Goal: Task Accomplishment & Management: Complete application form

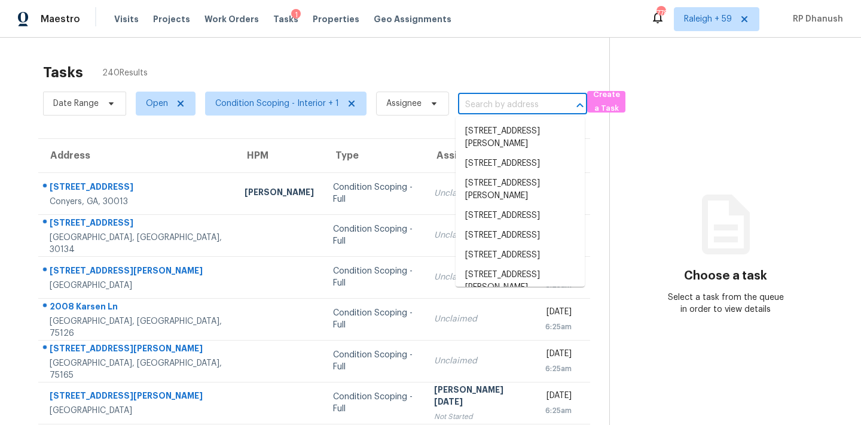
click at [507, 104] on input "text" at bounding box center [506, 105] width 96 height 19
paste input "[STREET_ADDRESS]"
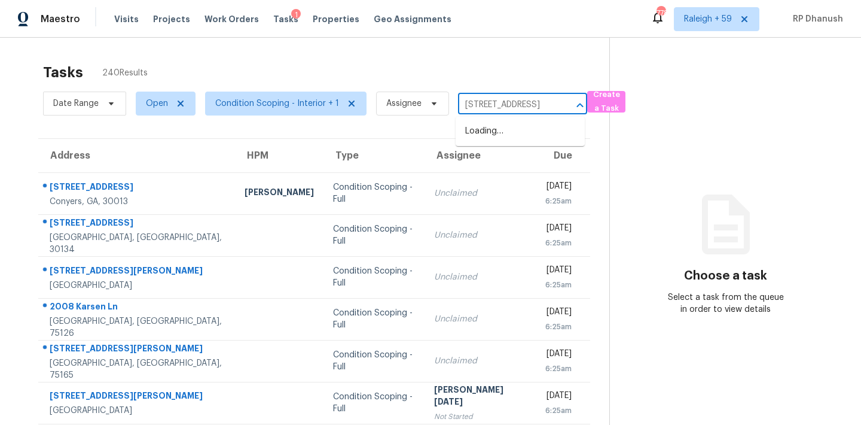
type input "[STREET_ADDRESS]"
click at [494, 130] on li "112 Crown Oaks Dr, Stockbridge, GA 30281" at bounding box center [520, 131] width 129 height 20
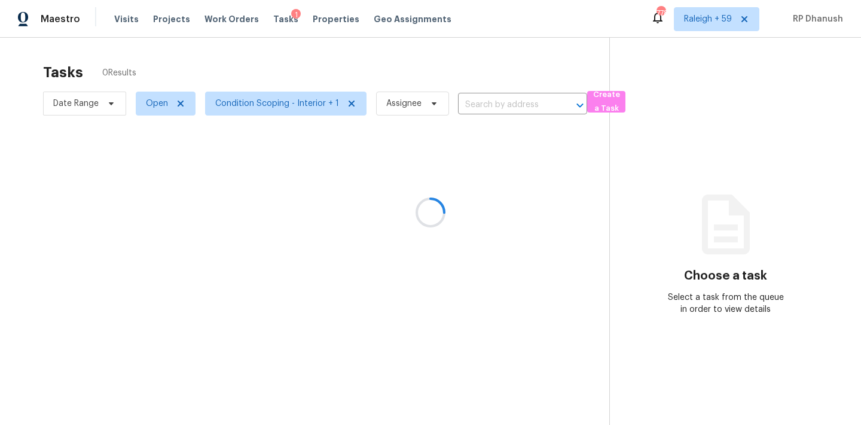
type input "112 Crown Oaks Dr, Stockbridge, GA 30281"
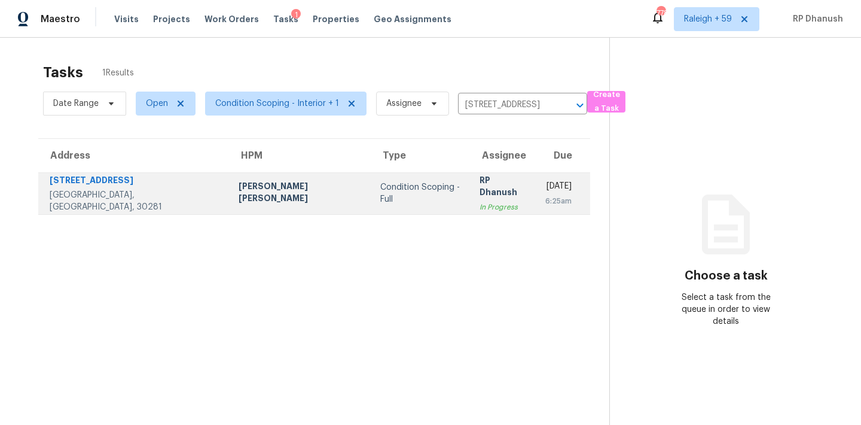
click at [478, 196] on td "RP Dhanush In Progress" at bounding box center [503, 193] width 66 height 42
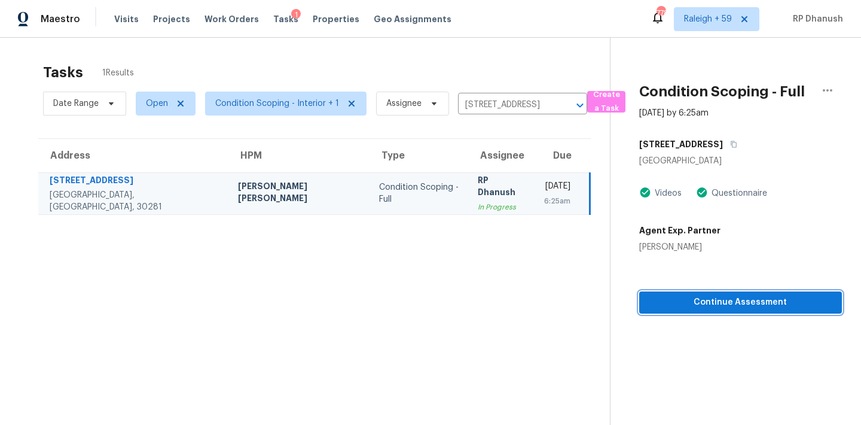
click at [724, 300] on span "Continue Assessment" at bounding box center [741, 302] width 184 height 15
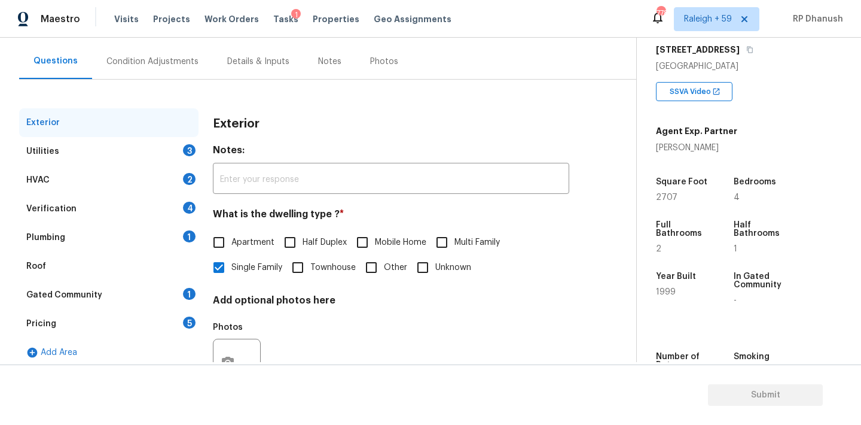
scroll to position [103, 0]
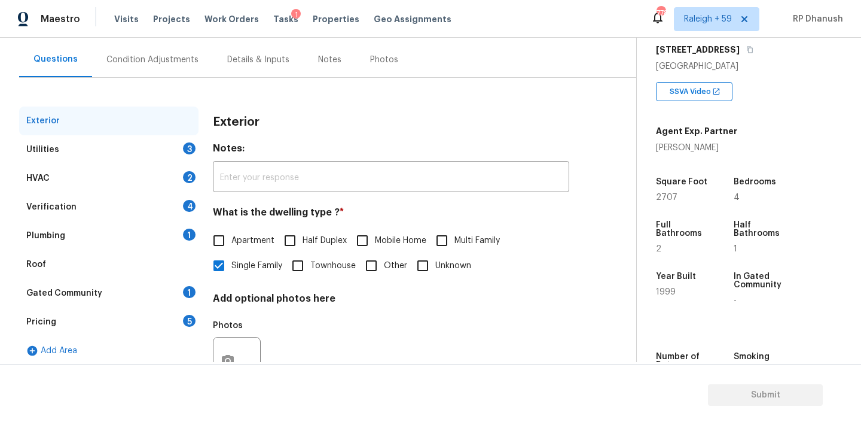
click at [184, 224] on div "Plumbing 1" at bounding box center [108, 235] width 179 height 29
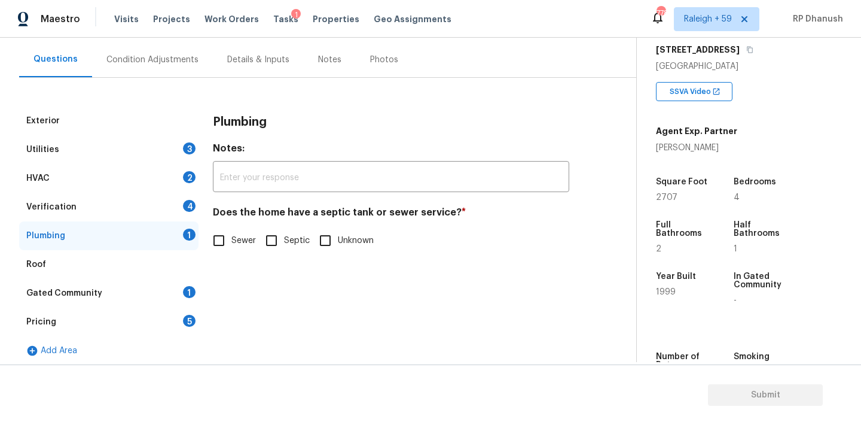
click at [228, 242] on input "Sewer" at bounding box center [218, 240] width 25 height 25
checkbox input "true"
click at [77, 285] on div "Gated Community 1" at bounding box center [108, 293] width 179 height 29
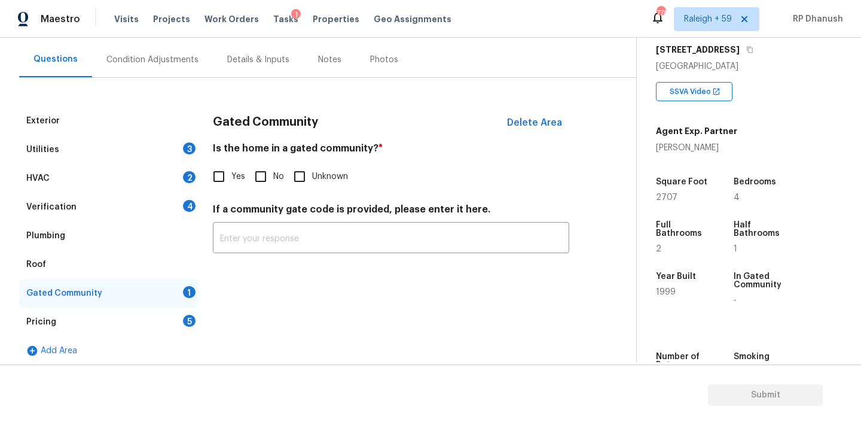
click at [65, 321] on div "Pricing 5" at bounding box center [108, 321] width 179 height 29
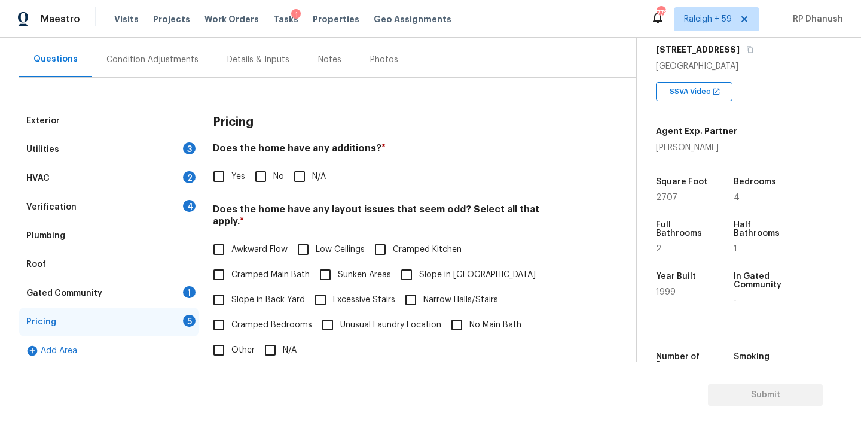
click at [110, 208] on div "Verification 4" at bounding box center [108, 207] width 179 height 29
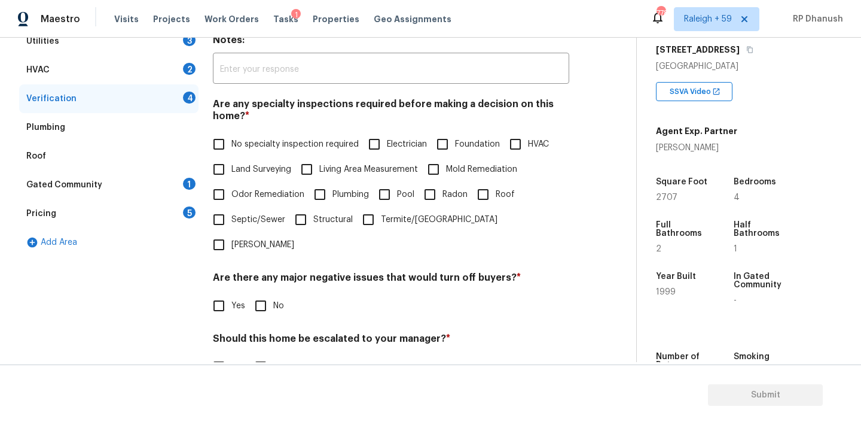
click at [103, 179] on div "Gated Community 1" at bounding box center [108, 184] width 179 height 29
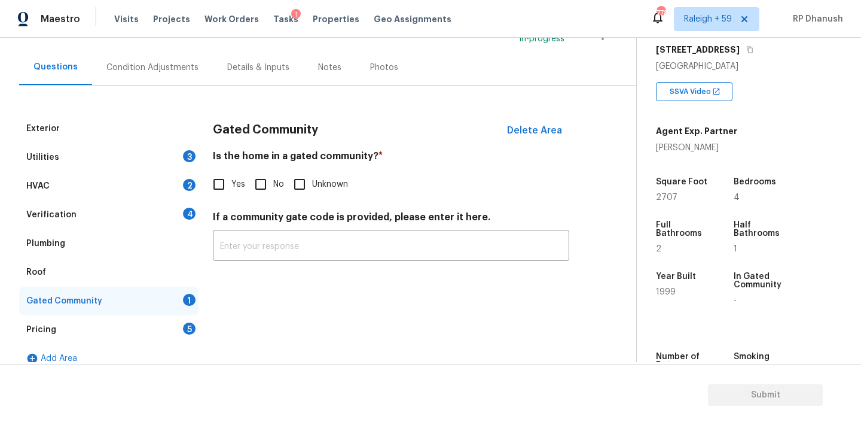
scroll to position [87, 0]
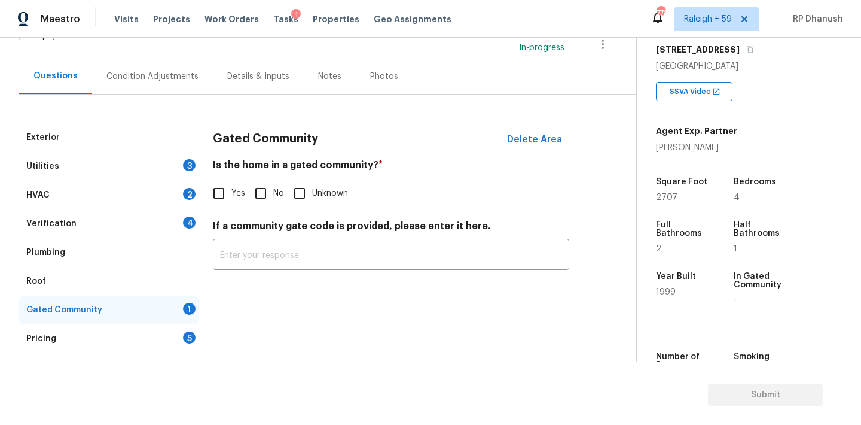
click at [221, 191] on input "Yes" at bounding box center [218, 193] width 25 height 25
checkbox input "true"
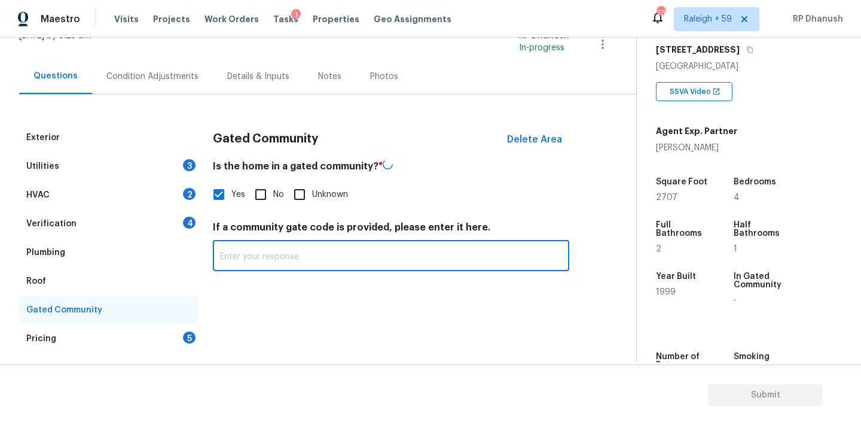
click at [263, 257] on input "text" at bounding box center [391, 257] width 356 height 28
paste input "The septic system was inspected and pumped within the last 6 months."
type input "The septic system was inspected and pumped within the last 6 months."
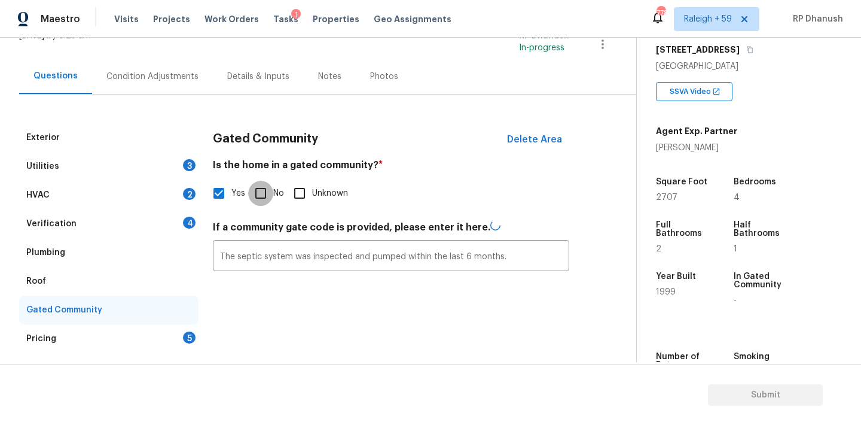
click at [250, 188] on input "No" at bounding box center [260, 193] width 25 height 25
checkbox input "true"
checkbox input "false"
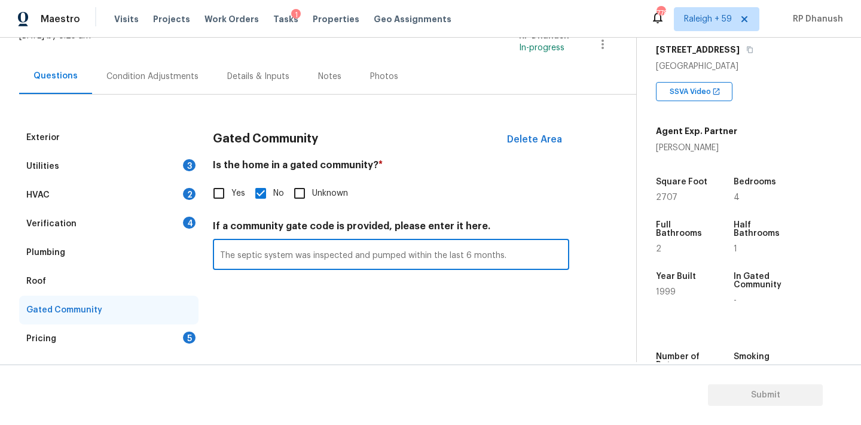
click at [251, 242] on input "The septic system was inspected and pumped within the last 6 months." at bounding box center [391, 256] width 356 height 28
click at [248, 258] on input "The septic system was inspected and pumped within the last 6 months." at bounding box center [391, 256] width 356 height 28
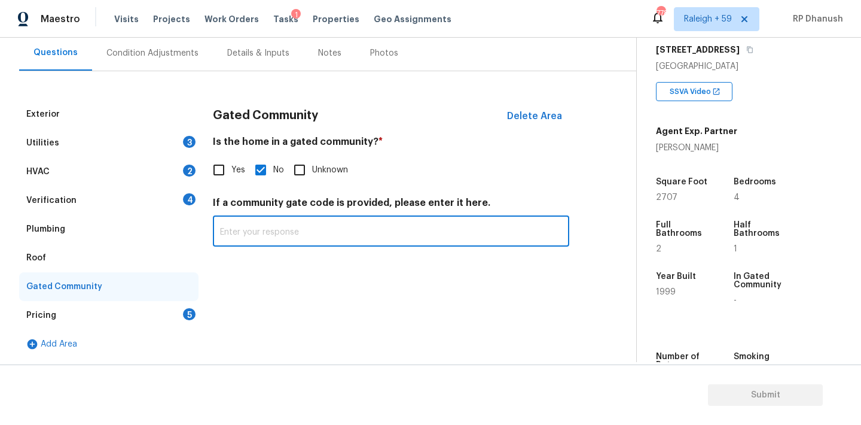
click at [99, 316] on div "Pricing 5" at bounding box center [108, 315] width 179 height 29
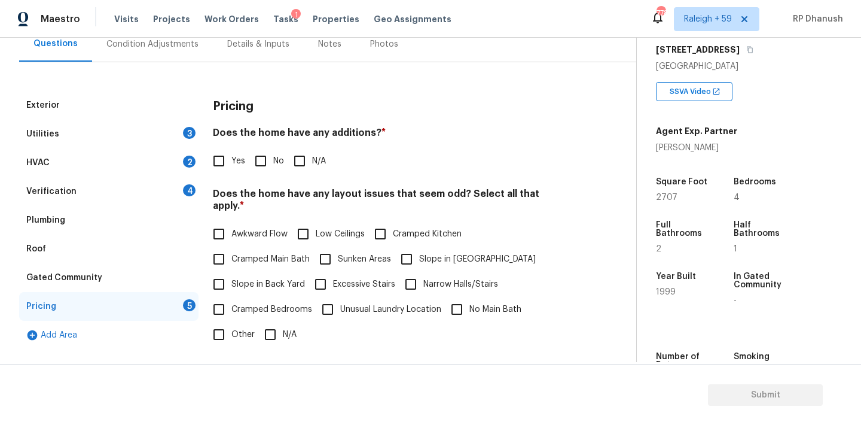
click at [263, 156] on input "No" at bounding box center [260, 160] width 25 height 25
checkbox input "true"
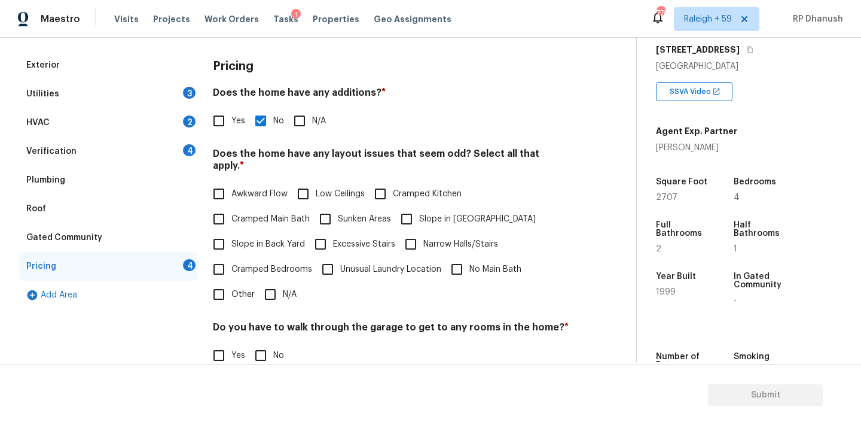
click at [151, 145] on div "Verification 4" at bounding box center [108, 151] width 179 height 29
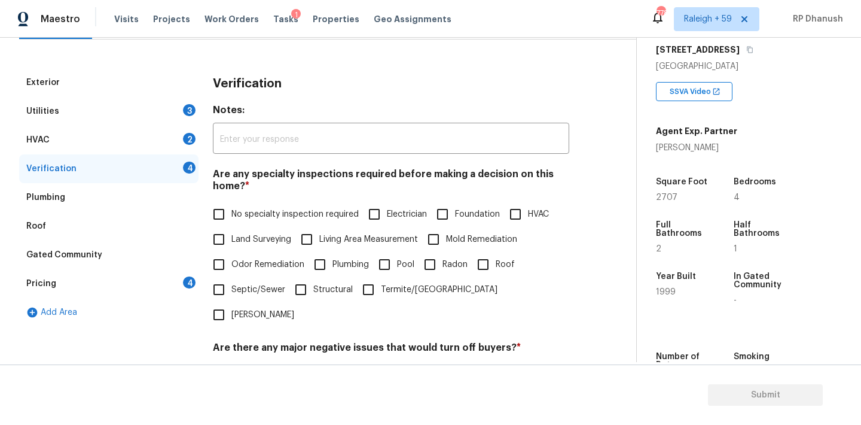
scroll to position [141, 0]
click at [75, 117] on div "Utilities 3" at bounding box center [108, 112] width 179 height 29
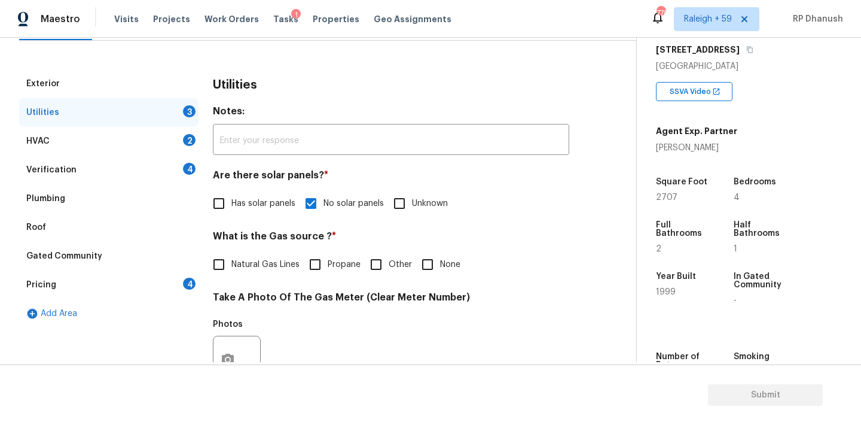
scroll to position [182, 0]
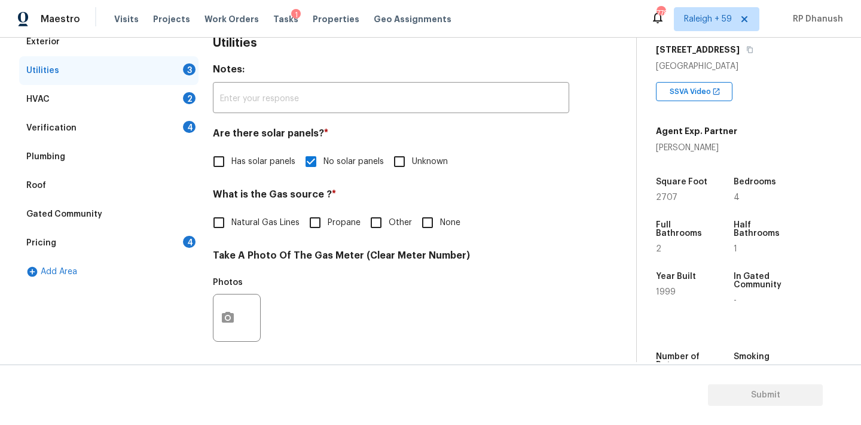
click at [84, 158] on div "Plumbing" at bounding box center [108, 156] width 179 height 29
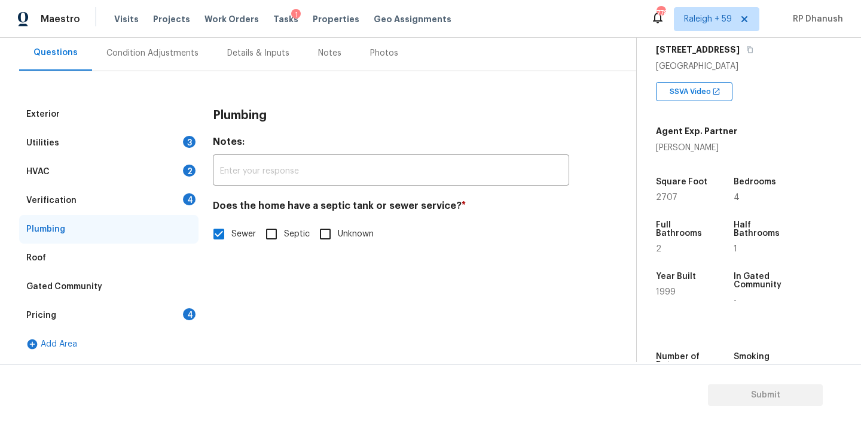
click at [286, 237] on span "Septic" at bounding box center [297, 234] width 26 height 13
click at [284, 237] on input "Septic" at bounding box center [271, 233] width 25 height 25
checkbox input "true"
checkbox input "false"
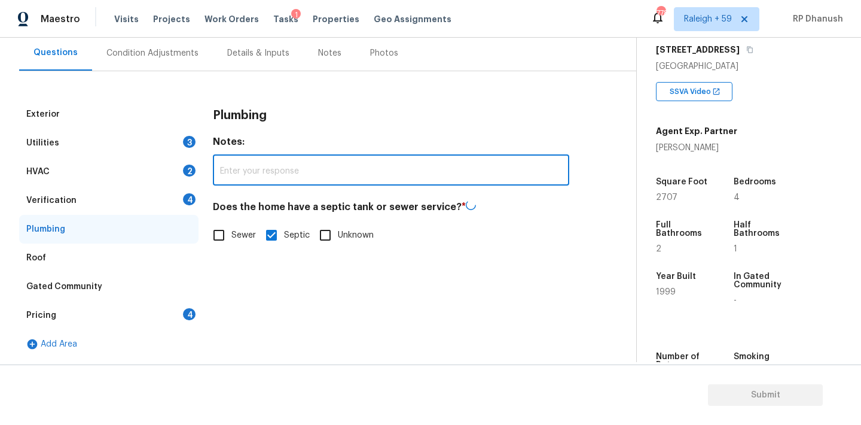
click at [286, 176] on input "text" at bounding box center [391, 171] width 356 height 28
paste input "The septic system was inspected and pumped within the last 6 months."
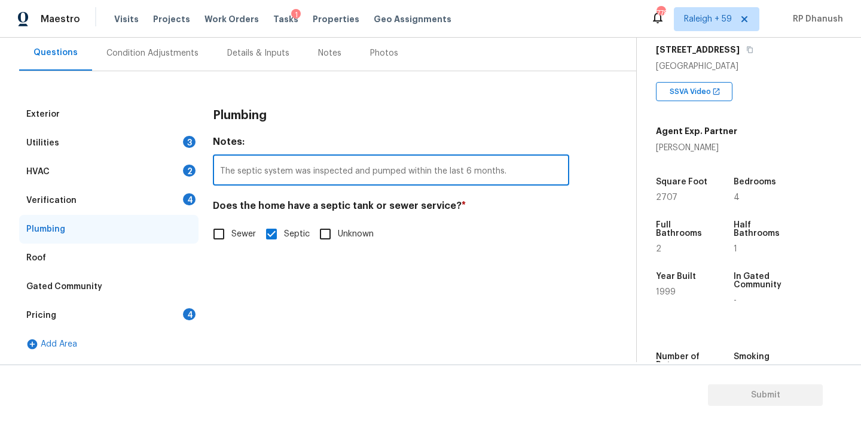
click at [309, 169] on input "The septic system was inspected and pumped within the last 6 months." at bounding box center [391, 171] width 356 height 28
click at [497, 179] on input "The septic system was 'not' inspected and pumped within the last 6 months." at bounding box center [391, 171] width 356 height 28
type input "The septic system was 'not' inspected and pumped within the last 6 months."
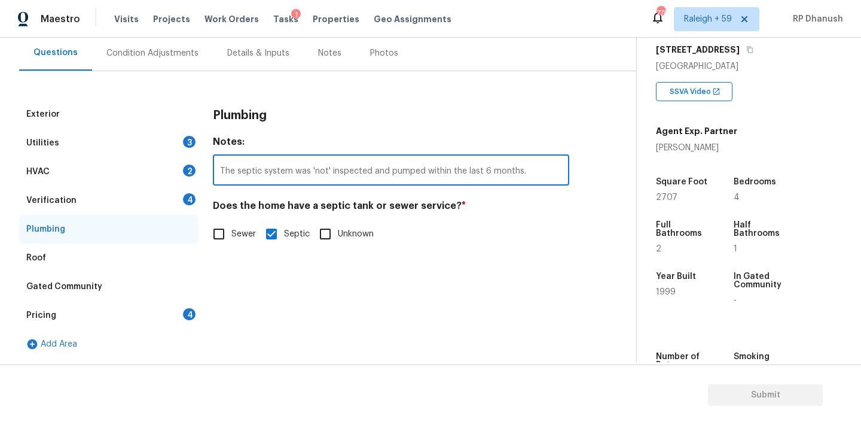
click at [182, 313] on div "Pricing 4" at bounding box center [108, 315] width 179 height 29
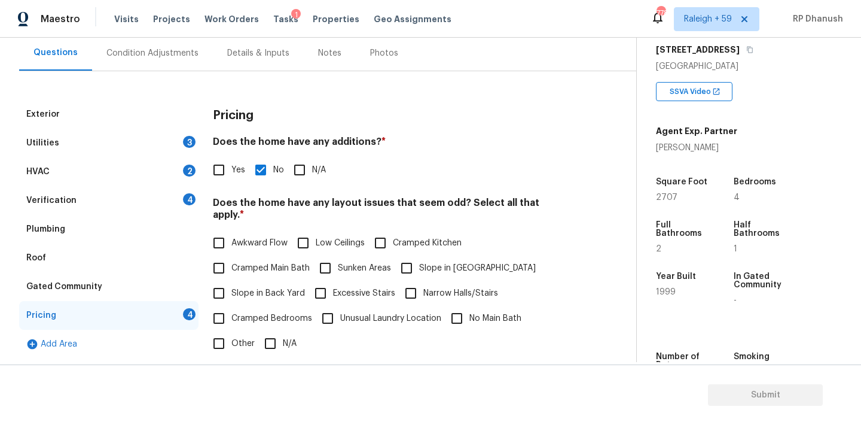
scroll to position [206, 0]
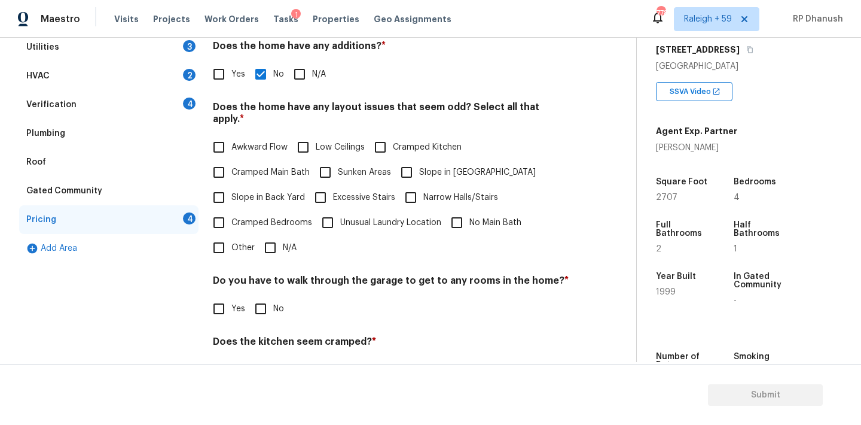
click at [266, 191] on span "Slope in Back Yard" at bounding box center [268, 197] width 74 height 13
click at [231, 188] on input "Slope in Back Yard" at bounding box center [218, 197] width 25 height 25
checkbox input "true"
click at [404, 166] on input "Slope in [GEOGRAPHIC_DATA]" at bounding box center [406, 173] width 25 height 25
checkbox input "true"
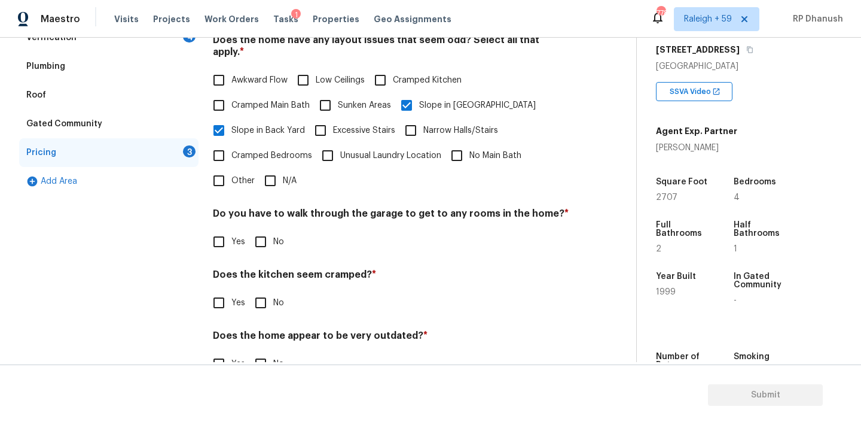
scroll to position [293, 0]
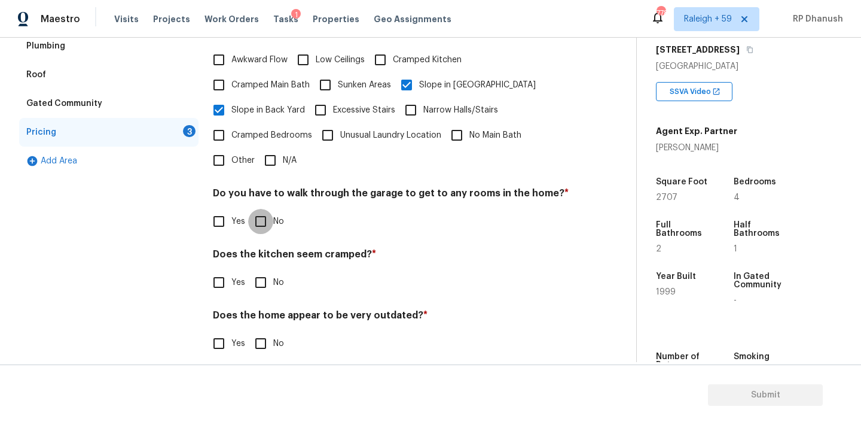
click at [258, 209] on input "No" at bounding box center [260, 221] width 25 height 25
checkbox input "true"
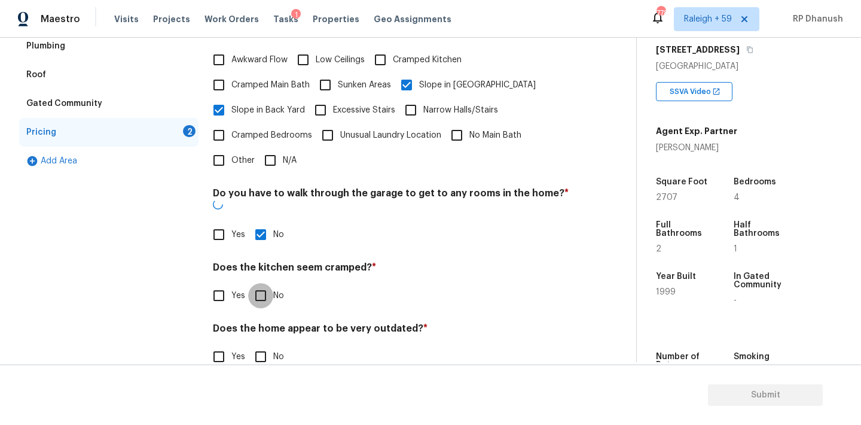
click at [258, 283] on input "No" at bounding box center [260, 295] width 25 height 25
checkbox input "true"
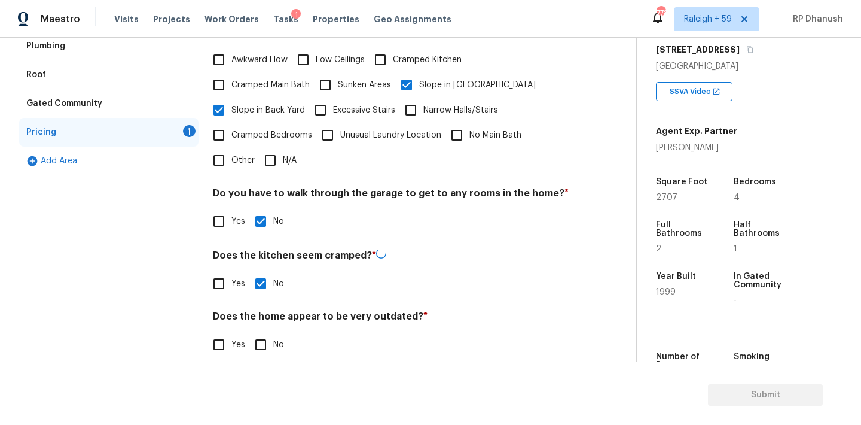
click at [258, 319] on div "Does the home appear to be very outdated? * Yes No" at bounding box center [391, 333] width 356 height 47
click at [258, 332] on input "No" at bounding box center [260, 344] width 25 height 25
checkbox input "true"
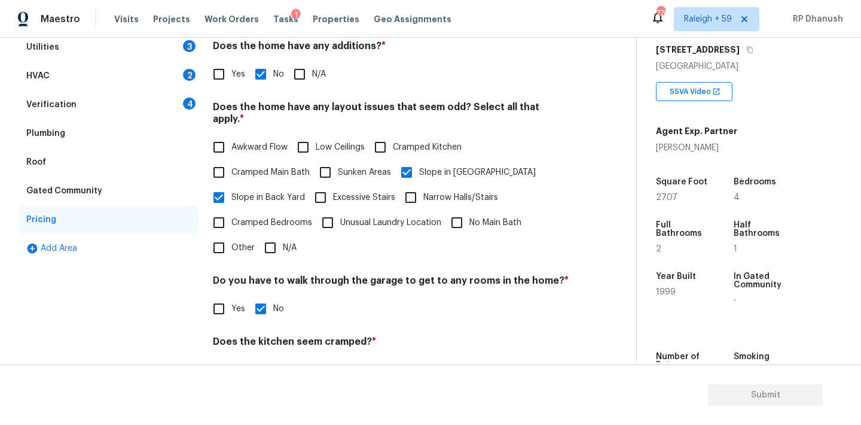
click at [185, 103] on div "4" at bounding box center [189, 103] width 13 height 12
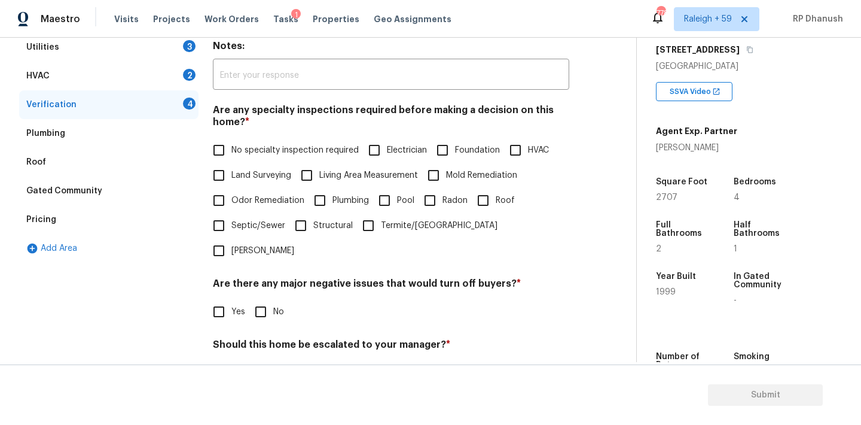
scroll to position [235, 0]
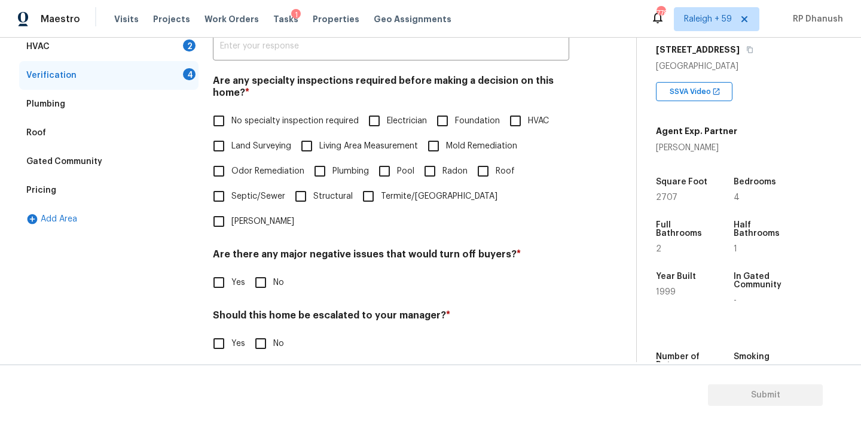
click at [231, 123] on span "No specialty inspection required" at bounding box center [294, 121] width 127 height 13
click at [231, 123] on input "No specialty inspection required" at bounding box center [218, 120] width 25 height 25
checkbox input "true"
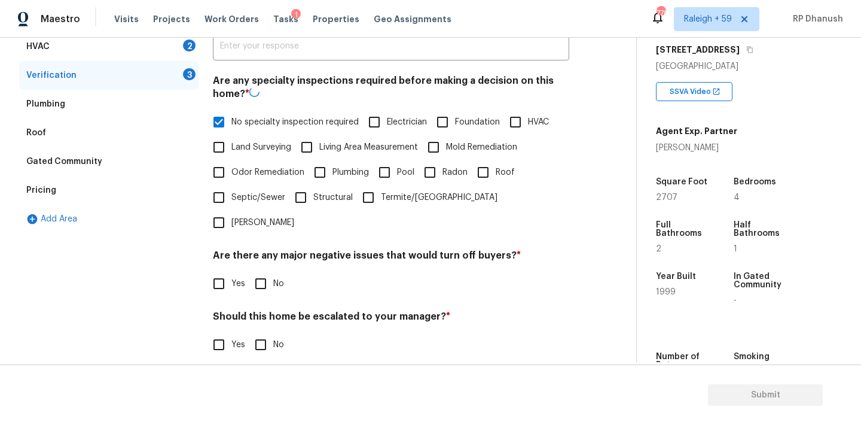
click at [251, 274] on div "Verification Notes: ​ Are any specialty inspections required before making a de…" at bounding box center [391, 209] width 356 height 469
click at [251, 331] on input "No" at bounding box center [260, 343] width 25 height 25
checkbox input "true"
click at [251, 270] on input "No" at bounding box center [260, 282] width 25 height 25
checkbox input "true"
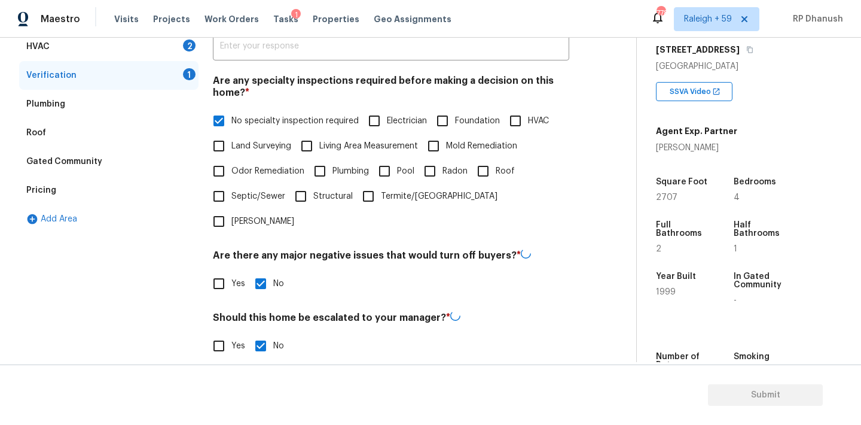
scroll to position [297, 0]
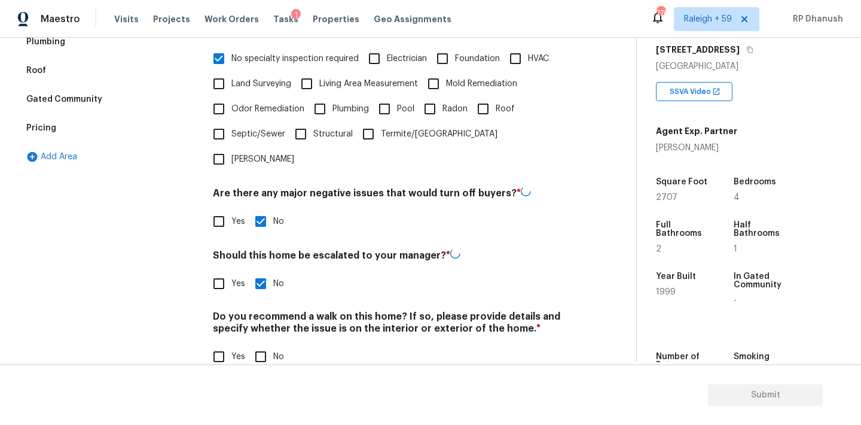
click at [261, 344] on input "No" at bounding box center [260, 356] width 25 height 25
checkbox input "true"
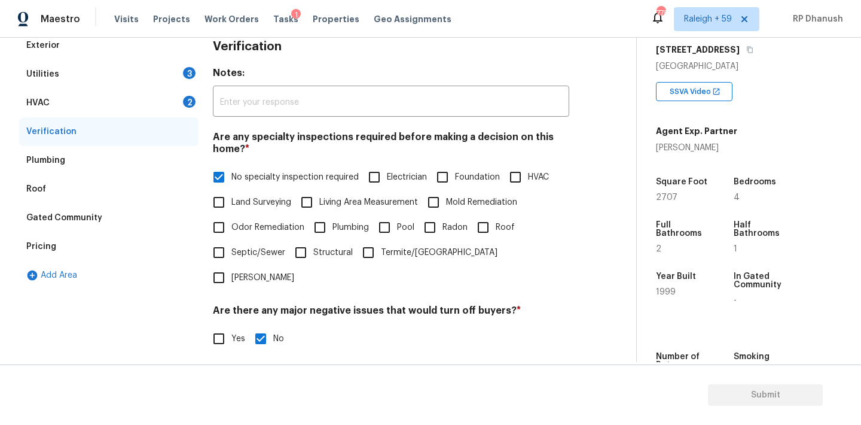
scroll to position [109, 0]
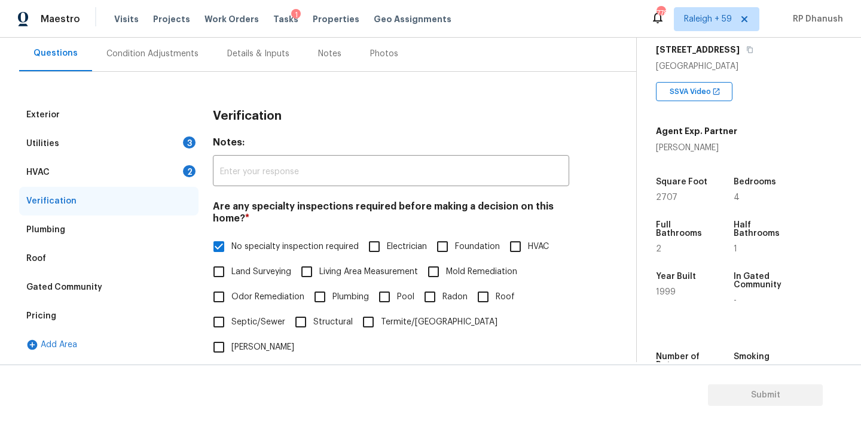
click at [174, 175] on div "HVAC 2" at bounding box center [108, 172] width 179 height 29
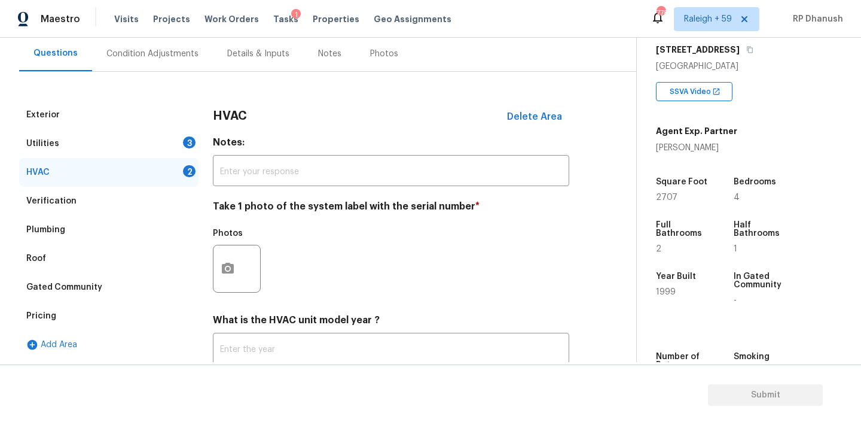
click at [324, 259] on div "Photos" at bounding box center [391, 261] width 356 height 78
click at [229, 260] on button "button" at bounding box center [227, 268] width 29 height 47
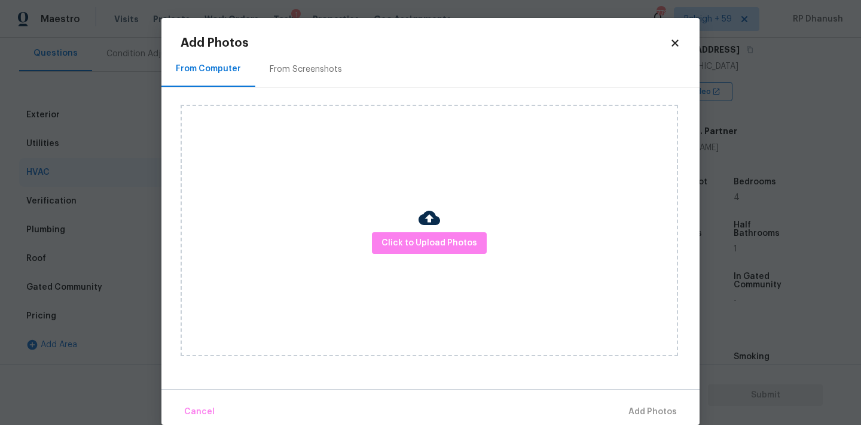
click at [288, 111] on div "Click to Upload Photos" at bounding box center [430, 230] width 498 height 251
click at [288, 72] on div "From Screenshots" at bounding box center [306, 69] width 72 height 12
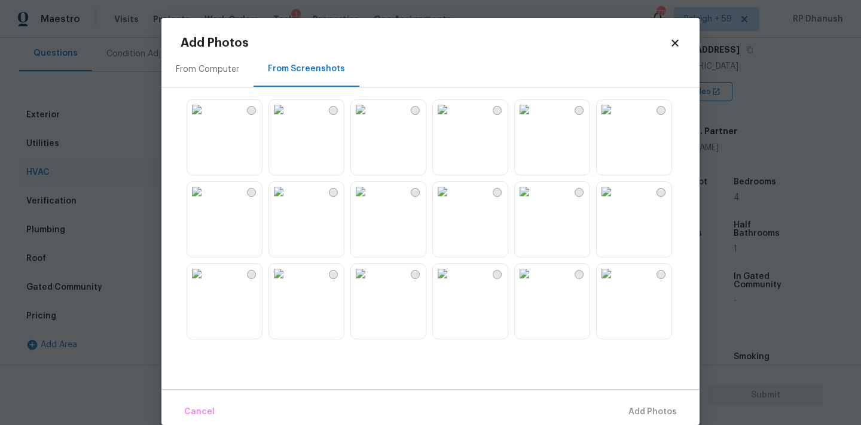
click at [534, 119] on img at bounding box center [524, 109] width 19 height 19
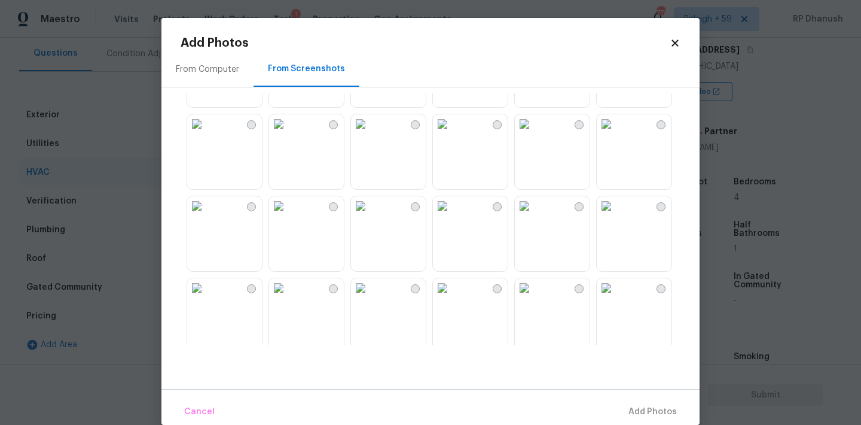
scroll to position [350, 0]
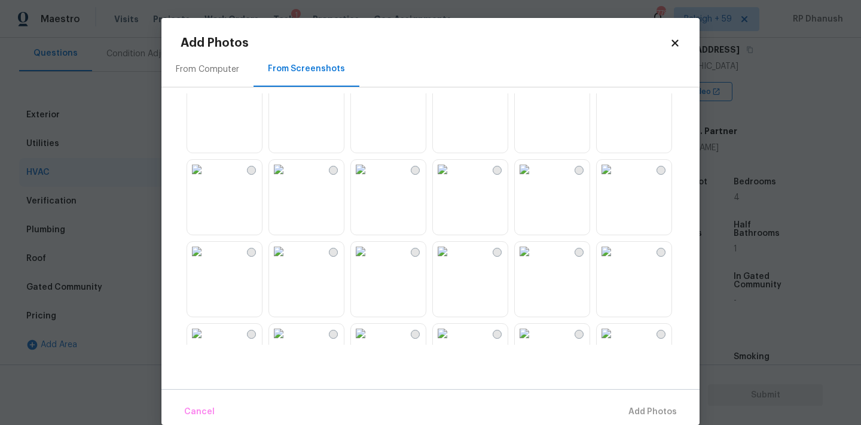
click at [534, 179] on img at bounding box center [524, 169] width 19 height 19
click at [643, 417] on span "Add 1 Photo(s)" at bounding box center [647, 411] width 59 height 15
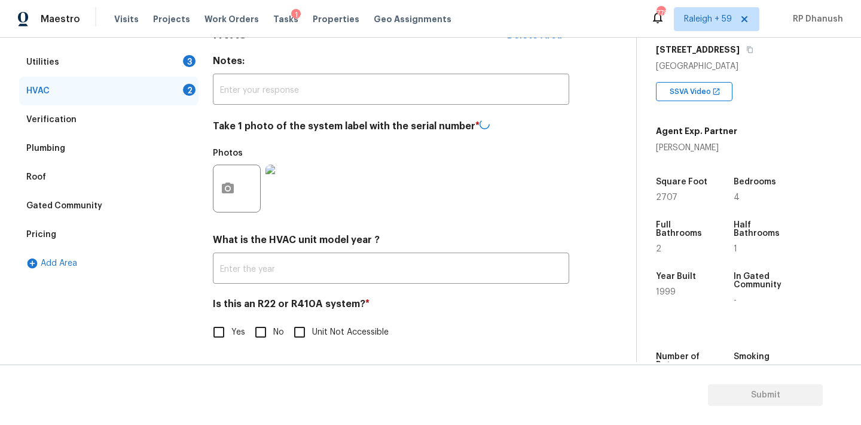
click at [269, 331] on input "No" at bounding box center [260, 331] width 25 height 25
checkbox input "true"
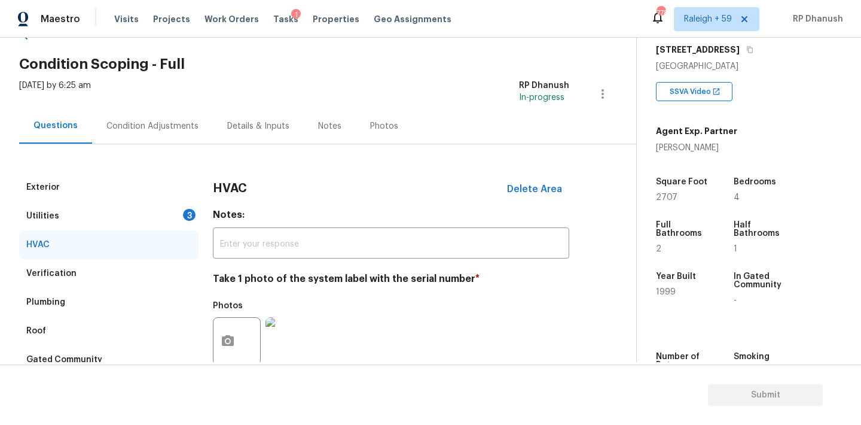
click at [182, 219] on div "Utilities 3" at bounding box center [108, 216] width 179 height 29
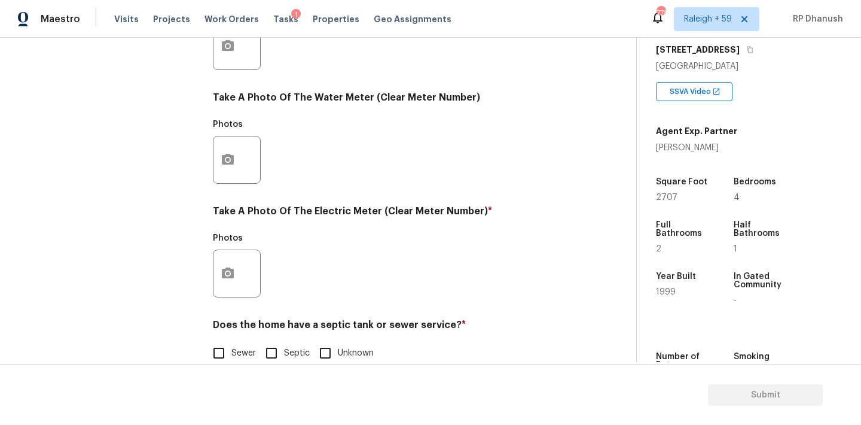
scroll to position [475, 0]
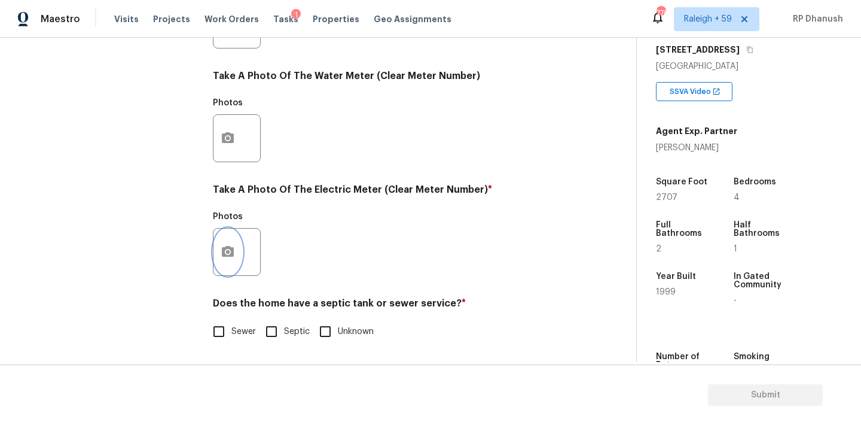
click at [221, 249] on icon "button" at bounding box center [228, 252] width 14 height 14
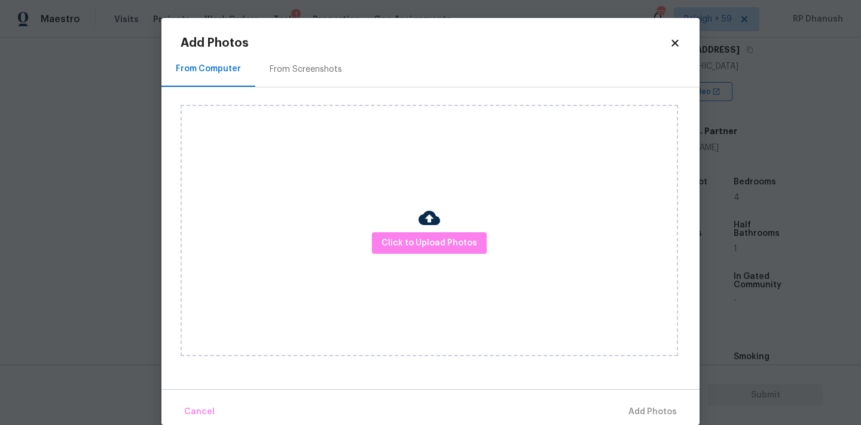
click at [294, 66] on div "From Screenshots" at bounding box center [306, 69] width 72 height 12
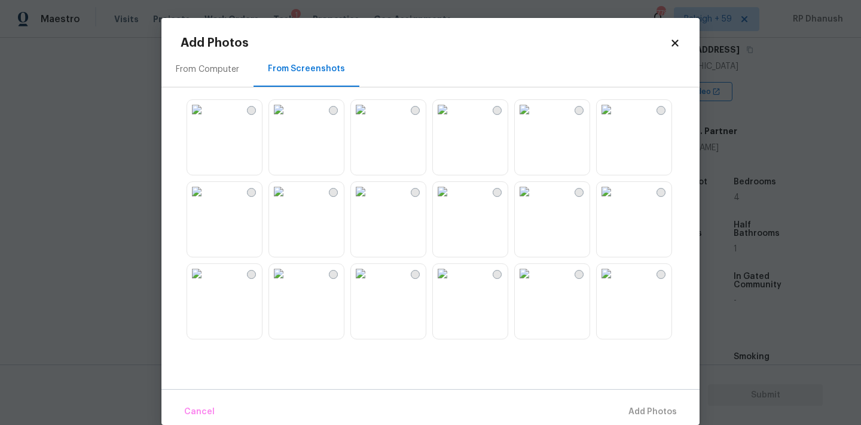
click at [288, 201] on img at bounding box center [278, 191] width 19 height 19
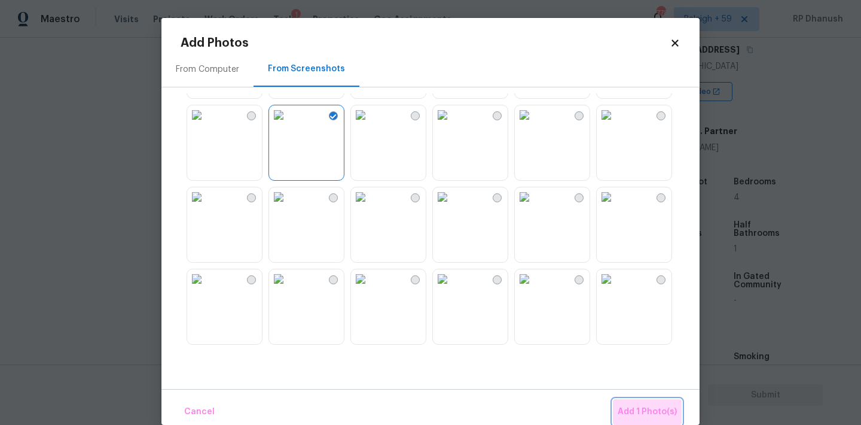
click at [661, 408] on span "Add 1 Photo(s)" at bounding box center [647, 411] width 59 height 15
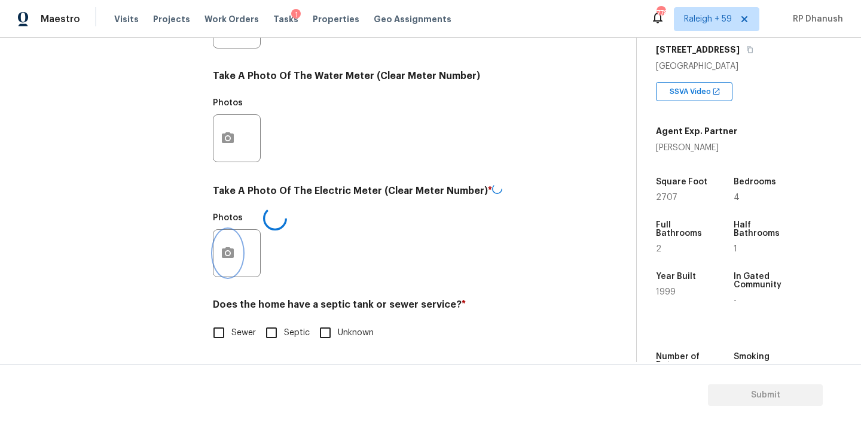
scroll to position [475, 0]
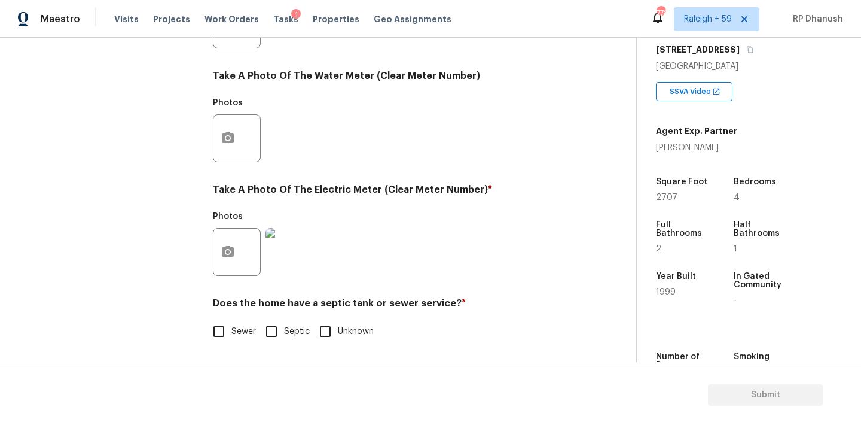
click at [262, 314] on div "Does the home have a septic tank or sewer service? * Sewer Septic Unknown" at bounding box center [391, 320] width 356 height 47
click at [240, 332] on span "Sewer" at bounding box center [243, 331] width 25 height 13
click at [231, 332] on input "Sewer" at bounding box center [218, 331] width 25 height 25
checkbox input "true"
click at [269, 326] on input "Septic" at bounding box center [271, 331] width 25 height 25
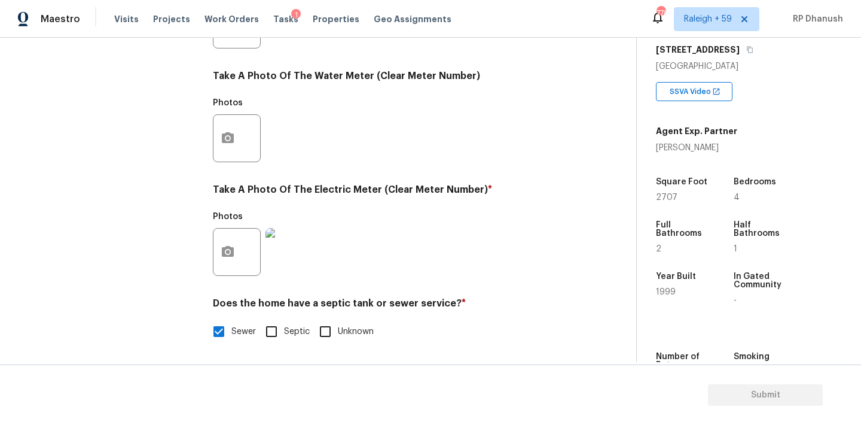
checkbox input "true"
checkbox input "false"
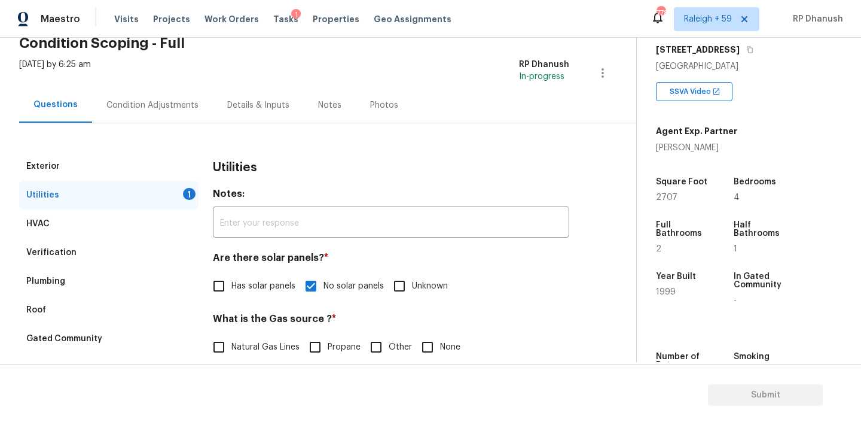
click at [160, 194] on div "Utilities 1" at bounding box center [108, 195] width 179 height 29
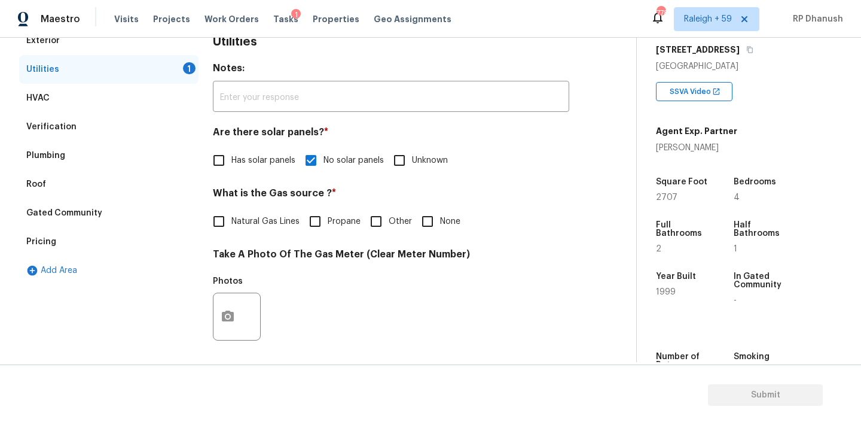
scroll to position [220, 0]
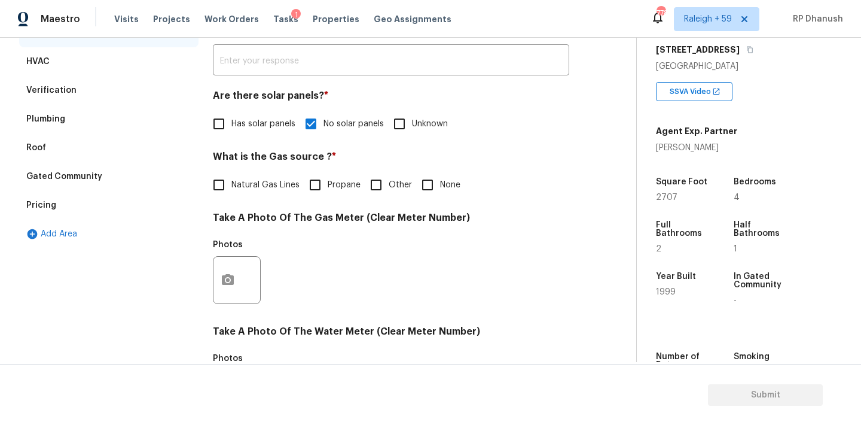
click at [252, 192] on label "Natural Gas Lines" at bounding box center [252, 184] width 93 height 25
click at [231, 192] on input "Natural Gas Lines" at bounding box center [218, 184] width 25 height 25
checkbox input "true"
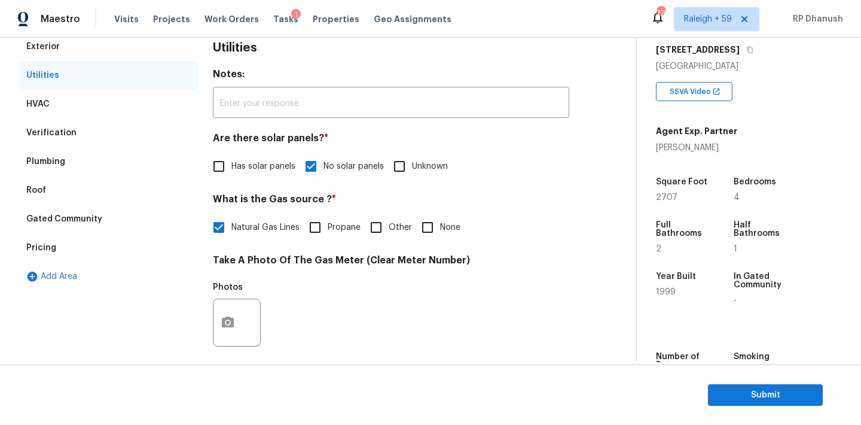
scroll to position [0, 0]
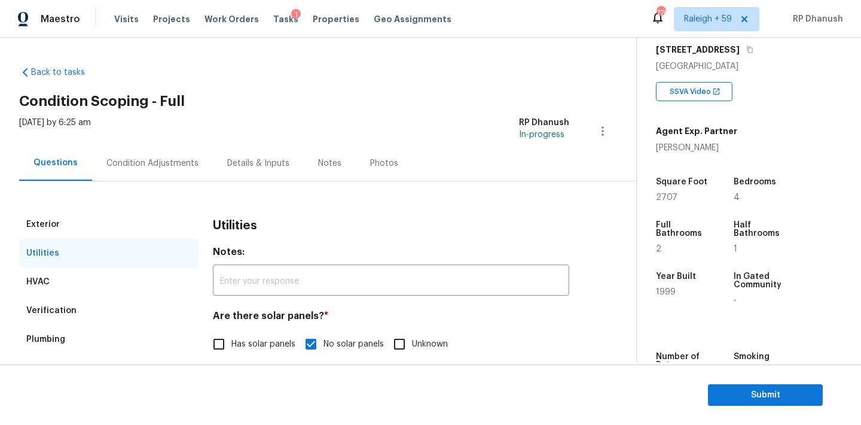
click at [132, 154] on div "Condition Adjustments" at bounding box center [152, 162] width 121 height 35
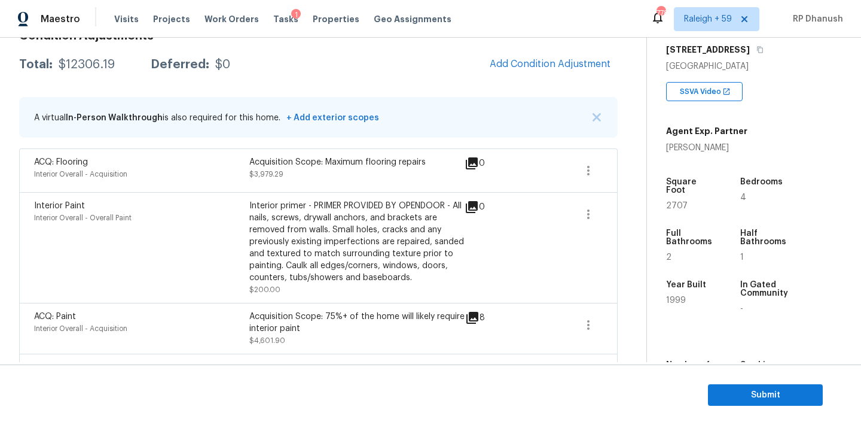
scroll to position [161, 0]
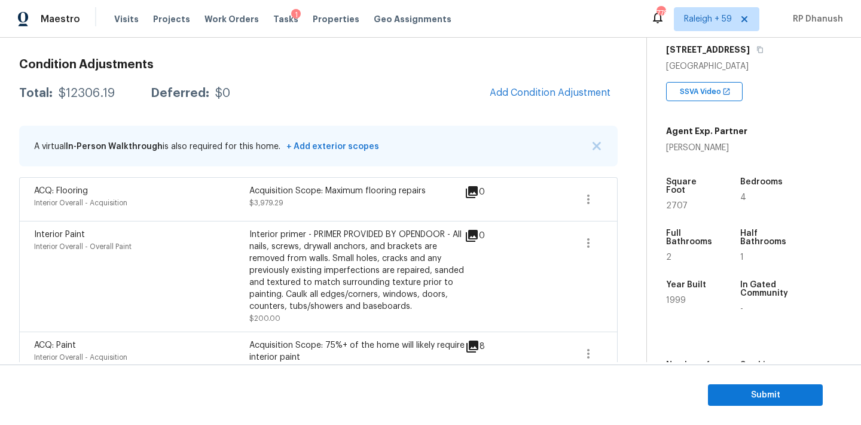
click at [533, 76] on div "Condition Adjustments Total: $12306.19 Deferred: $0 Add Condition Adjustment A …" at bounding box center [318, 401] width 599 height 704
click at [523, 95] on span "Add Condition Adjustment" at bounding box center [550, 92] width 121 height 11
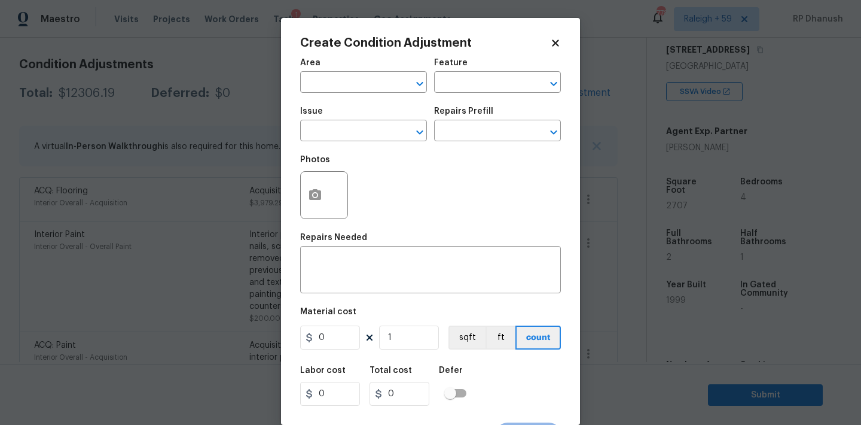
click at [369, 72] on div "Area" at bounding box center [363, 67] width 127 height 16
click at [373, 90] on input "text" at bounding box center [346, 83] width 93 height 19
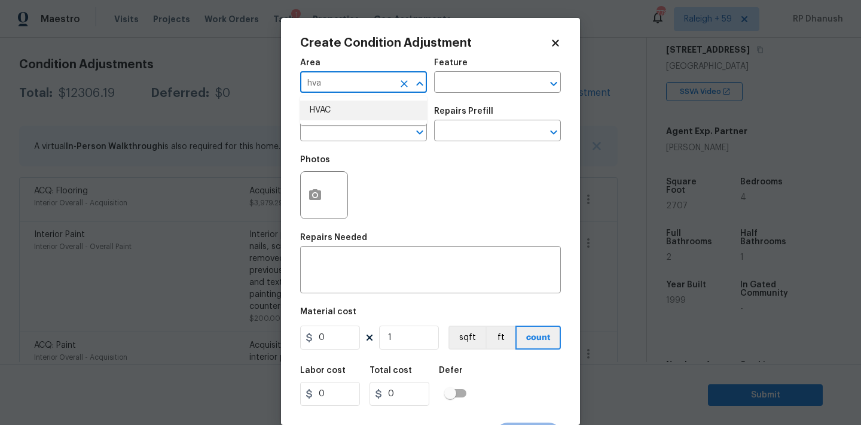
click at [368, 111] on li "HVAC" at bounding box center [363, 110] width 127 height 20
type input "HVAC"
click at [474, 75] on input "text" at bounding box center [480, 83] width 93 height 19
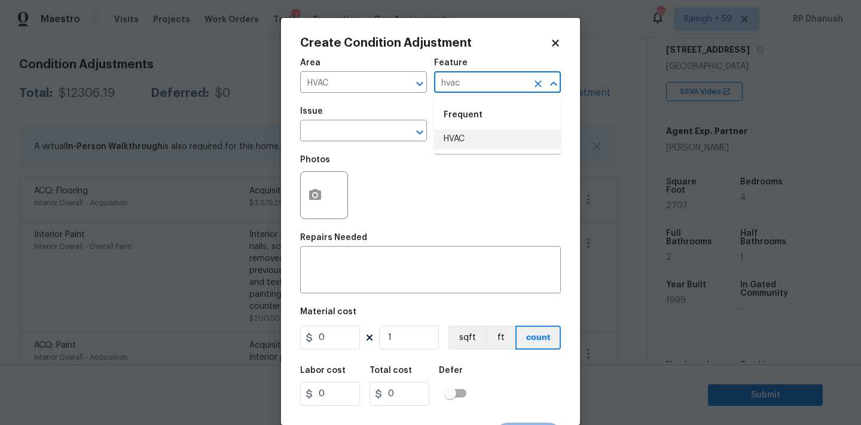
click at [449, 148] on li "HVAC" at bounding box center [497, 139] width 127 height 20
type input "HVAC"
click at [366, 135] on input "text" at bounding box center [346, 132] width 93 height 19
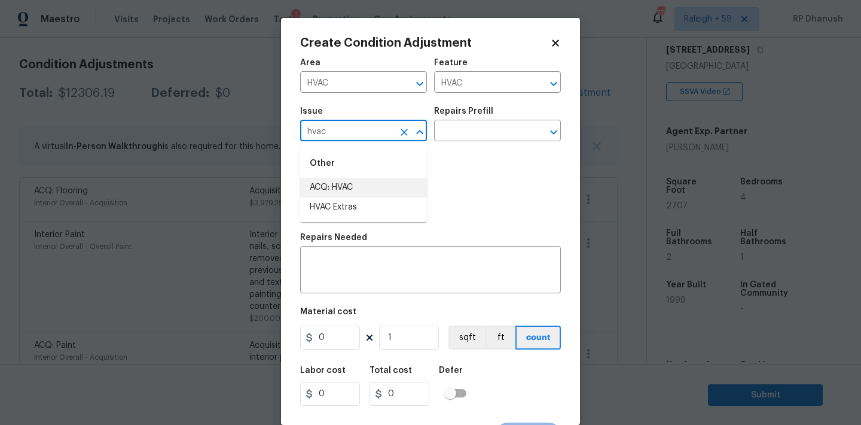
click at [356, 186] on li "ACQ: HVAC" at bounding box center [363, 188] width 127 height 20
type input "ACQ: HVAC"
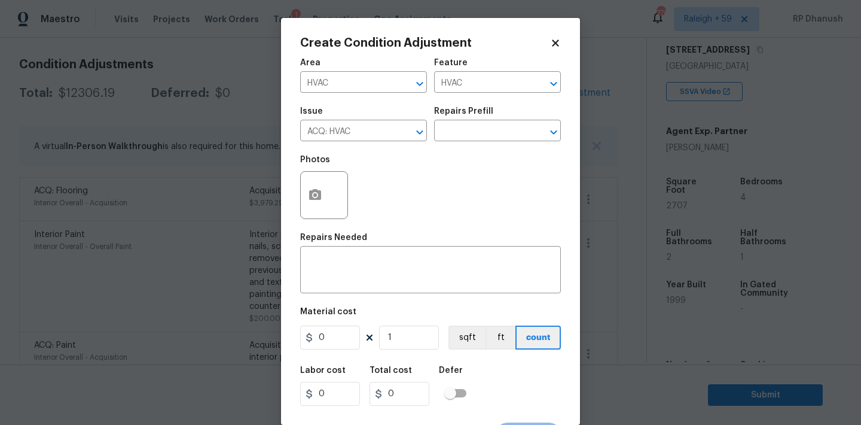
click at [526, 113] on div "Repairs Prefill" at bounding box center [497, 115] width 127 height 16
click at [519, 121] on div "Repairs Prefill" at bounding box center [497, 115] width 127 height 16
click at [514, 133] on input "text" at bounding box center [480, 132] width 93 height 19
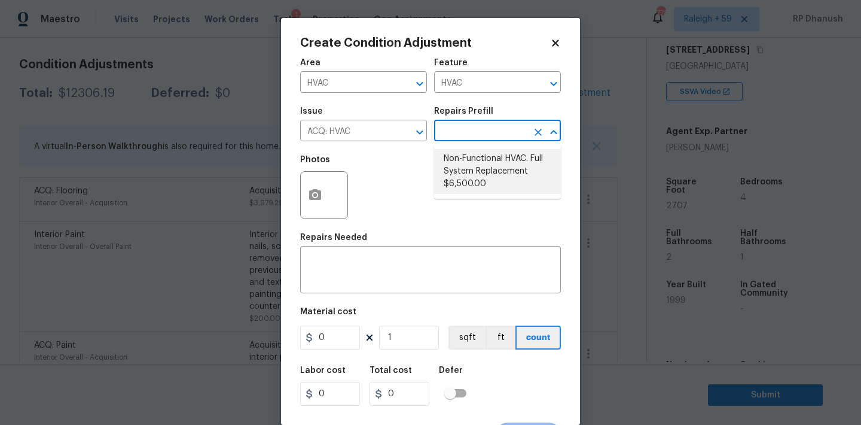
click at [498, 154] on li "Non-Functional HVAC. Full System Replacement $6,500.00" at bounding box center [497, 171] width 127 height 45
type input "Acquisition"
type textarea "Acquisition Scope: Full System Replacement"
type input "6500"
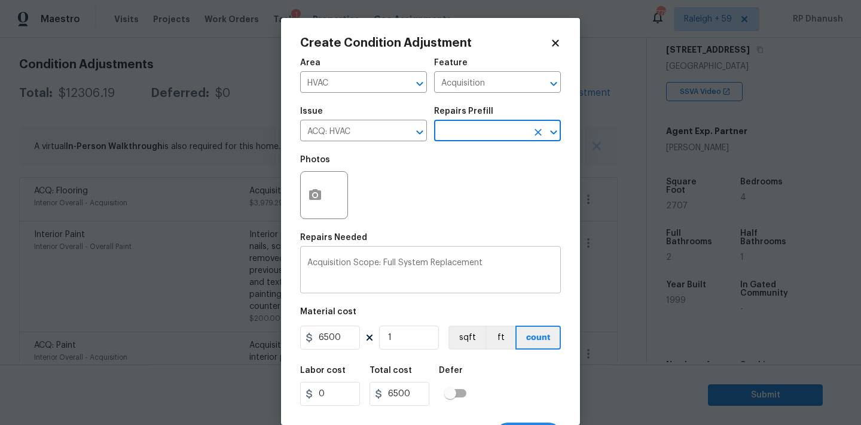
click at [386, 261] on textarea "Acquisition Scope: Full System Replacement" at bounding box center [430, 270] width 246 height 25
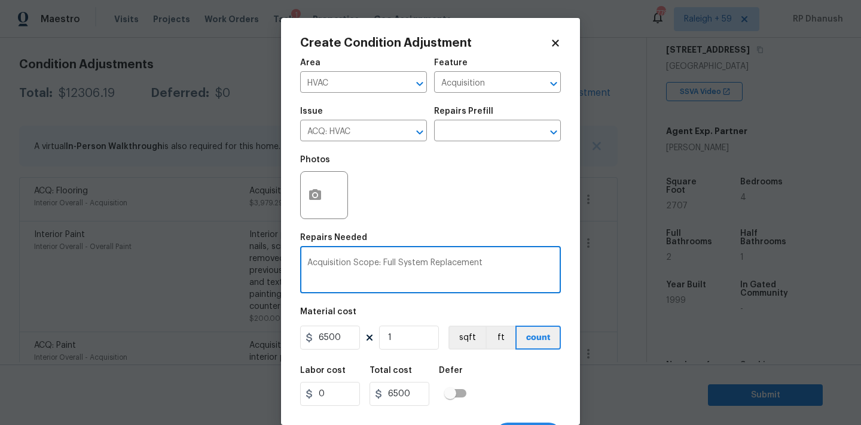
click at [386, 261] on textarea "Acquisition Scope: Full System Replacement" at bounding box center [430, 270] width 246 height 25
type textarea "Acquisition Scope: Partial System Replacement"
click at [334, 336] on input "6500" at bounding box center [330, 337] width 60 height 24
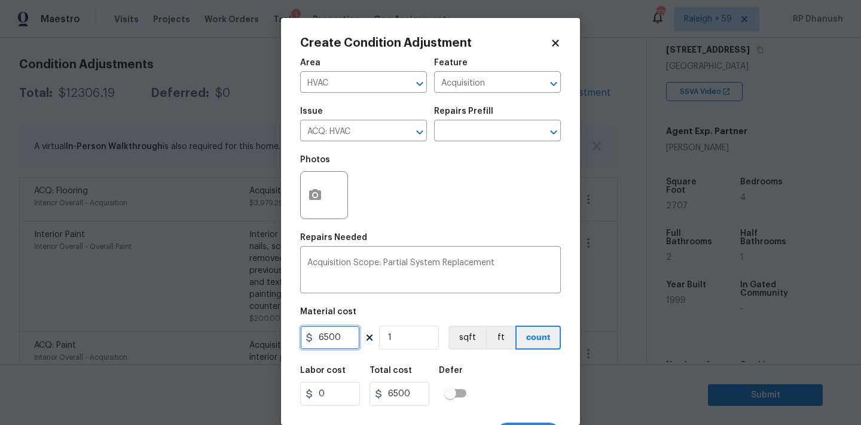
click at [334, 336] on input "6500" at bounding box center [330, 337] width 60 height 24
type input "32509"
click at [334, 336] on input "32509" at bounding box center [330, 337] width 60 height 24
type input "3250"
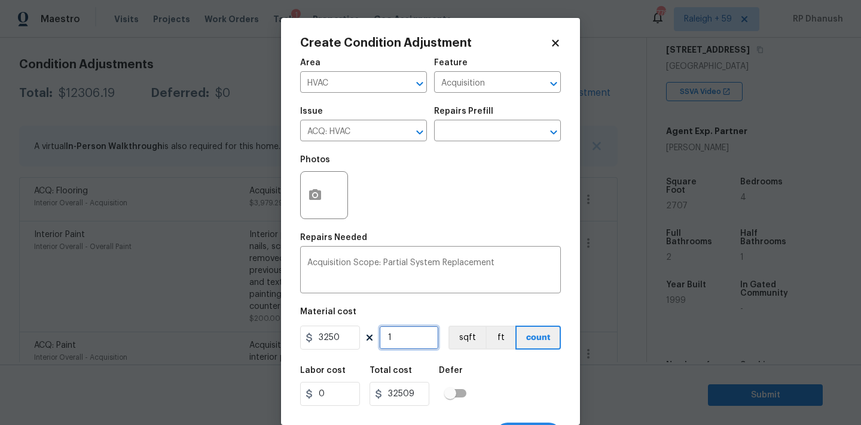
type input "3250"
click at [316, 208] on button "button" at bounding box center [315, 195] width 29 height 47
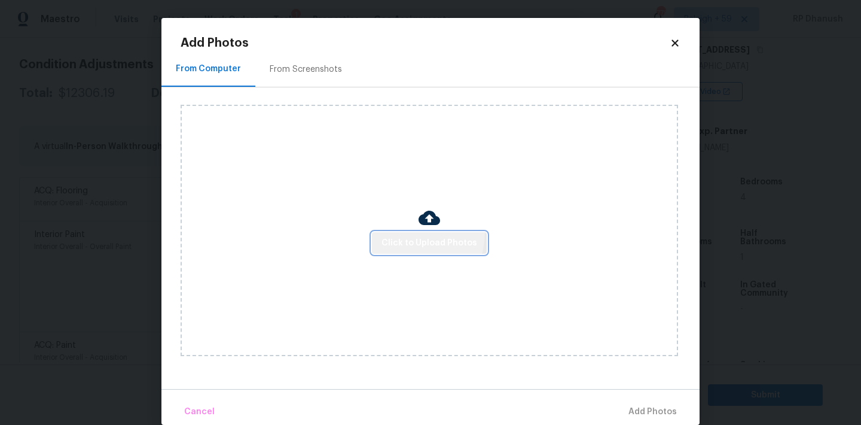
click at [404, 232] on button "Click to Upload Photos" at bounding box center [429, 243] width 115 height 22
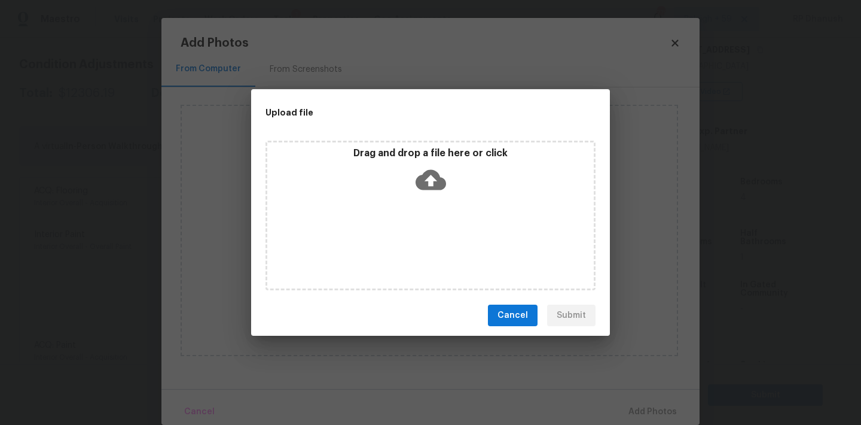
click at [412, 175] on div "Drag and drop a file here or click" at bounding box center [430, 172] width 327 height 51
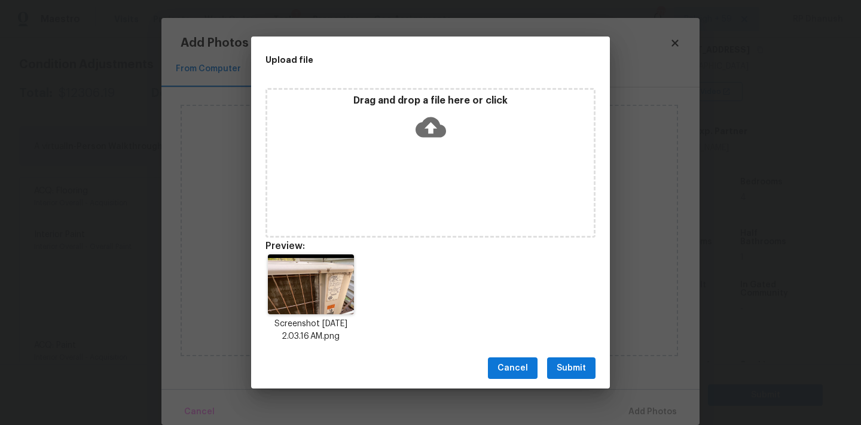
click at [576, 365] on span "Submit" at bounding box center [571, 368] width 29 height 15
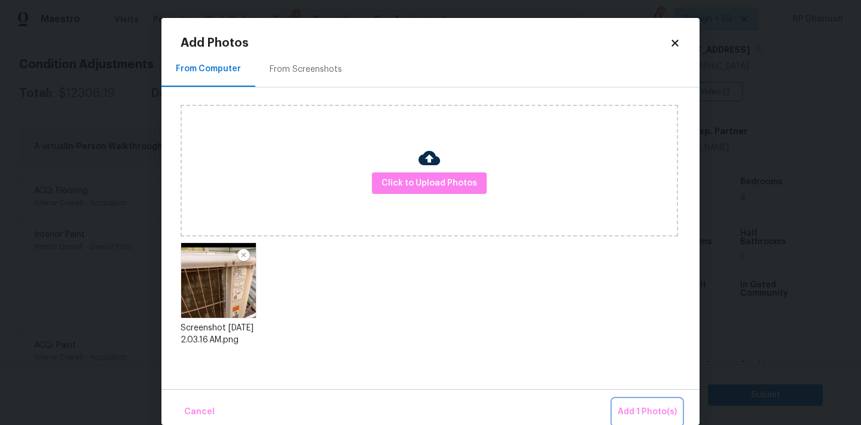
click at [646, 406] on span "Add 1 Photo(s)" at bounding box center [647, 411] width 59 height 15
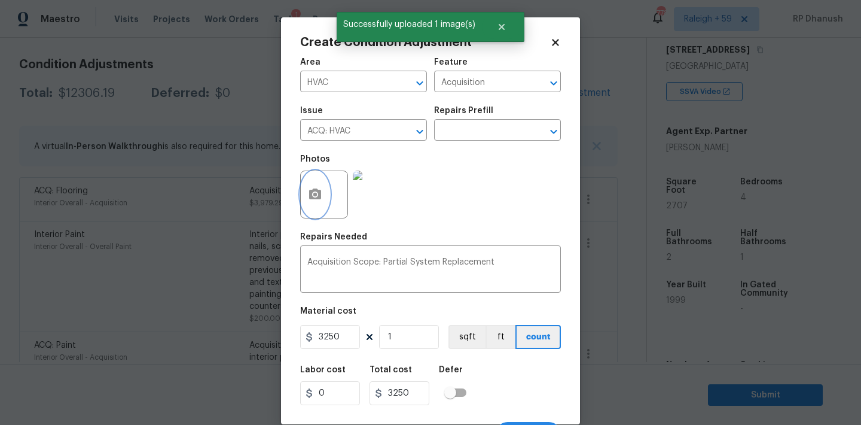
scroll to position [22, 0]
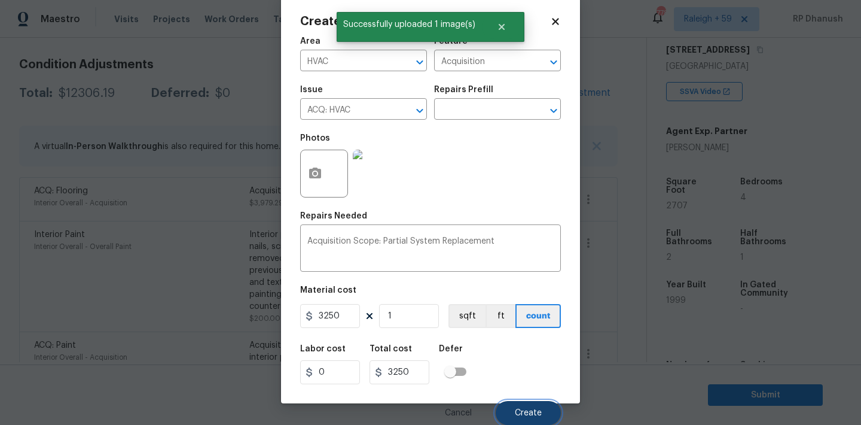
click at [521, 404] on button "Create" at bounding box center [528, 413] width 65 height 24
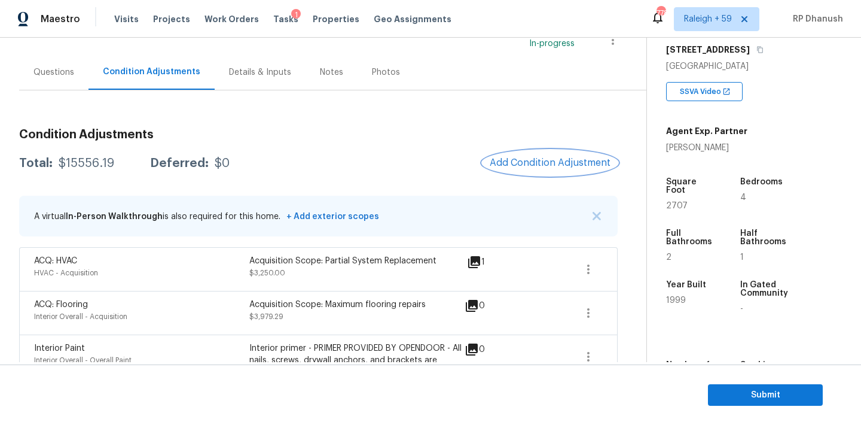
scroll to position [45, 0]
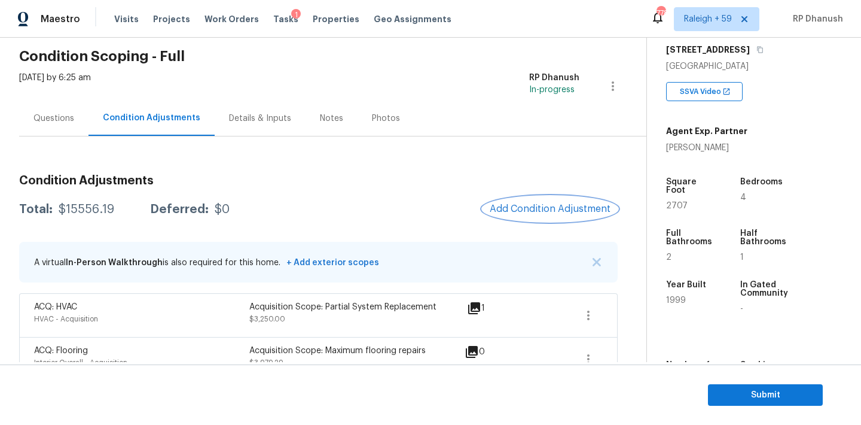
click at [555, 215] on button "Add Condition Adjustment" at bounding box center [550, 208] width 135 height 25
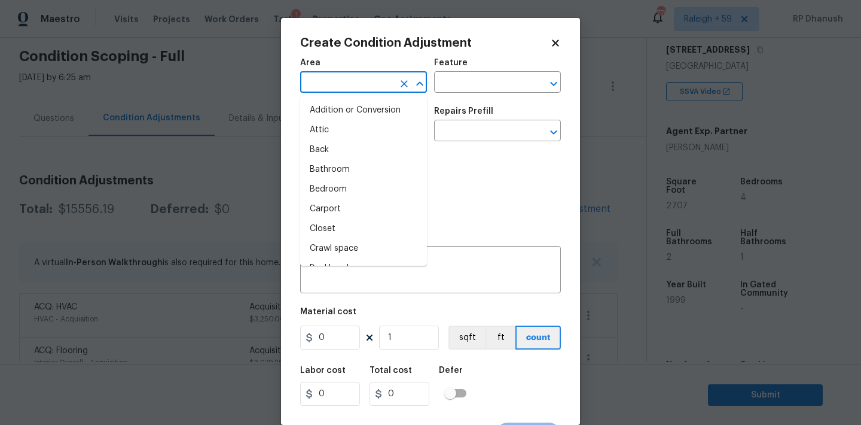
click at [381, 78] on input "text" at bounding box center [346, 83] width 93 height 19
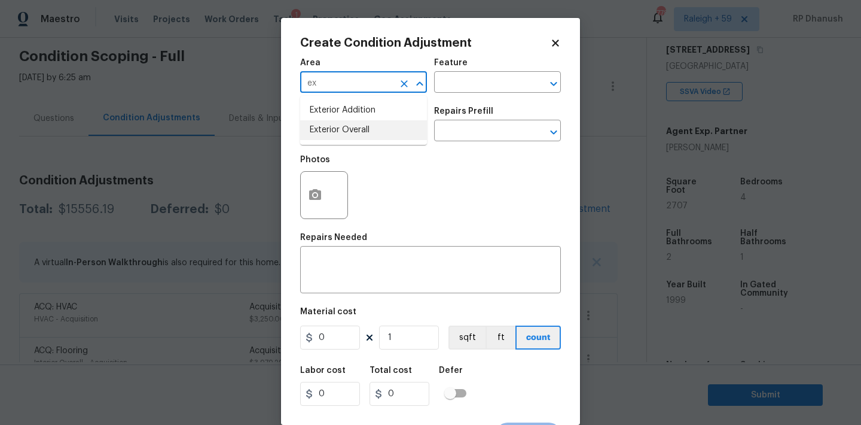
click at [338, 126] on li "Exterior Overall" at bounding box center [363, 130] width 127 height 20
type input "Exterior Overall"
click at [396, 255] on div "x ​" at bounding box center [430, 271] width 261 height 44
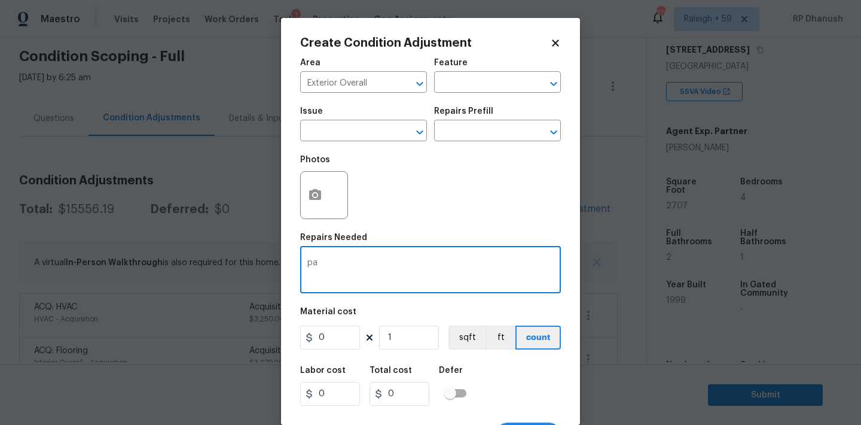
type textarea "p"
click at [502, 80] on input "text" at bounding box center [480, 83] width 93 height 19
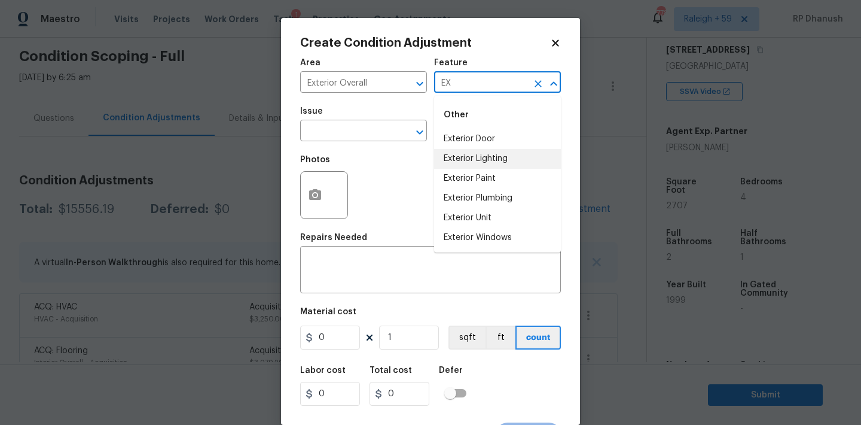
type input "E"
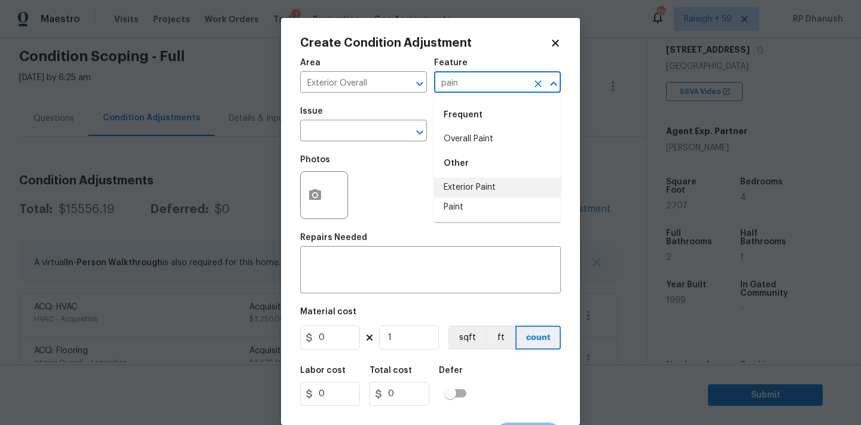
click at [463, 178] on li "Exterior Paint" at bounding box center [497, 188] width 127 height 20
type input "Exterior Paint"
click at [347, 134] on input "text" at bounding box center [346, 132] width 93 height 19
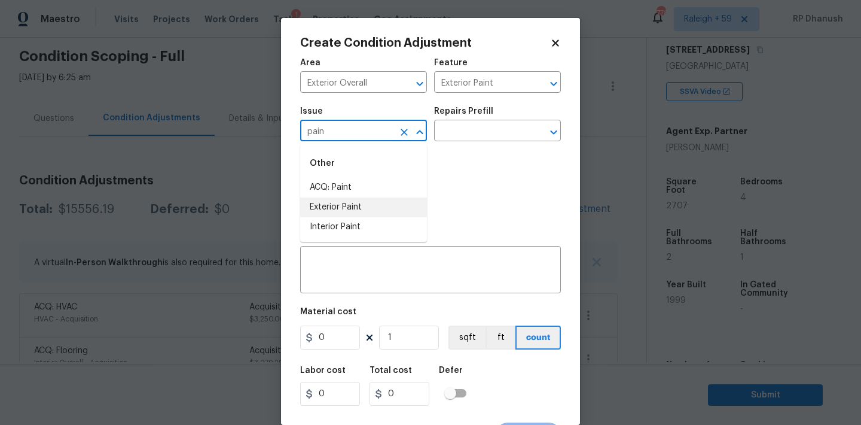
drag, startPoint x: 334, startPoint y: 200, endPoint x: 523, endPoint y: 101, distance: 213.7
click at [334, 200] on li "Exterior Paint" at bounding box center [363, 207] width 127 height 20
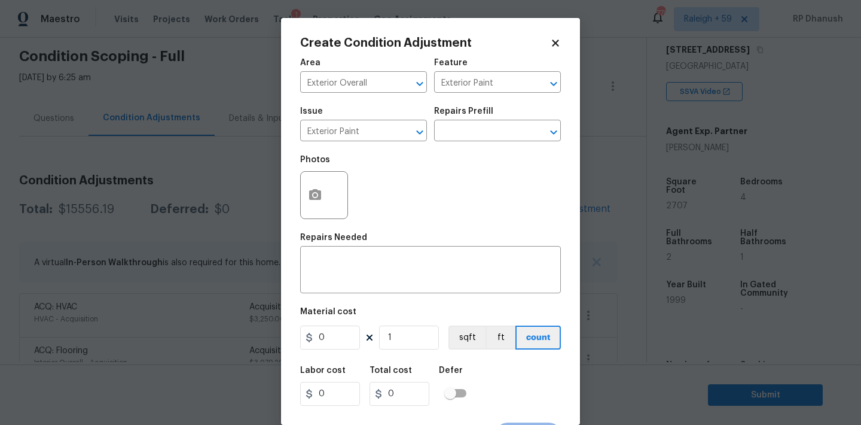
click at [523, 101] on div "Issue Exterior Paint ​ Repairs Prefill ​" at bounding box center [430, 124] width 261 height 48
click at [509, 116] on div "Repairs Prefill" at bounding box center [497, 115] width 127 height 16
click at [507, 128] on input "text" at bounding box center [480, 132] width 93 height 19
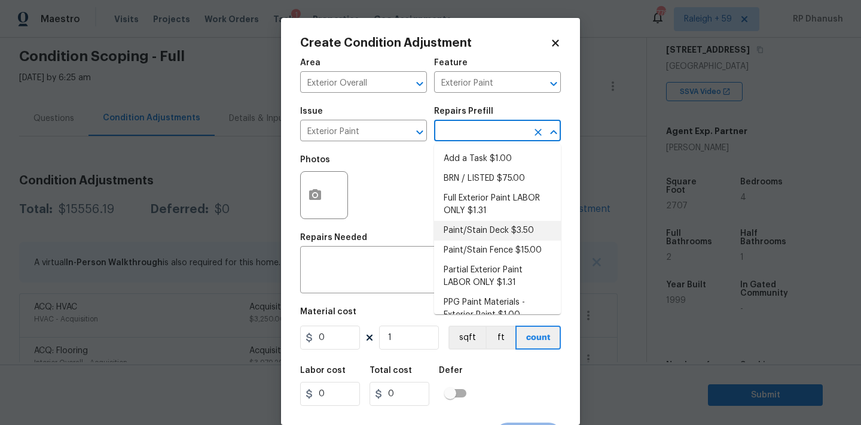
scroll to position [16, 0]
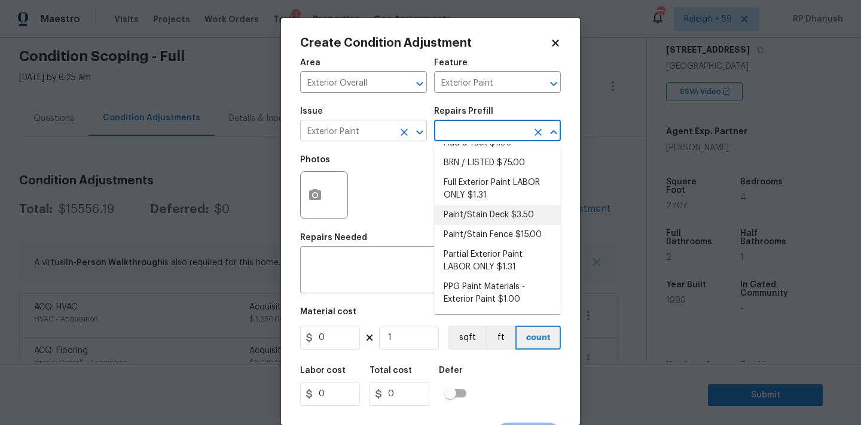
click at [352, 131] on input "Exterior Paint" at bounding box center [346, 132] width 93 height 19
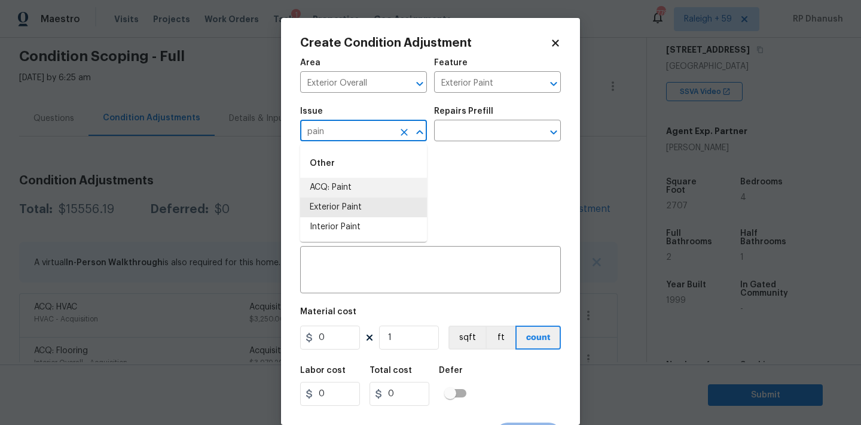
click at [339, 185] on li "ACQ: Paint" at bounding box center [363, 188] width 127 height 20
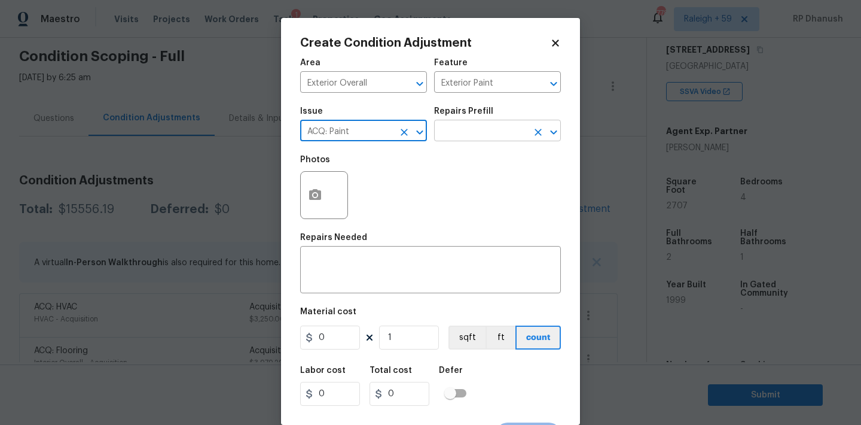
type input "ACQ: Paint"
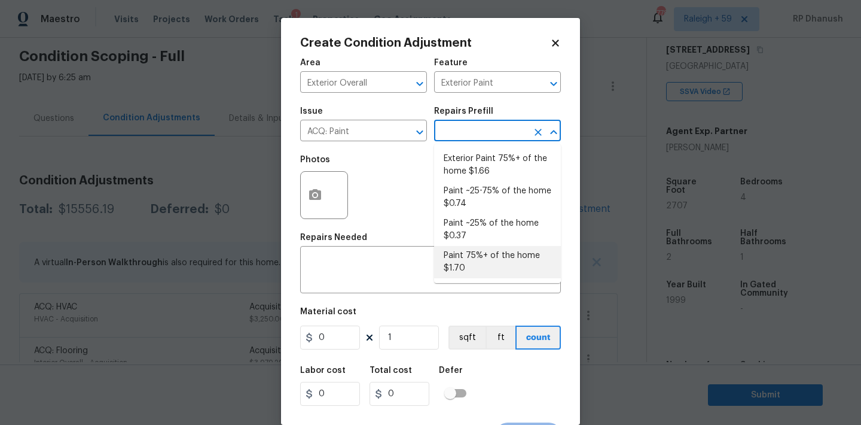
click at [460, 126] on input "text" at bounding box center [480, 132] width 93 height 19
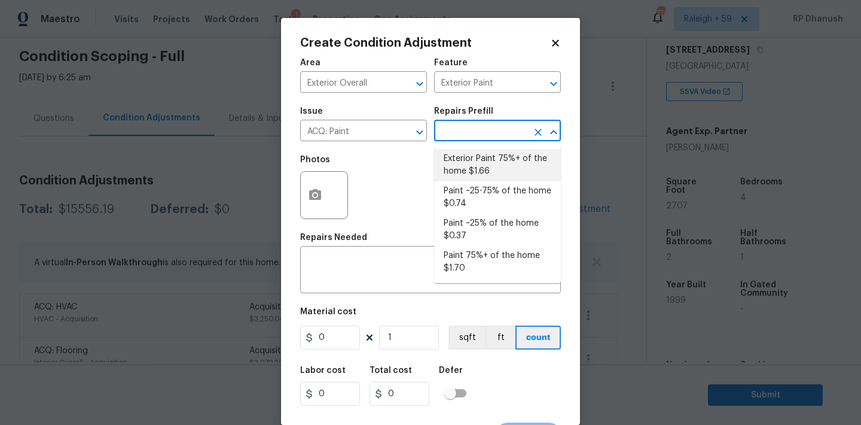
click at [478, 171] on li "Exterior Paint 75%+ of the home $1.66" at bounding box center [497, 165] width 127 height 32
type input "Acquisition"
type textarea "Acquisition Scope: 75%+ of the home exterior will likely require paint"
type input "1.66"
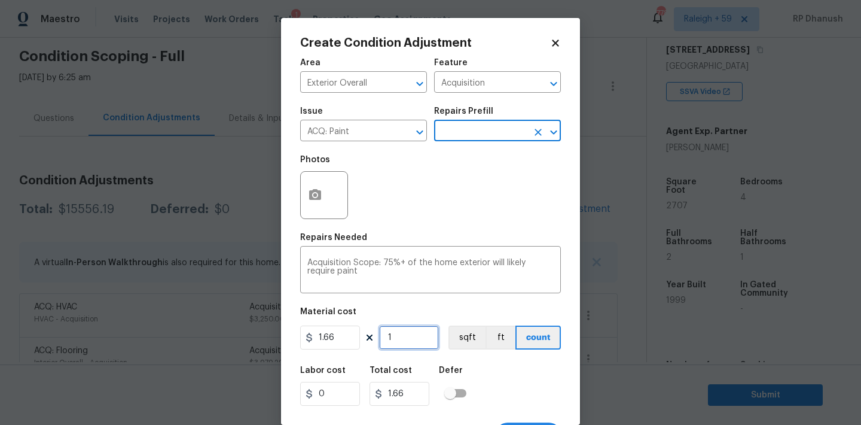
click at [408, 343] on input "1" at bounding box center [409, 337] width 60 height 24
type input "0"
type input "2"
type input "3.32"
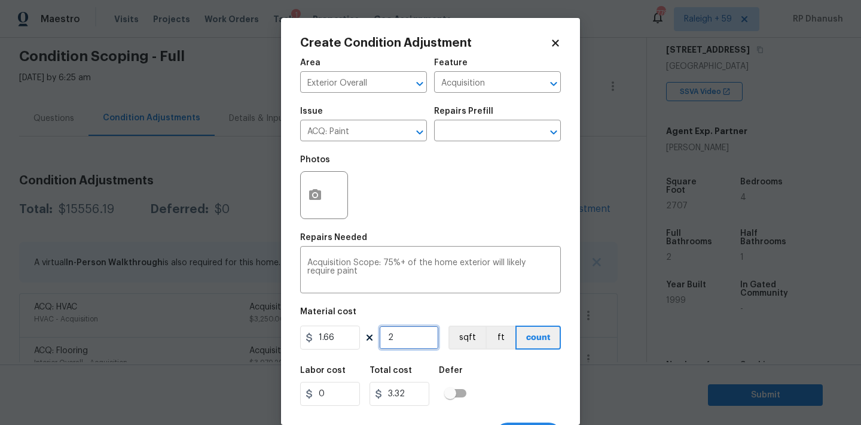
type input "27"
type input "44.82"
type input "270"
type input "448.2"
type input "2707"
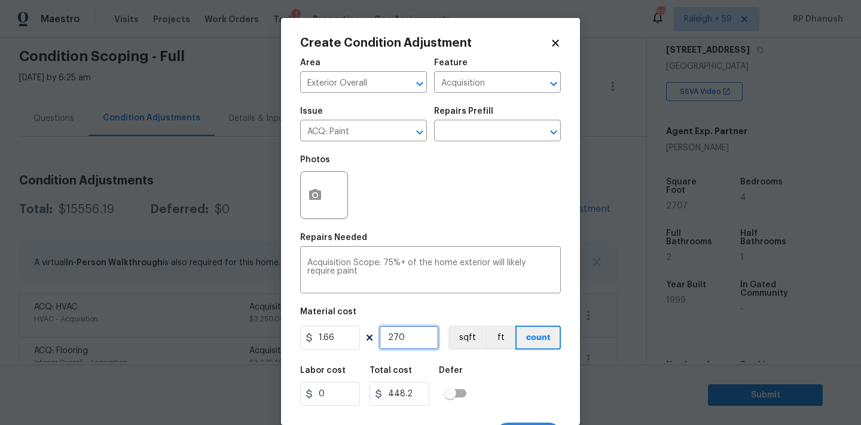
type input "4493.62"
type input "2707"
click at [311, 203] on button "button" at bounding box center [315, 195] width 29 height 47
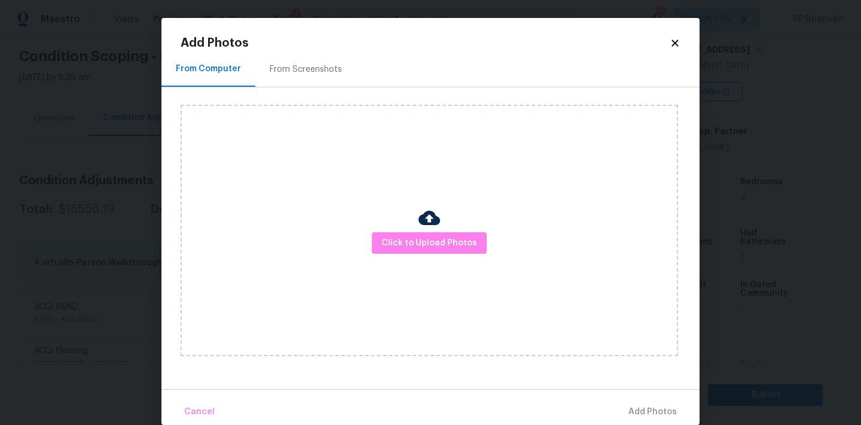
click at [422, 230] on div at bounding box center [430, 219] width 22 height 25
click at [420, 252] on button "Click to Upload Photos" at bounding box center [429, 243] width 115 height 22
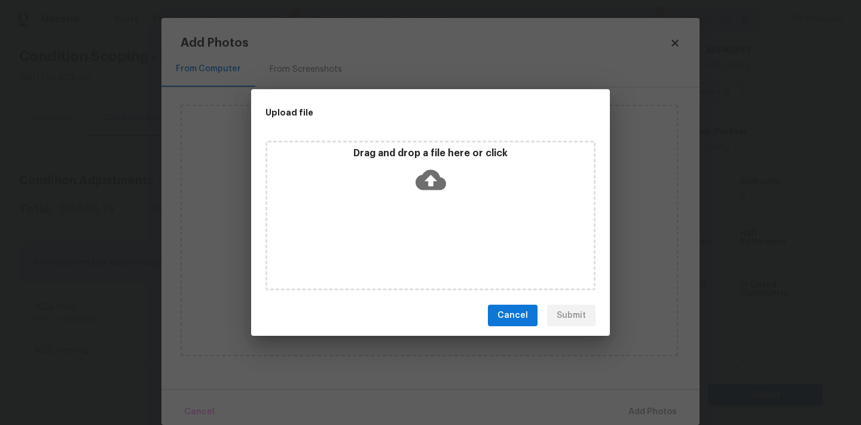
click at [420, 175] on icon at bounding box center [431, 180] width 30 height 20
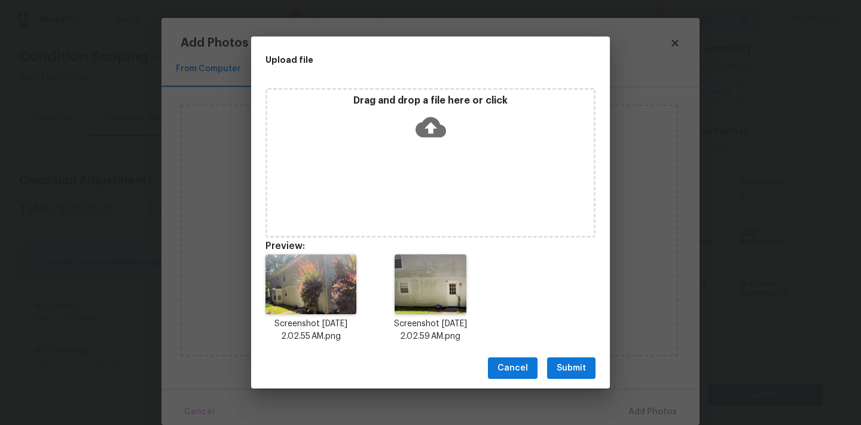
click at [573, 367] on span "Submit" at bounding box center [571, 368] width 29 height 15
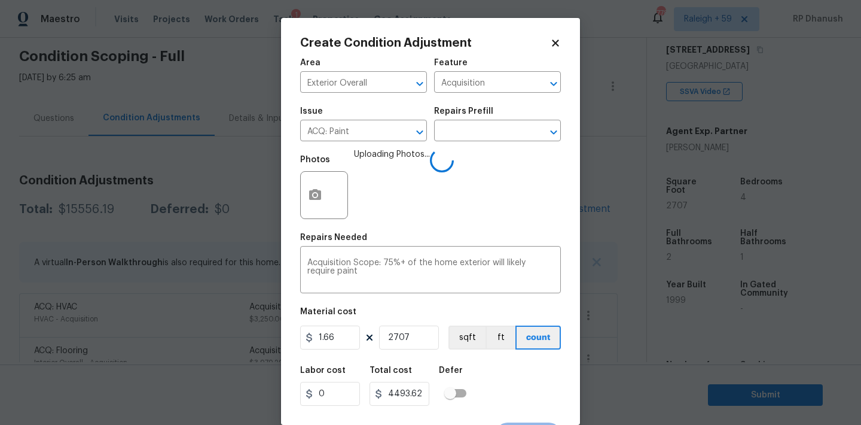
scroll to position [22, 0]
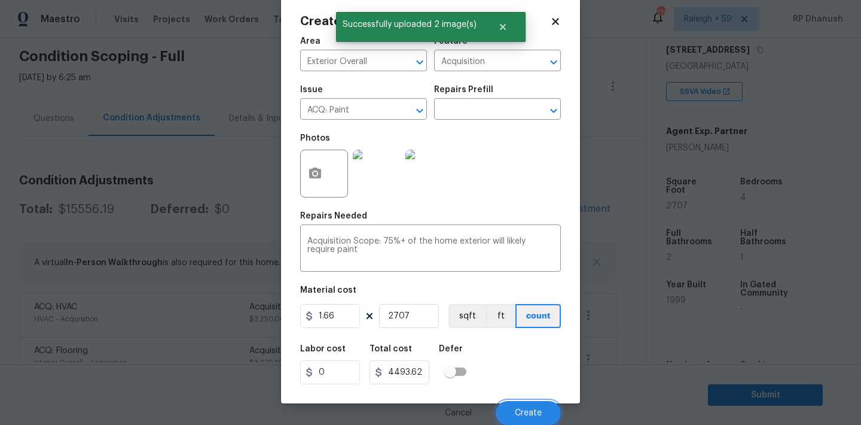
click at [516, 408] on span "Create" at bounding box center [528, 412] width 27 height 9
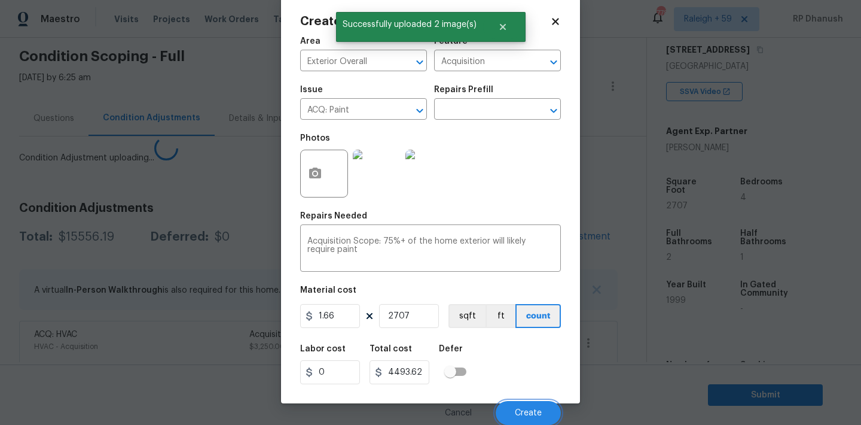
click at [516, 408] on span "Create" at bounding box center [528, 412] width 27 height 9
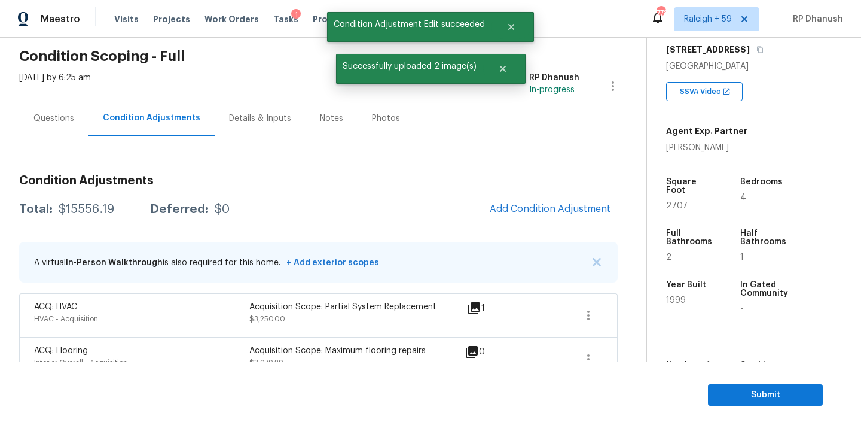
click at [516, 408] on section "Submit" at bounding box center [430, 394] width 861 height 61
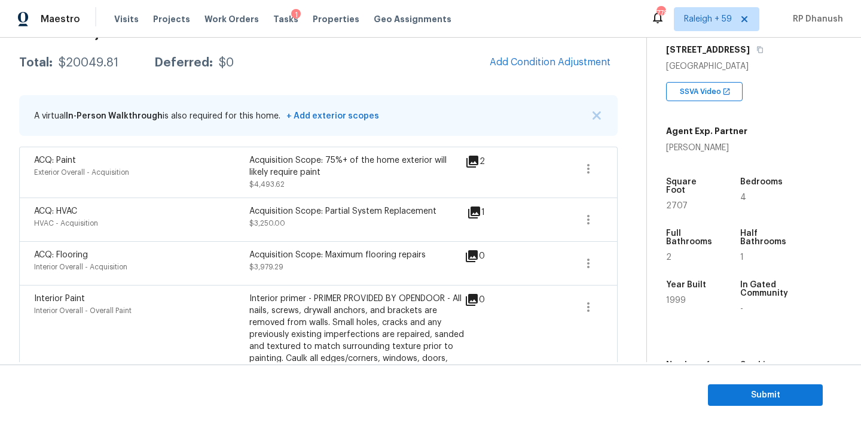
scroll to position [171, 0]
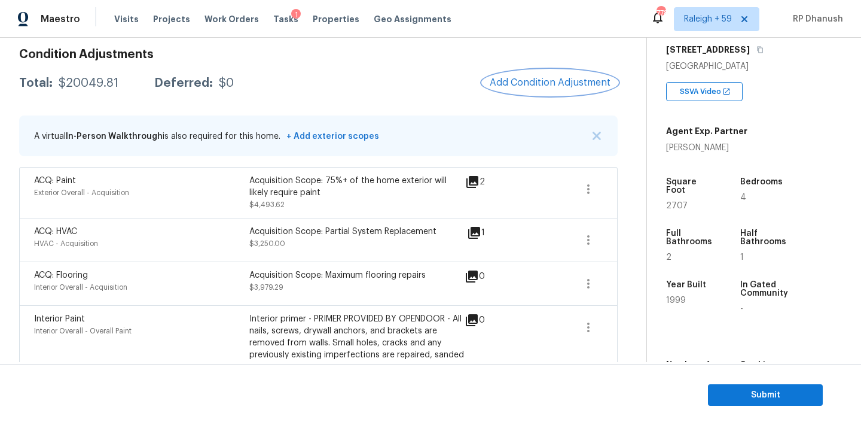
click at [554, 74] on button "Add Condition Adjustment" at bounding box center [550, 82] width 135 height 25
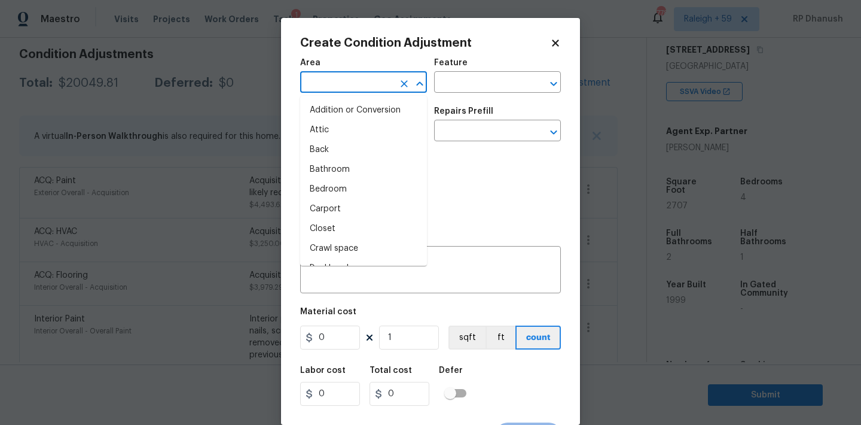
click at [337, 84] on input "text" at bounding box center [346, 83] width 93 height 19
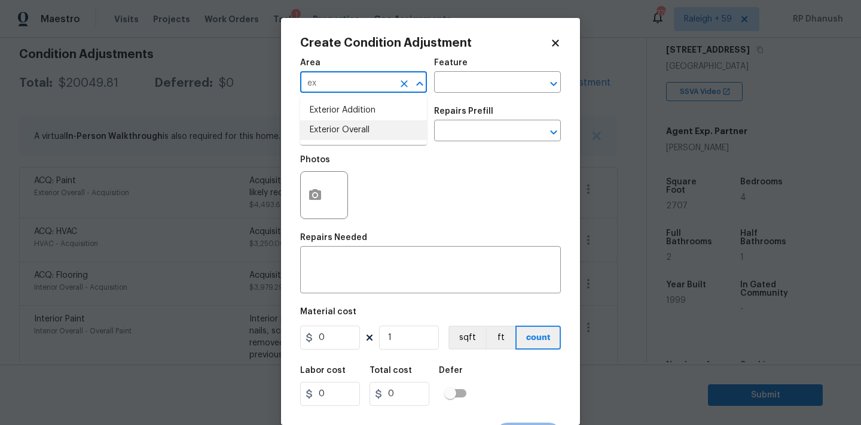
drag, startPoint x: 319, startPoint y: 126, endPoint x: 389, endPoint y: 194, distance: 98.1
click at [322, 125] on li "Exterior Overall" at bounding box center [363, 130] width 127 height 20
type input "Exterior Overall"
click at [352, 257] on div "x ​" at bounding box center [430, 271] width 261 height 44
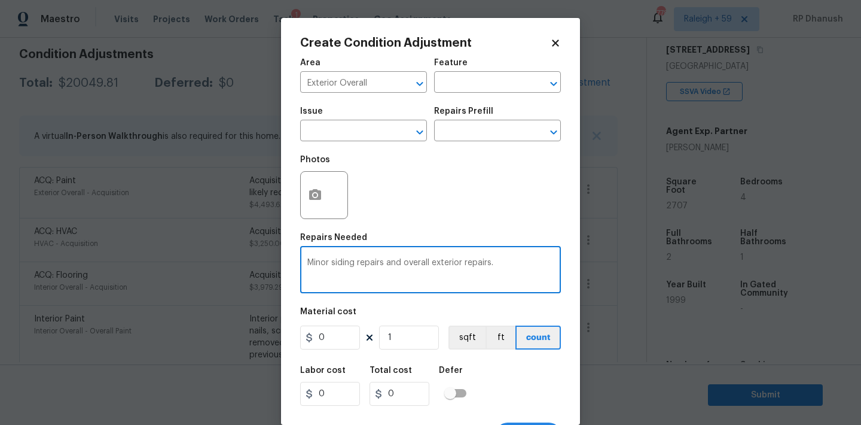
type textarea "Minor siding repairs and overall exterior repairs."
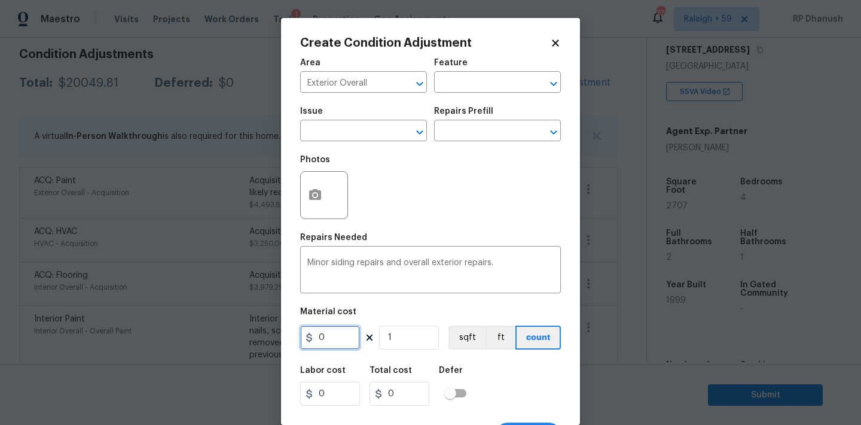
click at [356, 336] on input "0" at bounding box center [330, 337] width 60 height 24
type input "1875"
drag, startPoint x: 356, startPoint y: 336, endPoint x: 360, endPoint y: 323, distance: 13.8
click at [360, 323] on figure "Material cost 1875 1 sqft ft count" at bounding box center [430, 329] width 261 height 44
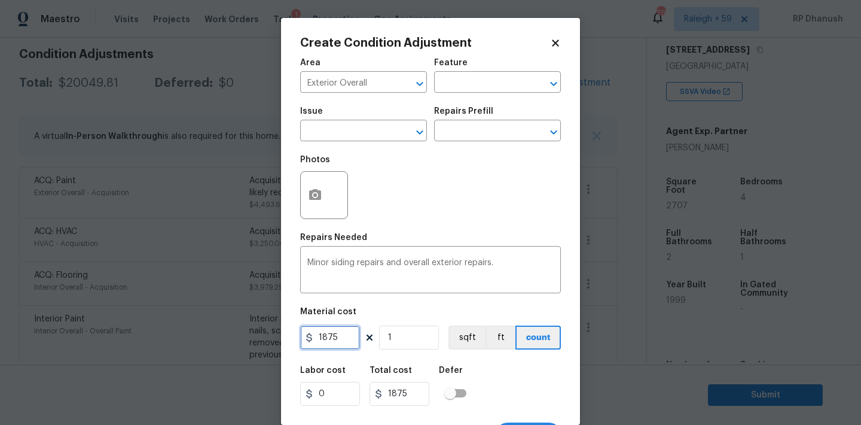
scroll to position [22, 0]
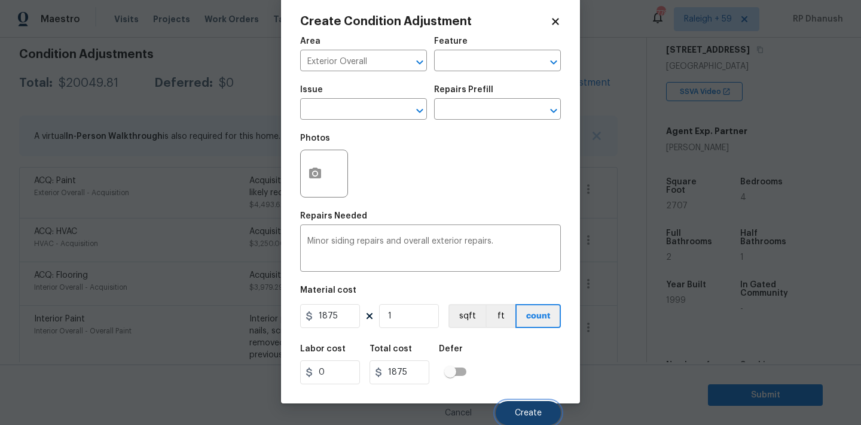
click at [539, 409] on span "Create" at bounding box center [528, 412] width 27 height 9
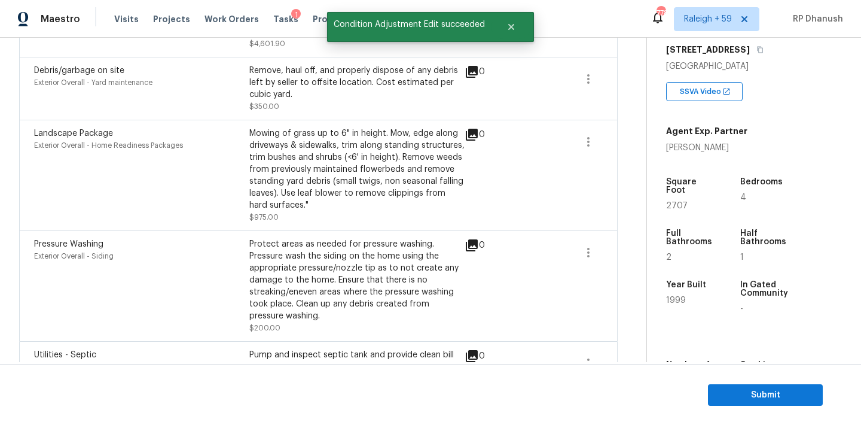
scroll to position [587, 0]
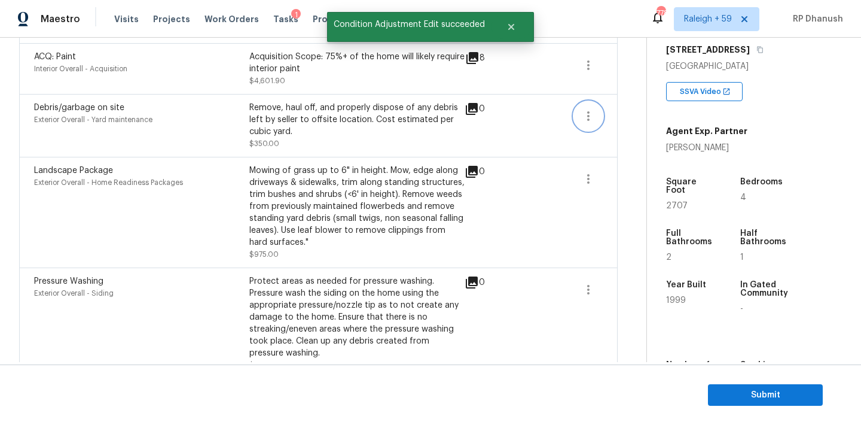
click at [594, 120] on icon "button" at bounding box center [588, 116] width 14 height 14
click at [624, 118] on div "Edit" at bounding box center [656, 114] width 93 height 12
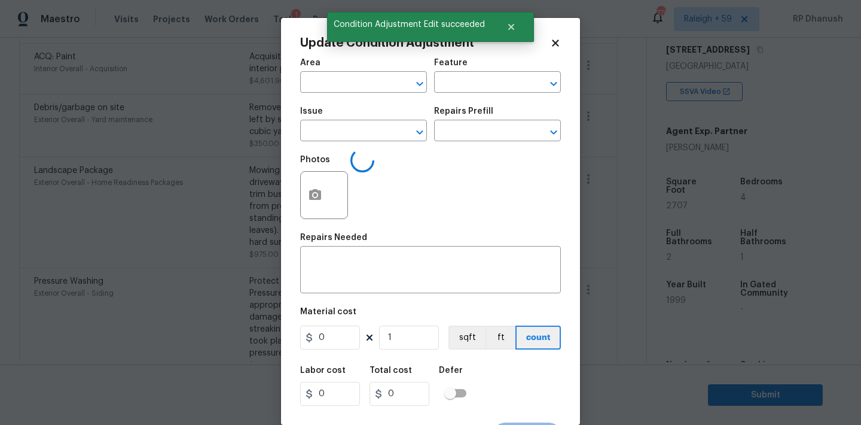
type textarea "Remove, haul off, and properly dispose of any debris left by seller to offsite …"
type input "7"
type input "350"
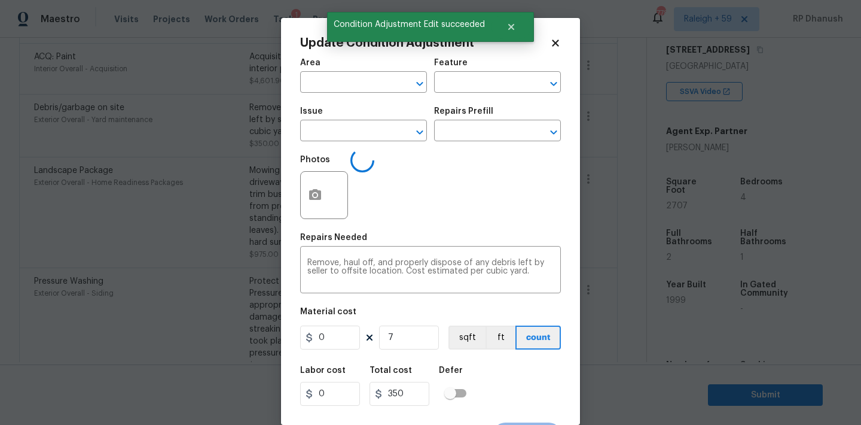
type input "Exterior Overall"
type input "Yard maintenance"
type input "Debris/garbage on site"
type input "50"
click at [542, 272] on textarea "Remove, haul off, and properly dispose of any debris left by seller to offsite …" at bounding box center [430, 270] width 246 height 25
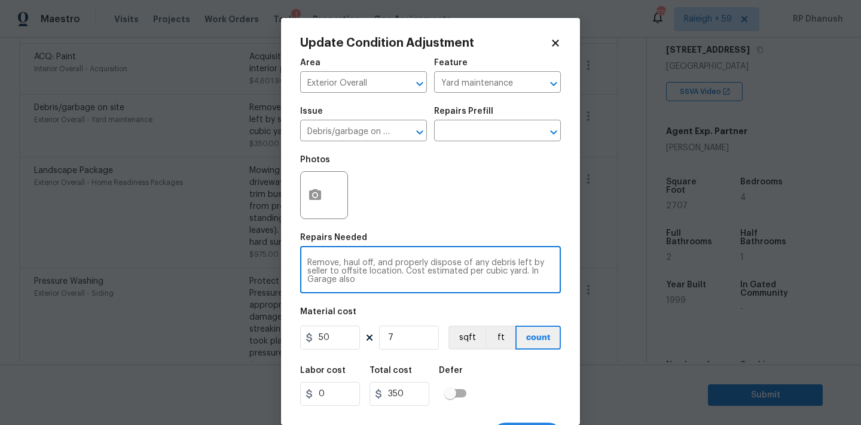
type textarea "Remove, haul off, and properly dispose of any debris left by seller to offsite …"
click at [394, 341] on input "7" at bounding box center [409, 337] width 60 height 24
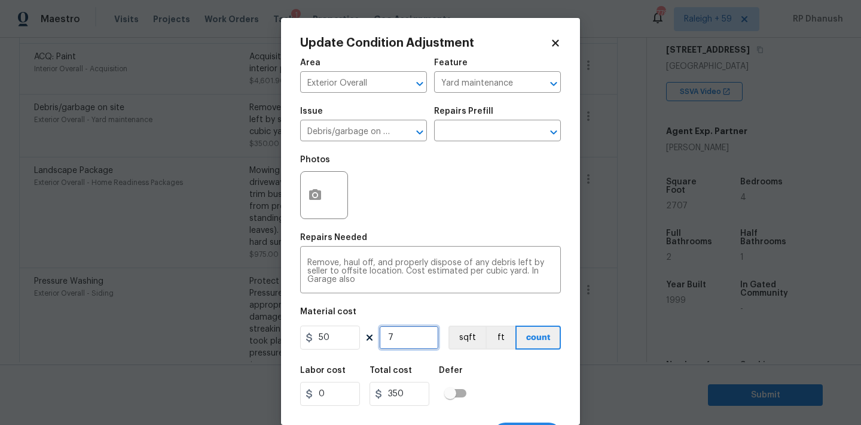
type input "0"
type input "1"
type input "50"
type input "18"
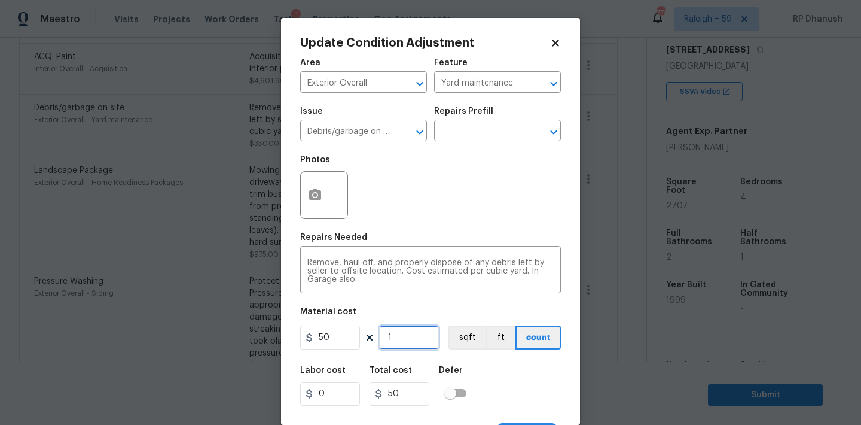
type input "900"
type input "1"
type input "50"
type input "0"
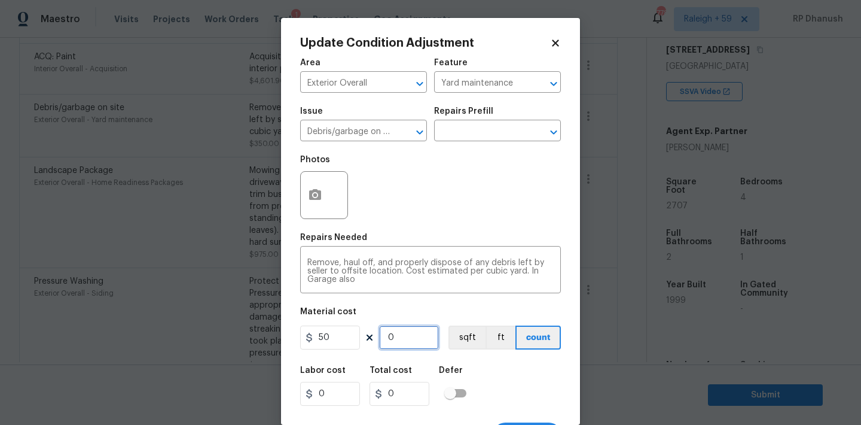
type input "2"
type input "100"
type input "20"
type input "1000"
type input "2"
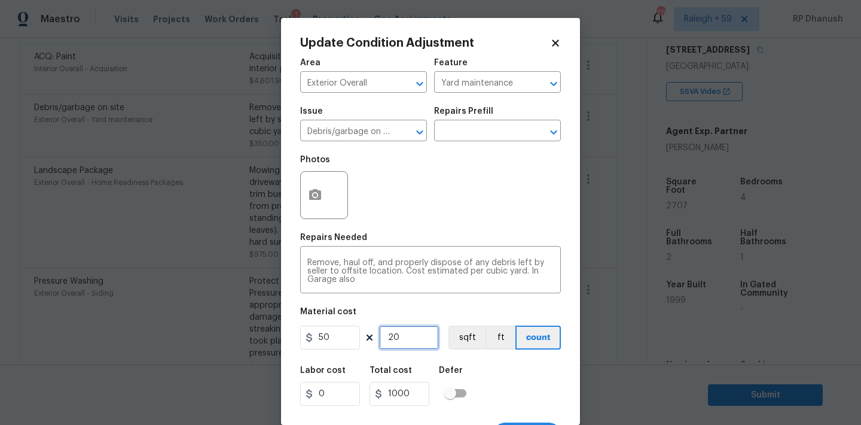
type input "100"
type input "22"
type input "1100"
type input "221"
type input "11050"
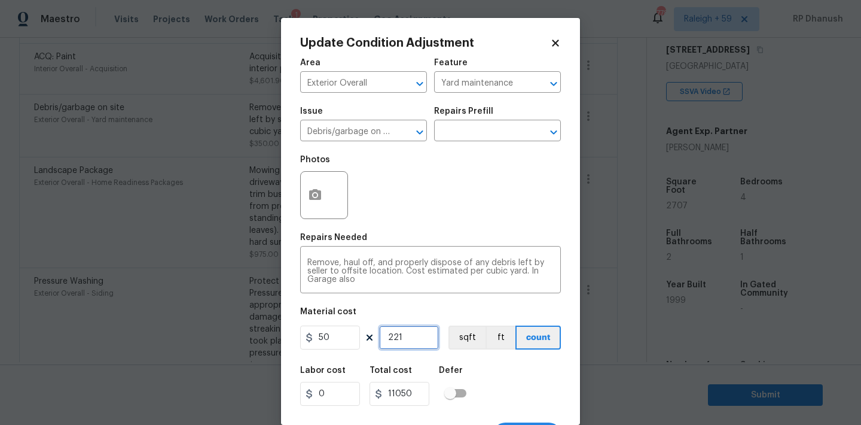
type input "22"
type input "1100"
type input "2"
type input "100"
type input "21"
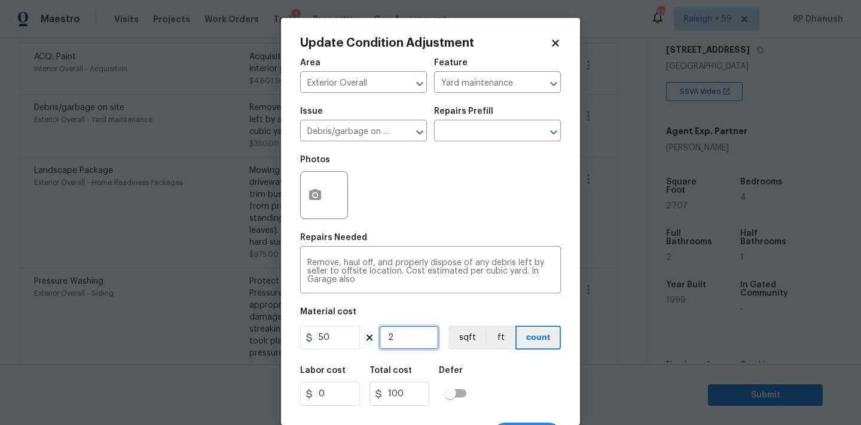
type input "1050"
type input "21"
click at [430, 346] on input "21" at bounding box center [409, 337] width 60 height 24
type input "2"
type input "100"
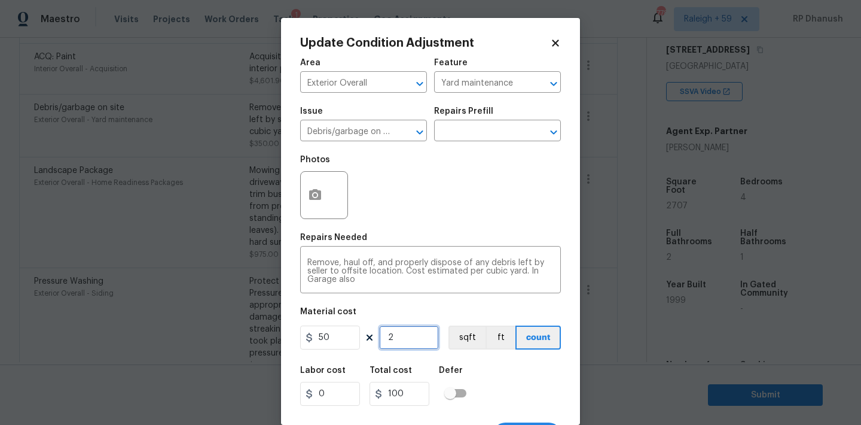
type input "22"
type input "1100"
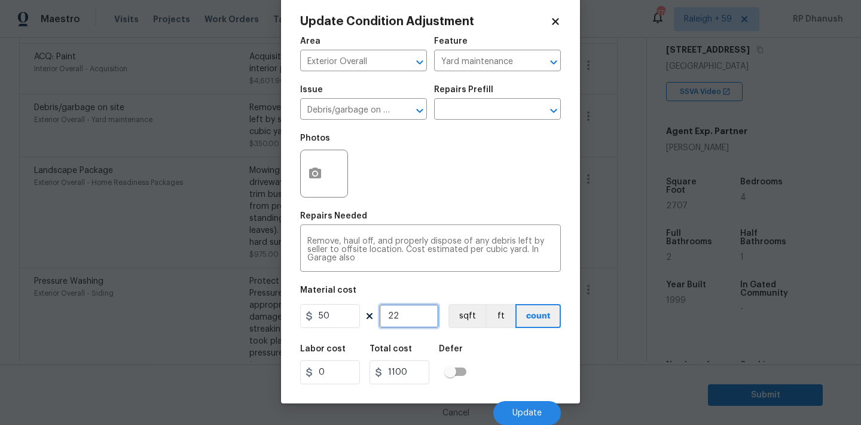
click at [420, 316] on input "22" at bounding box center [409, 316] width 60 height 24
type input "2"
type input "100"
type input "23"
type input "1150"
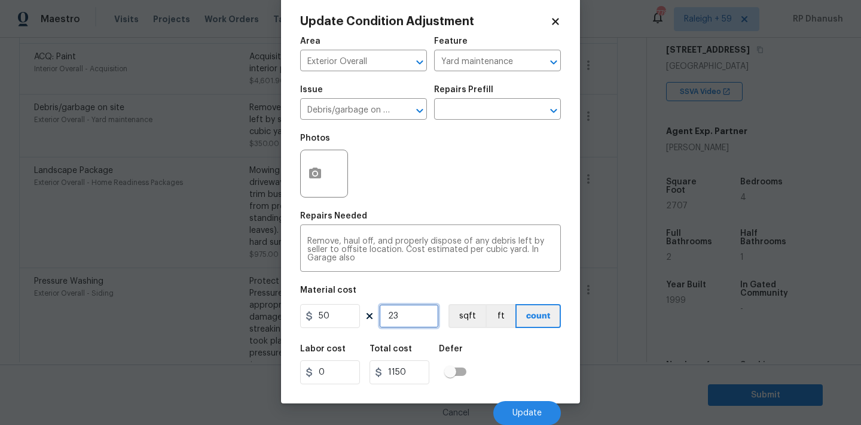
type input "23"
click at [526, 407] on button "Update" at bounding box center [527, 413] width 68 height 24
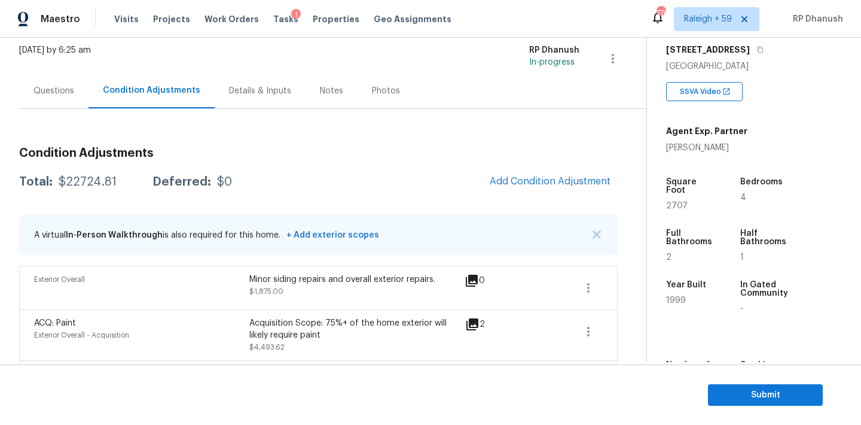
scroll to position [54, 0]
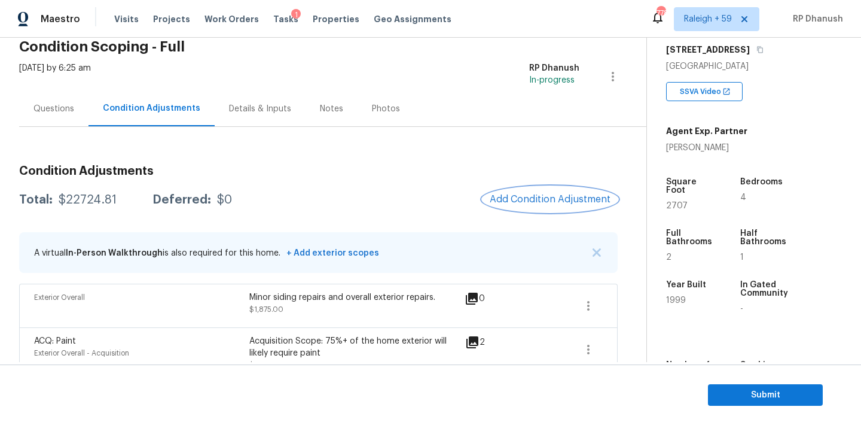
click at [544, 198] on span "Add Condition Adjustment" at bounding box center [550, 199] width 121 height 11
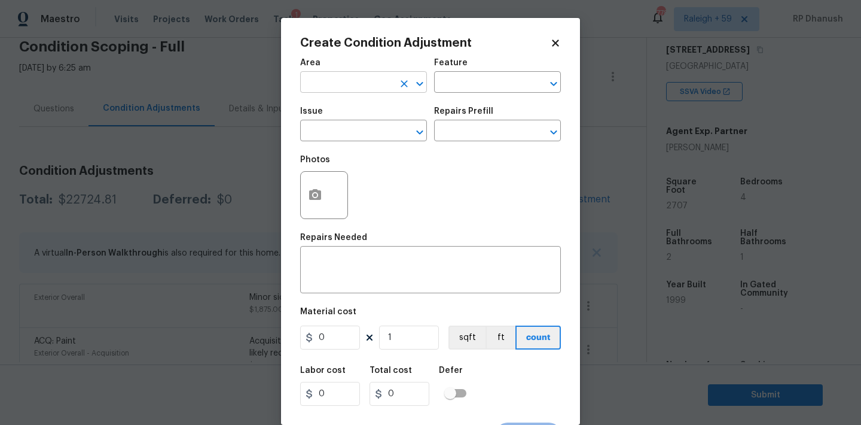
click at [350, 84] on input "text" at bounding box center [346, 83] width 93 height 19
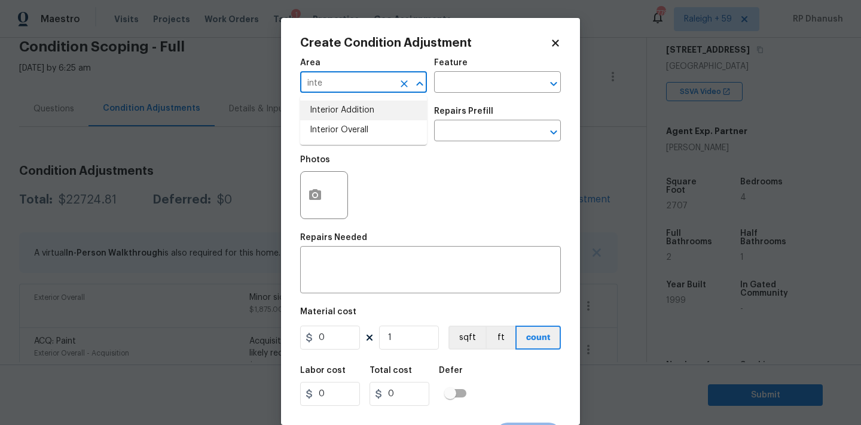
drag, startPoint x: 335, startPoint y: 132, endPoint x: 380, endPoint y: 110, distance: 49.8
click at [336, 130] on li "Interior Overall" at bounding box center [363, 130] width 127 height 20
type input "Interior Overall"
click at [498, 91] on input "text" at bounding box center [480, 83] width 93 height 19
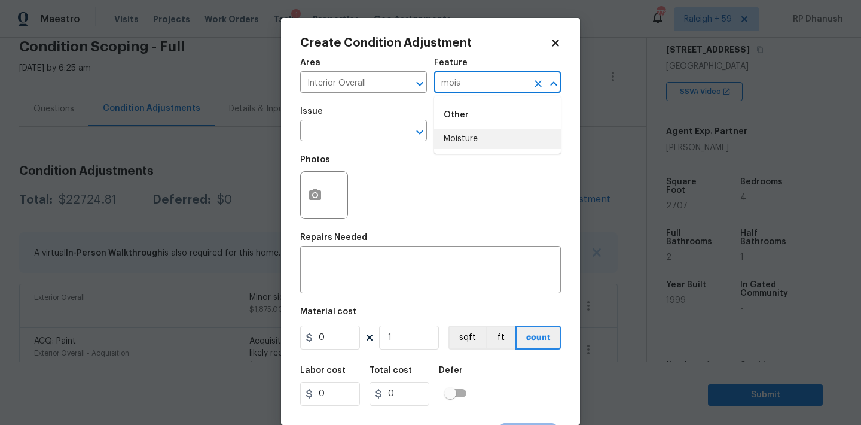
click at [472, 151] on ul "Other Moisture" at bounding box center [497, 125] width 127 height 58
click at [457, 135] on li "Moisture" at bounding box center [497, 139] width 127 height 20
type input "Moisture"
click at [339, 133] on input "text" at bounding box center [346, 132] width 93 height 19
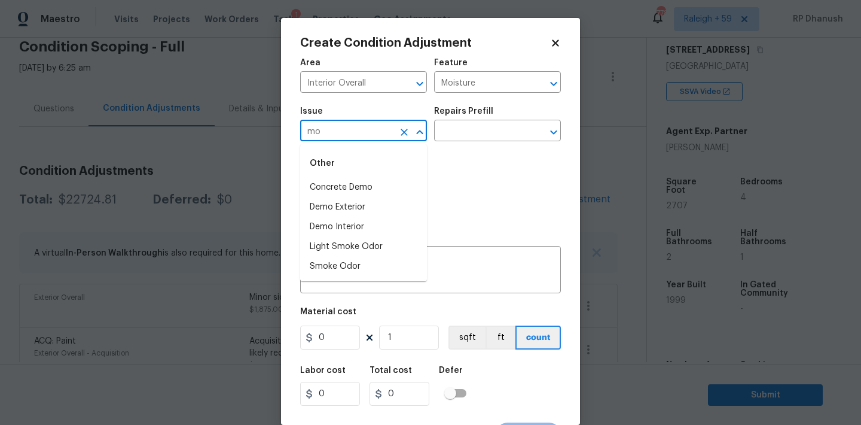
type input "m"
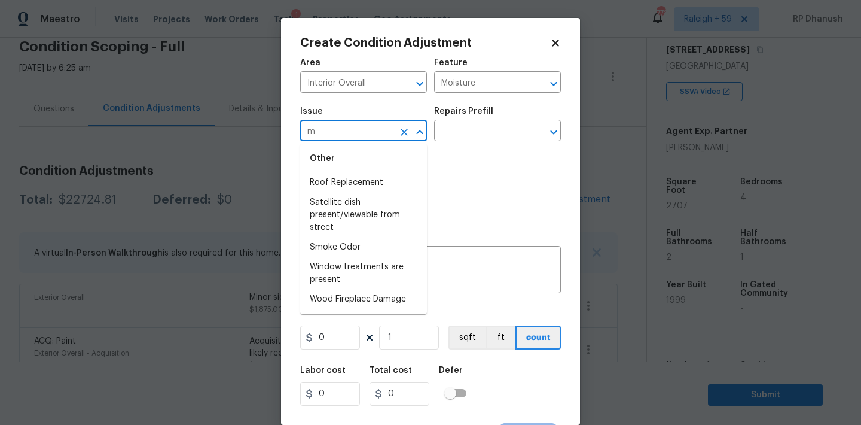
scroll to position [0, 0]
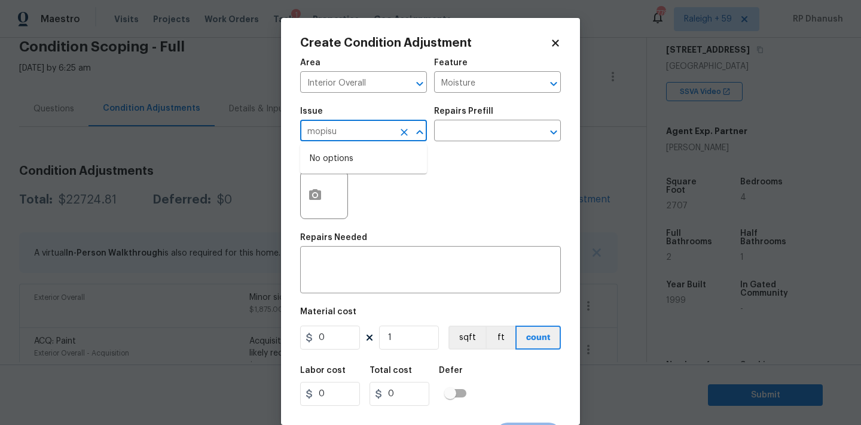
type input "mopis"
type input "m"
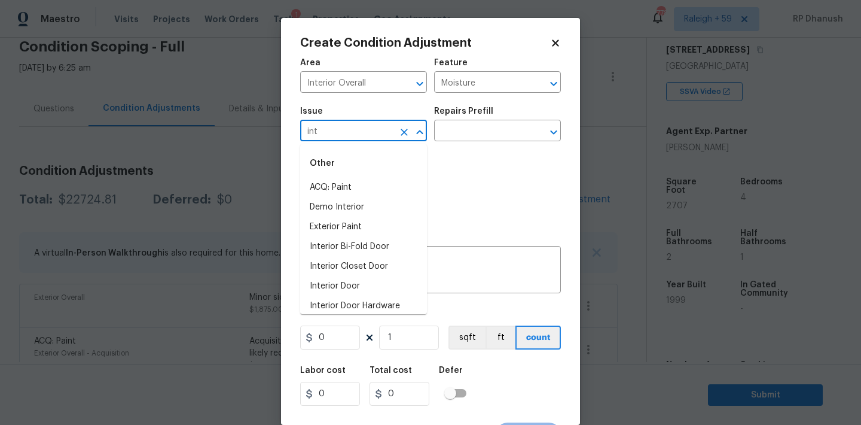
type input "inte"
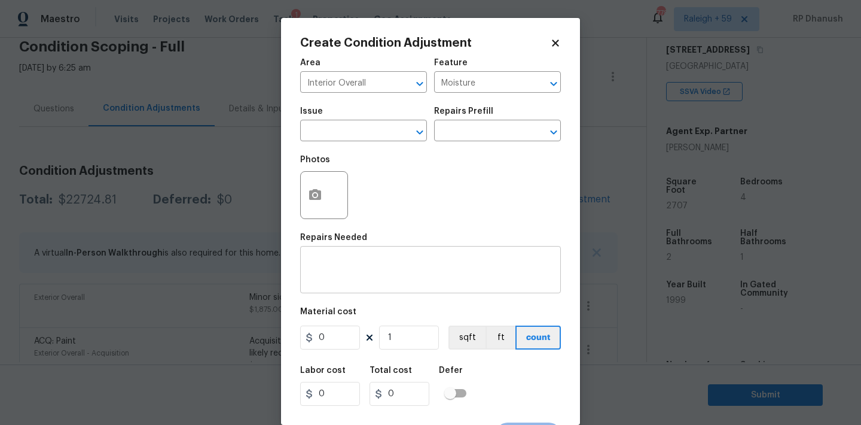
click at [465, 293] on div "x ​" at bounding box center [430, 271] width 261 height 44
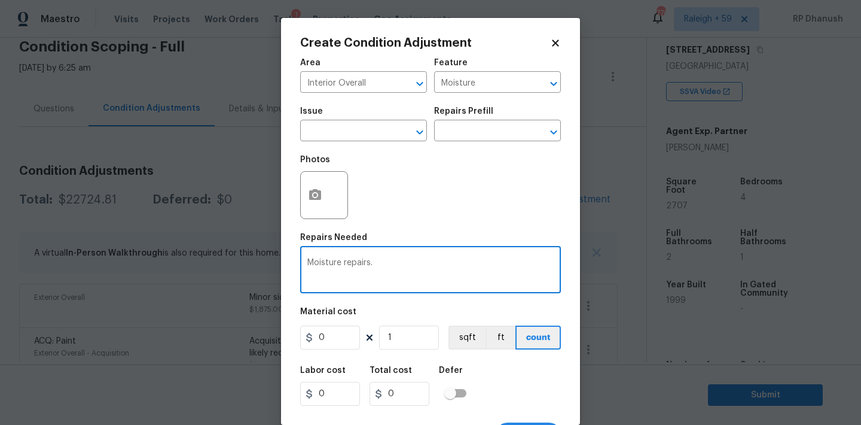
type textarea "Moisture repairs."
click at [338, 332] on input "0" at bounding box center [330, 337] width 60 height 24
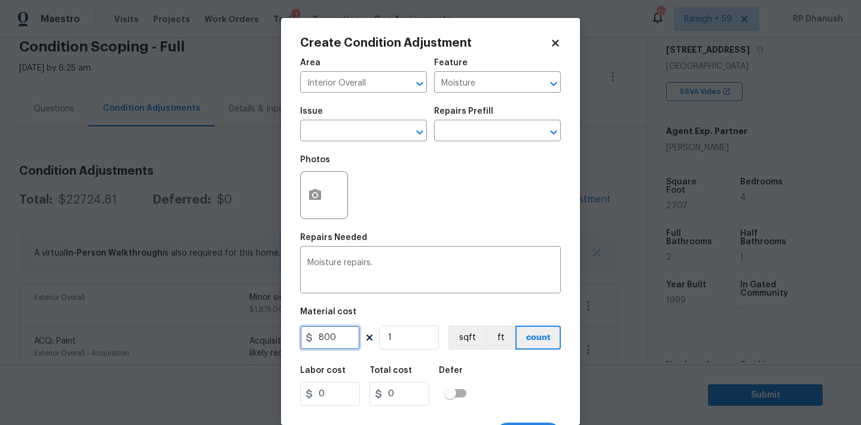
type input "800"
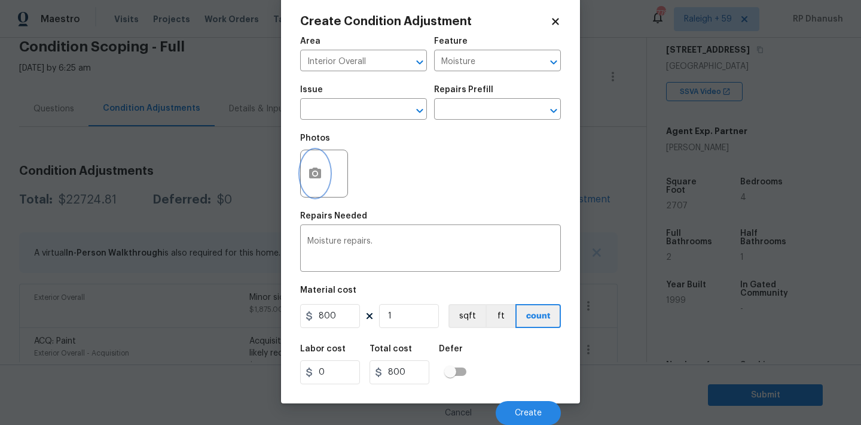
click at [321, 174] on icon "button" at bounding box center [315, 172] width 12 height 11
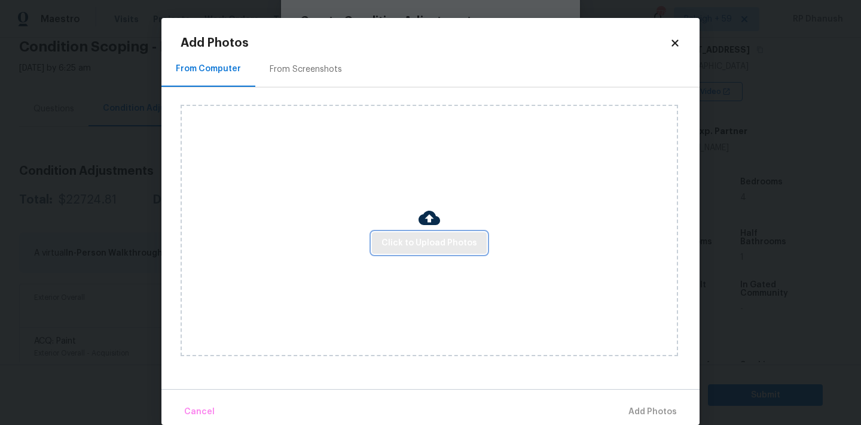
click at [407, 233] on button "Click to Upload Photos" at bounding box center [429, 243] width 115 height 22
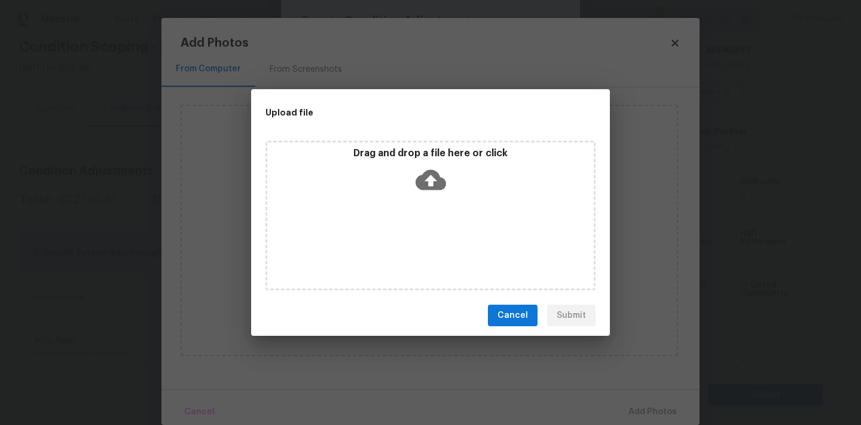
click at [433, 182] on icon at bounding box center [431, 180] width 30 height 20
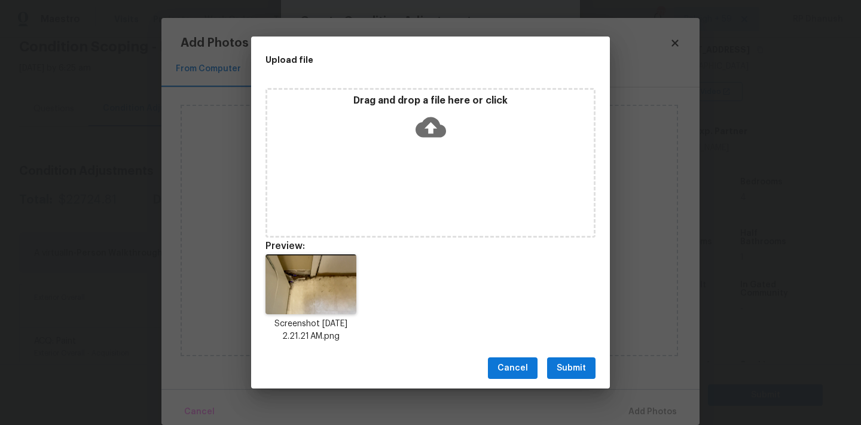
click at [558, 358] on button "Submit" at bounding box center [571, 368] width 48 height 22
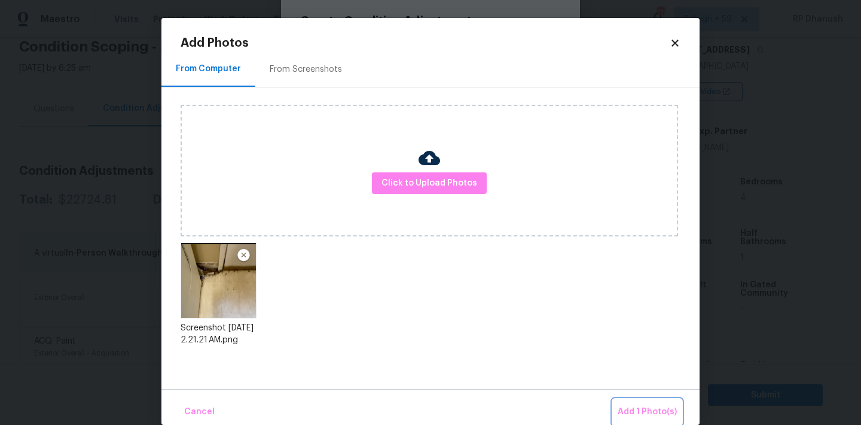
click at [666, 406] on span "Add 1 Photo(s)" at bounding box center [647, 411] width 59 height 15
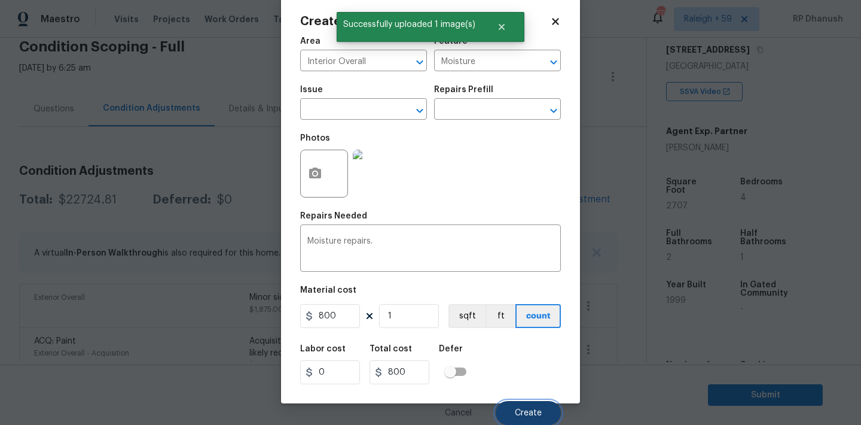
click at [536, 410] on span "Create" at bounding box center [528, 412] width 27 height 9
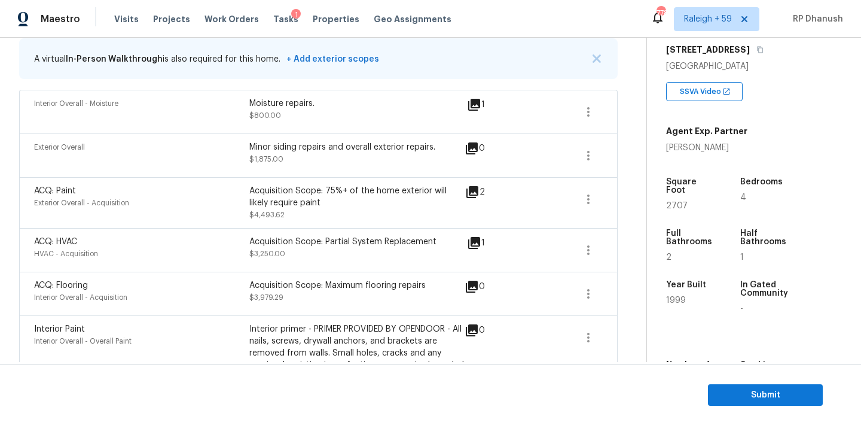
scroll to position [151, 0]
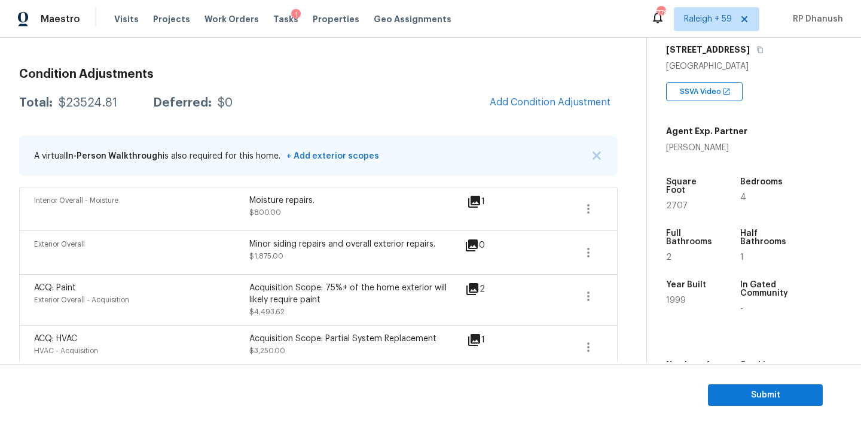
click at [530, 100] on span "Add Condition Adjustment" at bounding box center [550, 102] width 121 height 11
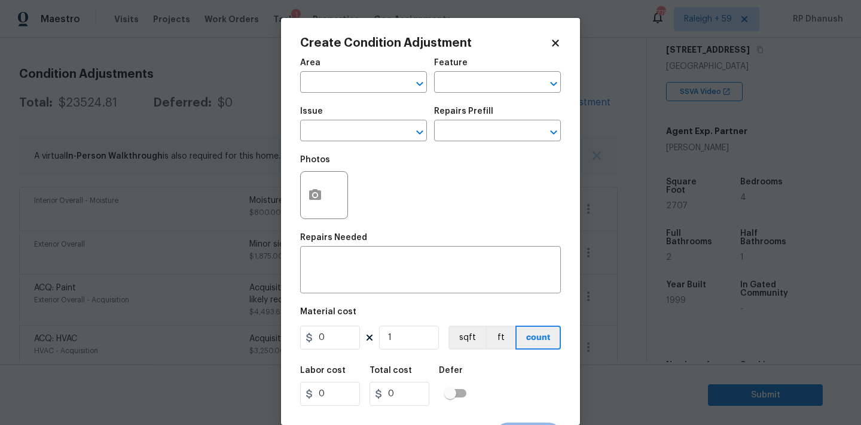
click at [361, 96] on span "Area ​" at bounding box center [363, 75] width 127 height 48
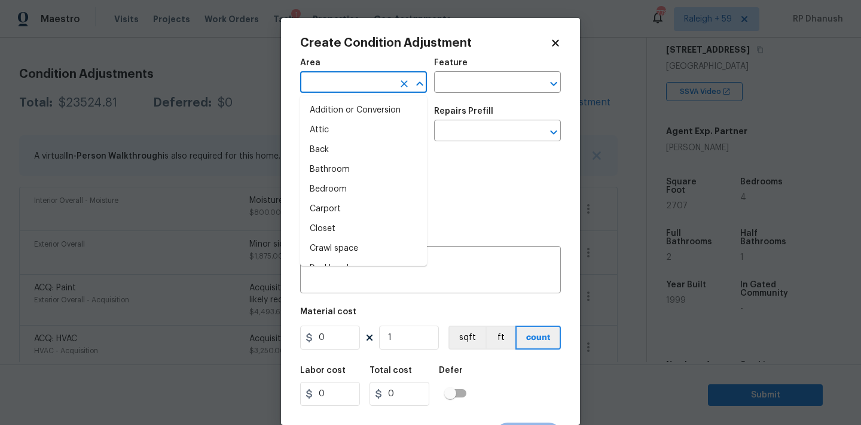
click at [362, 81] on input "text" at bounding box center [346, 83] width 93 height 19
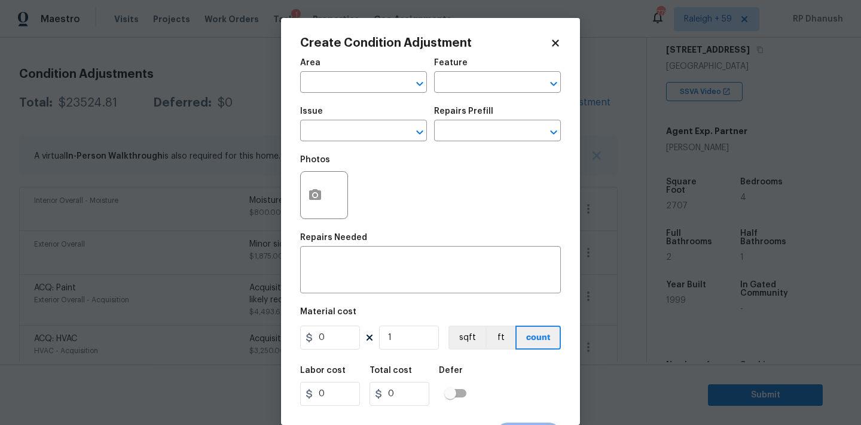
click at [475, 196] on div "Photos" at bounding box center [430, 187] width 261 height 78
click at [324, 193] on button "button" at bounding box center [315, 195] width 29 height 47
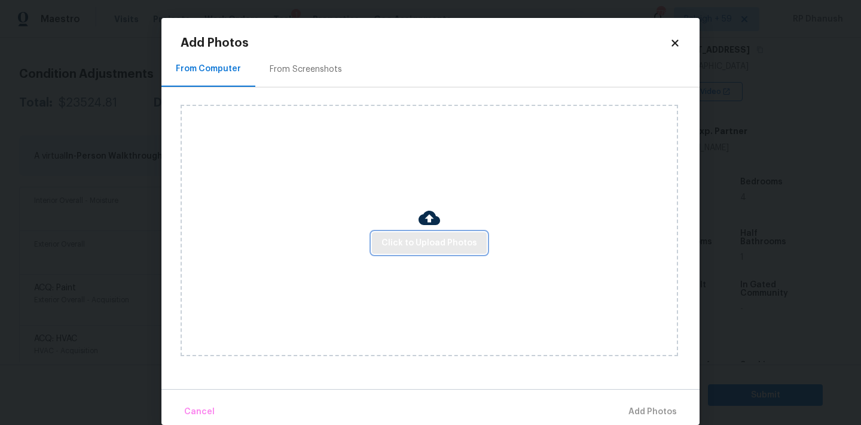
click at [410, 234] on button "Click to Upload Photos" at bounding box center [429, 243] width 115 height 22
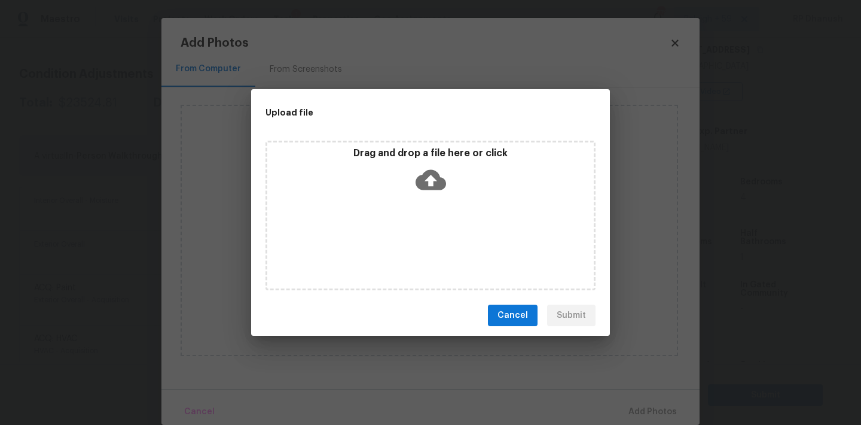
click at [422, 176] on icon at bounding box center [431, 180] width 30 height 20
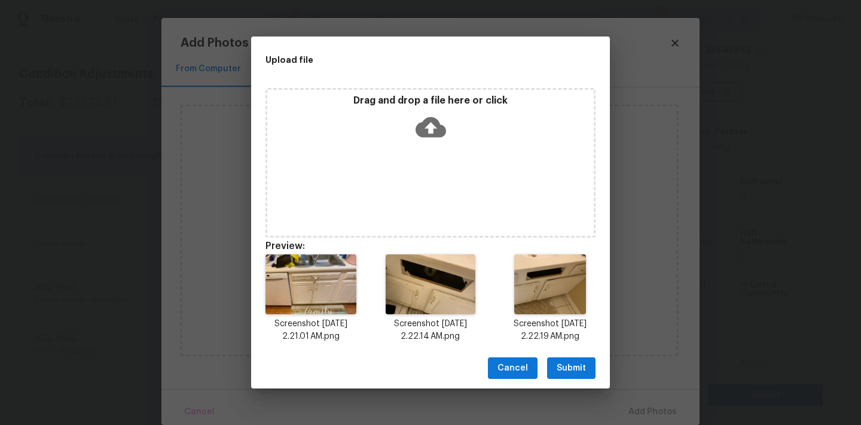
click at [563, 367] on span "Submit" at bounding box center [571, 368] width 29 height 15
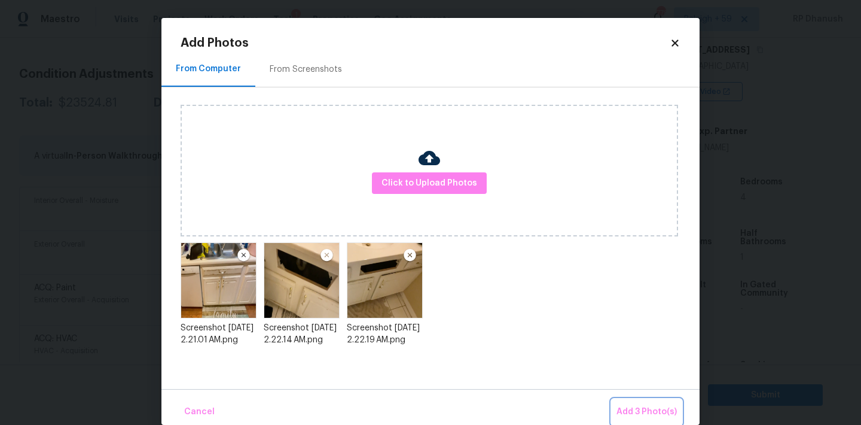
click at [633, 412] on span "Add 3 Photo(s)" at bounding box center [647, 411] width 60 height 15
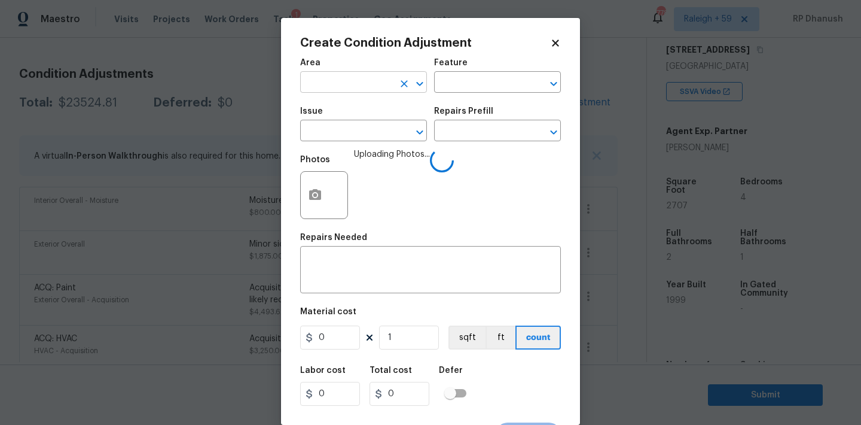
click at [386, 81] on input "text" at bounding box center [346, 83] width 93 height 19
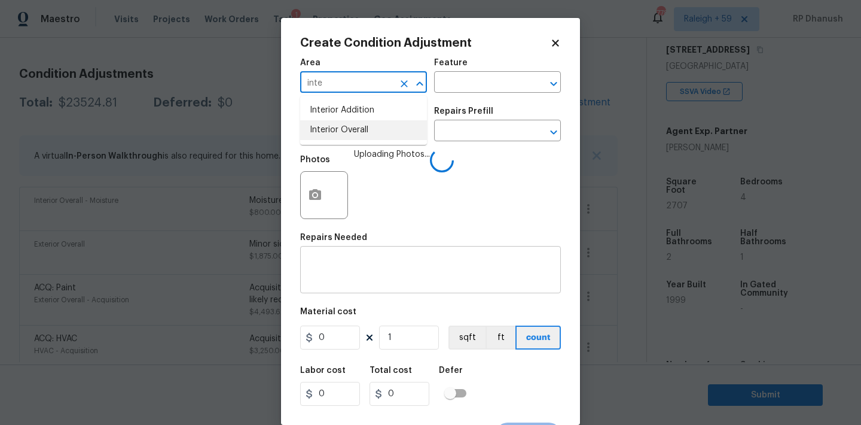
drag, startPoint x: 358, startPoint y: 127, endPoint x: 349, endPoint y: 269, distance: 141.4
click at [358, 136] on li "Interior Overall" at bounding box center [363, 130] width 127 height 20
type input "Interior Overall"
click at [349, 269] on textarea at bounding box center [430, 270] width 246 height 25
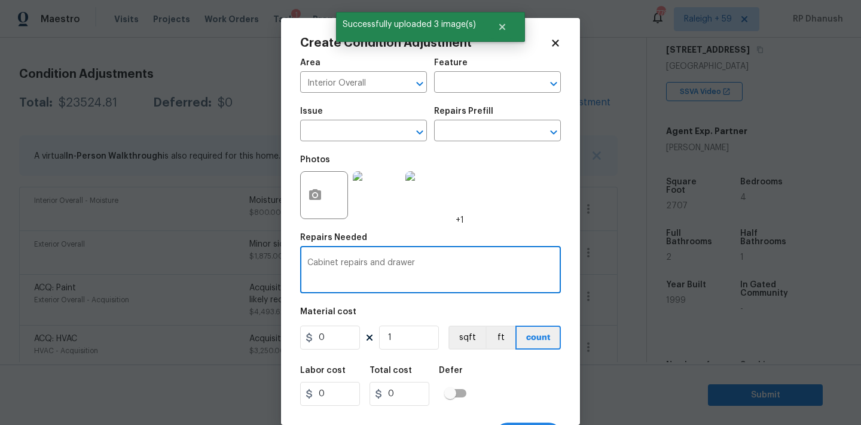
click at [385, 264] on textarea "Cabinet repairs and drawer" at bounding box center [430, 270] width 246 height 25
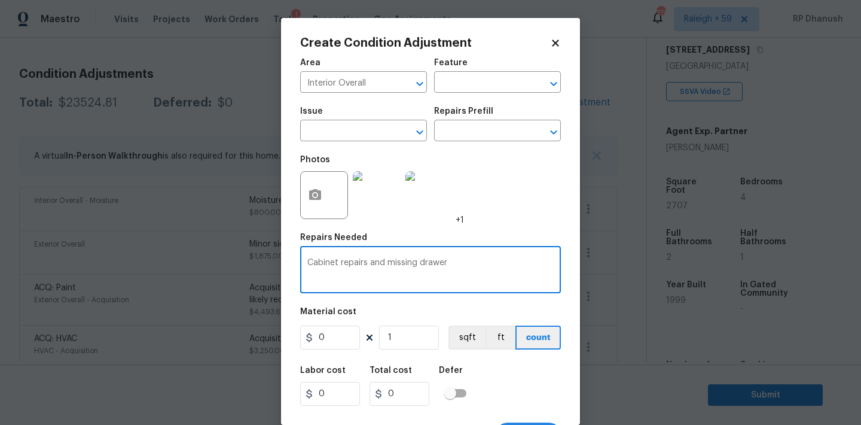
click at [459, 276] on textarea "Cabinet repairs and missing drawer" at bounding box center [430, 270] width 246 height 25
type textarea "Cabinet repairs and missing drawers"
click at [335, 330] on input "0" at bounding box center [330, 337] width 60 height 24
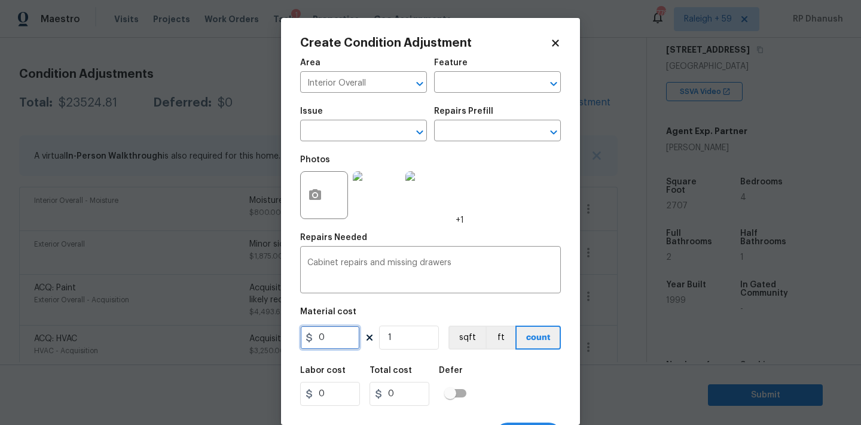
click at [335, 330] on input "0" at bounding box center [330, 337] width 60 height 24
type input "2800"
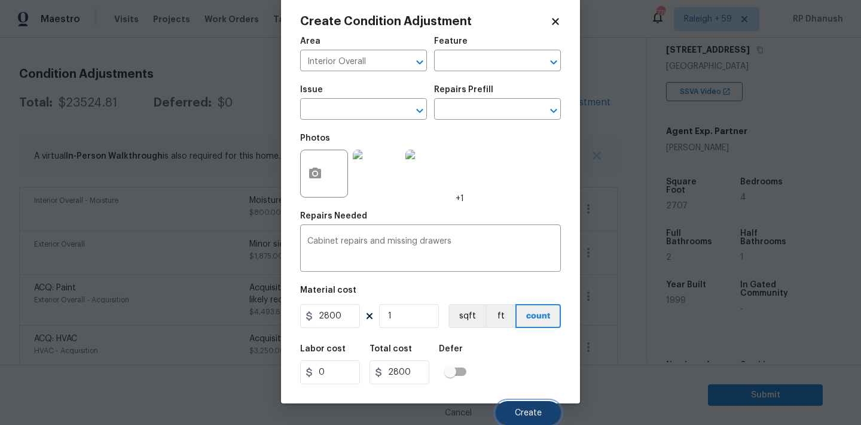
click at [511, 407] on button "Create" at bounding box center [528, 413] width 65 height 24
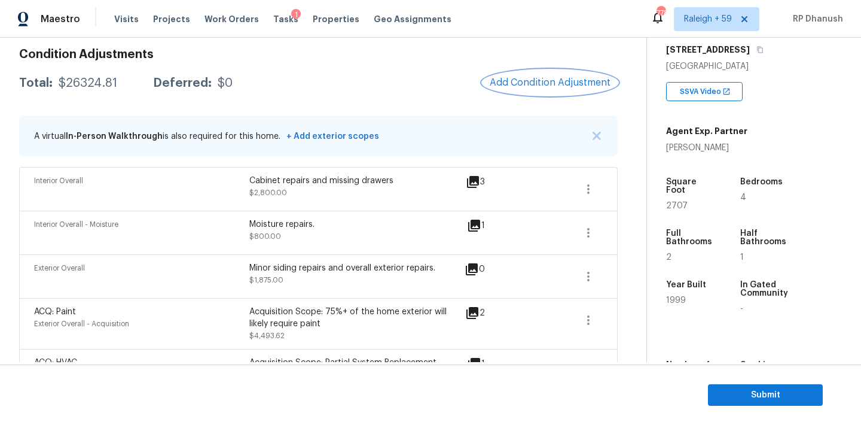
scroll to position [106, 0]
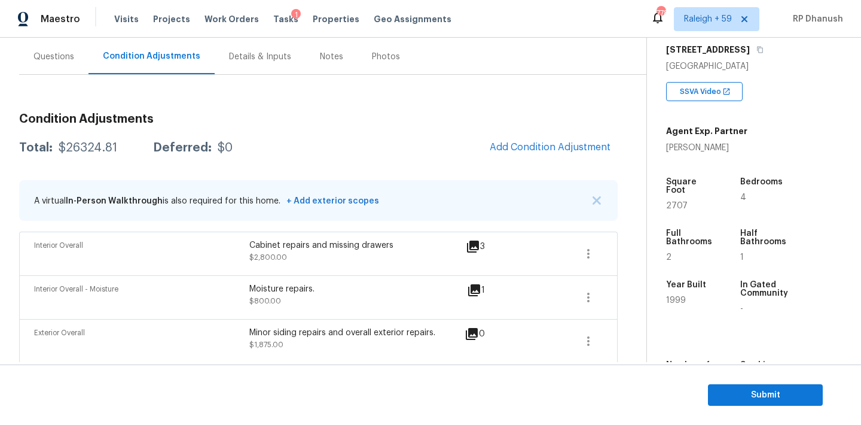
click at [528, 121] on h3 "Condition Adjustments" at bounding box center [318, 119] width 599 height 12
click at [527, 152] on button "Add Condition Adjustment" at bounding box center [550, 147] width 135 height 25
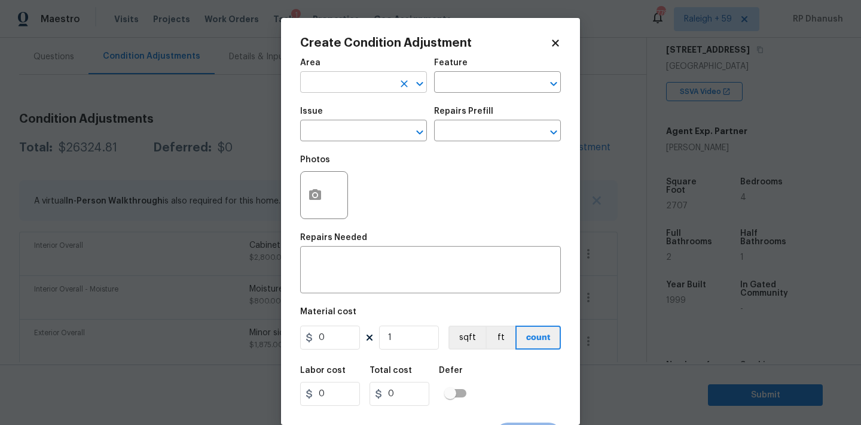
click at [349, 76] on input "text" at bounding box center [346, 83] width 93 height 19
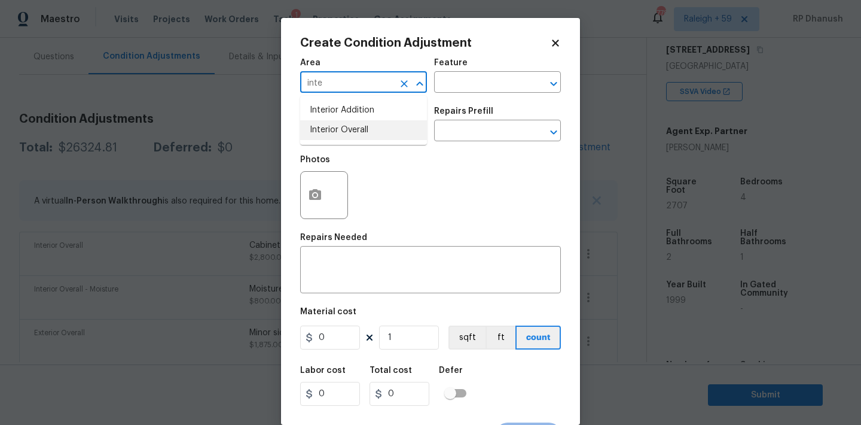
click at [335, 128] on li "Interior Overall" at bounding box center [363, 130] width 127 height 20
type input "Interior Overall"
click at [335, 187] on div at bounding box center [324, 195] width 48 height 48
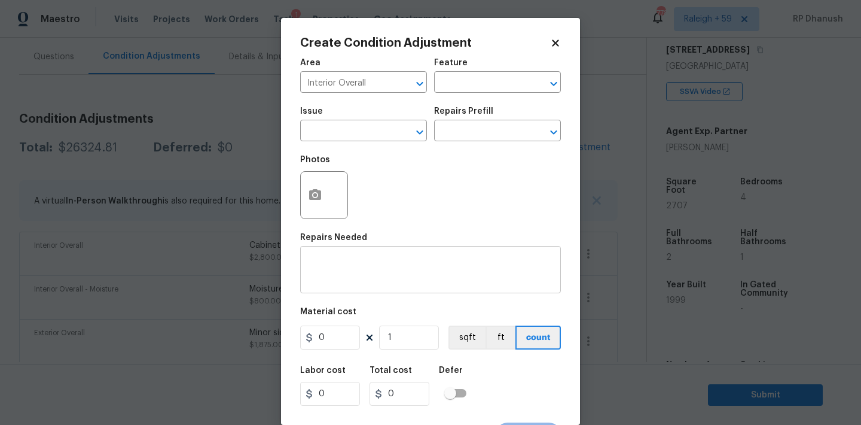
click at [331, 249] on div "x ​" at bounding box center [430, 271] width 261 height 44
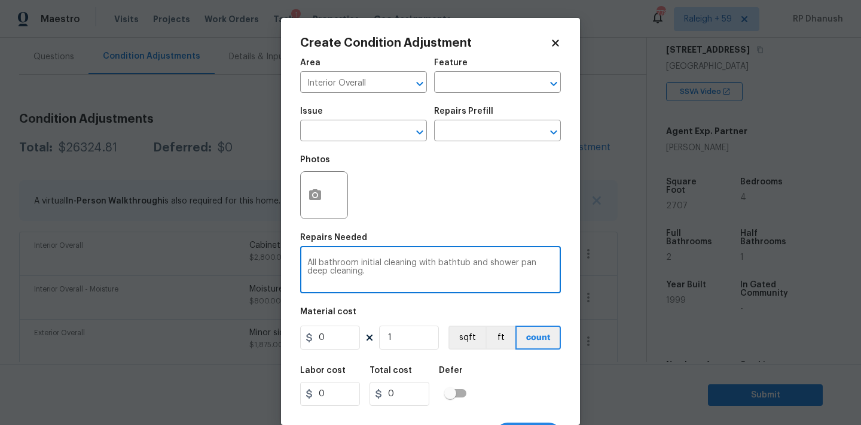
type textarea "All bathroom initial cleaning with bathtub and shower pan deep cleaning."
click at [338, 327] on input "0" at bounding box center [330, 337] width 60 height 24
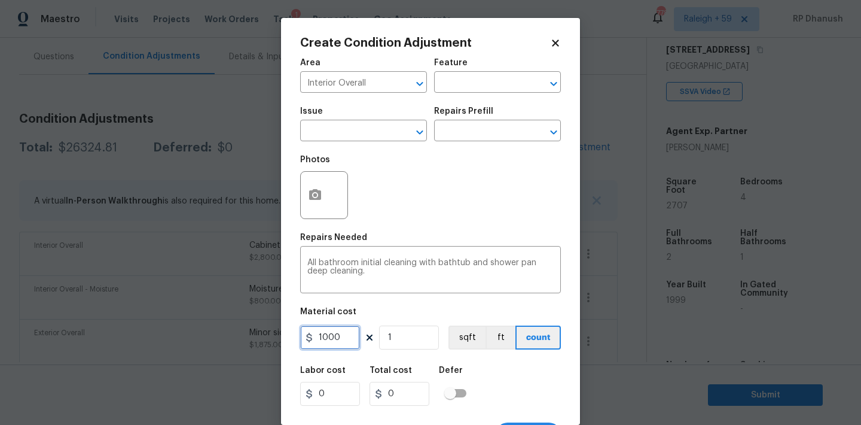
type input "1000"
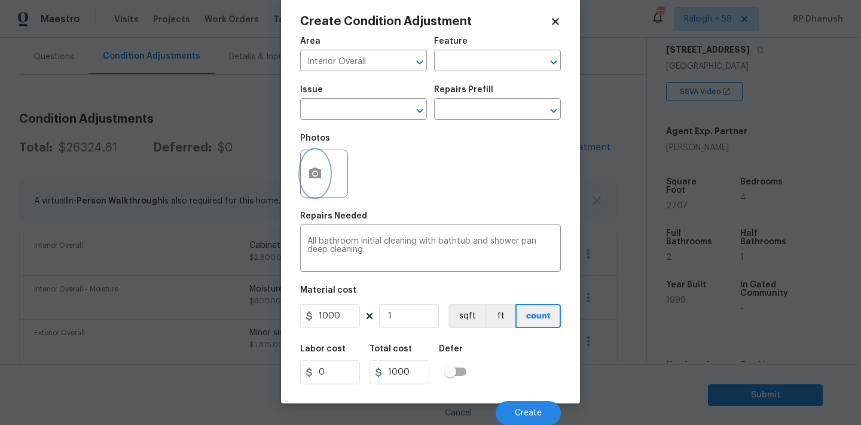
click at [318, 168] on icon "button" at bounding box center [315, 173] width 14 height 14
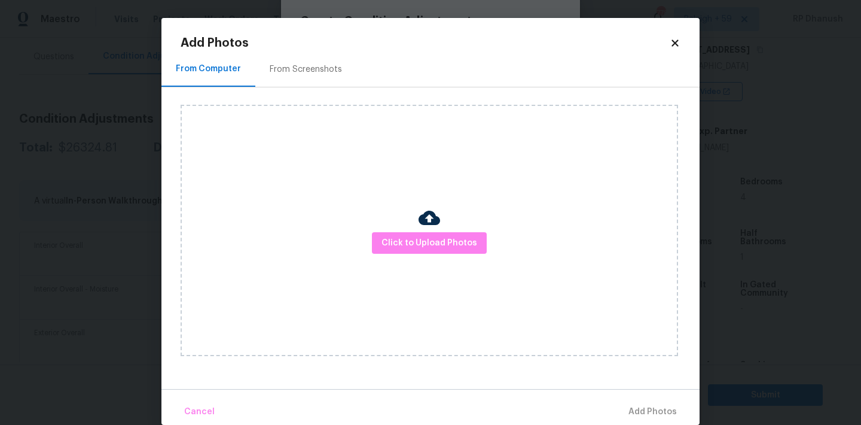
click at [410, 219] on div "Click to Upload Photos" at bounding box center [430, 230] width 498 height 251
click at [410, 239] on span "Click to Upload Photos" at bounding box center [430, 243] width 96 height 15
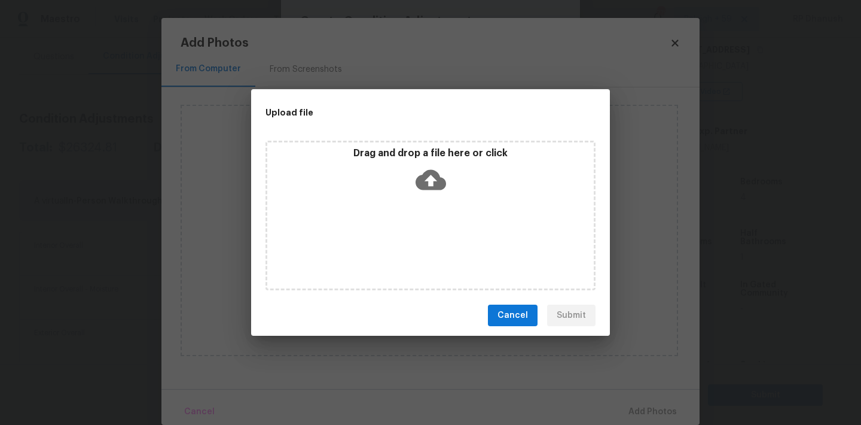
click at [410, 227] on div "Drag and drop a file here or click" at bounding box center [431, 216] width 330 height 150
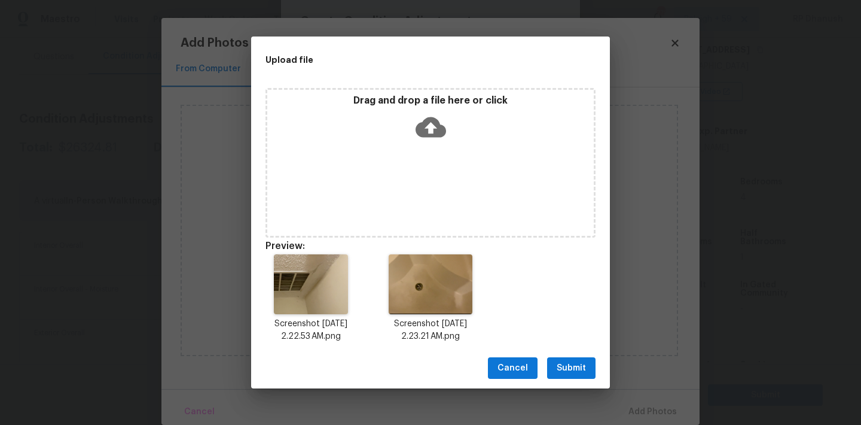
click at [574, 365] on span "Submit" at bounding box center [571, 368] width 29 height 15
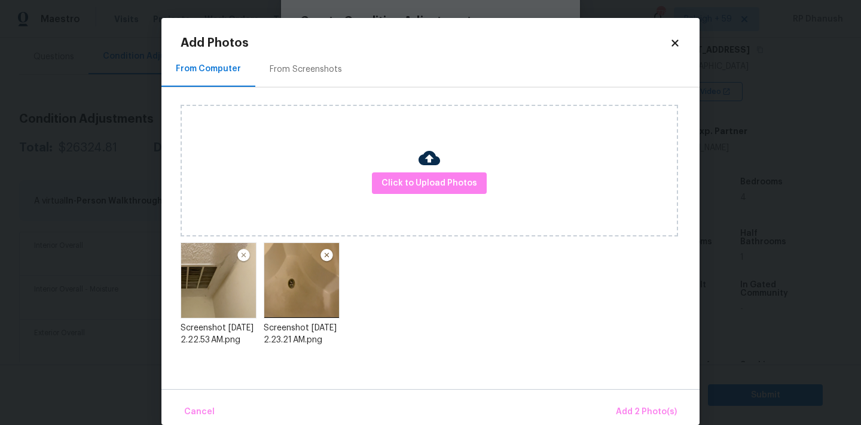
click at [647, 393] on div "Cancel Add 2 Photo(s)" at bounding box center [430, 407] width 538 height 36
click at [647, 404] on span "Add 2 Photo(s)" at bounding box center [646, 411] width 61 height 15
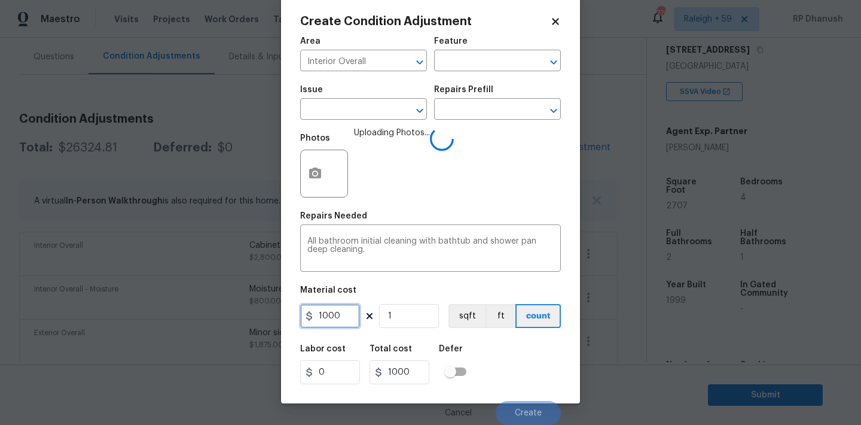
click at [344, 309] on input "1000" at bounding box center [330, 316] width 60 height 24
type input "750"
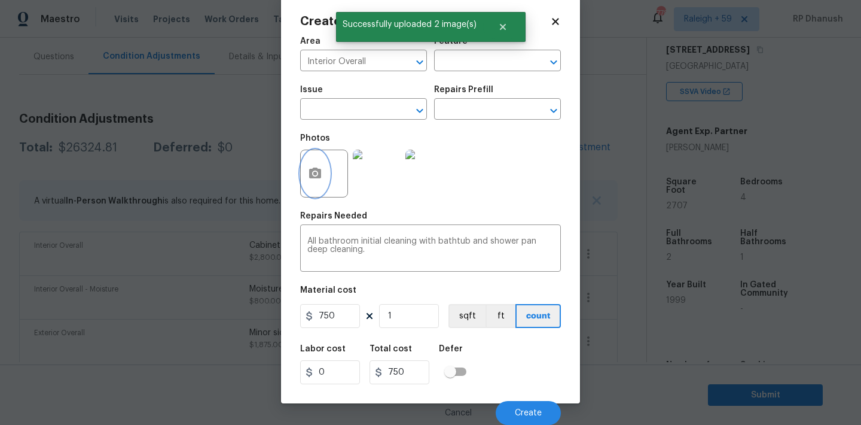
click at [317, 192] on button "button" at bounding box center [315, 173] width 29 height 47
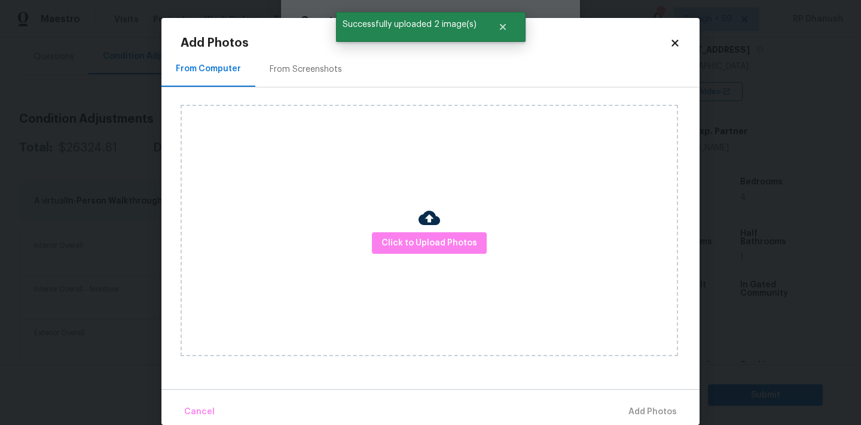
click at [664, 42] on h2 "Add Photos" at bounding box center [425, 43] width 489 height 12
click at [675, 38] on icon at bounding box center [675, 43] width 11 height 11
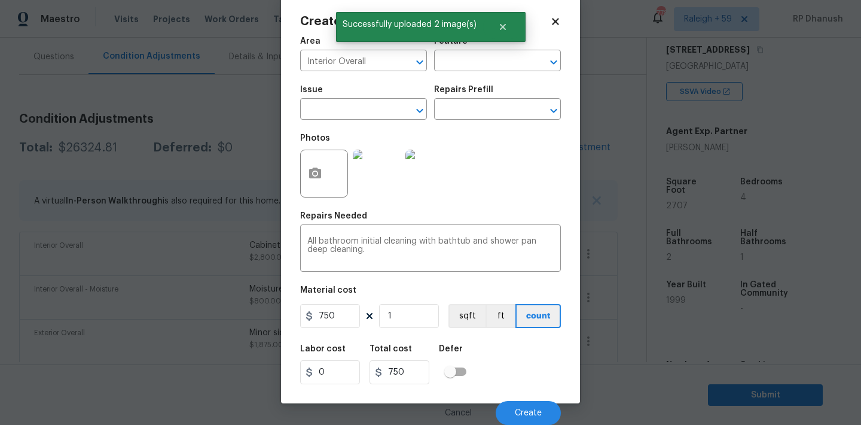
click at [394, 153] on img at bounding box center [377, 174] width 48 height 48
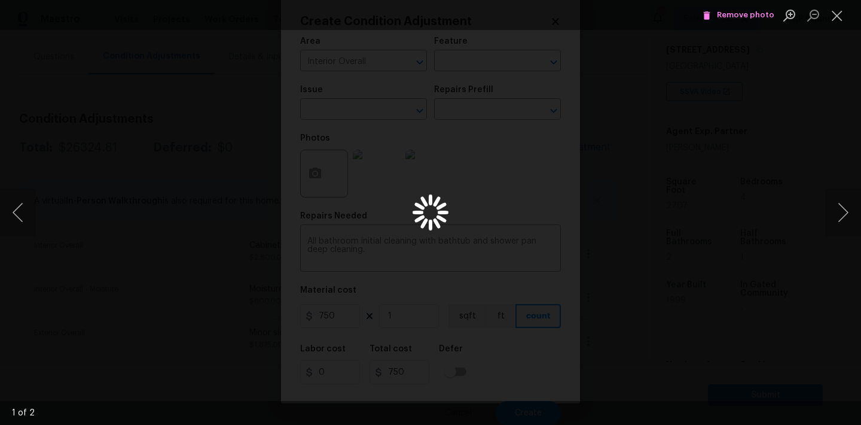
click at [726, 8] on button "Remove photo" at bounding box center [739, 15] width 78 height 19
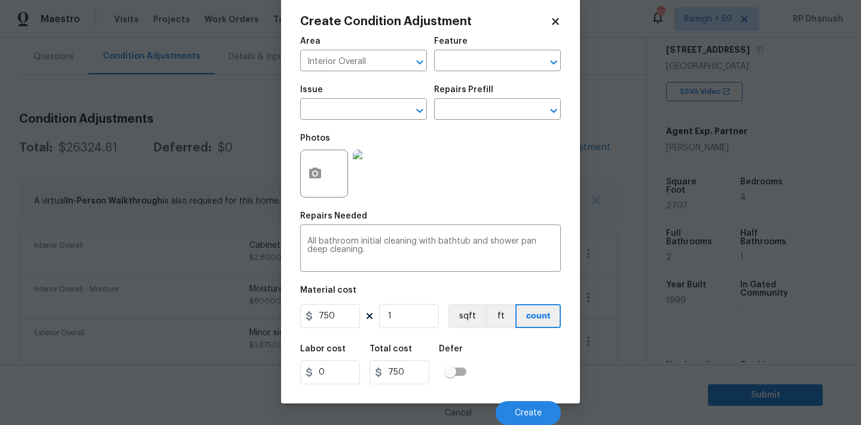
click at [330, 183] on div at bounding box center [324, 174] width 48 height 48
click at [322, 178] on icon "button" at bounding box center [315, 173] width 14 height 14
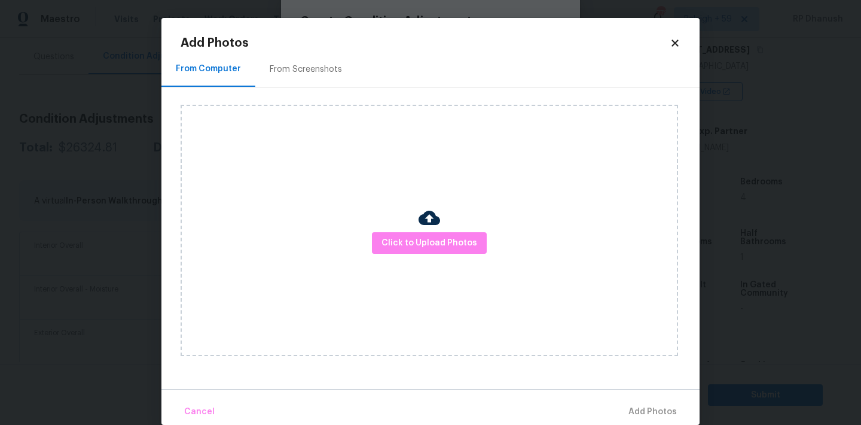
click at [431, 229] on div at bounding box center [430, 219] width 22 height 25
click at [426, 242] on span "Click to Upload Photos" at bounding box center [430, 243] width 96 height 15
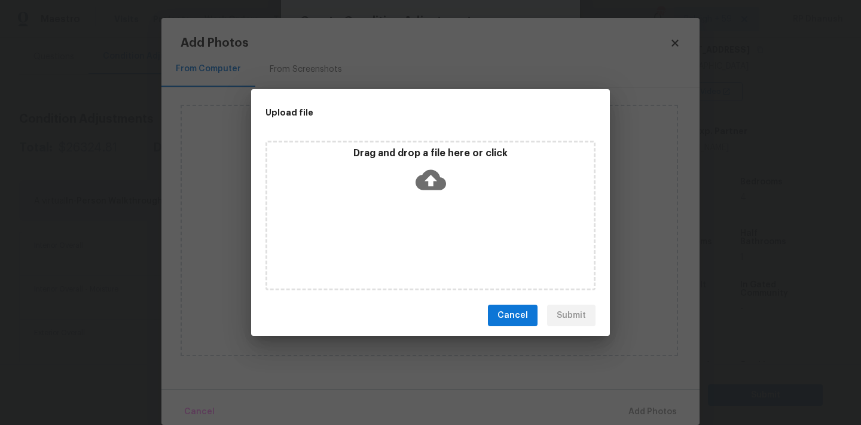
click at [426, 181] on icon at bounding box center [431, 180] width 30 height 20
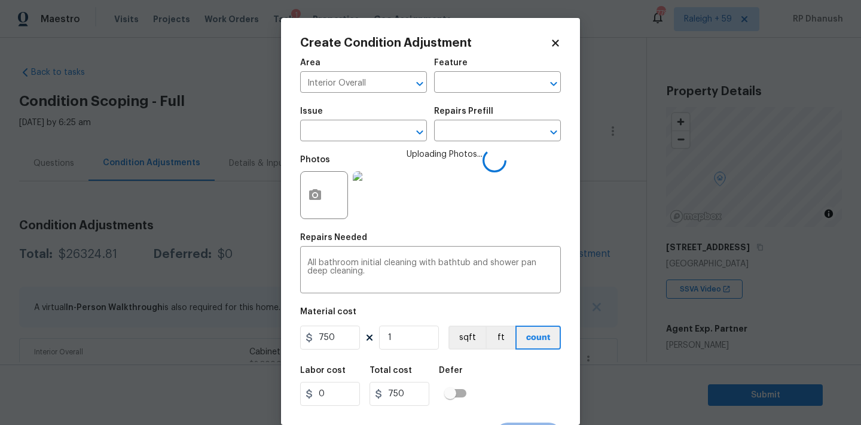
scroll to position [22, 0]
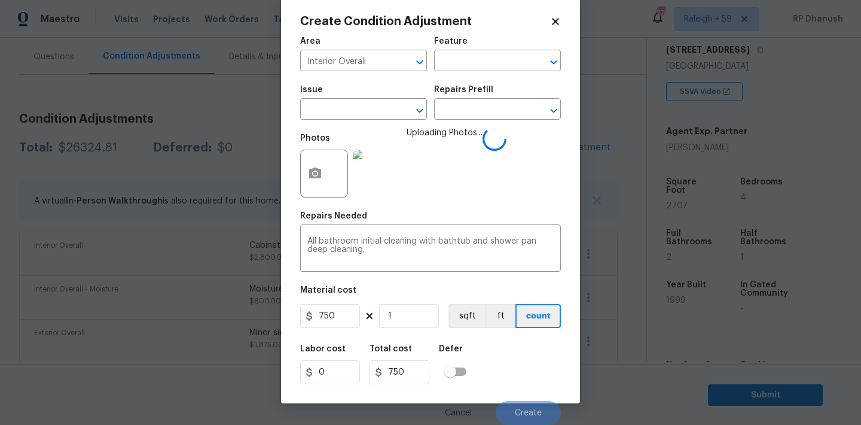
click at [396, 151] on img at bounding box center [377, 174] width 48 height 48
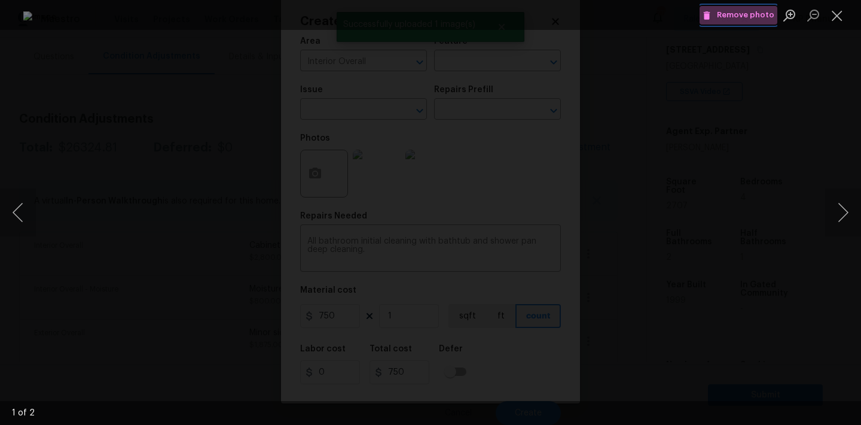
click at [746, 13] on span "Remove photo" at bounding box center [739, 15] width 72 height 14
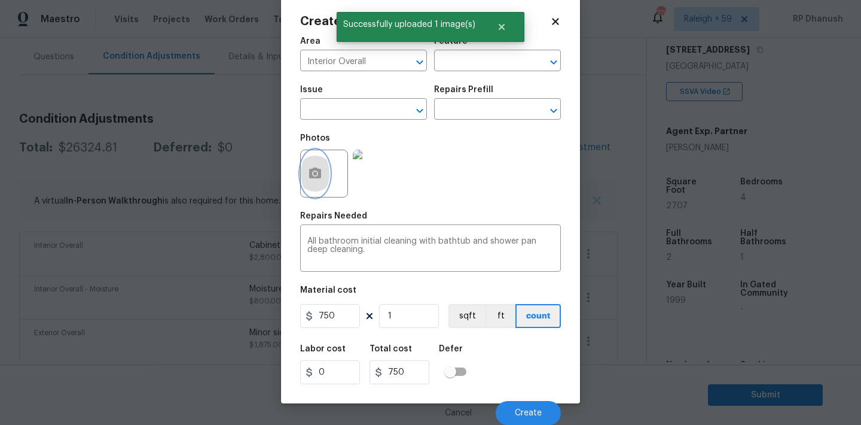
click at [323, 167] on button "button" at bounding box center [315, 173] width 29 height 47
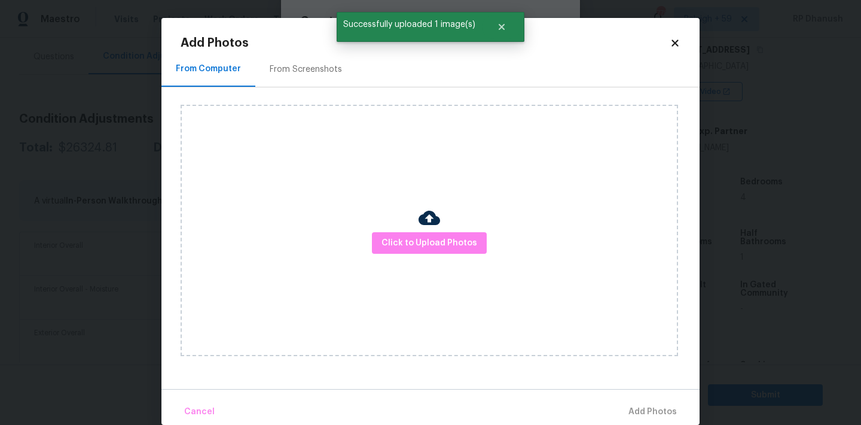
click at [385, 225] on div "Click to Upload Photos" at bounding box center [430, 230] width 498 height 251
click at [392, 239] on span "Click to Upload Photos" at bounding box center [430, 243] width 96 height 15
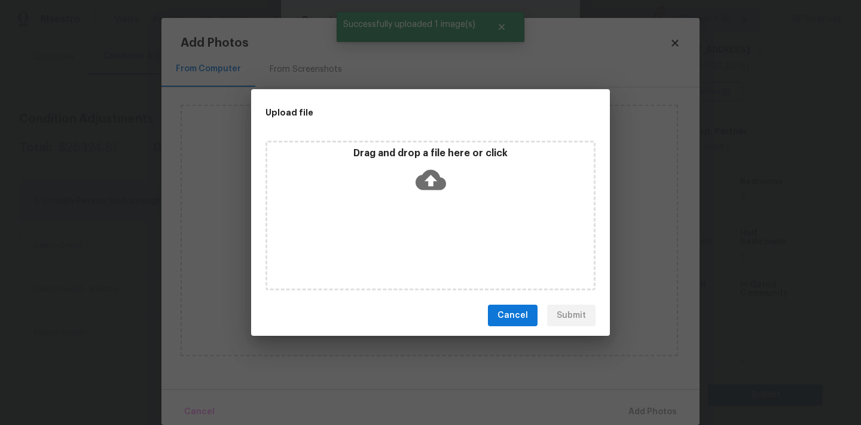
click at [449, 206] on div "Drag and drop a file here or click" at bounding box center [431, 216] width 330 height 150
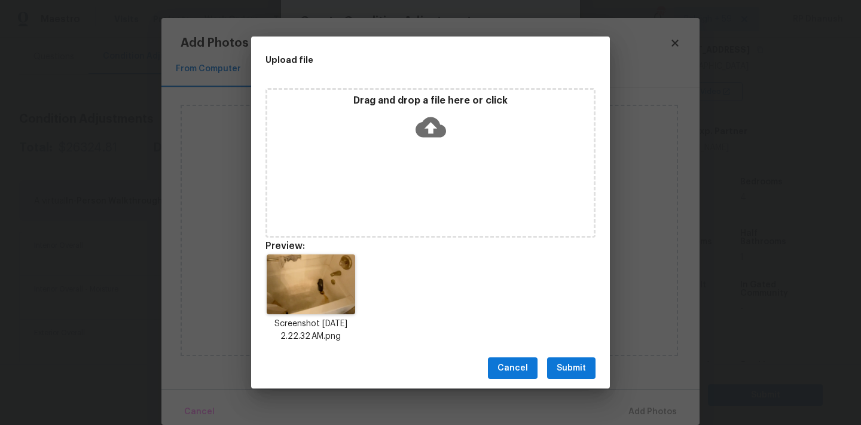
click at [578, 364] on span "Submit" at bounding box center [571, 368] width 29 height 15
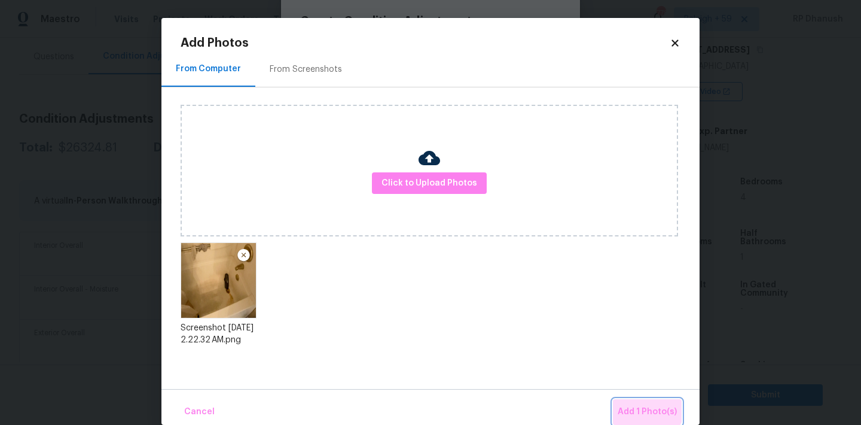
click at [630, 399] on button "Add 1 Photo(s)" at bounding box center [647, 412] width 69 height 26
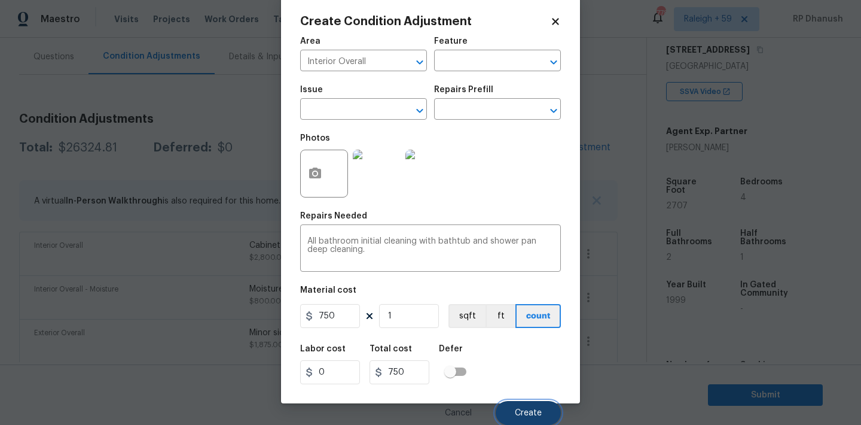
click at [541, 417] on button "Create" at bounding box center [528, 413] width 65 height 24
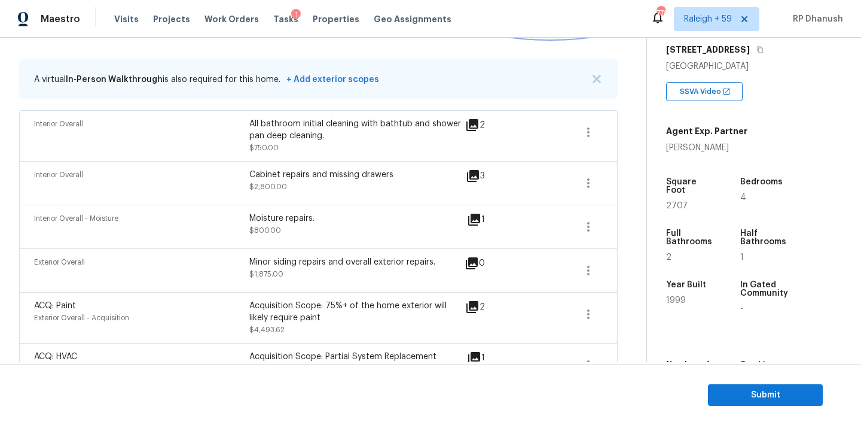
scroll to position [205, 0]
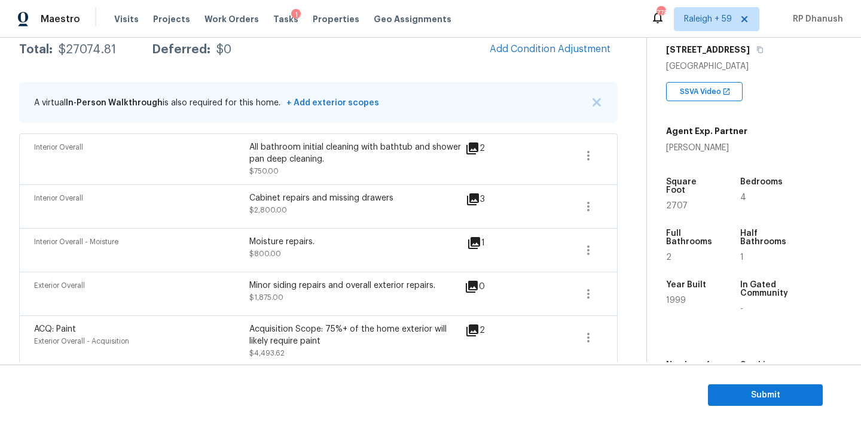
click at [94, 61] on div "Total: $27074.81 Deferred: $0 Add Condition Adjustment" at bounding box center [318, 49] width 599 height 26
copy div "$27074.81"
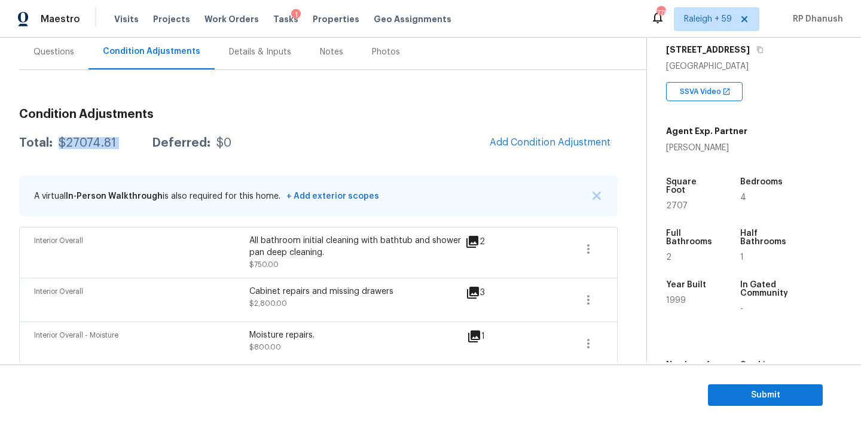
scroll to position [88, 0]
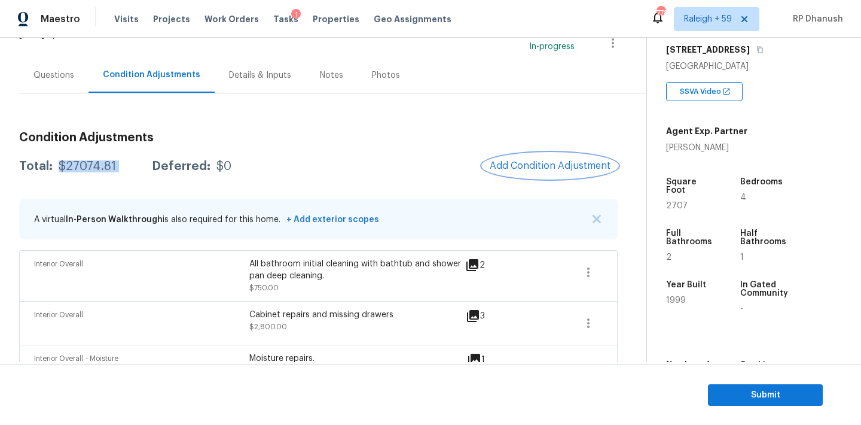
click at [528, 165] on span "Add Condition Adjustment" at bounding box center [550, 165] width 121 height 11
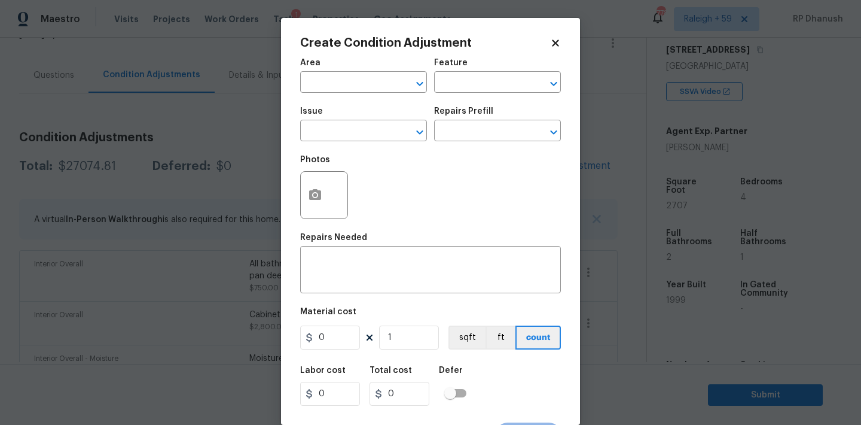
click at [364, 72] on div "Area" at bounding box center [363, 67] width 127 height 16
click at [349, 90] on input "text" at bounding box center [346, 83] width 93 height 19
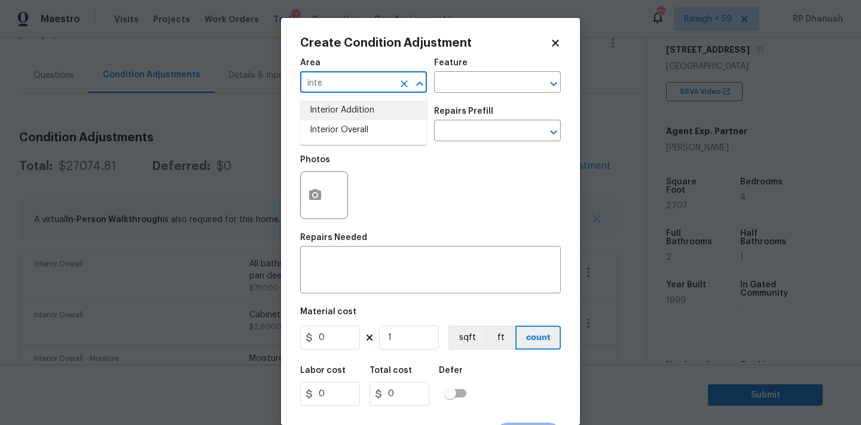
click at [343, 120] on li "Interior Overall" at bounding box center [363, 130] width 127 height 20
type input "Interior Overall"
click at [457, 89] on input "text" at bounding box center [480, 83] width 93 height 19
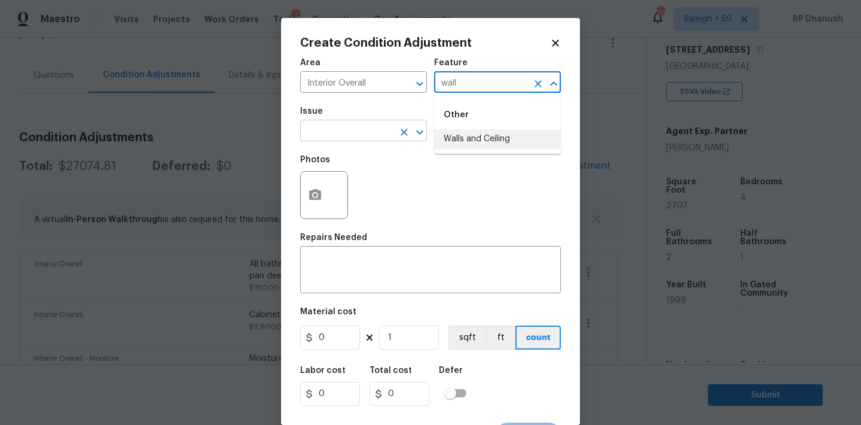
drag, startPoint x: 456, startPoint y: 132, endPoint x: 409, endPoint y: 132, distance: 47.2
click at [456, 132] on li "Walls and Ceiling" at bounding box center [497, 139] width 127 height 20
type input "Walls and Ceiling"
click at [344, 132] on input "text" at bounding box center [346, 132] width 93 height 19
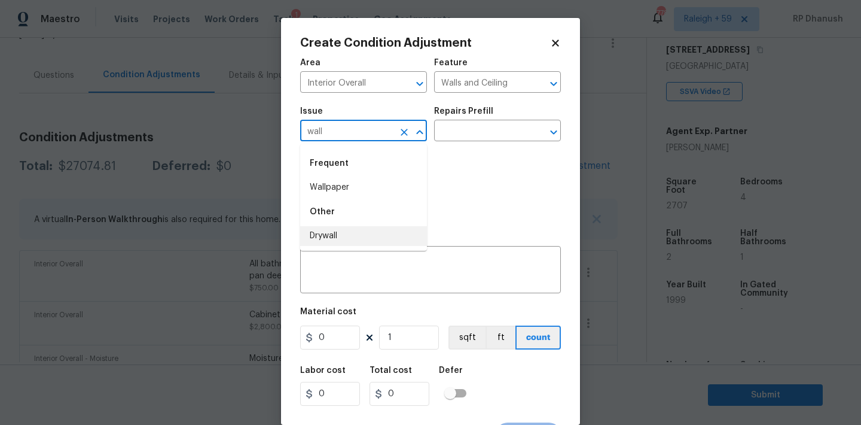
click at [339, 242] on li "Drywall" at bounding box center [363, 236] width 127 height 20
type input "Drywall"
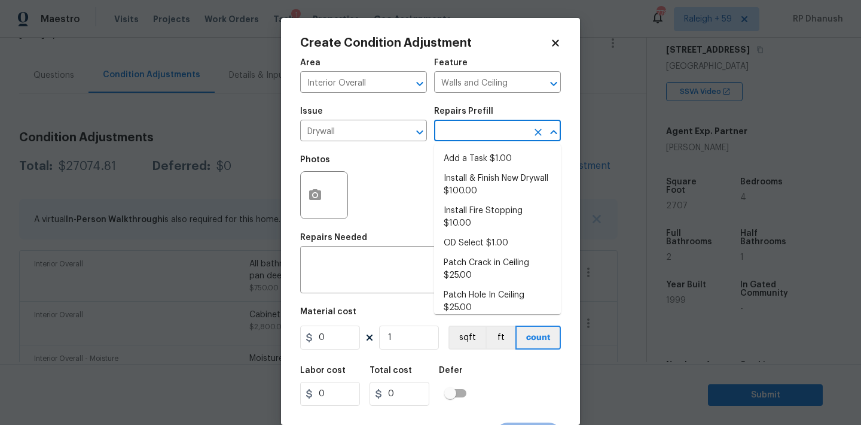
drag, startPoint x: 508, startPoint y: 124, endPoint x: 493, endPoint y: 319, distance: 196.1
click at [508, 126] on input "text" at bounding box center [480, 132] width 93 height 19
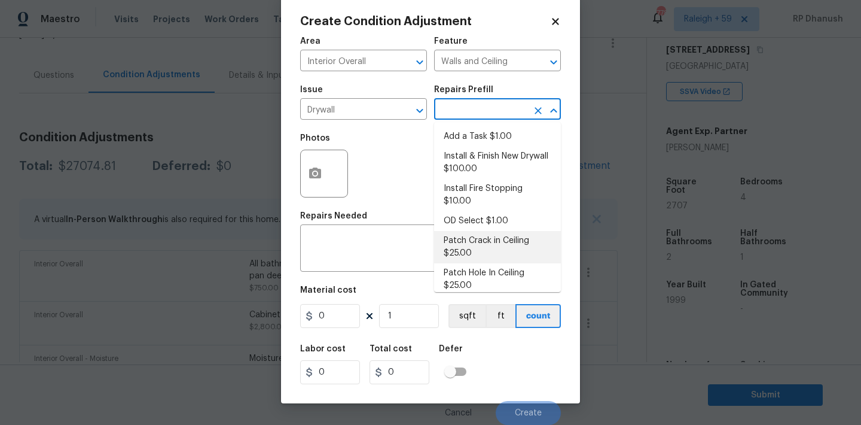
scroll to position [93, 0]
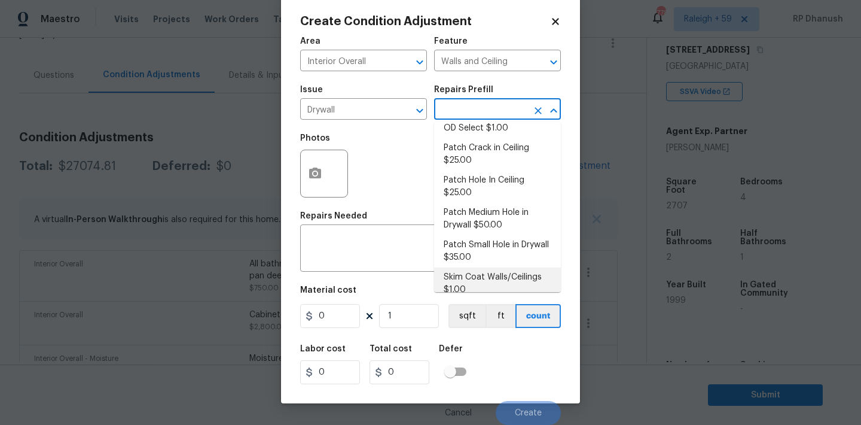
click at [476, 274] on li "Skim Coat Walls/Ceilings $1.00" at bounding box center [497, 283] width 127 height 32
type textarea "Prep/scrape all loose material from the damaged area; prime if needed. Skim coa…"
type input "1"
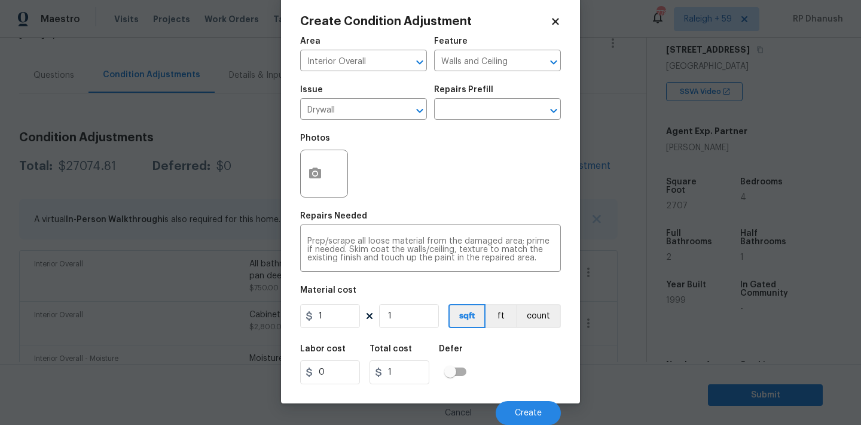
click at [390, 331] on div "Area Interior Overall ​ Feature Walls and Ceiling ​ Issue Drywall ​ Repairs Pre…" at bounding box center [430, 227] width 261 height 395
click at [406, 319] on input "1" at bounding box center [409, 316] width 60 height 24
type input "0"
type input "1"
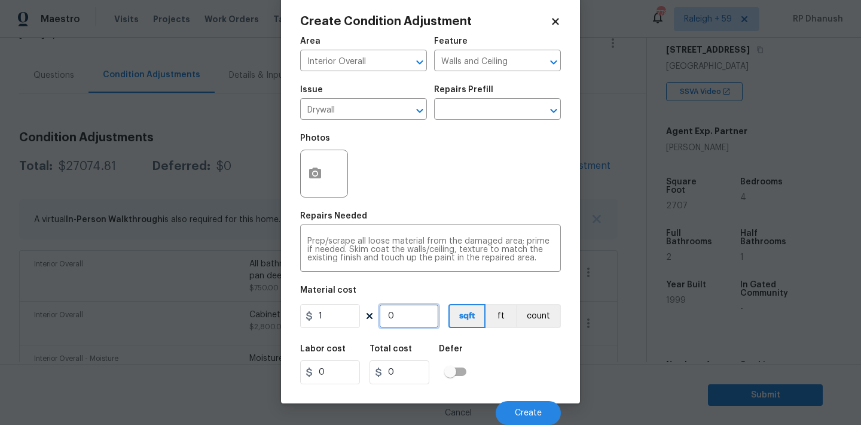
type input "1"
type input "10"
type input "100"
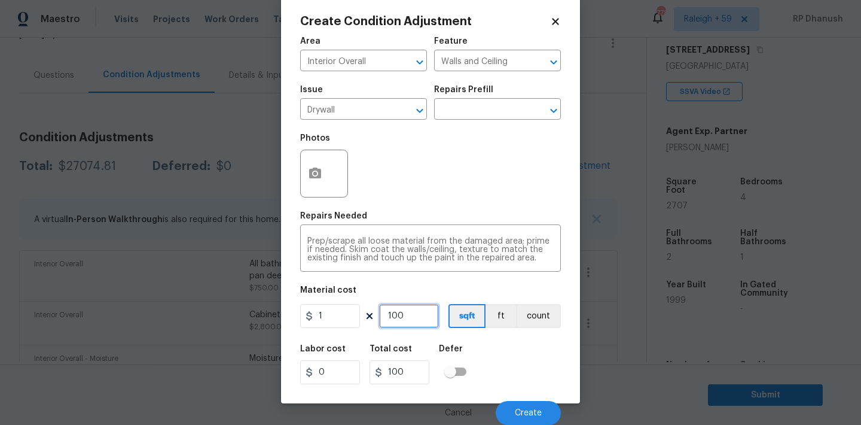
type input "1000"
click at [510, 408] on button "Create" at bounding box center [528, 413] width 65 height 24
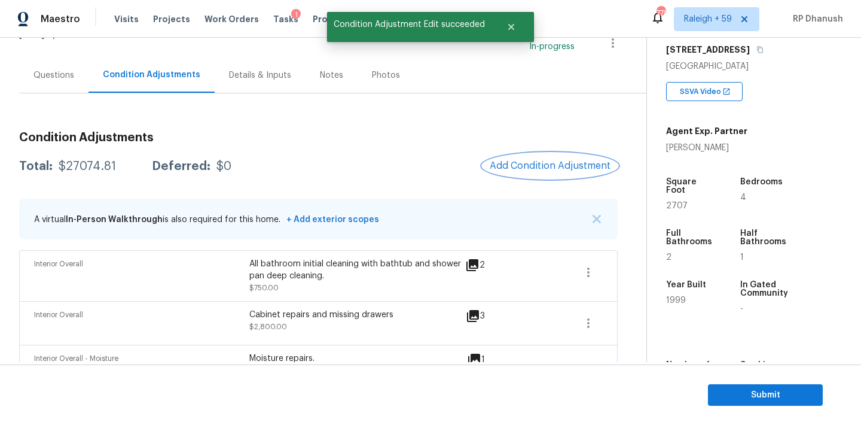
scroll to position [0, 0]
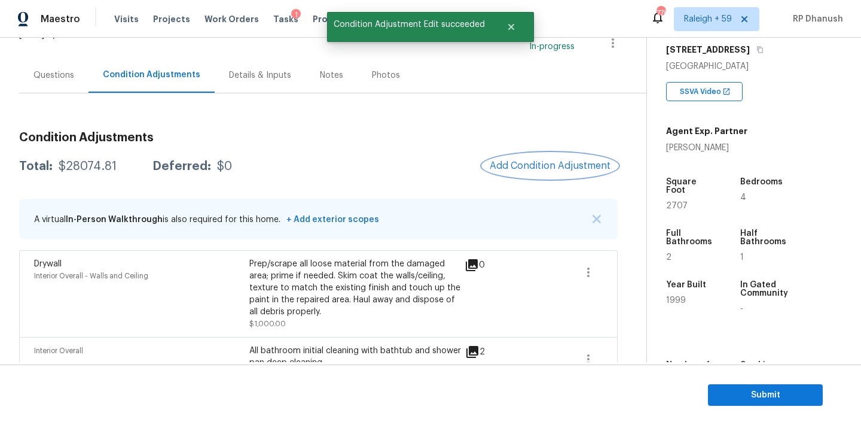
click at [510, 171] on button "Add Condition Adjustment" at bounding box center [550, 165] width 135 height 25
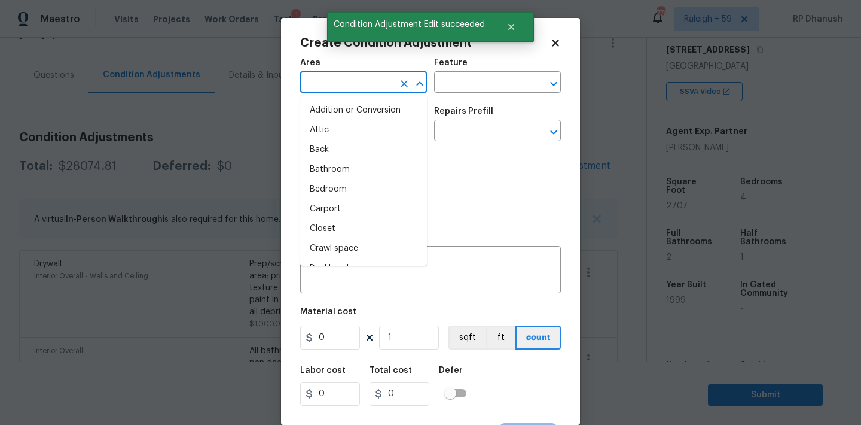
click at [364, 86] on input "text" at bounding box center [346, 83] width 93 height 19
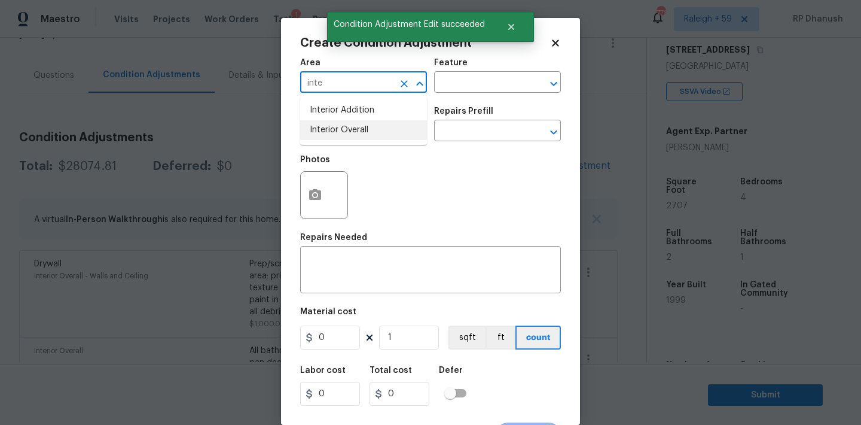
click at [362, 122] on li "Interior Overall" at bounding box center [363, 130] width 127 height 20
type input "Interior Overall"
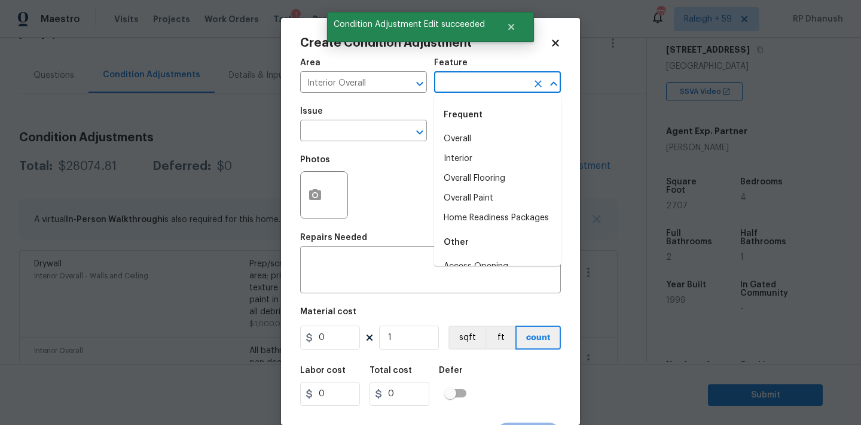
click at [456, 89] on input "text" at bounding box center [480, 83] width 93 height 19
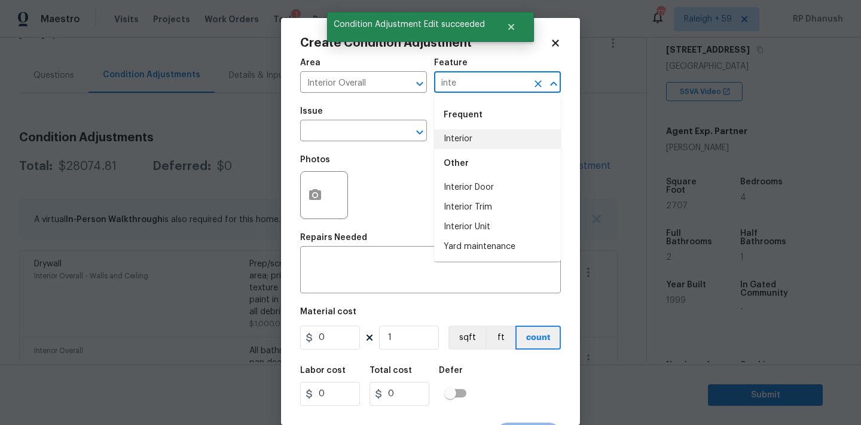
click at [462, 136] on li "Interior" at bounding box center [497, 139] width 127 height 20
type input "Interior"
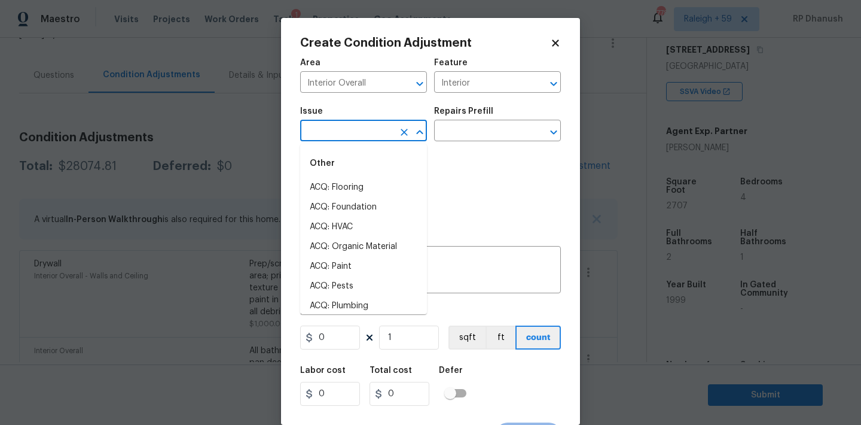
click at [314, 136] on input "text" at bounding box center [346, 132] width 93 height 19
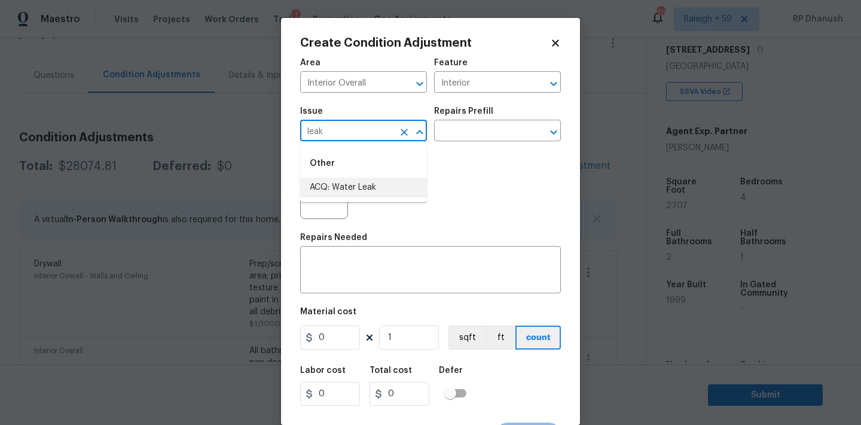
click at [334, 196] on li "ACQ: Water Leak" at bounding box center [363, 188] width 127 height 20
type input "ACQ: Water Leak"
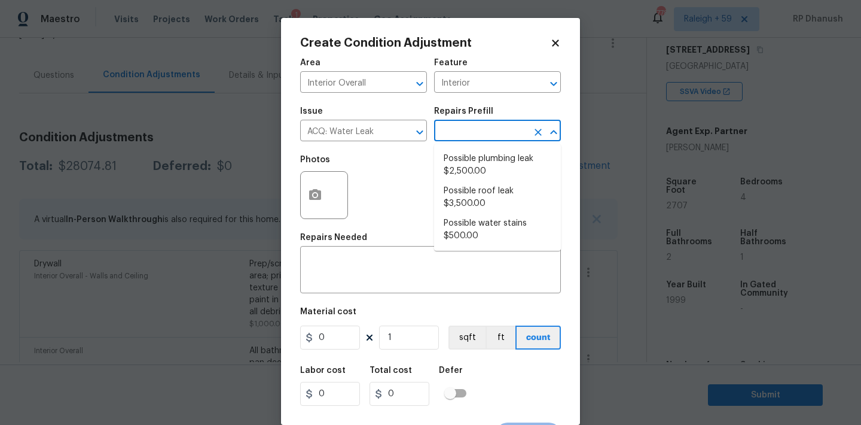
click at [478, 126] on input "text" at bounding box center [480, 132] width 93 height 19
click at [486, 164] on li "Possible plumbing leak $2,500.00" at bounding box center [497, 165] width 127 height 32
type input "Acquisition"
type textarea "Acquisition Scope: Possible plumbing leak"
type input "2500"
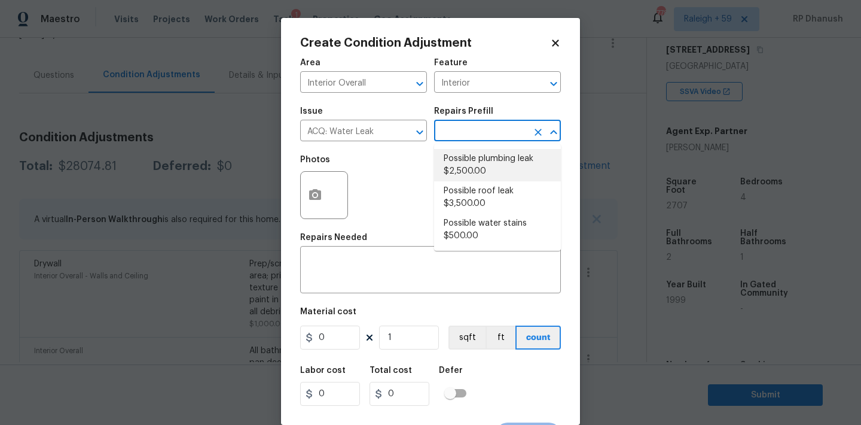
type input "2500"
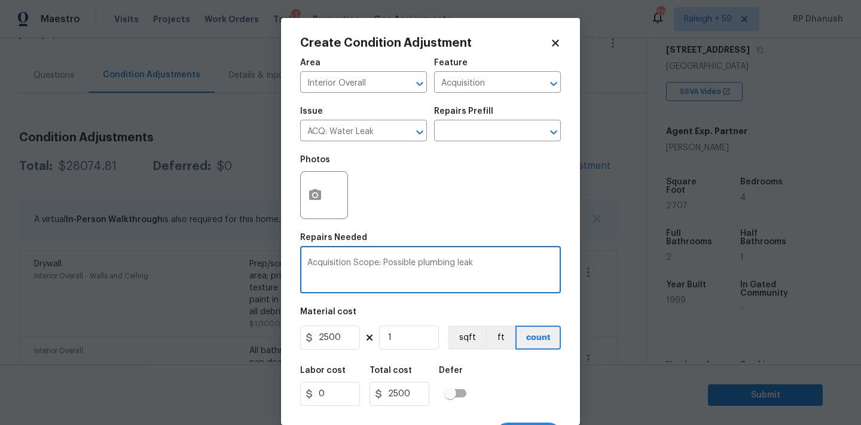
click at [427, 265] on textarea "Acquisition Scope: Possible plumbing leak" at bounding box center [430, 270] width 246 height 25
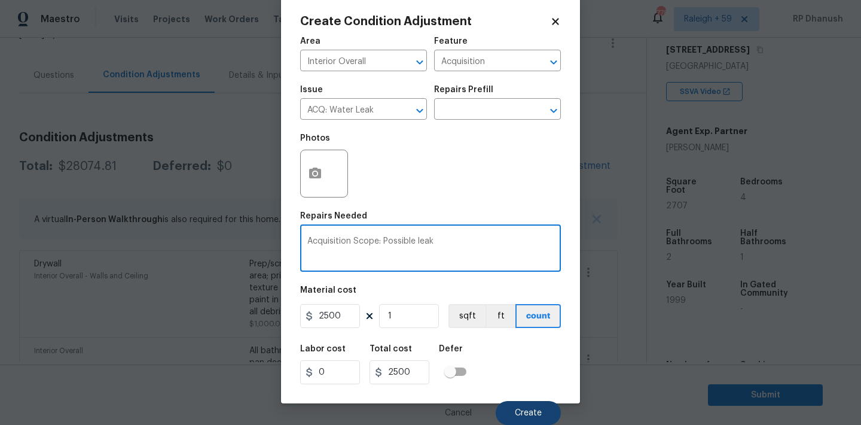
type textarea "Acquisition Scope: Possible leak"
click at [532, 411] on span "Create" at bounding box center [528, 412] width 27 height 9
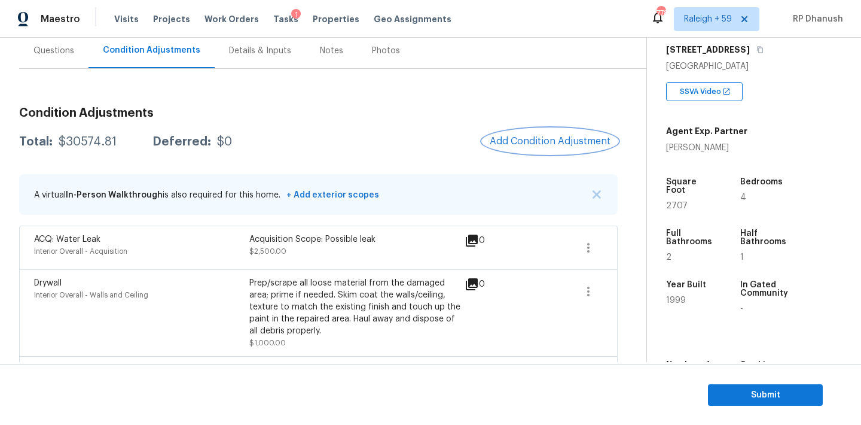
scroll to position [0, 0]
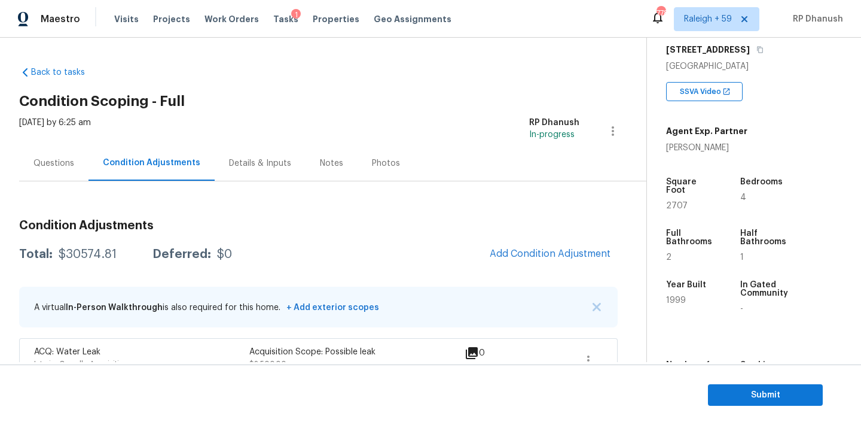
click at [89, 241] on div "Total: $30574.81 Deferred: $0 Add Condition Adjustment" at bounding box center [318, 254] width 599 height 26
copy div "$30574.81"
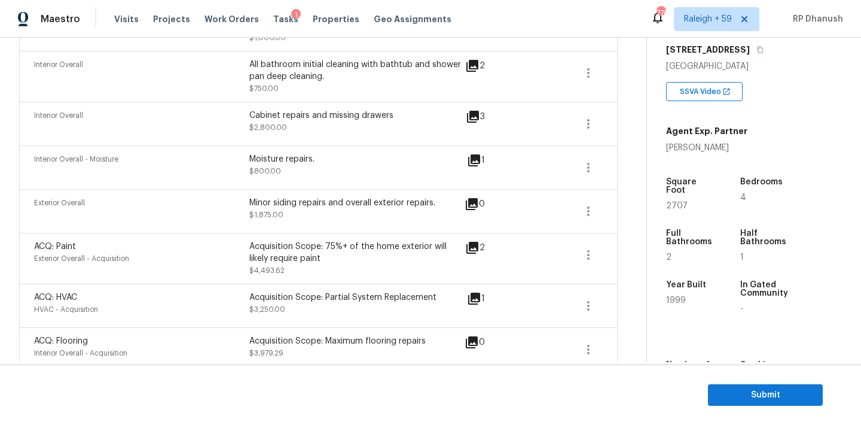
scroll to position [374, 0]
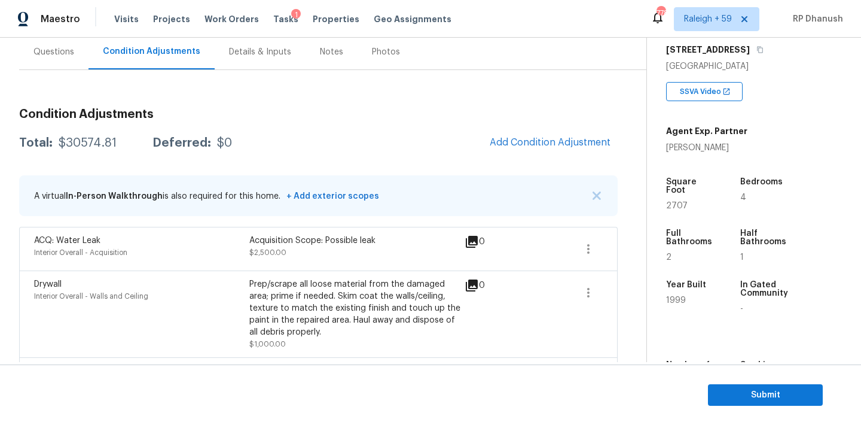
click at [45, 68] on div "Questions" at bounding box center [53, 51] width 69 height 35
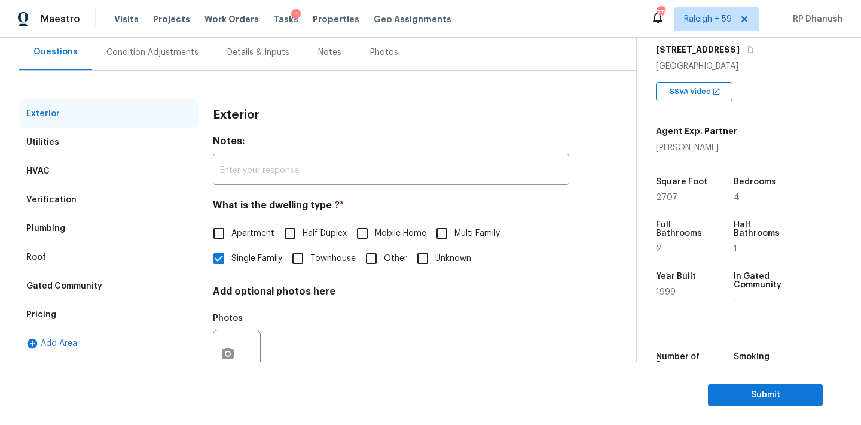
click at [141, 59] on div "Condition Adjustments" at bounding box center [152, 52] width 121 height 35
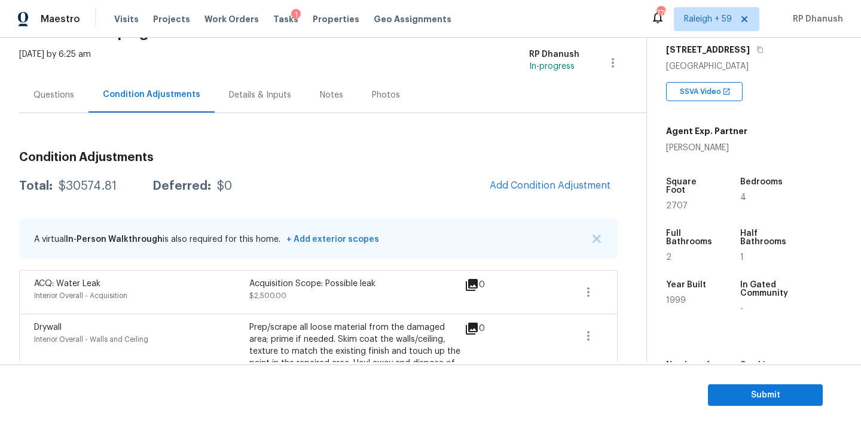
scroll to position [51, 0]
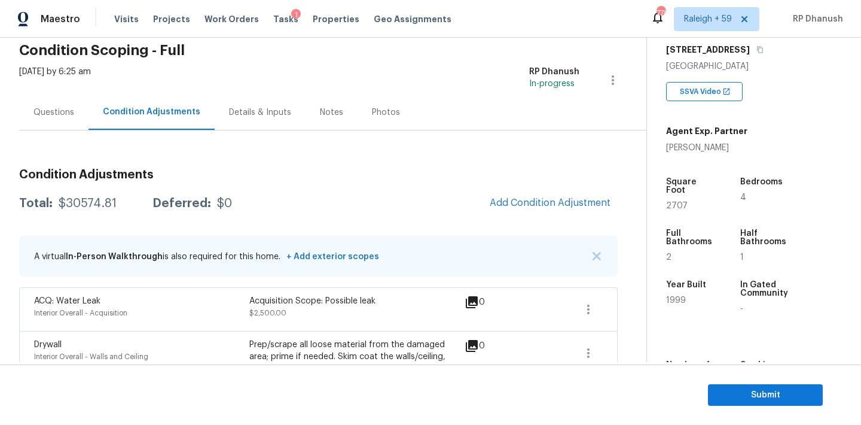
click at [48, 115] on div "Questions" at bounding box center [53, 112] width 41 height 12
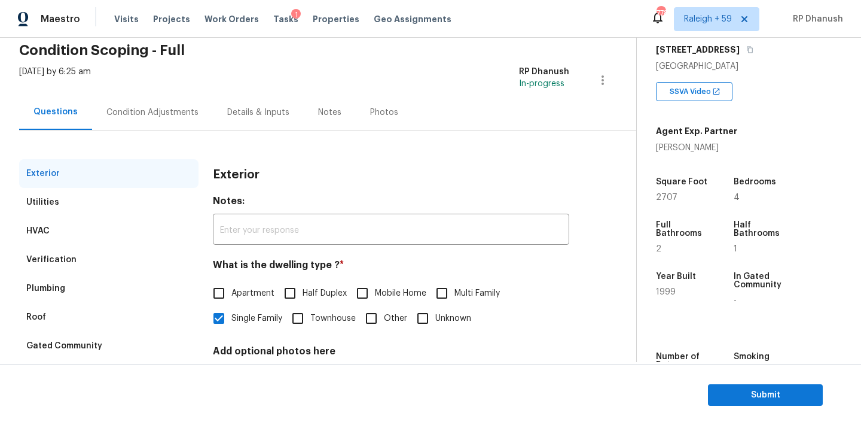
scroll to position [151, 0]
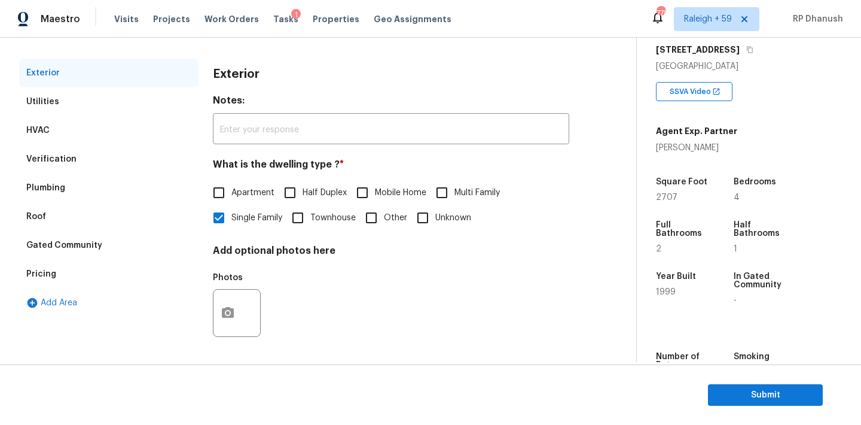
click at [88, 163] on div "Verification" at bounding box center [108, 159] width 179 height 29
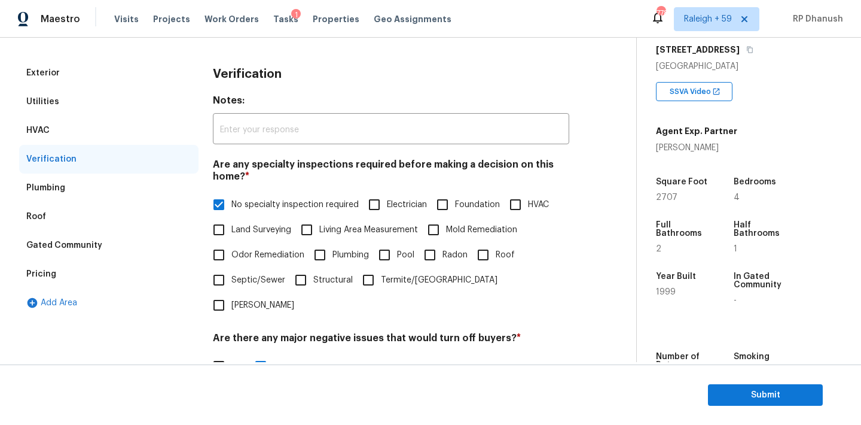
scroll to position [295, 0]
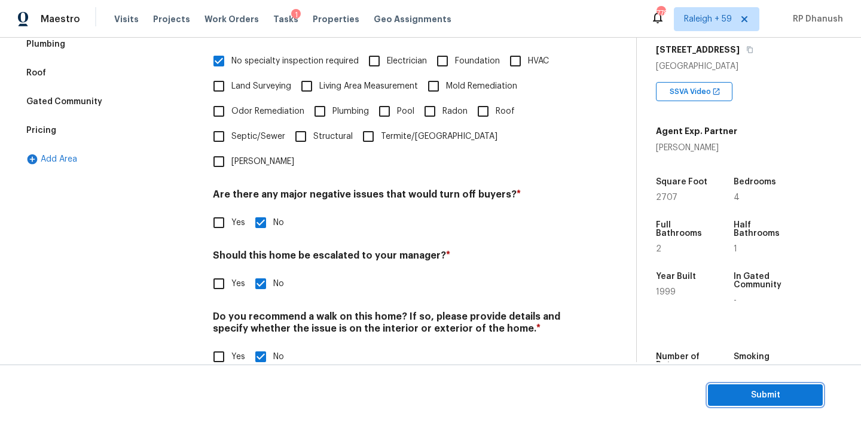
click at [752, 384] on button "Submit" at bounding box center [765, 395] width 115 height 22
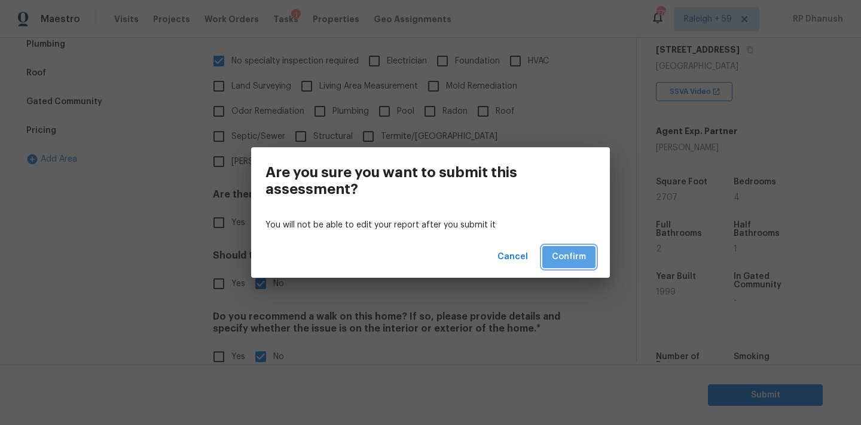
click at [588, 251] on button "Confirm" at bounding box center [568, 257] width 53 height 22
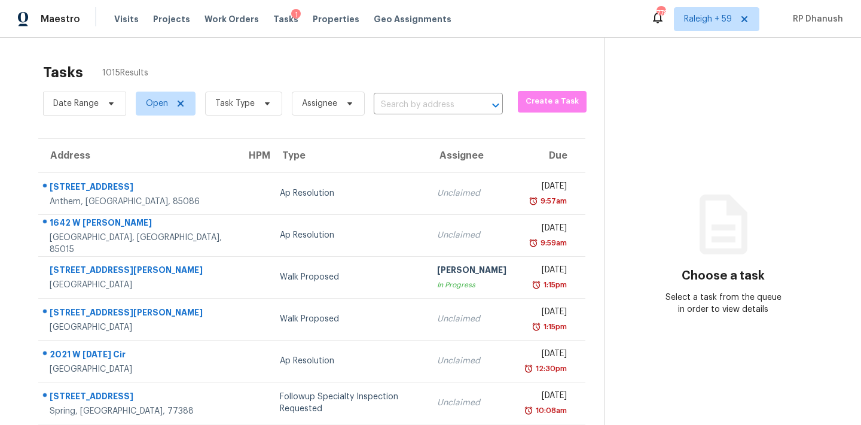
click at [462, 94] on div "Date Range Open Task Type Assignee ​" at bounding box center [273, 103] width 460 height 31
click at [454, 106] on input "text" at bounding box center [422, 105] width 96 height 19
paste input "[STREET_ADDRESS][PERSON_NAME]"
type input "[STREET_ADDRESS][PERSON_NAME]"
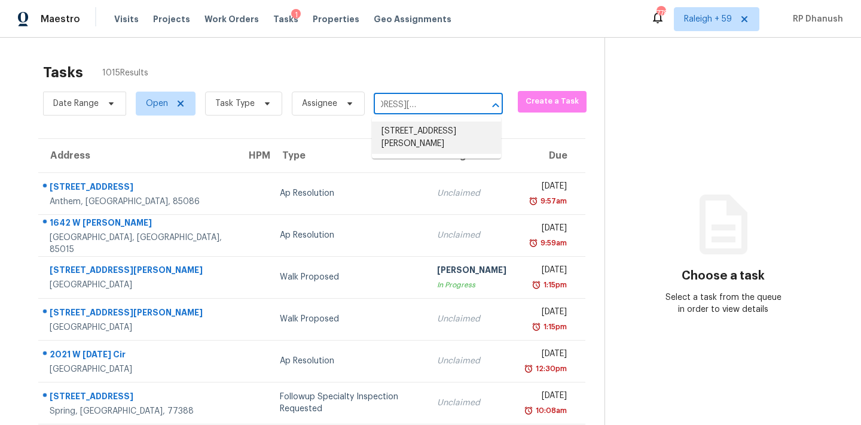
click at [434, 148] on li "[STREET_ADDRESS][PERSON_NAME]" at bounding box center [436, 137] width 129 height 32
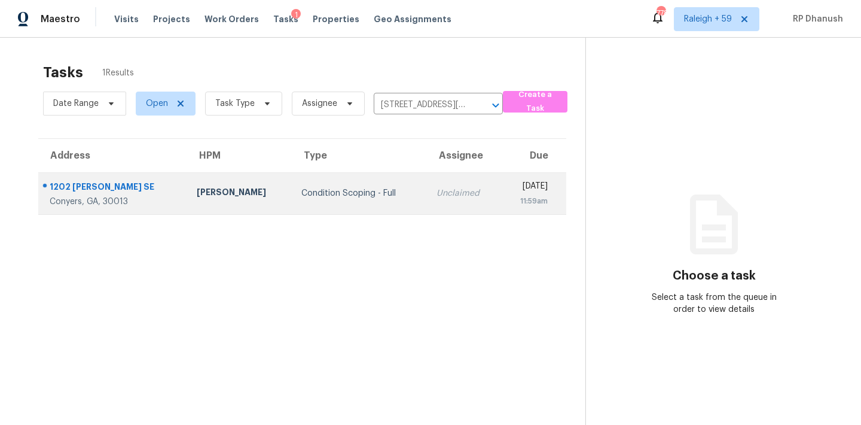
click at [443, 206] on td "Unclaimed" at bounding box center [464, 193] width 74 height 42
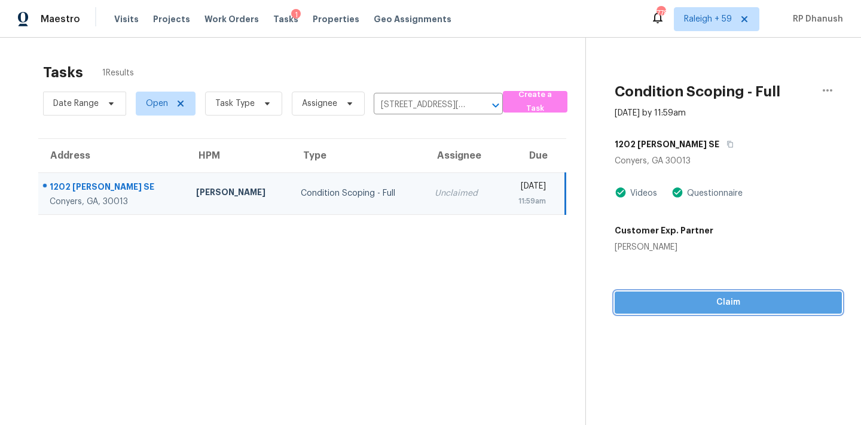
click at [624, 306] on span "Claim" at bounding box center [728, 302] width 208 height 15
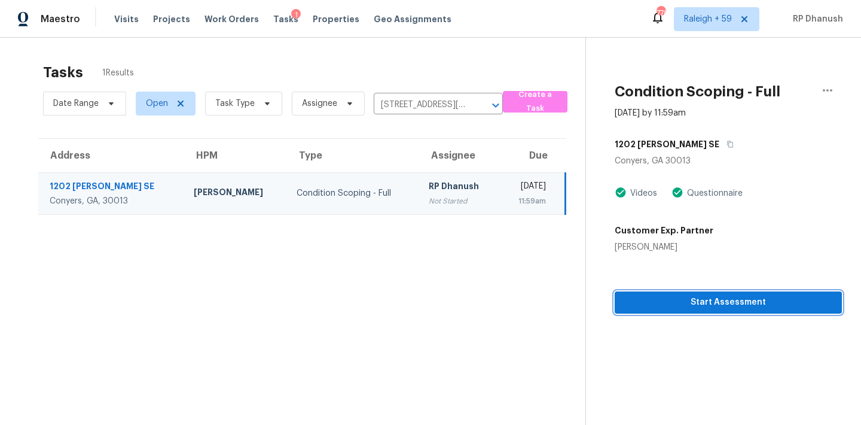
click at [656, 306] on span "Start Assessment" at bounding box center [728, 302] width 208 height 15
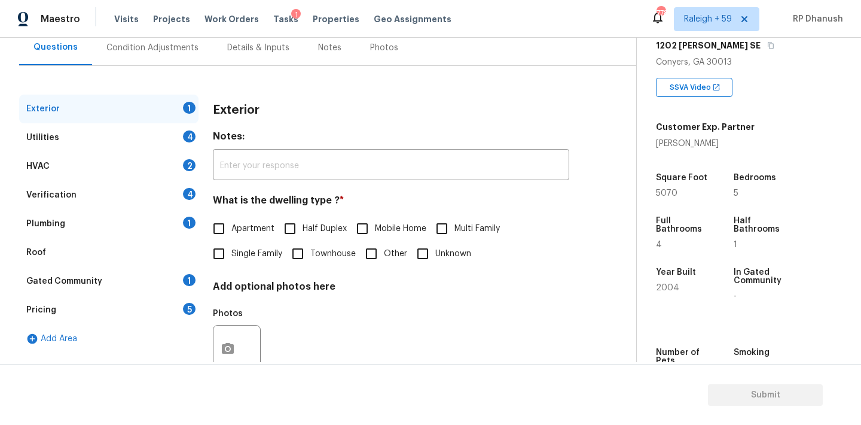
scroll to position [144, 0]
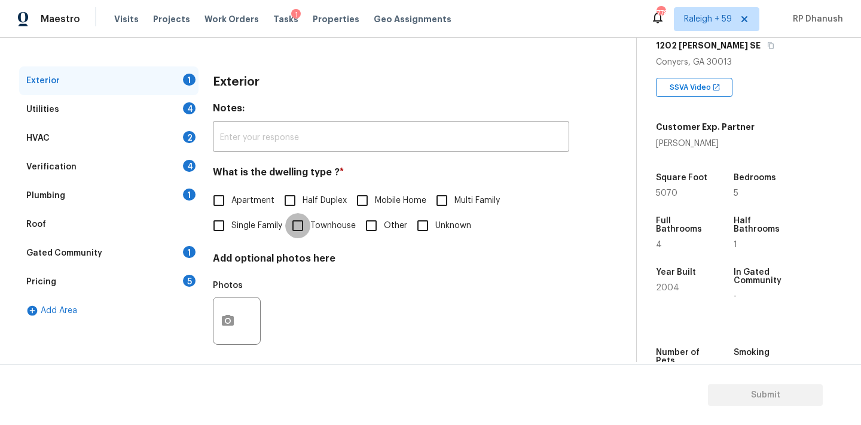
click at [292, 224] on input "Townhouse" at bounding box center [297, 225] width 25 height 25
checkbox input "true"
click at [277, 224] on span "Single Family" at bounding box center [256, 225] width 51 height 13
click at [231, 224] on input "Single Family" at bounding box center [218, 225] width 25 height 25
checkbox input "true"
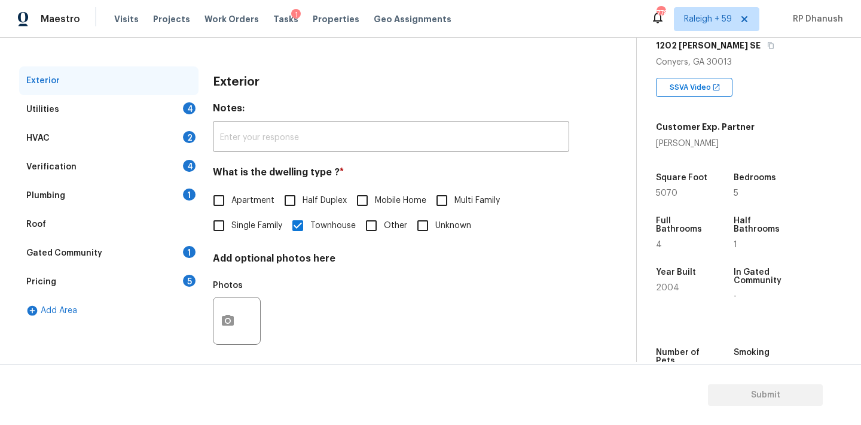
checkbox input "false"
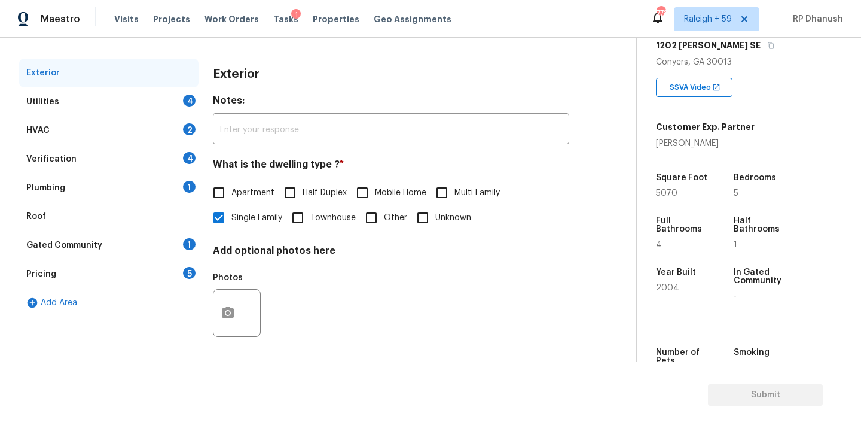
click at [187, 236] on div "Gated Community 1" at bounding box center [108, 245] width 179 height 29
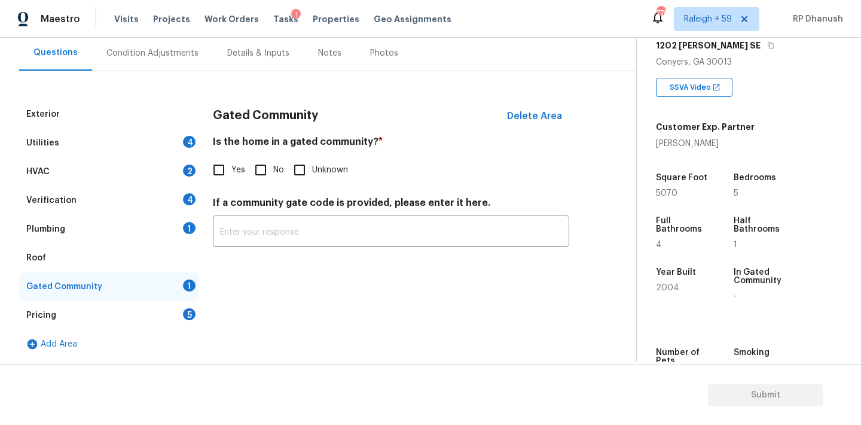
click at [259, 171] on input "No" at bounding box center [260, 169] width 25 height 25
checkbox input "true"
click at [199, 146] on div "Exterior Utilities 4 HVAC 2 Verification 4 Plumbing 1 Roof Gated Community Pric…" at bounding box center [313, 229] width 588 height 258
click at [172, 132] on div "Utilities 4" at bounding box center [108, 143] width 179 height 29
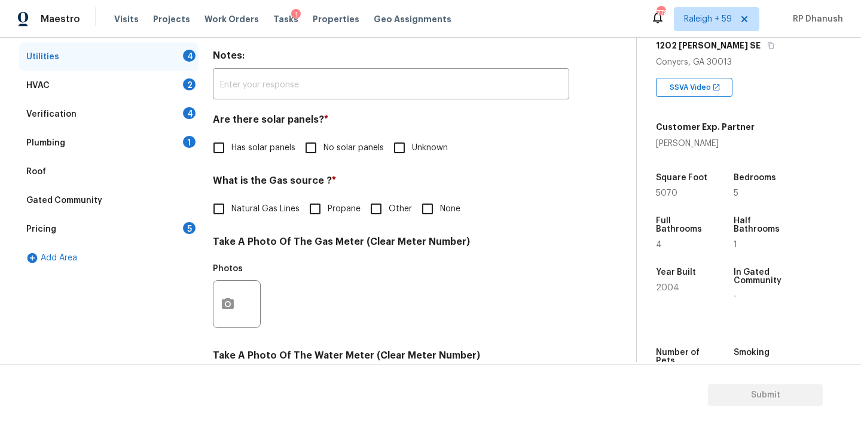
click at [296, 148] on div "Has solar panels No solar panels Unknown" at bounding box center [391, 147] width 356 height 25
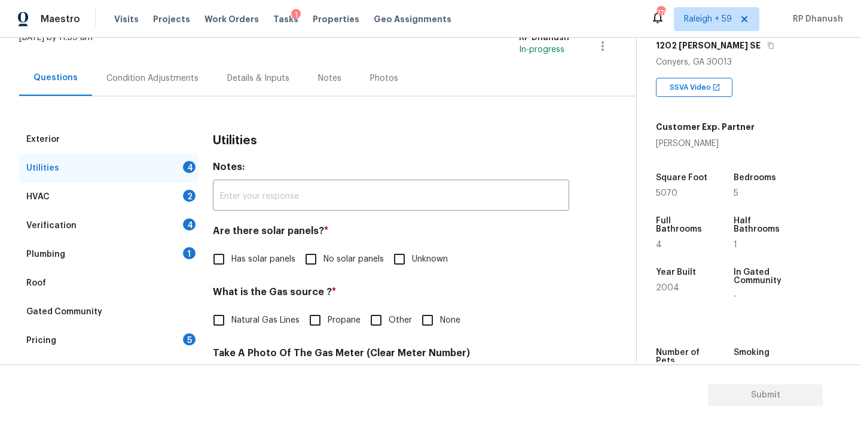
click at [305, 258] on input "No solar panels" at bounding box center [310, 258] width 25 height 25
checkbox input "true"
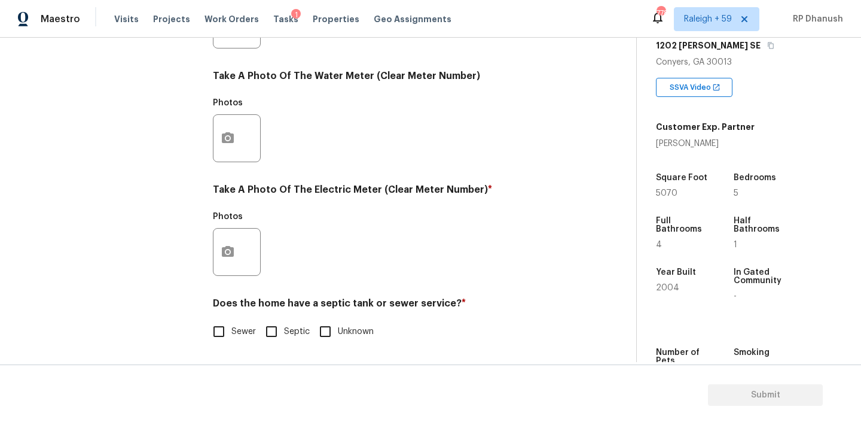
scroll to position [475, 0]
click at [224, 257] on icon "button" at bounding box center [228, 252] width 14 height 14
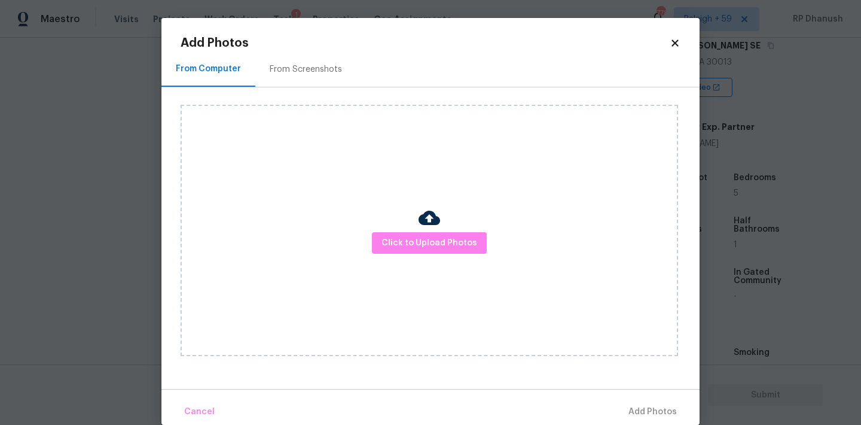
click at [288, 80] on div "From Screenshots" at bounding box center [305, 68] width 101 height 35
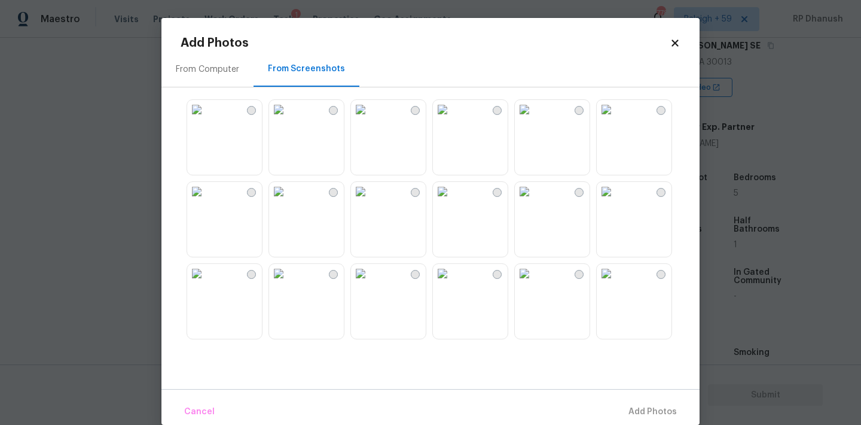
click at [452, 119] on img at bounding box center [442, 109] width 19 height 19
click at [609, 385] on div "From Computer From Screenshots" at bounding box center [430, 219] width 538 height 337
click at [634, 410] on span "Add 1 Photo(s)" at bounding box center [647, 411] width 59 height 15
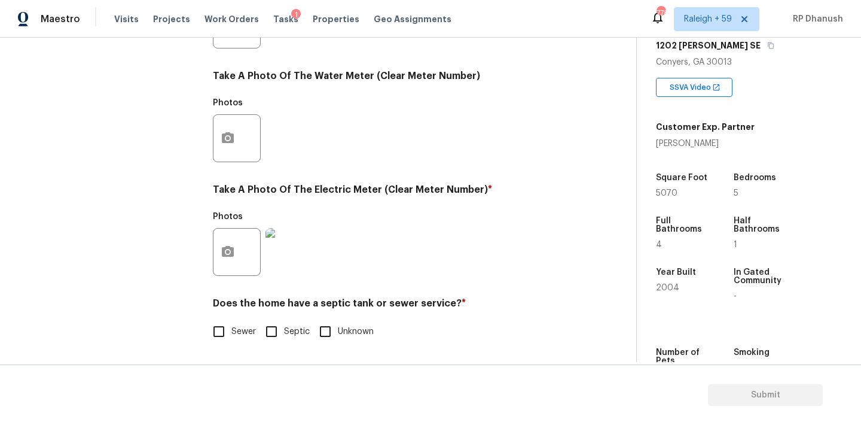
click at [274, 329] on input "Septic" at bounding box center [271, 331] width 25 height 25
checkbox input "true"
click at [236, 330] on span "Sewer" at bounding box center [243, 333] width 25 height 13
click at [231, 330] on input "Sewer" at bounding box center [218, 332] width 25 height 25
checkbox input "true"
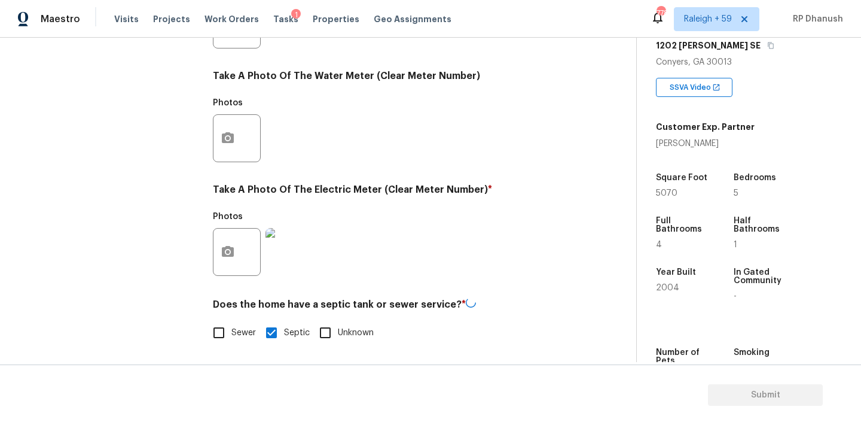
checkbox input "false"
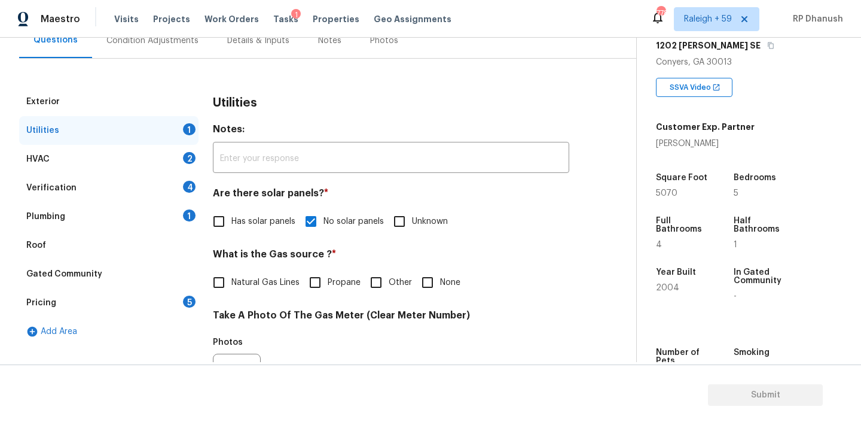
click at [187, 216] on div "1" at bounding box center [189, 215] width 13 height 12
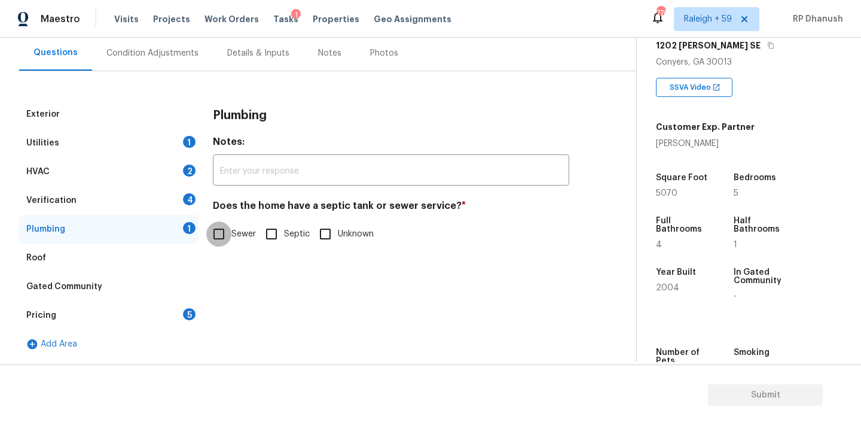
click at [218, 243] on input "Sewer" at bounding box center [218, 233] width 25 height 25
checkbox input "true"
click at [174, 197] on div "Verification 4" at bounding box center [108, 200] width 179 height 29
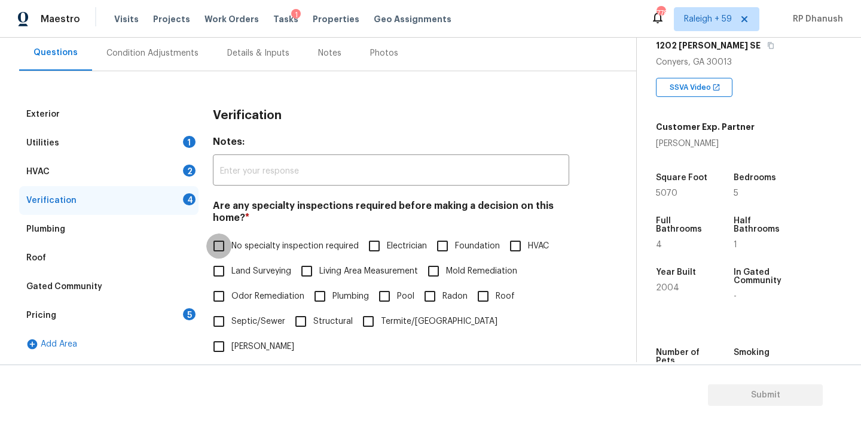
click at [231, 245] on input "No specialty inspection required" at bounding box center [218, 245] width 25 height 25
checkbox input "true"
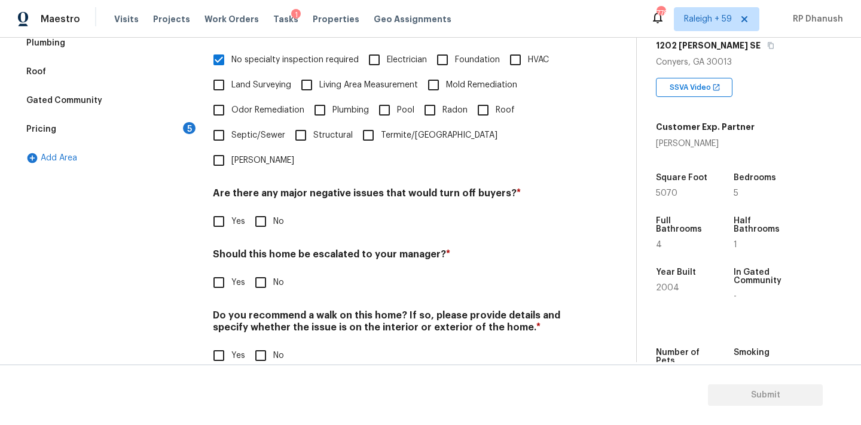
scroll to position [295, 0]
click at [267, 210] on input "No" at bounding box center [260, 222] width 25 height 25
checkbox input "true"
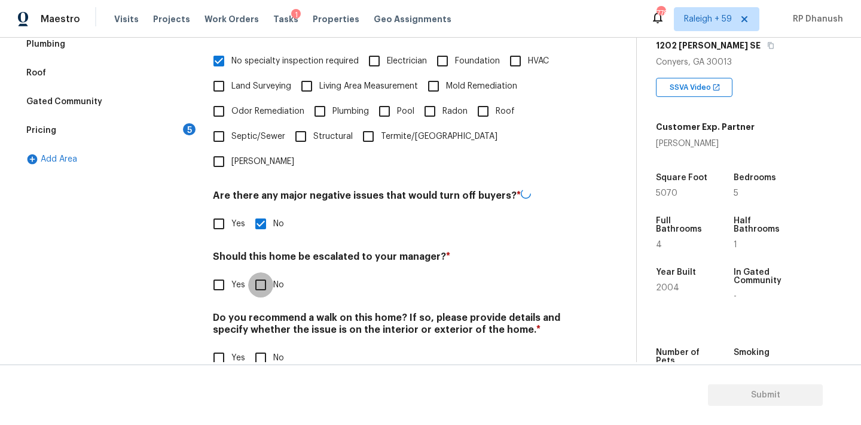
click at [261, 272] on input "No" at bounding box center [260, 284] width 25 height 25
checkbox input "true"
click at [261, 345] on input "No" at bounding box center [260, 357] width 25 height 25
checkbox input "true"
click at [148, 124] on div "Pricing 5" at bounding box center [108, 130] width 179 height 29
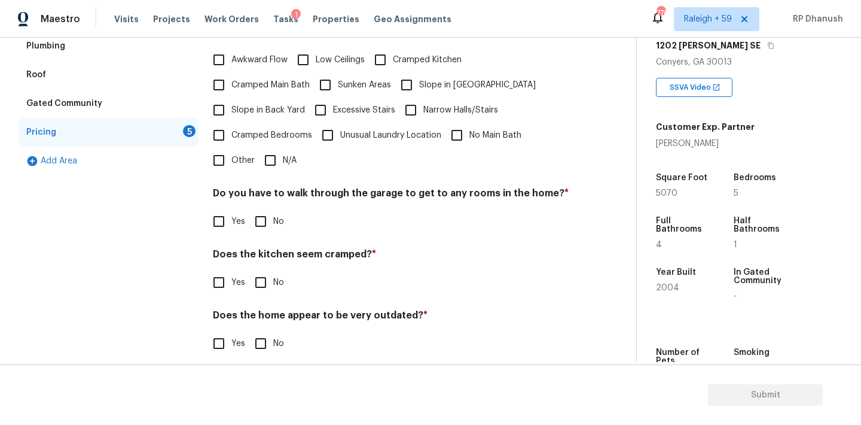
scroll to position [219, 0]
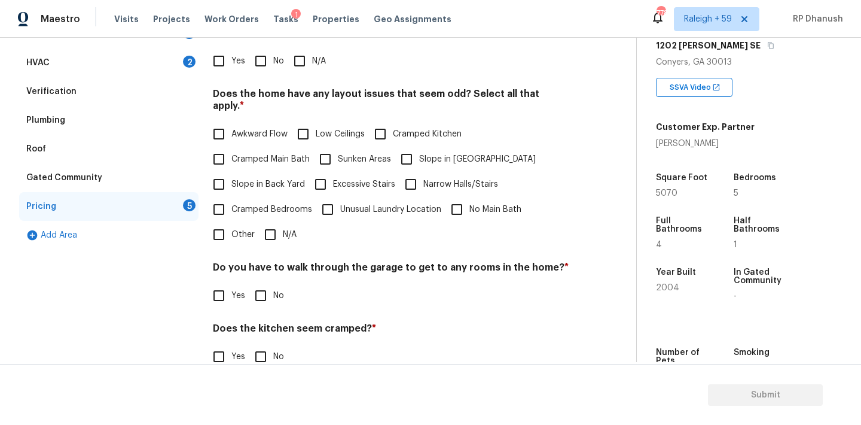
click at [266, 62] on input "No" at bounding box center [260, 60] width 25 height 25
checkbox input "true"
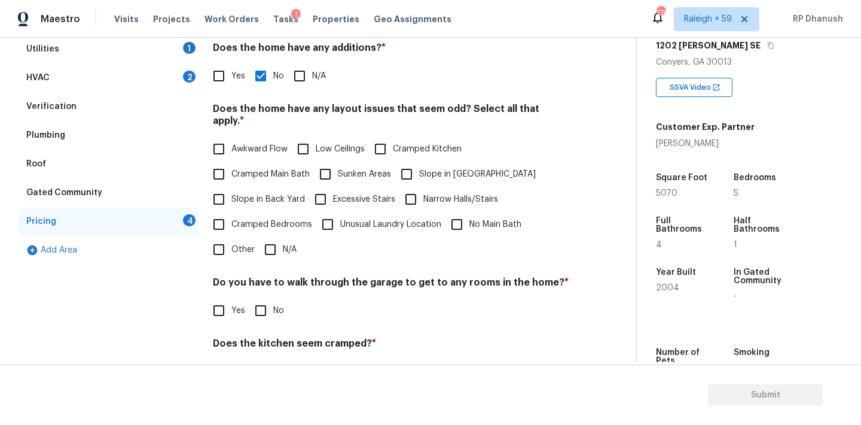
click at [245, 193] on span "Slope in Back Yard" at bounding box center [268, 199] width 74 height 13
click at [231, 187] on input "Slope in Back Yard" at bounding box center [218, 199] width 25 height 25
checkbox input "true"
click at [416, 169] on input "Slope in [GEOGRAPHIC_DATA]" at bounding box center [406, 173] width 25 height 25
checkbox input "true"
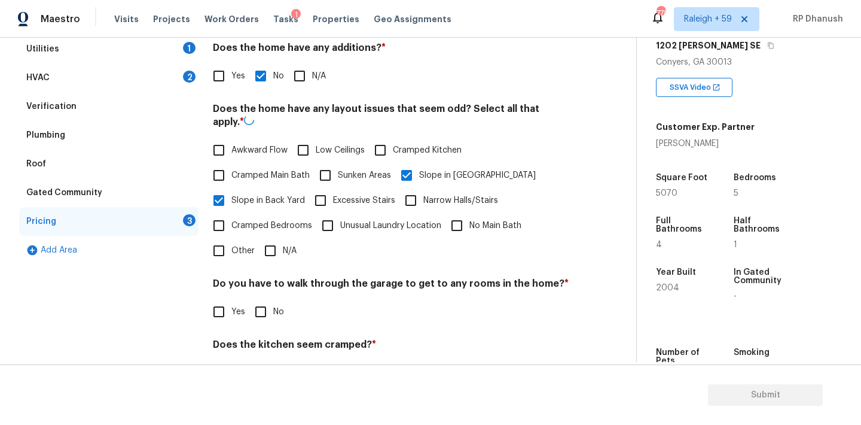
scroll to position [293, 0]
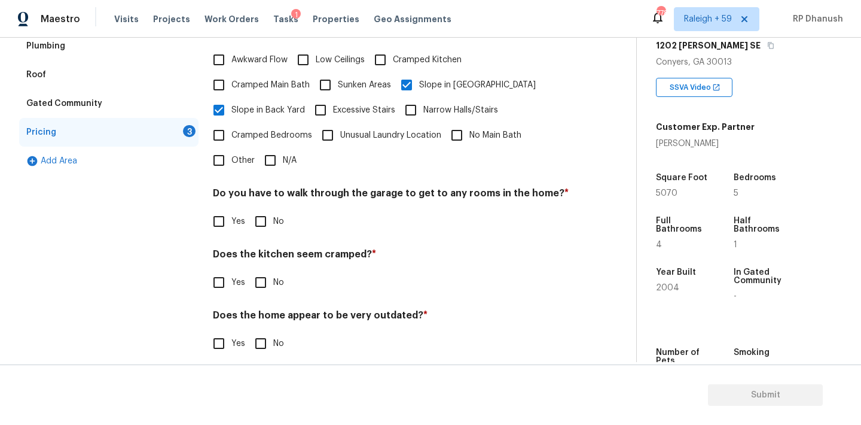
drag, startPoint x: 263, startPoint y: 204, endPoint x: 262, endPoint y: 246, distance: 41.9
click at [262, 209] on input "No" at bounding box center [260, 221] width 25 height 25
checkbox input "true"
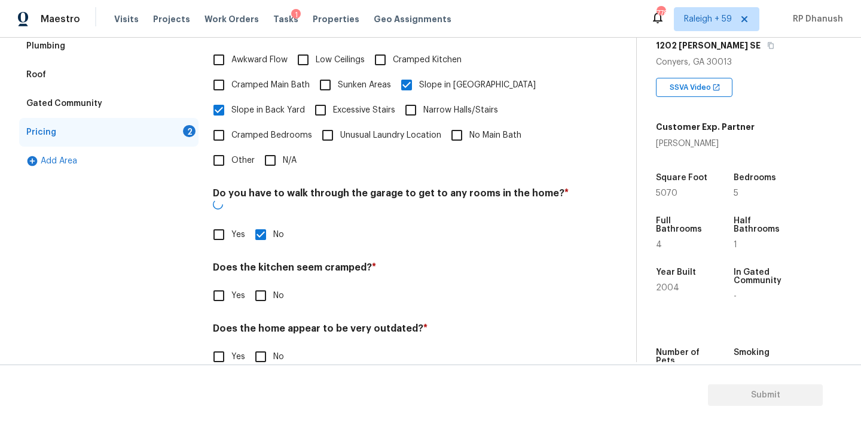
click at [262, 261] on h4 "Does the kitchen seem cramped? *" at bounding box center [391, 269] width 356 height 17
click at [262, 283] on input "No" at bounding box center [260, 295] width 25 height 25
checkbox input "true"
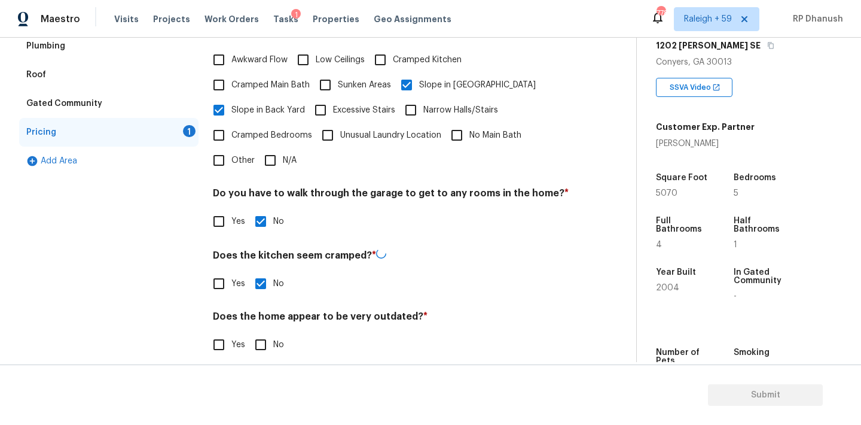
click at [260, 345] on div "Pricing Does the home have any additions? * Yes No N/A Does the home have any l…" at bounding box center [391, 144] width 356 height 454
click at [260, 340] on input "No" at bounding box center [260, 343] width 25 height 25
checkbox input "true"
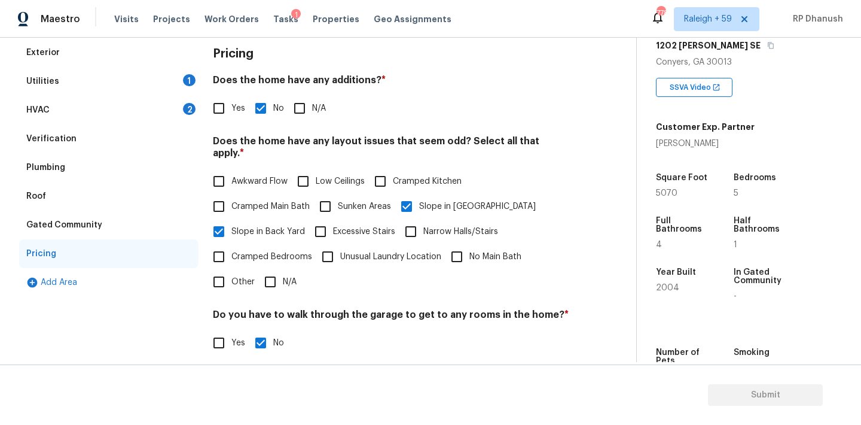
click at [183, 117] on div "HVAC 2" at bounding box center [108, 110] width 179 height 29
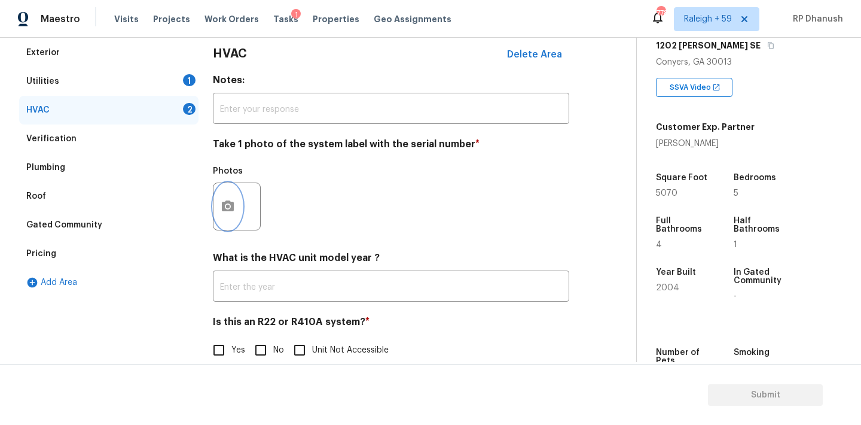
click at [237, 204] on button "button" at bounding box center [227, 206] width 29 height 47
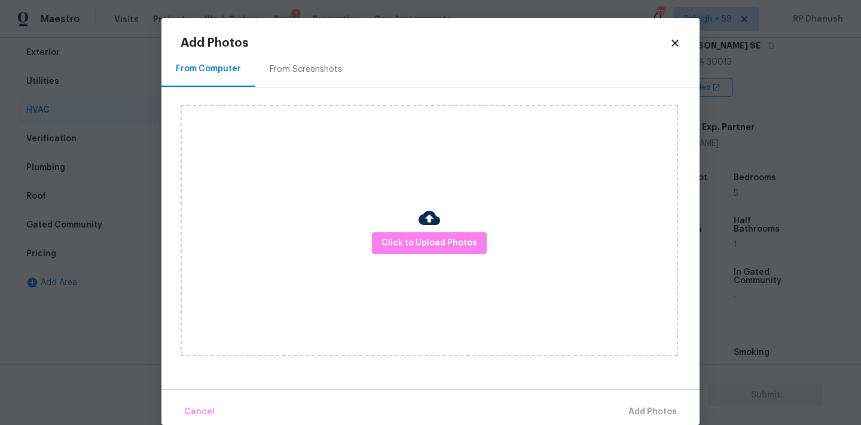
click at [306, 84] on div "From Screenshots" at bounding box center [305, 68] width 101 height 35
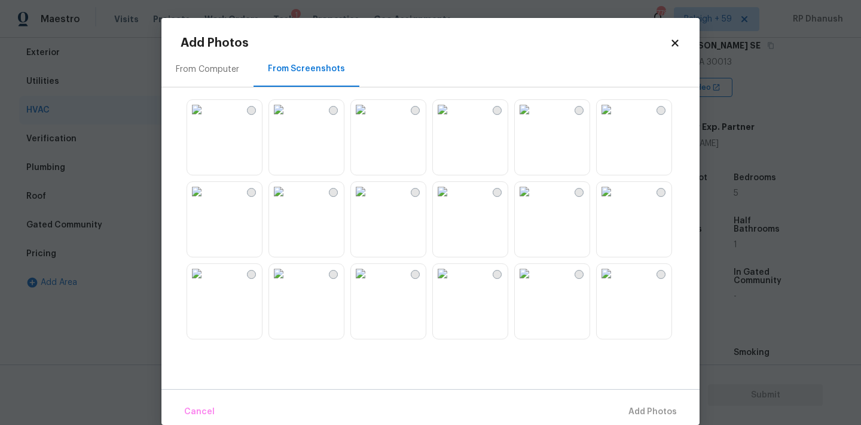
click at [206, 119] on img at bounding box center [196, 109] width 19 height 19
click at [635, 402] on button "Add 1 Photo(s)" at bounding box center [647, 412] width 69 height 26
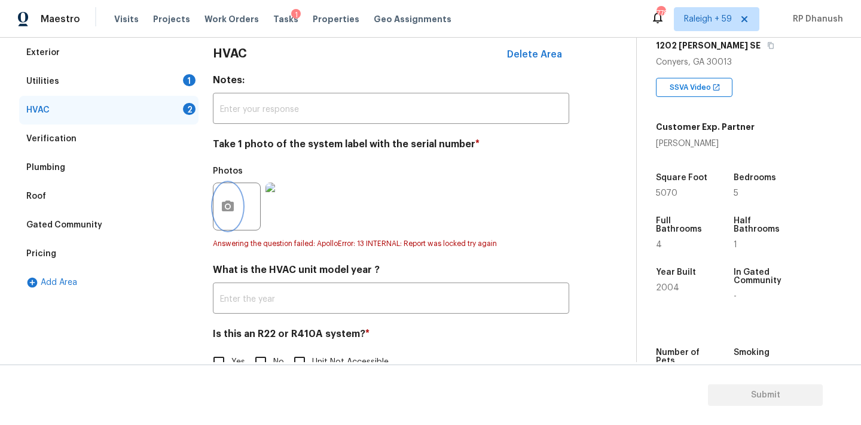
scroll to position [203, 0]
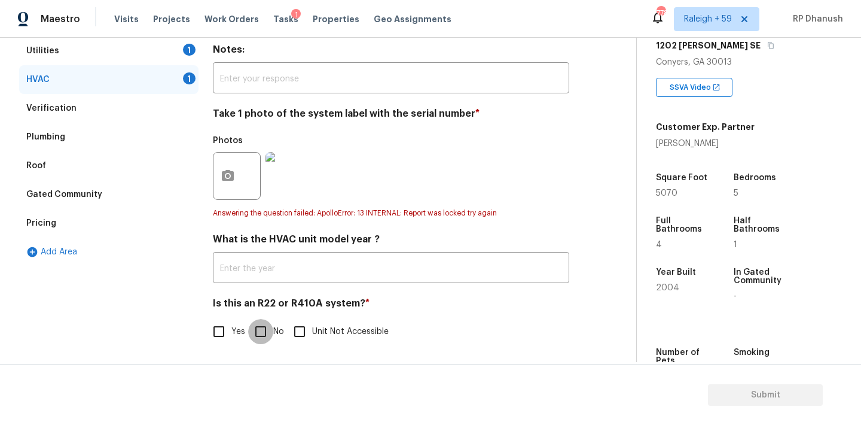
click at [257, 327] on input "No" at bounding box center [260, 331] width 25 height 25
checkbox input "true"
click at [187, 53] on div "1" at bounding box center [189, 50] width 13 height 12
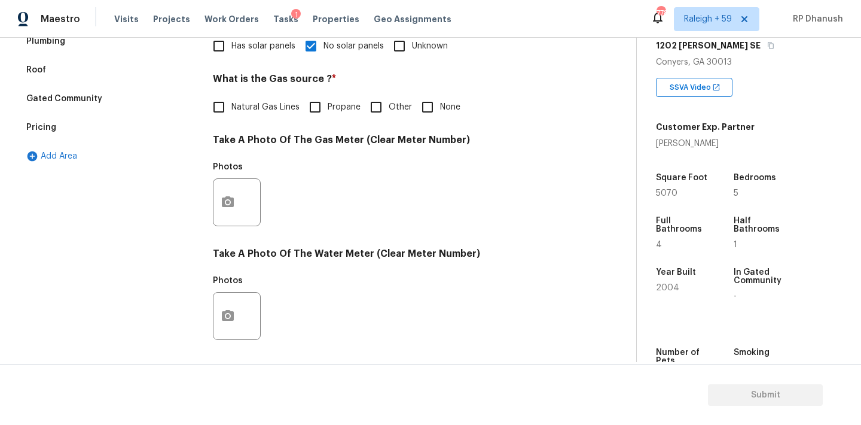
scroll to position [355, 0]
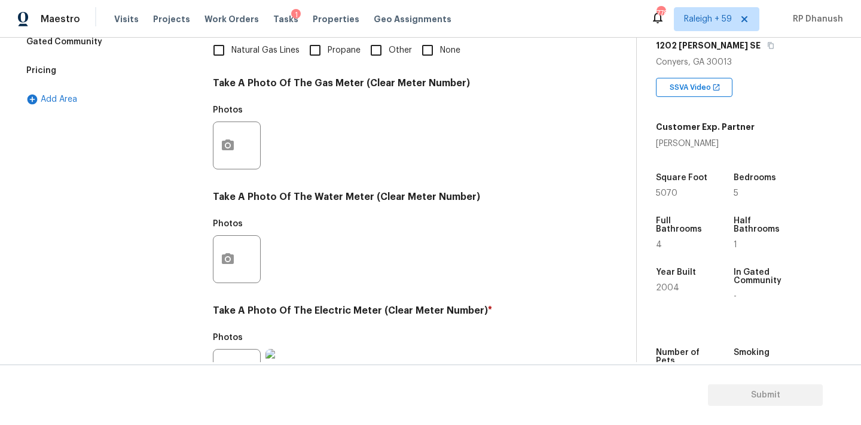
click at [254, 58] on label "Natural Gas Lines" at bounding box center [252, 50] width 93 height 25
click at [231, 58] on input "Natural Gas Lines" at bounding box center [218, 50] width 25 height 25
click at [255, 58] on label "Natural Gas Lines" at bounding box center [252, 50] width 93 height 25
click at [231, 58] on input "Natural Gas Lines" at bounding box center [218, 50] width 25 height 25
click at [410, 94] on div "Take A Photo Of The Gas Meter (Clear Meter Number) Photos" at bounding box center [391, 126] width 356 height 99
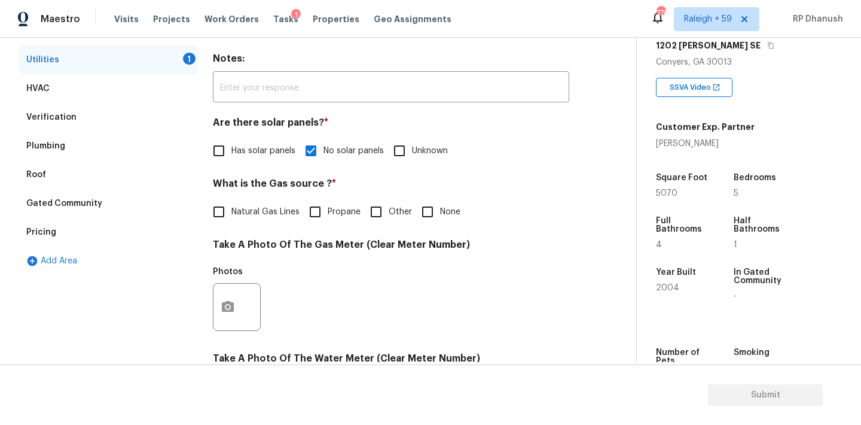
scroll to position [271, 0]
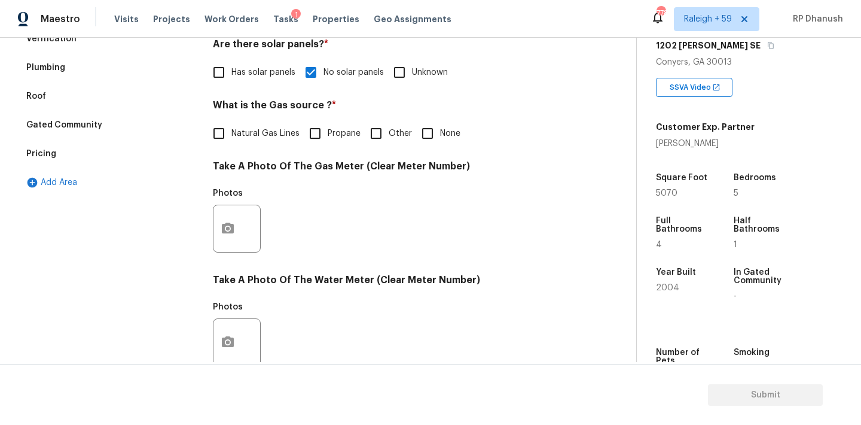
click at [225, 138] on input "Natural Gas Lines" at bounding box center [218, 133] width 25 height 25
checkbox input "true"
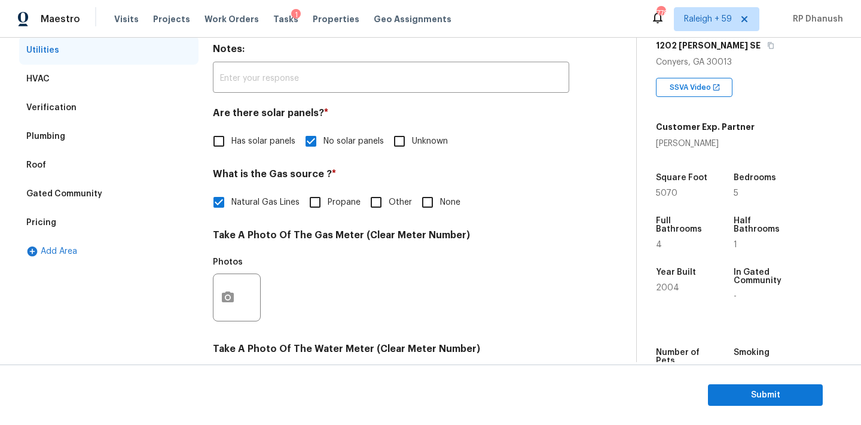
scroll to position [0, 0]
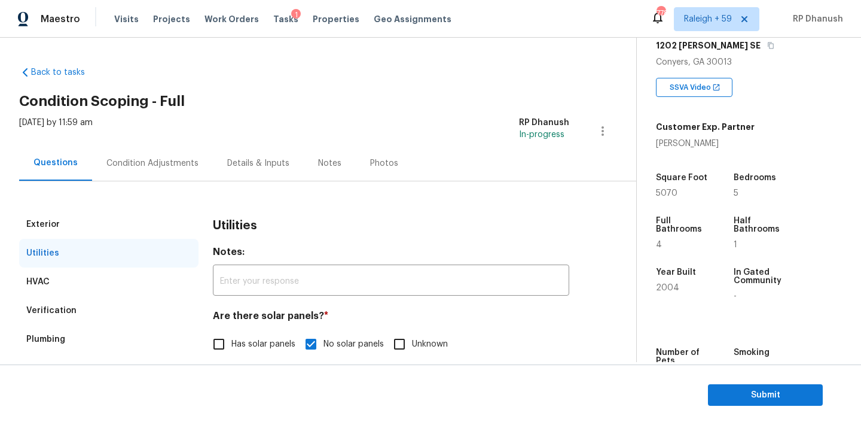
click at [170, 165] on div "Condition Adjustments" at bounding box center [152, 163] width 92 height 12
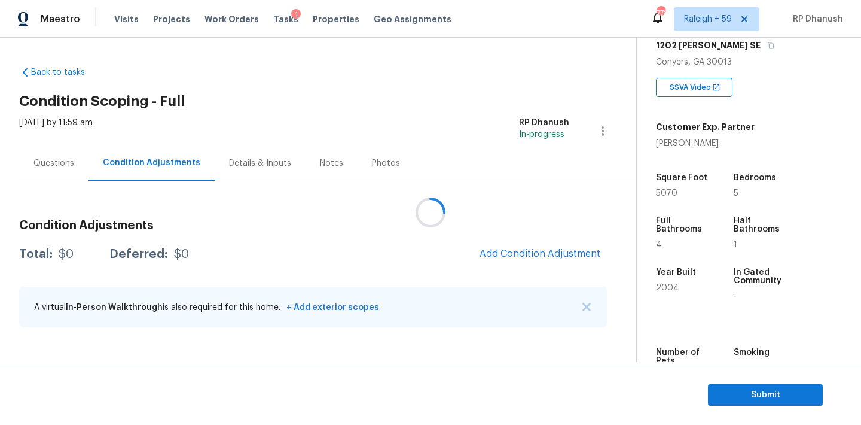
click at [507, 254] on div at bounding box center [430, 212] width 861 height 425
click at [542, 251] on div at bounding box center [430, 212] width 861 height 425
click at [539, 270] on div at bounding box center [430, 212] width 861 height 425
click at [515, 245] on button "Add Condition Adjustment" at bounding box center [539, 253] width 135 height 25
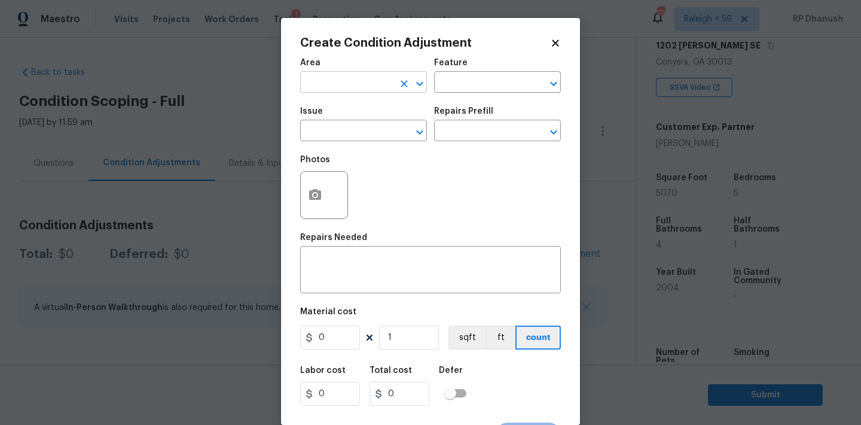
click at [361, 83] on input "text" at bounding box center [346, 83] width 93 height 19
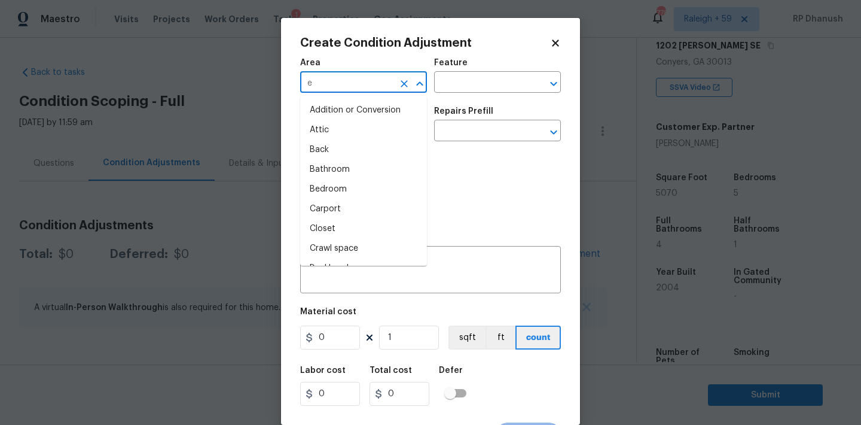
type input "x"
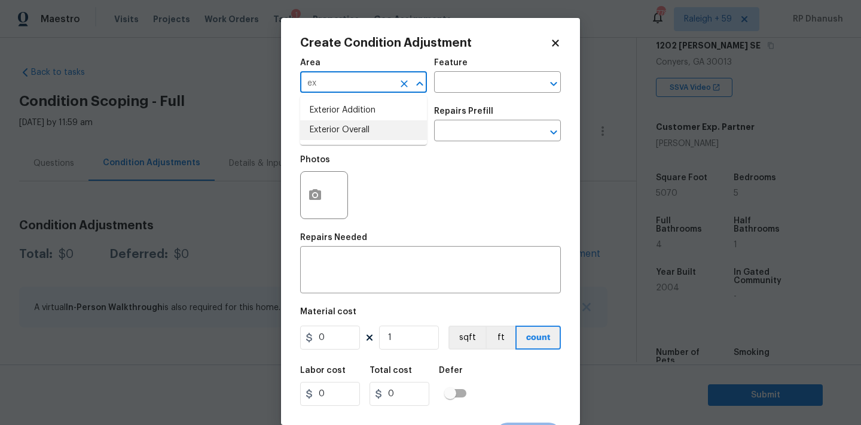
click at [328, 127] on li "Exterior Overall" at bounding box center [363, 130] width 127 height 20
type input "Exterior Overall"
click at [466, 94] on div "Area Exterior Overall ​ Feature ​" at bounding box center [430, 75] width 261 height 48
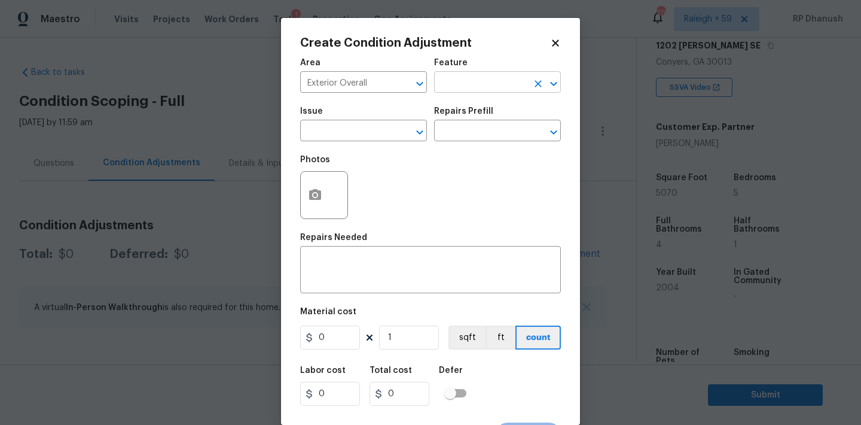
click at [470, 81] on input "text" at bounding box center [480, 83] width 93 height 19
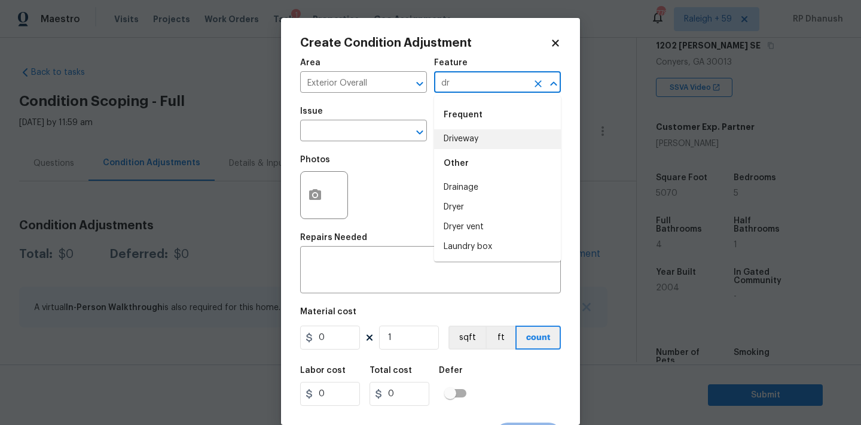
click at [443, 139] on li "Driveway" at bounding box center [497, 139] width 127 height 20
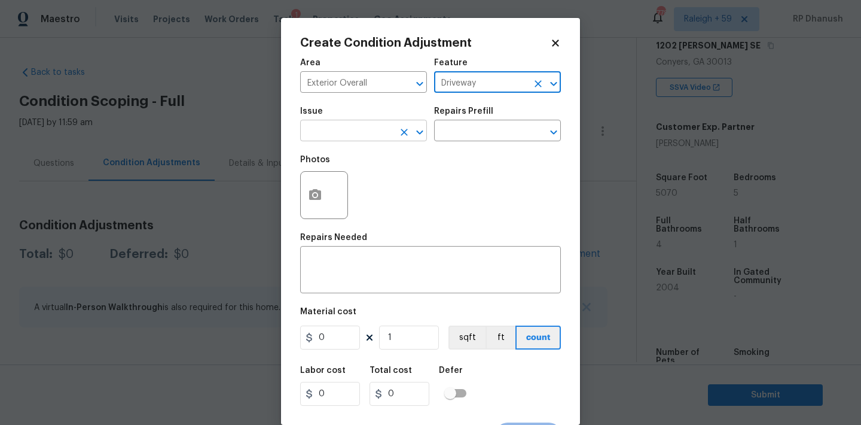
type input "Driveway"
click at [326, 139] on input "text" at bounding box center [346, 132] width 93 height 19
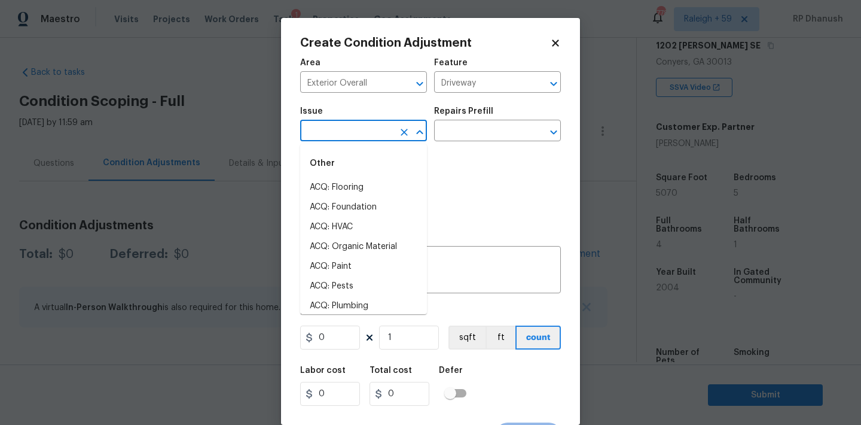
type input "["
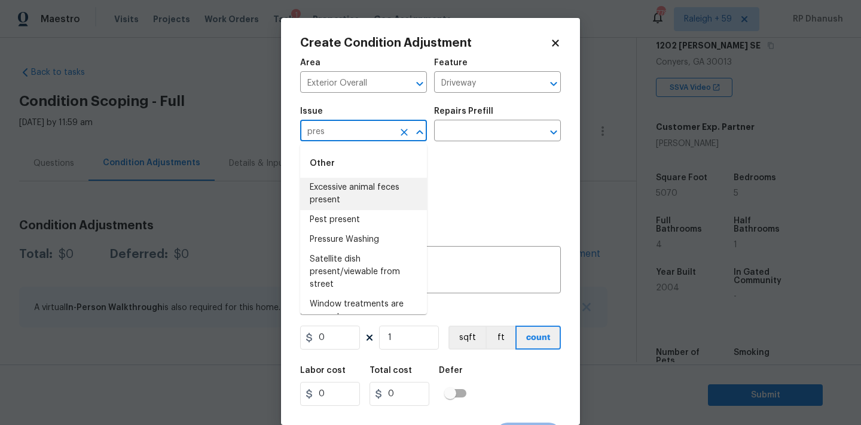
click at [315, 181] on li "Excessive animal feces present" at bounding box center [363, 194] width 127 height 32
type input "Excessive animal feces present"
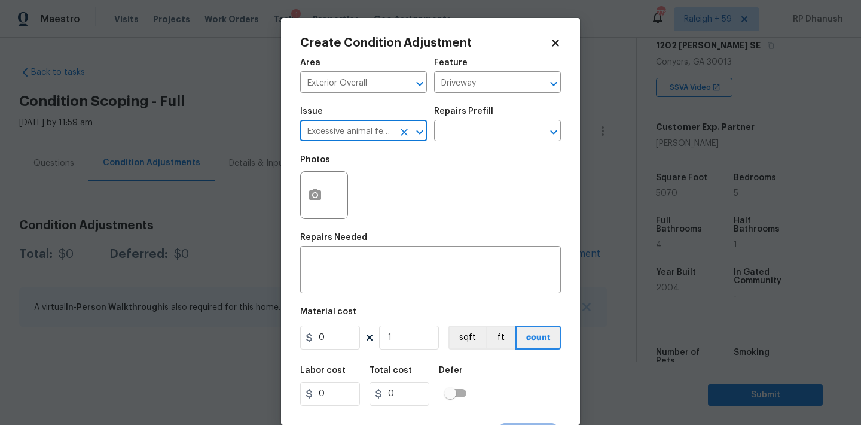
drag, startPoint x: 410, startPoint y: 135, endPoint x: 379, endPoint y: 135, distance: 31.7
click at [379, 135] on div "Excessive animal feces present ​" at bounding box center [363, 132] width 127 height 19
click at [405, 124] on button "Clear" at bounding box center [404, 132] width 17 height 17
click at [405, 128] on icon "Clear" at bounding box center [404, 132] width 12 height 12
click at [337, 136] on input "text" at bounding box center [346, 132] width 93 height 19
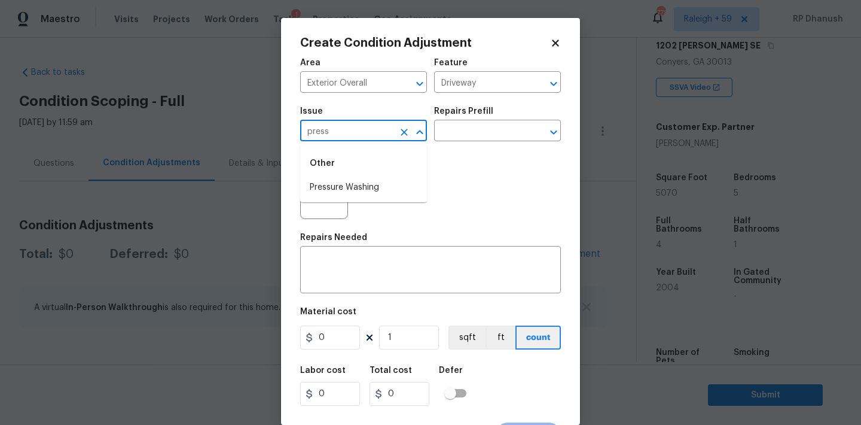
click at [339, 185] on li "Pressure Washing" at bounding box center [363, 188] width 127 height 20
type input "Pressure Washing"
click at [512, 121] on div "Repairs Prefill" at bounding box center [497, 115] width 127 height 16
click at [498, 130] on input "text" at bounding box center [480, 132] width 93 height 19
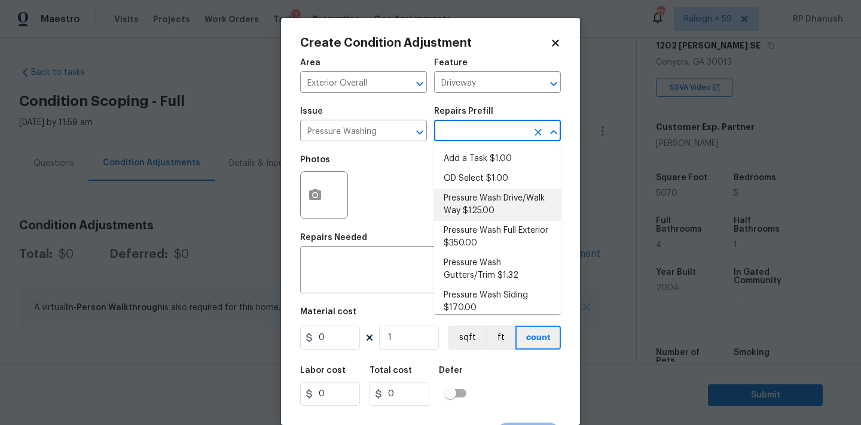
scroll to position [8, 0]
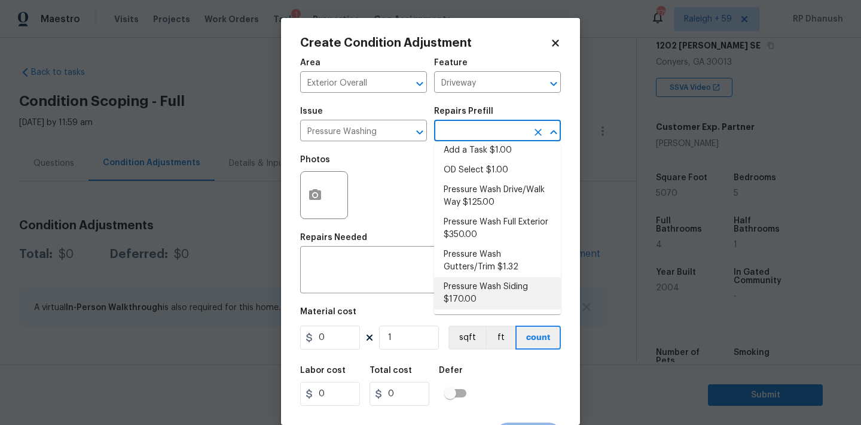
click at [459, 292] on li "Pressure Wash Siding $170.00" at bounding box center [497, 293] width 127 height 32
type input "Siding"
type textarea "Protect areas as needed for pressure washing. Pressure wash the siding on the h…"
type input "170"
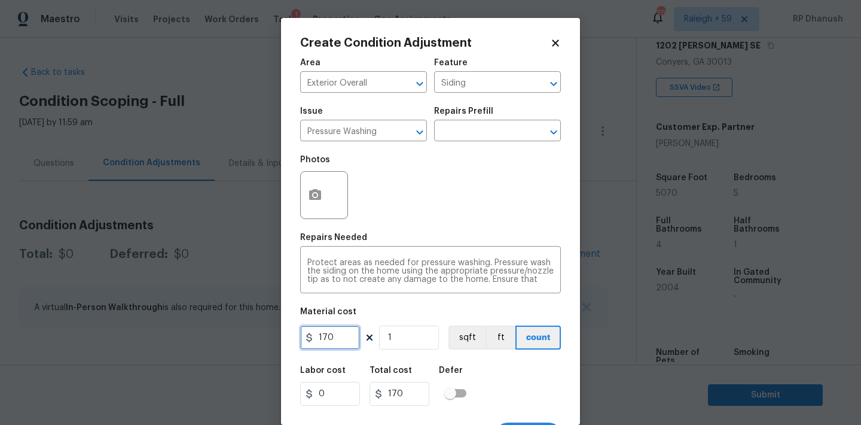
click at [340, 337] on input "170" at bounding box center [330, 337] width 60 height 24
type input "200"
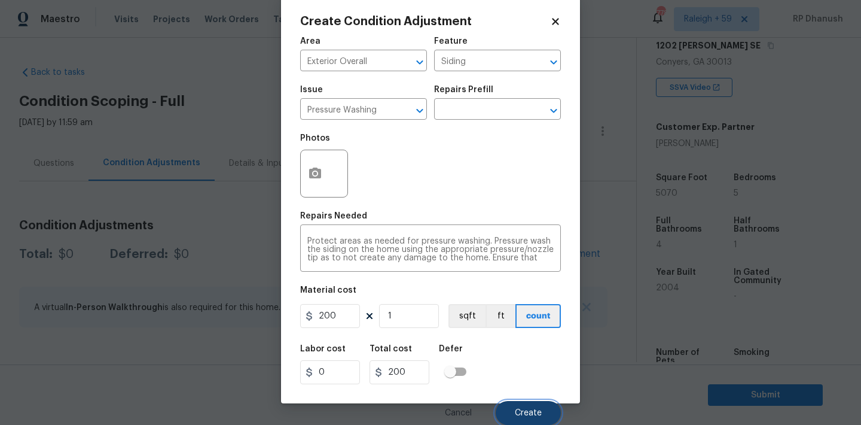
click at [510, 407] on button "Create" at bounding box center [528, 413] width 65 height 24
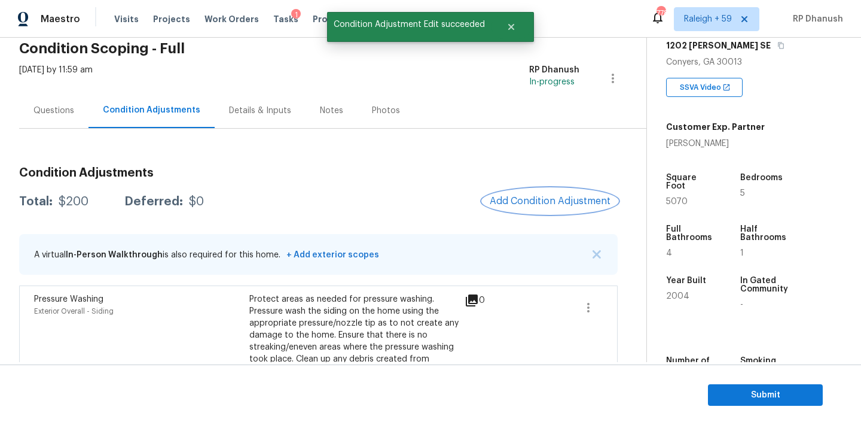
scroll to position [83, 0]
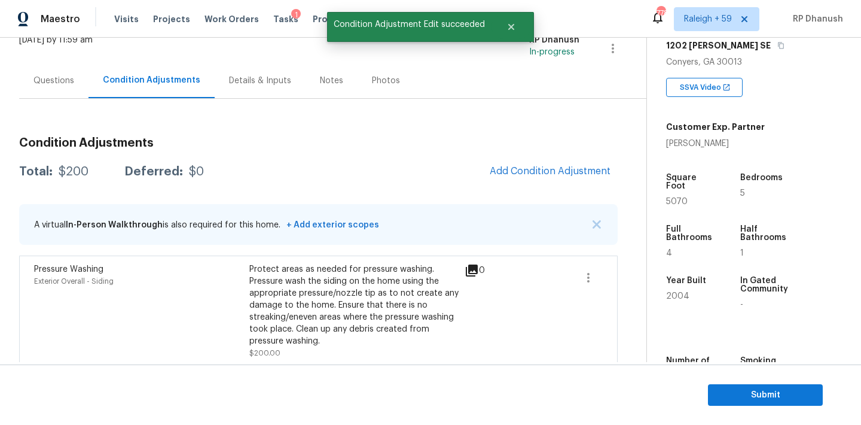
click at [554, 157] on div "Condition Adjustments Total: $200 Deferred: $0 Add Condition Adjustment A virtu…" at bounding box center [318, 246] width 599 height 239
click at [500, 165] on button "Add Condition Adjustment" at bounding box center [550, 170] width 135 height 25
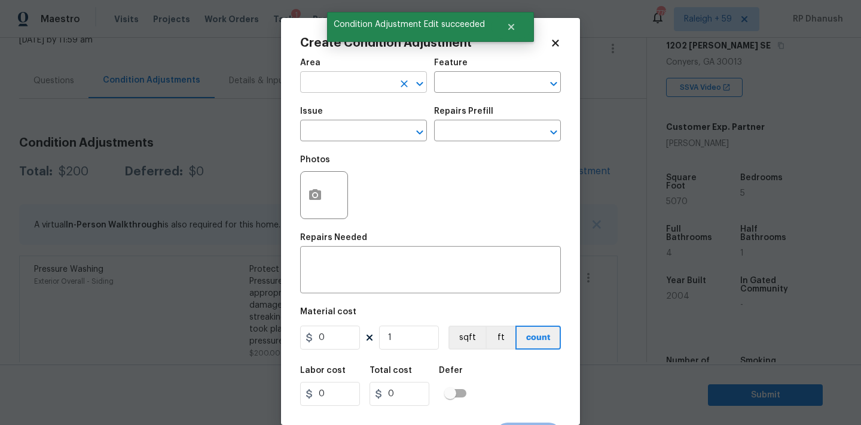
click at [367, 81] on input "text" at bounding box center [346, 83] width 93 height 19
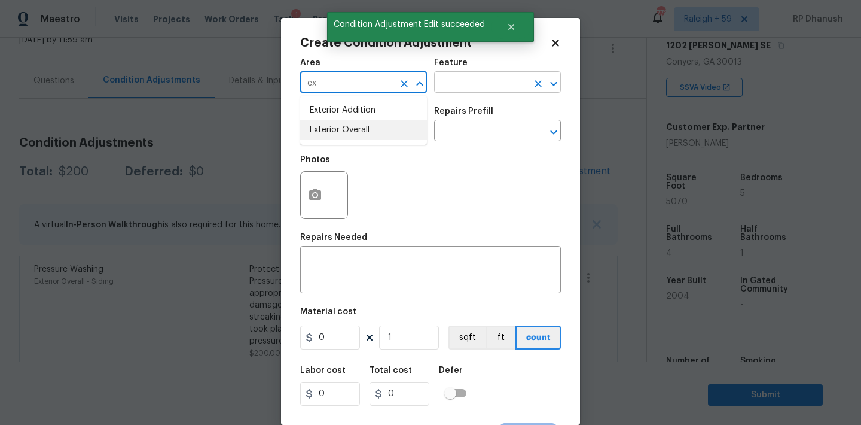
drag, startPoint x: 347, startPoint y: 123, endPoint x: 473, endPoint y: 88, distance: 130.4
click at [350, 122] on li "Exterior Overall" at bounding box center [363, 130] width 127 height 20
type input "Exterior Overall"
click at [473, 88] on input "text" at bounding box center [480, 83] width 93 height 19
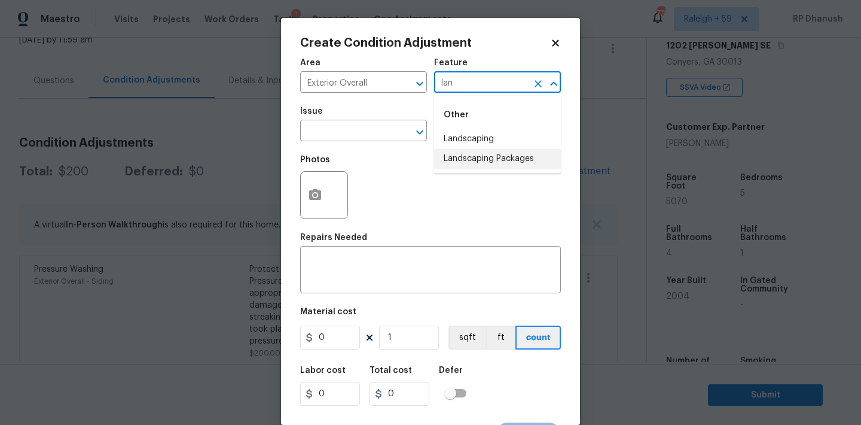
click at [476, 154] on li "Landscaping Packages" at bounding box center [497, 159] width 127 height 20
type input "Landscaping Packages"
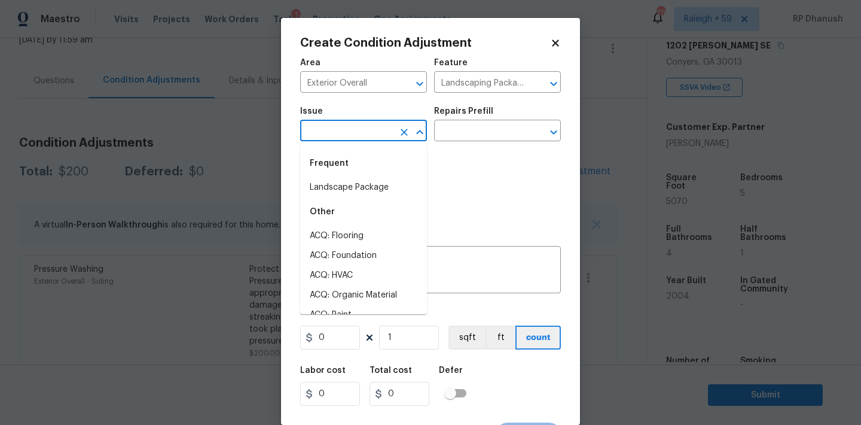
click at [343, 136] on input "text" at bounding box center [346, 132] width 93 height 19
click at [333, 187] on li "Landscape Package" at bounding box center [363, 188] width 127 height 20
type input "Landscape Package"
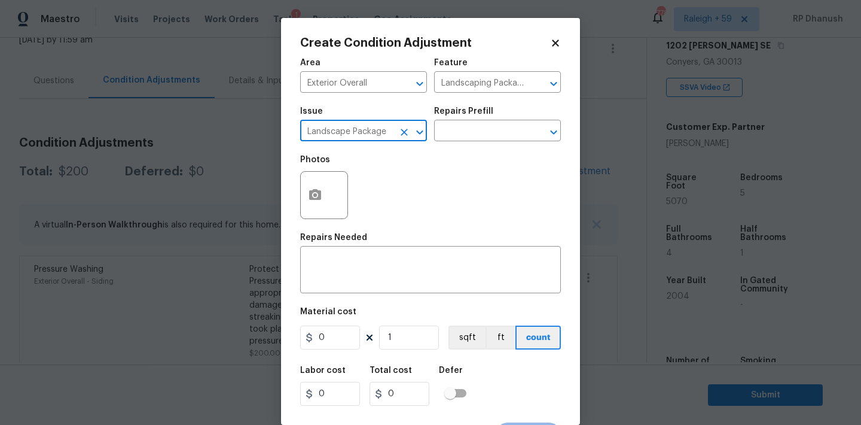
click at [487, 113] on h5 "Repairs Prefill" at bounding box center [463, 111] width 59 height 8
click at [482, 127] on input "text" at bounding box center [480, 132] width 93 height 19
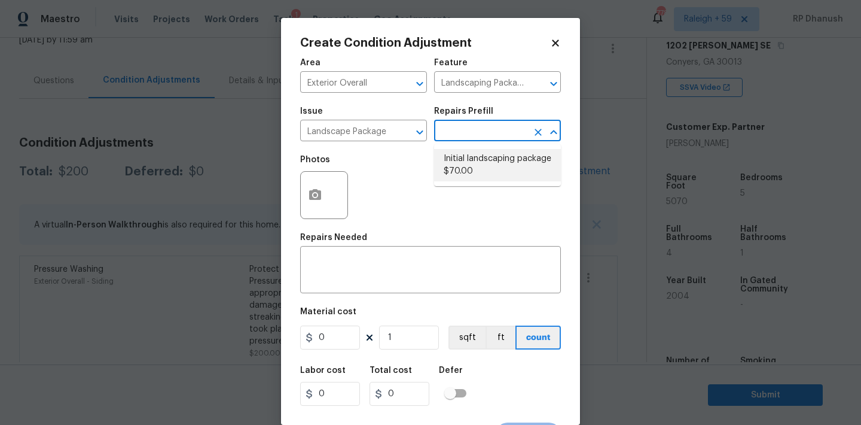
drag, startPoint x: 477, startPoint y: 157, endPoint x: 672, endPoint y: 8, distance: 245.0
click at [478, 153] on li "Initial landscaping package $70.00" at bounding box center [497, 165] width 127 height 32
type input "Home Readiness Packages"
type textarea "Mowing of grass up to 6" in height. Mow, edge along driveways & sidewalks, trim…"
type input "70"
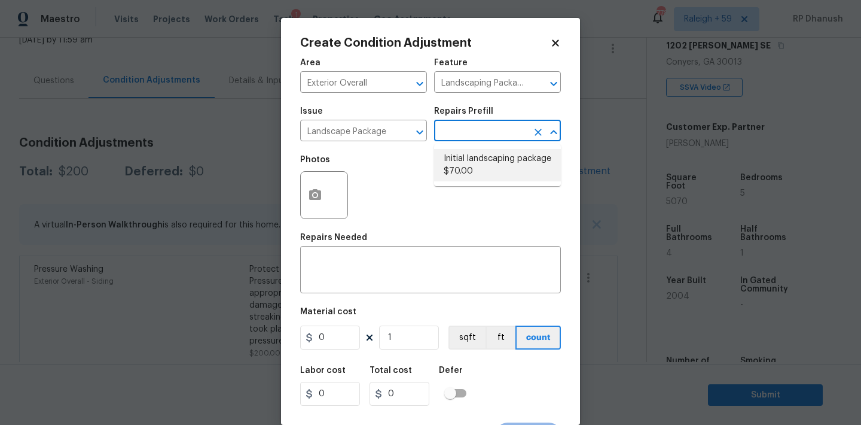
type input "70"
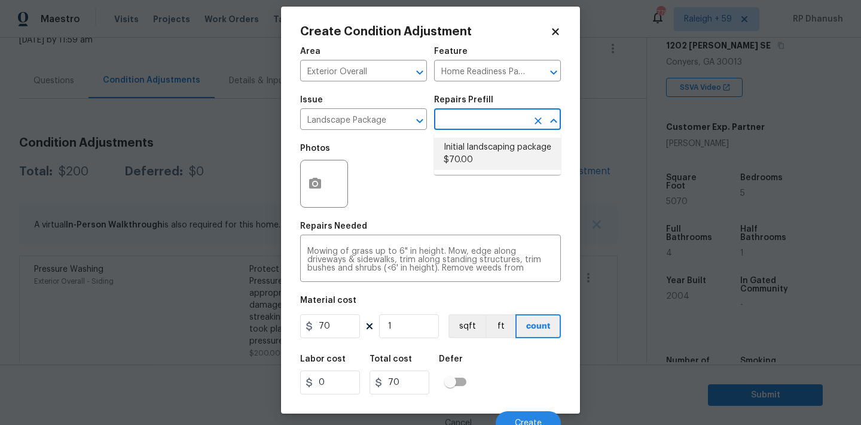
scroll to position [22, 0]
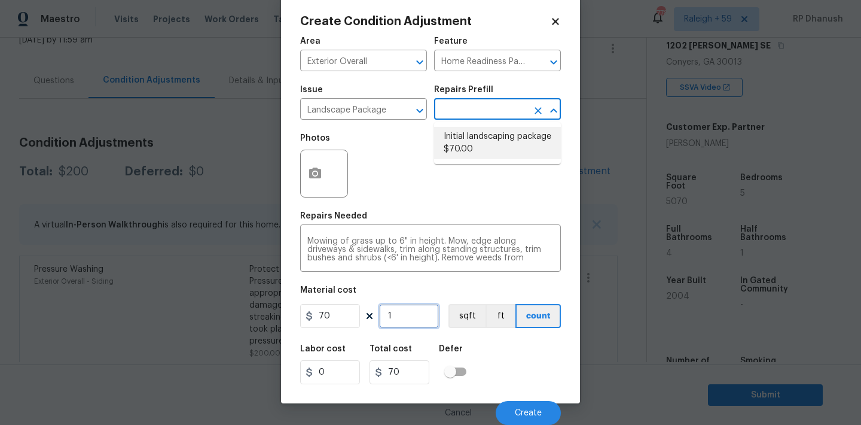
click at [411, 312] on input "1" at bounding box center [409, 316] width 60 height 24
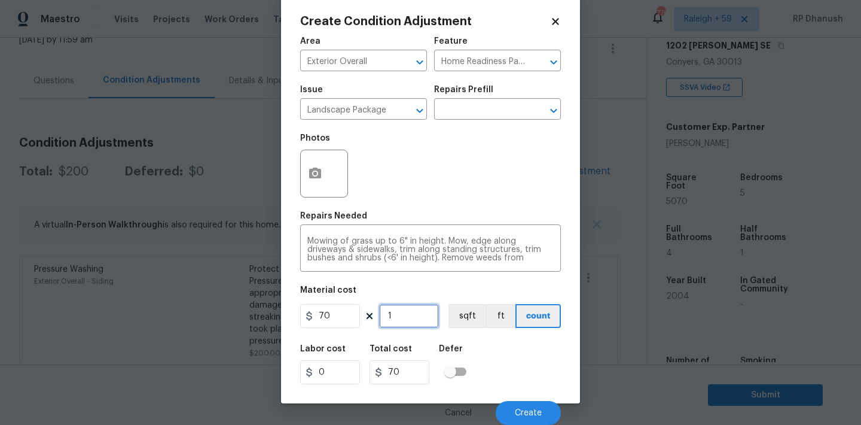
type input "0"
type input "6"
type input "420"
type input "6"
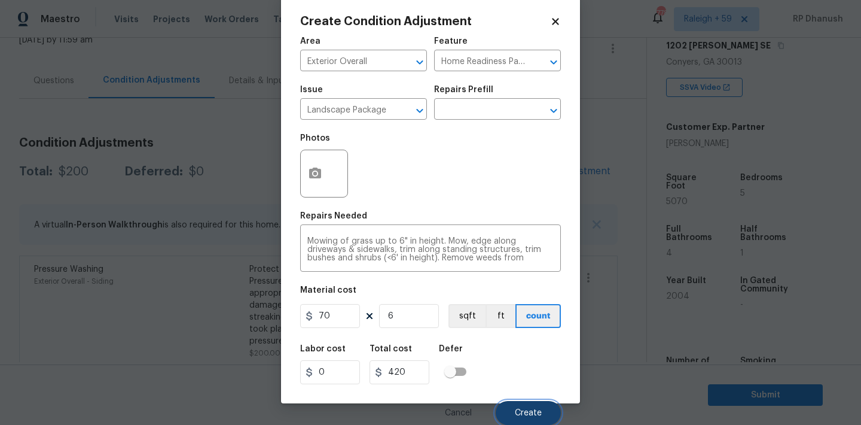
click at [540, 407] on button "Create" at bounding box center [528, 413] width 65 height 24
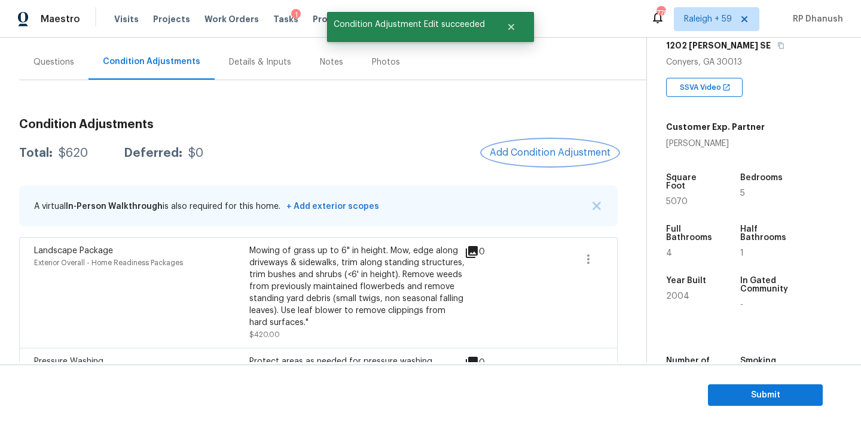
scroll to position [90, 0]
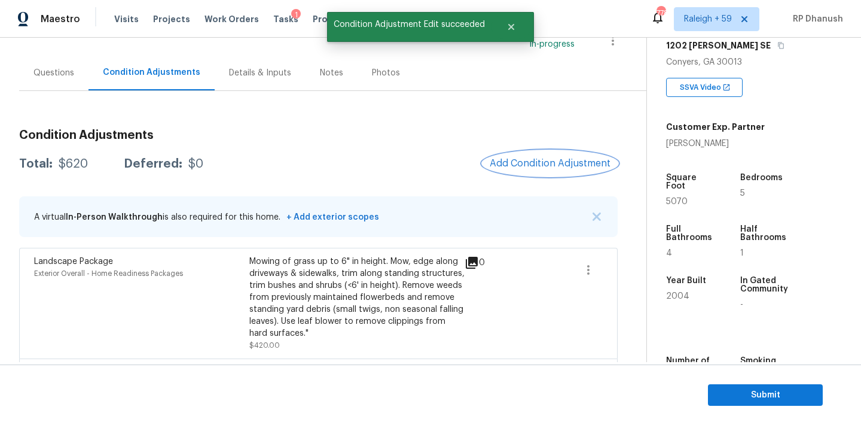
click at [529, 169] on button "Add Condition Adjustment" at bounding box center [550, 163] width 135 height 25
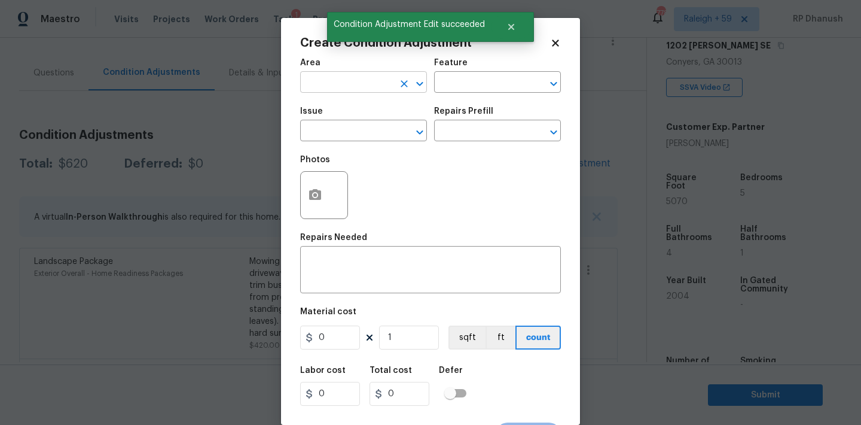
click at [347, 86] on input "text" at bounding box center [346, 83] width 93 height 19
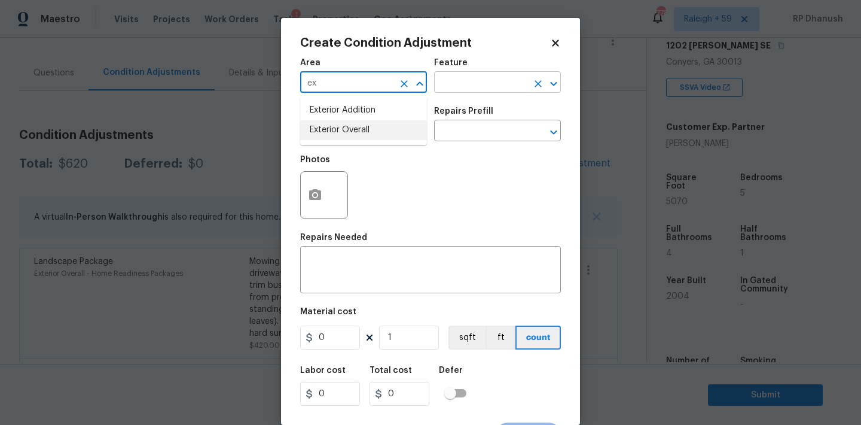
drag, startPoint x: 364, startPoint y: 127, endPoint x: 462, endPoint y: 88, distance: 106.1
click at [364, 127] on li "Exterior Overall" at bounding box center [363, 130] width 127 height 20
type input "Exterior Overall"
click at [503, 85] on input "text" at bounding box center [480, 83] width 93 height 19
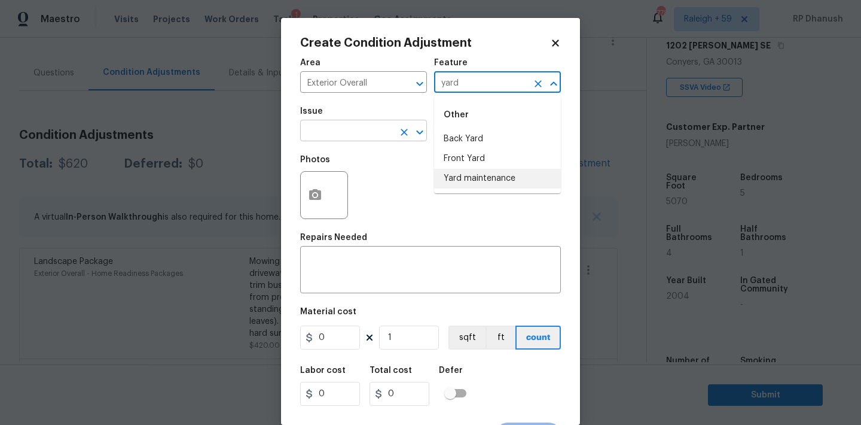
drag, startPoint x: 478, startPoint y: 169, endPoint x: 389, endPoint y: 139, distance: 94.6
click at [476, 169] on li "Yard maintenance" at bounding box center [497, 179] width 127 height 20
type input "Yard maintenance"
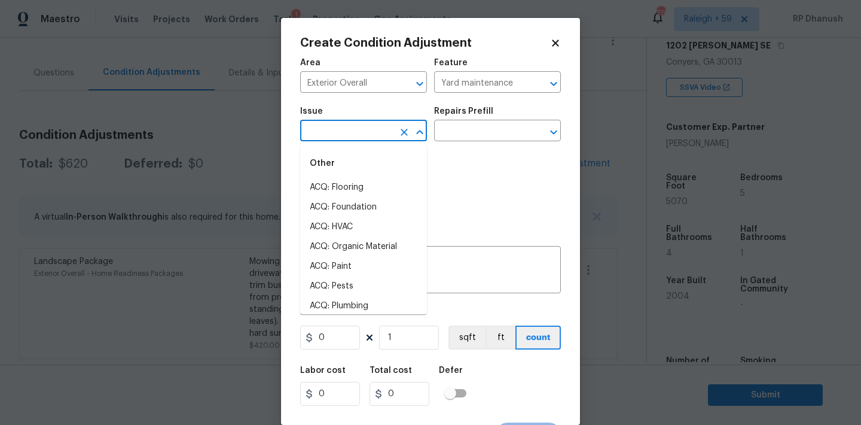
click at [388, 139] on input "text" at bounding box center [346, 132] width 93 height 19
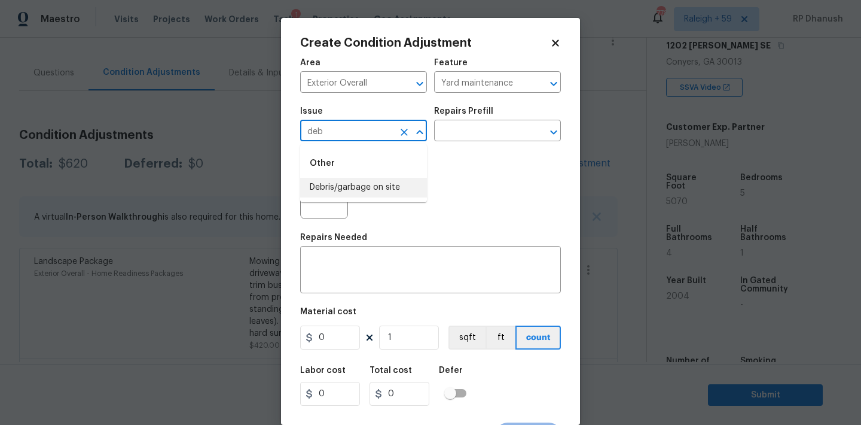
click at [367, 190] on li "Debris/garbage on site" at bounding box center [363, 188] width 127 height 20
type input "Debris/garbage on site"
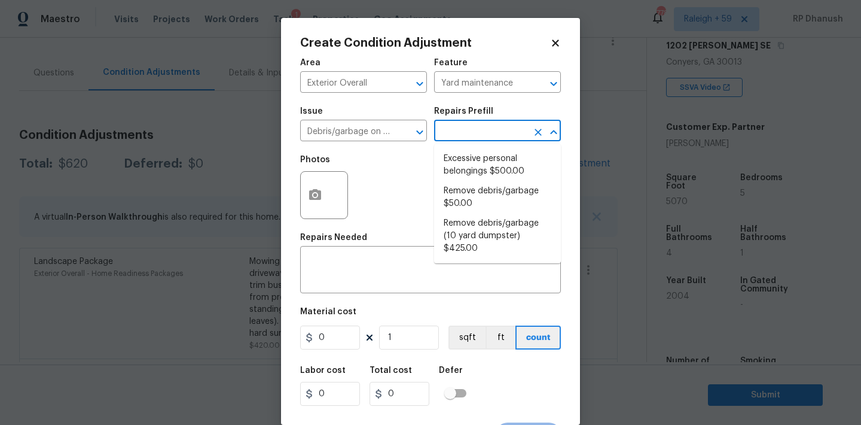
click at [478, 133] on input "text" at bounding box center [480, 132] width 93 height 19
click at [462, 175] on li "Excessive personal belongings $500.00" at bounding box center [497, 165] width 127 height 32
type textarea "Contingency for excessive items to be removed - During assessment, the home con…"
type input "500"
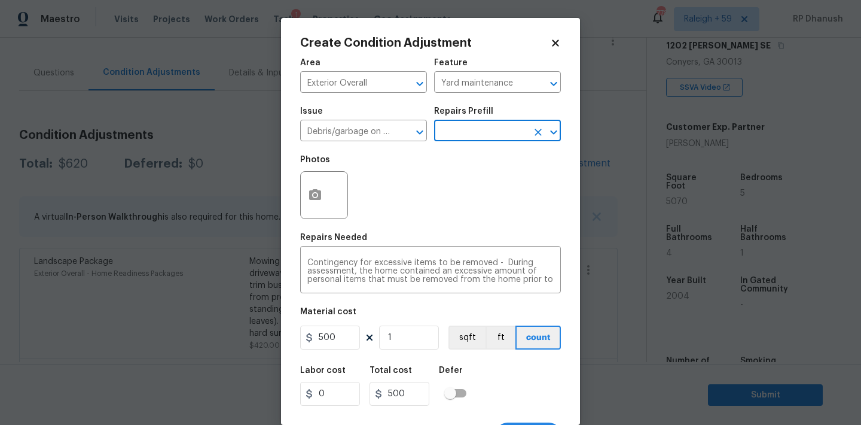
click at [474, 124] on input "text" at bounding box center [480, 132] width 93 height 19
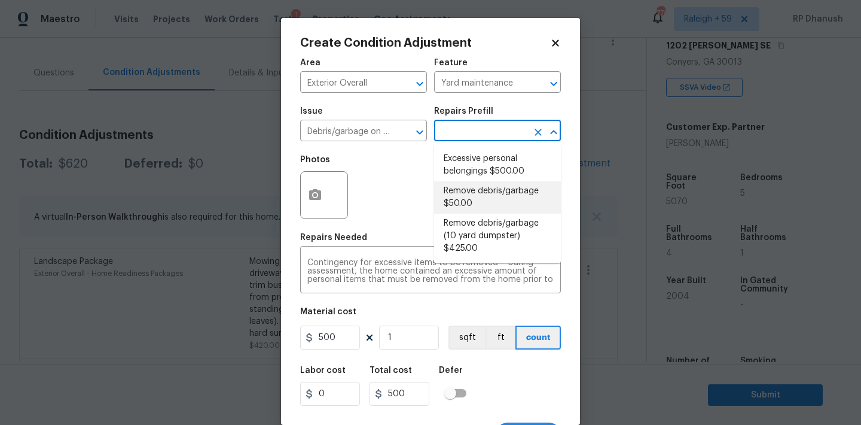
click at [469, 195] on li "Remove debris/garbage $50.00" at bounding box center [497, 197] width 127 height 32
type textarea "Remove, haul off, and properly dispose of any debris left by seller to offsite …"
type input "50"
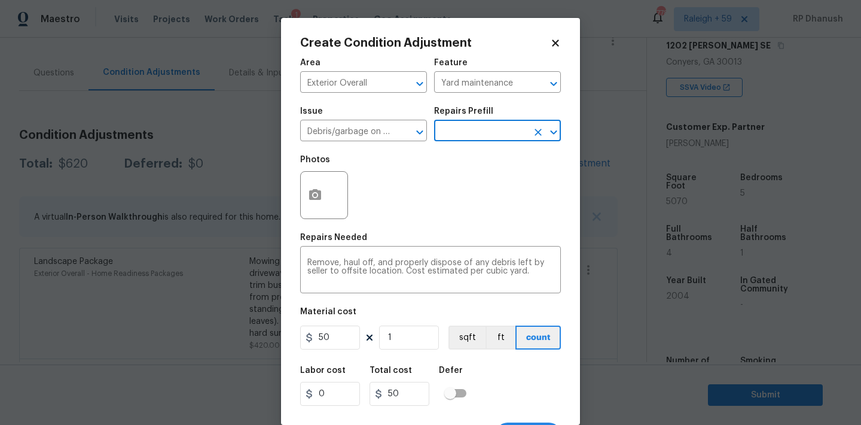
scroll to position [22, 0]
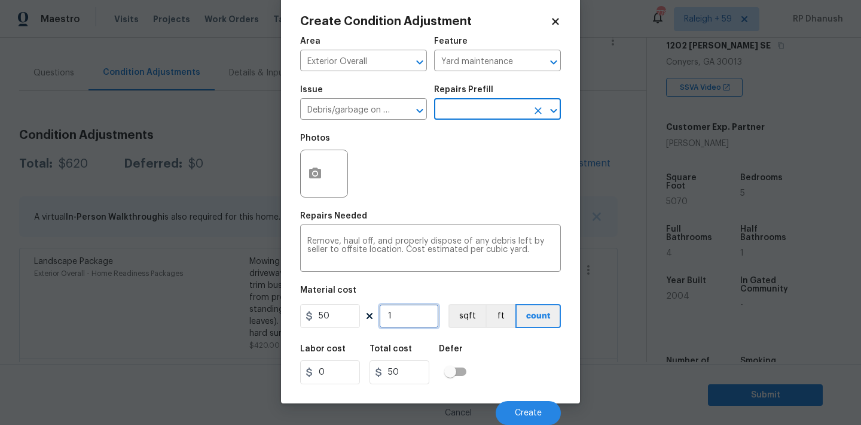
click at [405, 306] on input "1" at bounding box center [409, 316] width 60 height 24
type input "0"
type input "5"
type input "250"
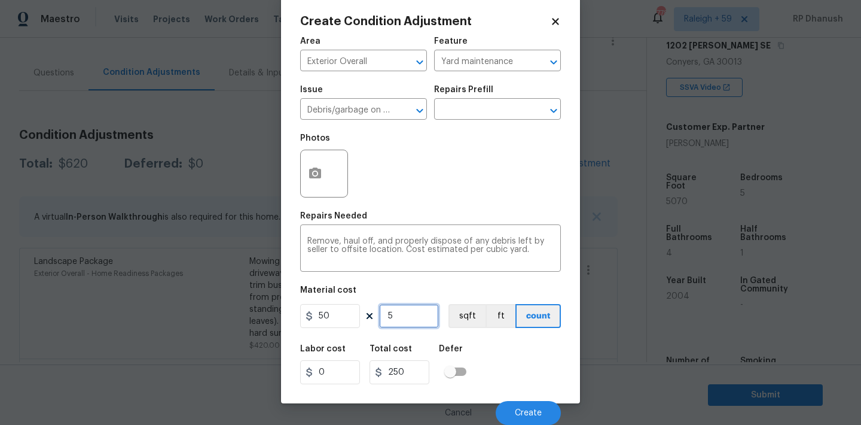
type input "5"
click at [526, 410] on span "Create" at bounding box center [528, 412] width 27 height 9
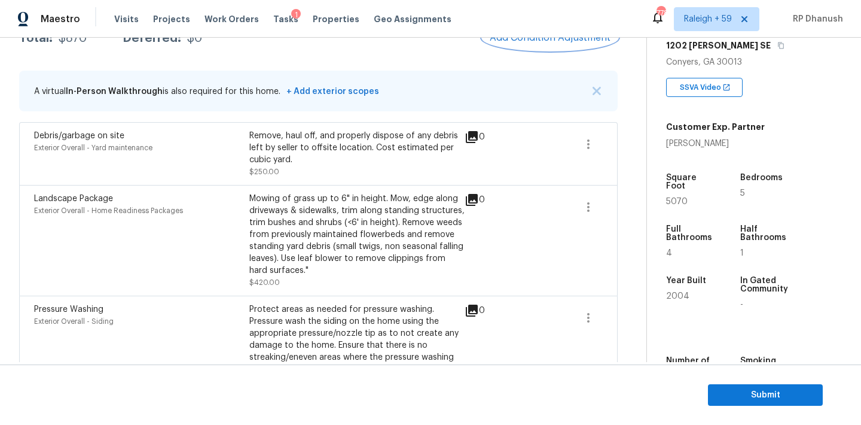
scroll to position [195, 0]
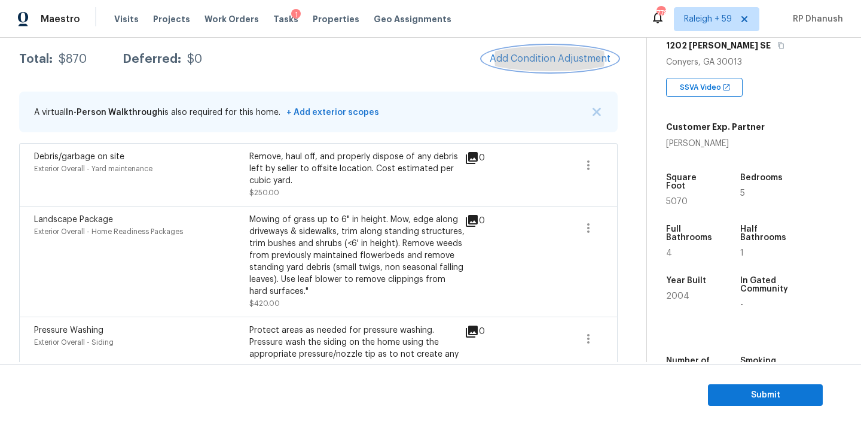
click at [578, 56] on span "Add Condition Adjustment" at bounding box center [550, 58] width 121 height 11
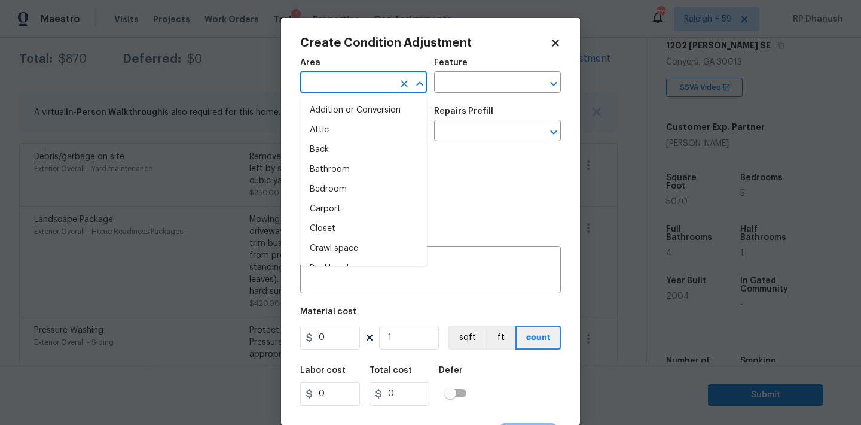
click at [359, 91] on input "text" at bounding box center [346, 83] width 93 height 19
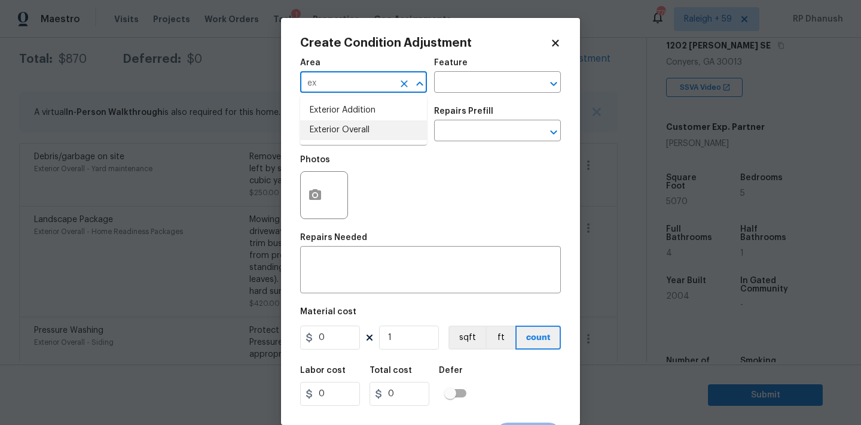
click at [356, 139] on li "Exterior Overall" at bounding box center [363, 130] width 127 height 20
type input "Exterior Overall"
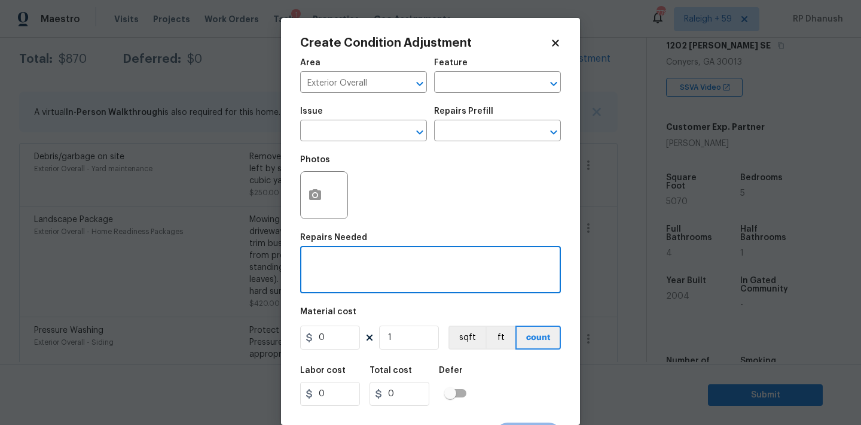
click at [341, 268] on textarea at bounding box center [430, 270] width 246 height 25
click at [404, 266] on textarea "Minor siding repairs and Decking repairs and overall exterior repairs." at bounding box center [430, 270] width 246 height 25
click at [398, 266] on textarea "Minor siding repairs and Decking repairs and overall exterior repairs." at bounding box center [430, 270] width 246 height 25
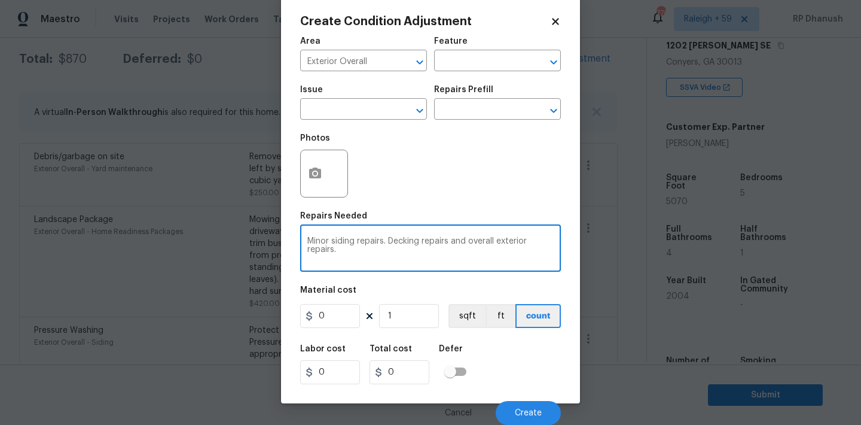
type textarea "Minor siding repairs. Decking repairs and overall exterior repairs."
click at [338, 322] on input "0" at bounding box center [330, 316] width 60 height 24
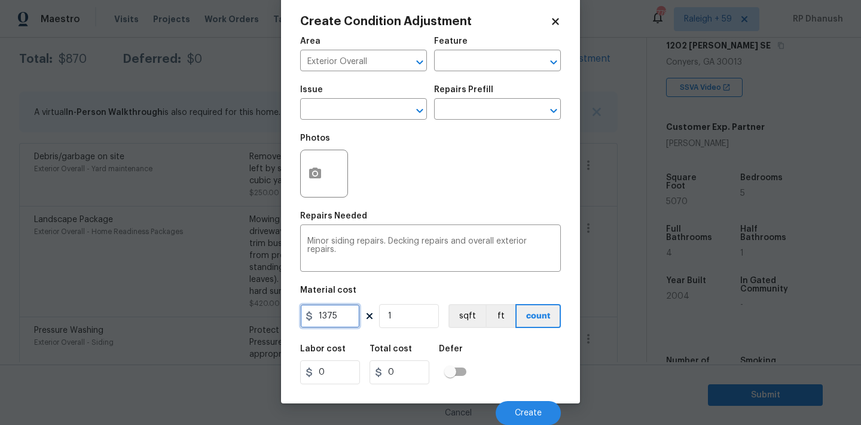
type input "1375"
click at [516, 411] on span "Create" at bounding box center [528, 412] width 27 height 9
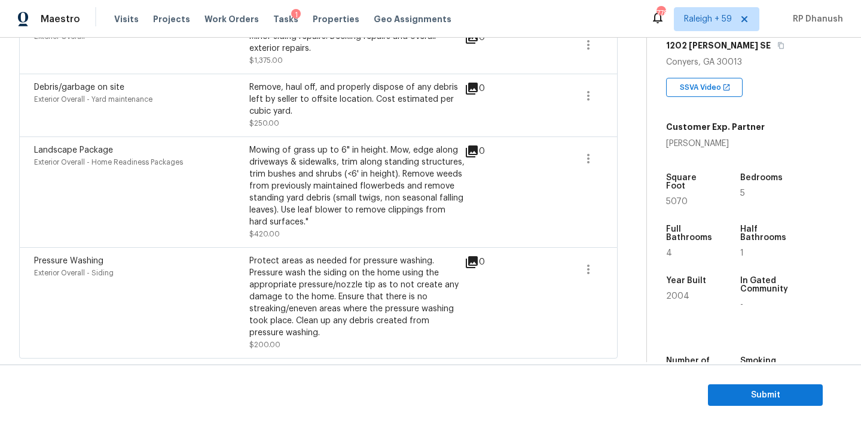
scroll to position [70, 0]
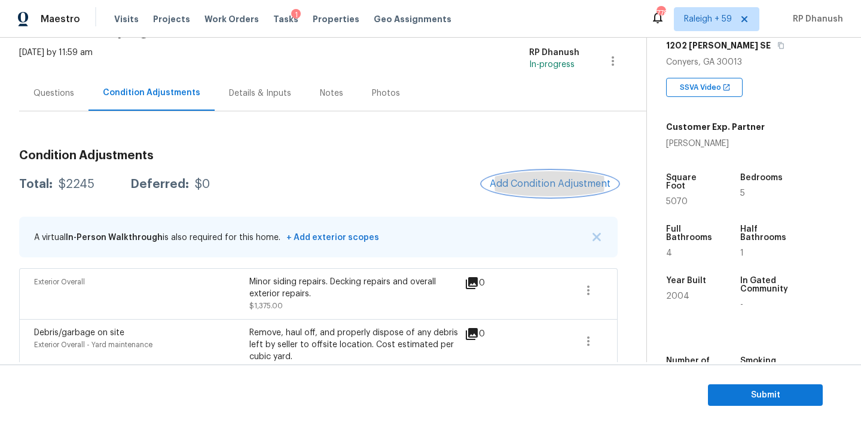
click at [535, 193] on button "Add Condition Adjustment" at bounding box center [550, 183] width 135 height 25
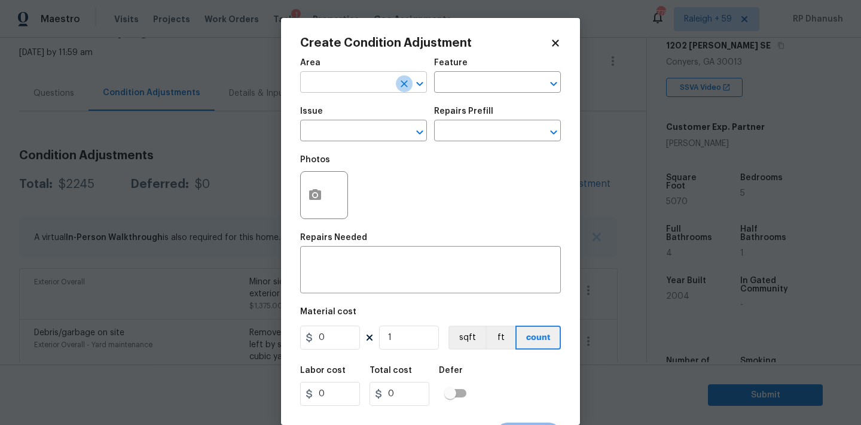
click at [408, 86] on icon "Clear" at bounding box center [404, 84] width 12 height 12
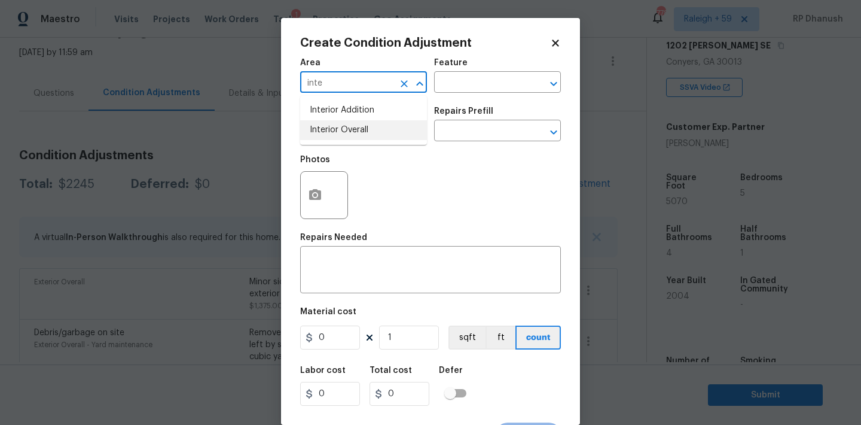
click at [384, 124] on li "Interior Overall" at bounding box center [363, 130] width 127 height 20
type input "Interior Overall"
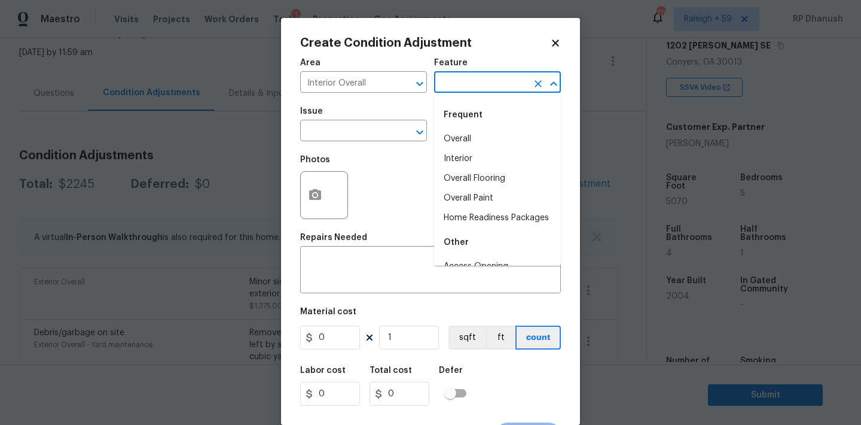
click at [510, 91] on input "text" at bounding box center [480, 83] width 93 height 19
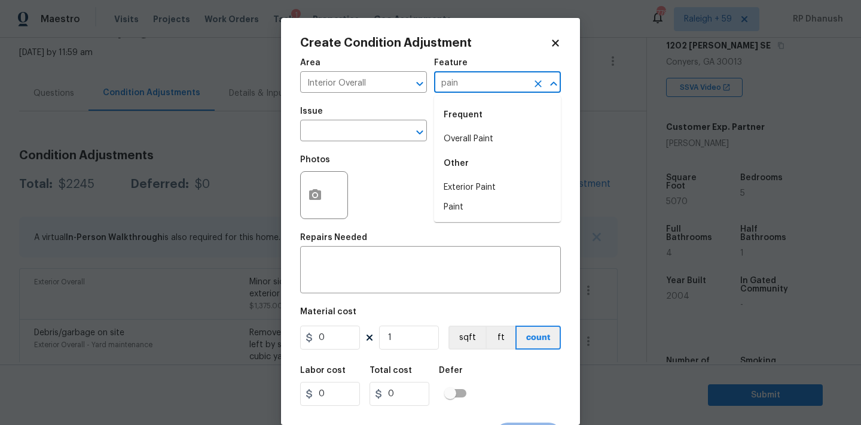
click at [489, 124] on div "Frequent" at bounding box center [497, 114] width 127 height 29
drag, startPoint x: 471, startPoint y: 132, endPoint x: 383, endPoint y: 130, distance: 87.3
click at [467, 132] on li "Overall Paint" at bounding box center [497, 139] width 127 height 20
type input "Overall Paint"
click at [383, 130] on input "text" at bounding box center [346, 132] width 93 height 19
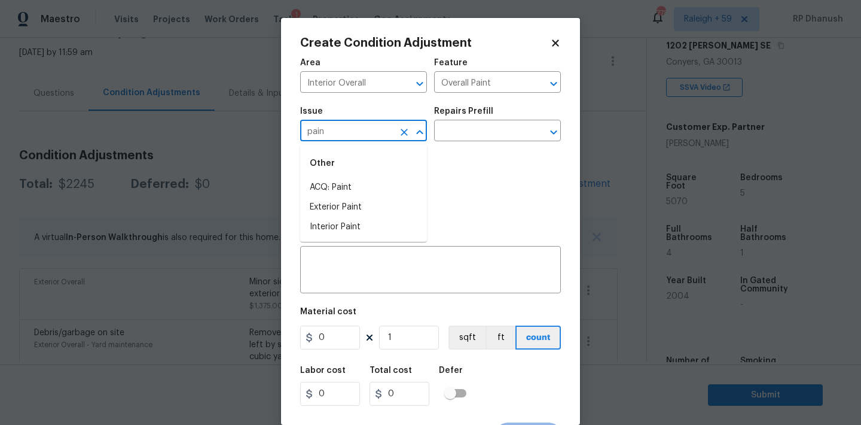
click at [361, 176] on div "Other" at bounding box center [363, 163] width 127 height 29
click at [361, 187] on li "ACQ: Paint" at bounding box center [363, 188] width 127 height 20
type input "ACQ: Paint"
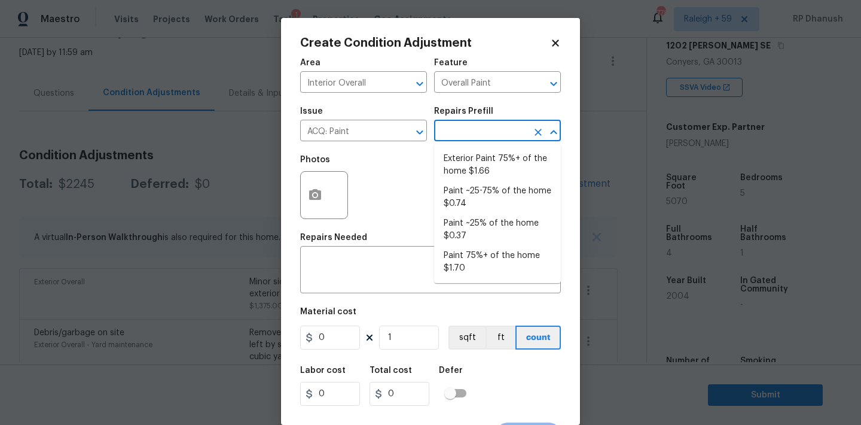
click at [462, 136] on input "text" at bounding box center [480, 132] width 93 height 19
click at [462, 200] on li "Paint ~25-75% of the home $0.74" at bounding box center [497, 197] width 127 height 32
type input "Acquisition"
type textarea "Acquisition Scope: ~25 - 75% of the home needs interior paint"
type input "0.74"
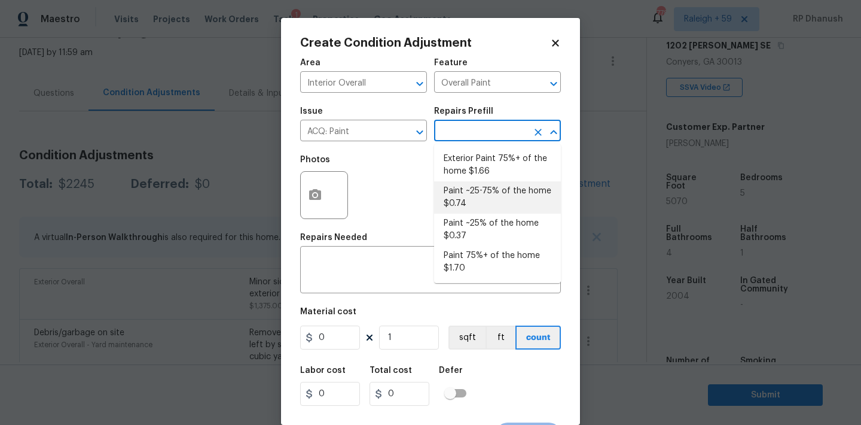
type input "0.74"
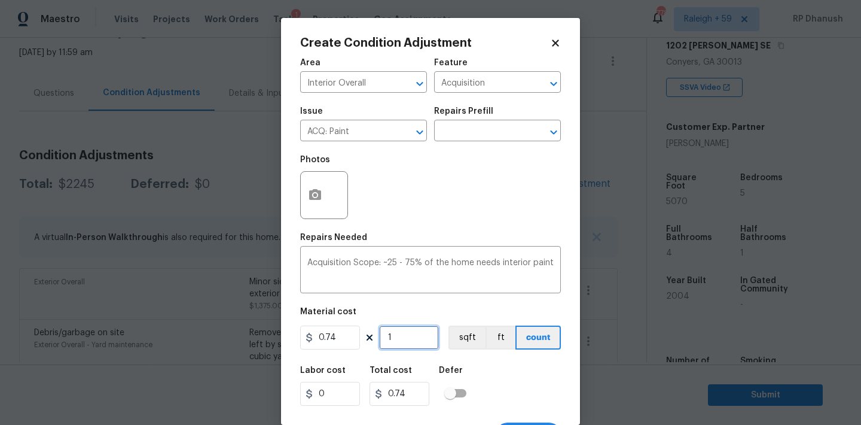
click at [405, 346] on input "1" at bounding box center [409, 337] width 60 height 24
type input "0"
type input "5"
type input "3.7"
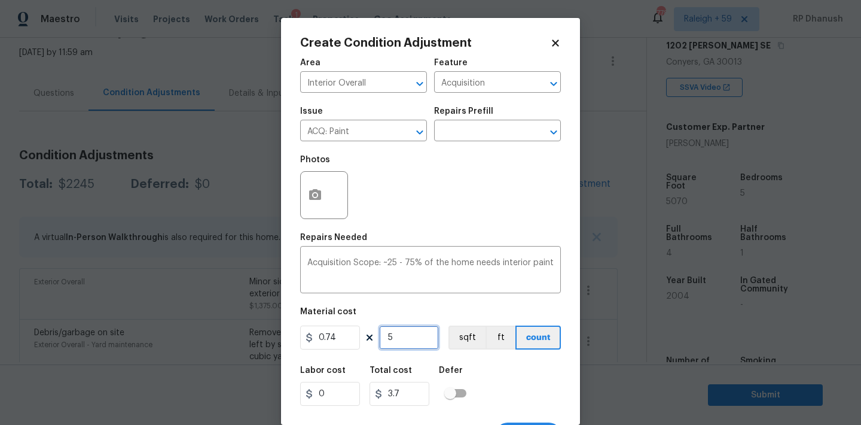
type input "50"
type input "37"
type input "500"
type input "370"
type input "5000"
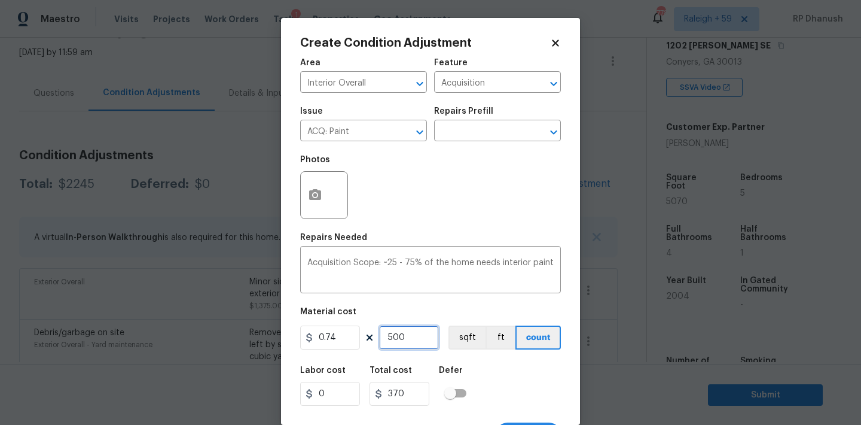
type input "3700"
type input "500"
type input "370"
type input "50"
type input "37"
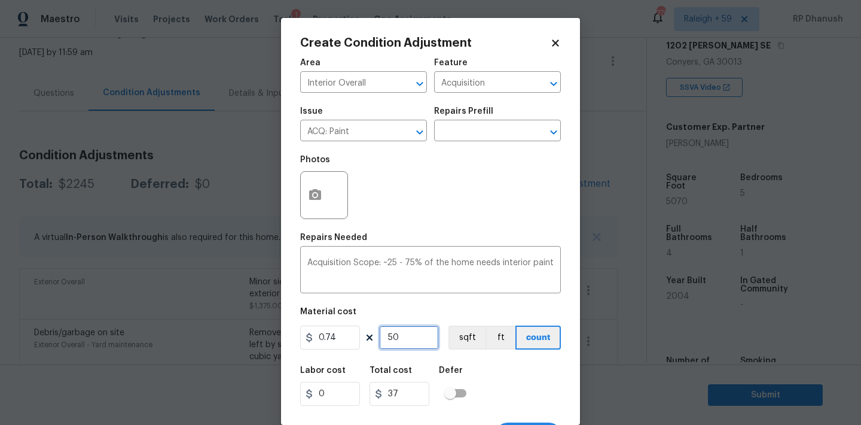
type input "5"
type input "3.7"
type input "0"
type input "4"
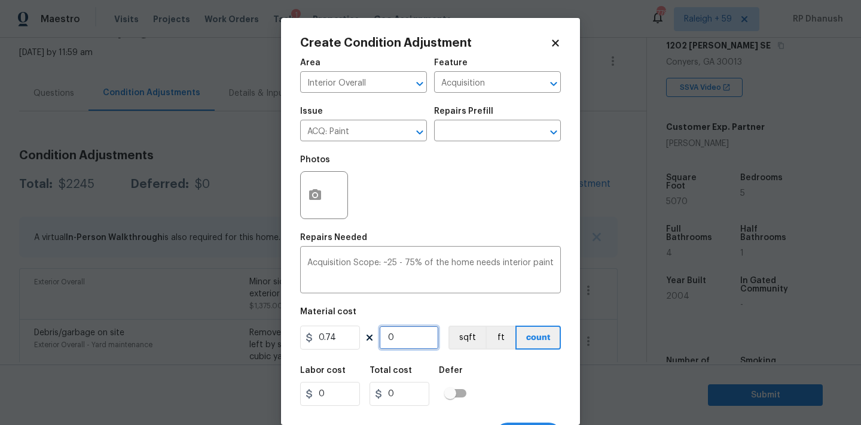
type input "2.96"
type input "40"
type input "29.6"
type input "400"
type input "296"
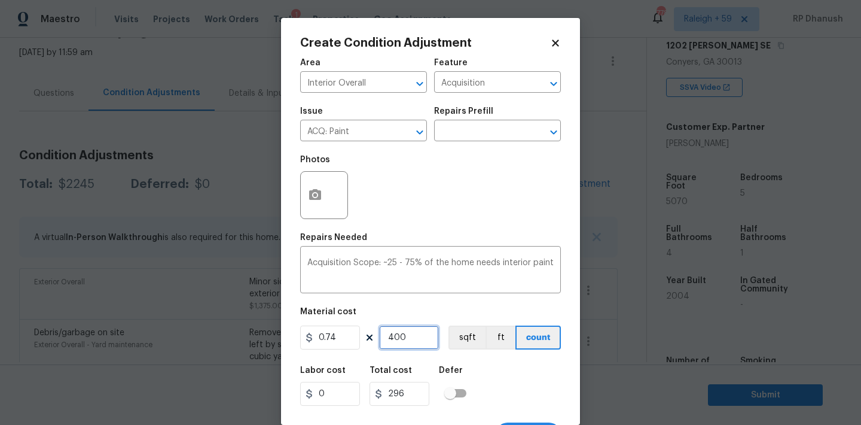
type input "40"
type input "29.6"
type input "4"
type input "2.96"
type input "0"
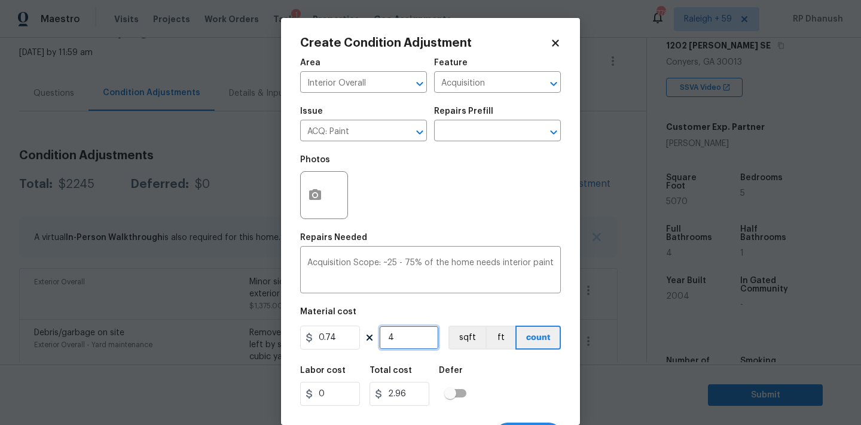
type input "0"
type input "6"
type input "4.44"
type input "60"
type input "44.4"
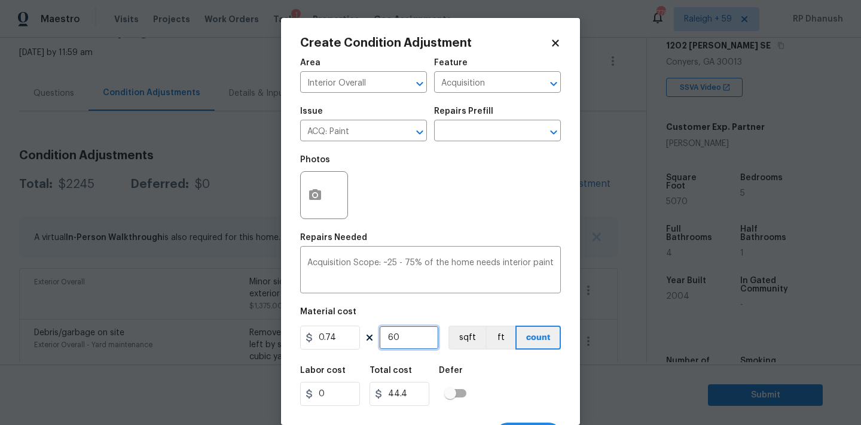
type input "600"
type input "444"
type input "60"
type input "44.4"
type input "6"
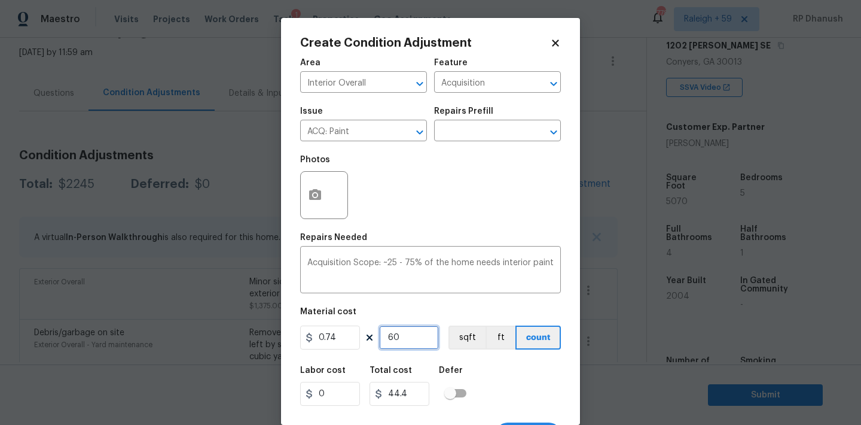
type input "4.44"
type input "0"
type input "5"
type input "3.7"
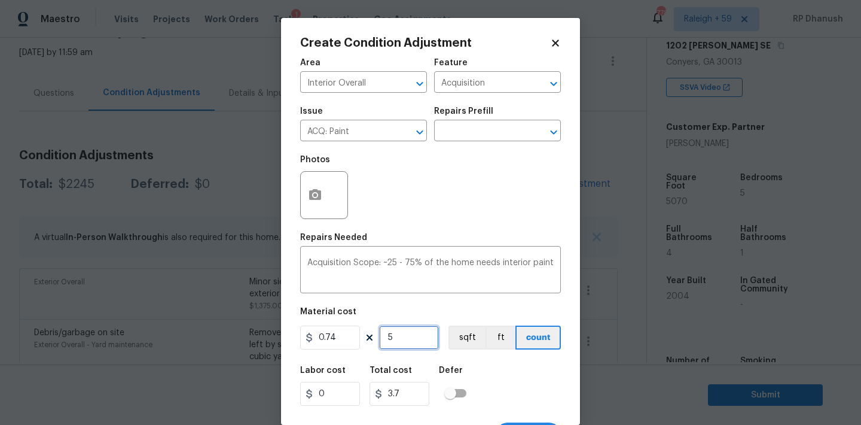
type input "50"
type input "37"
type input "507"
type input "375.18"
type input "5070"
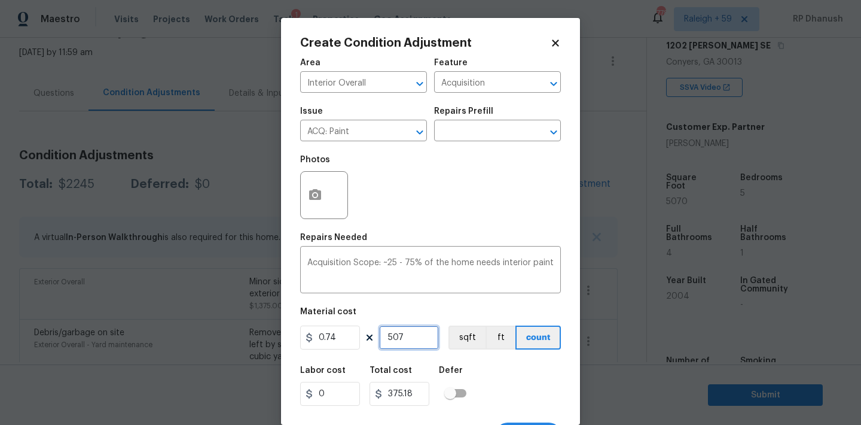
type input "3751.8"
type input "5070"
click at [412, 333] on input "5070" at bounding box center [409, 337] width 60 height 24
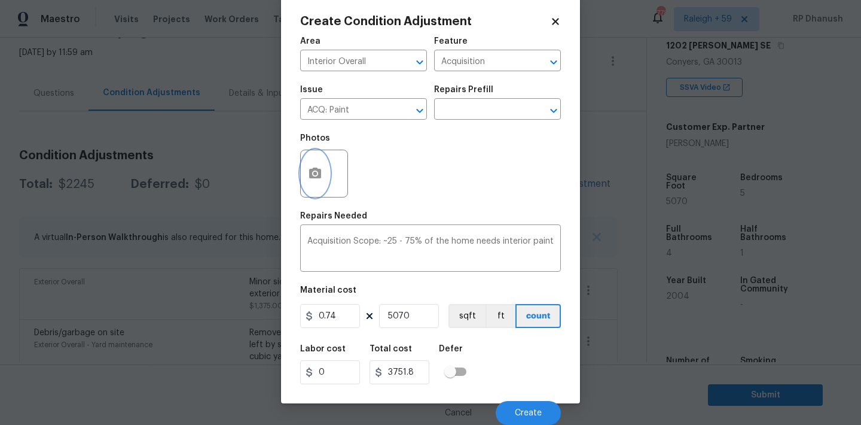
click at [312, 185] on button "button" at bounding box center [315, 173] width 29 height 47
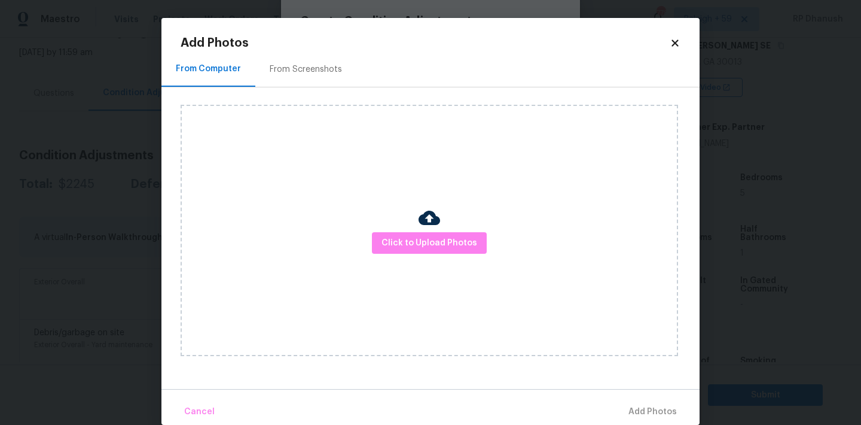
click at [313, 60] on div "From Screenshots" at bounding box center [305, 68] width 101 height 35
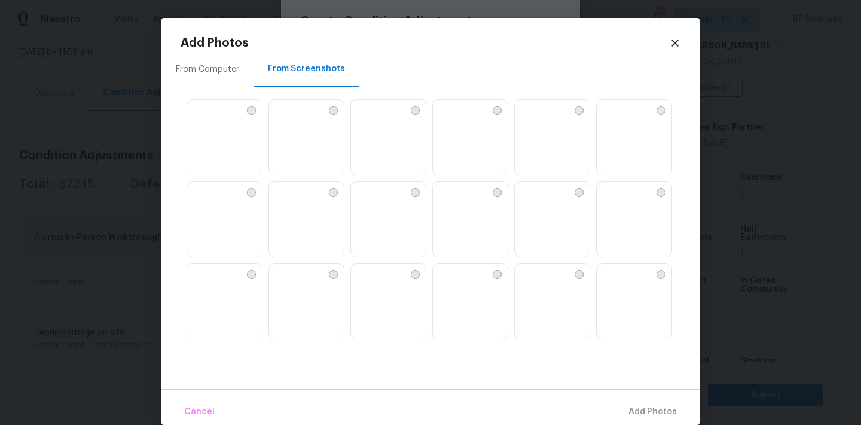
click at [271, 230] on img at bounding box center [306, 220] width 75 height 76
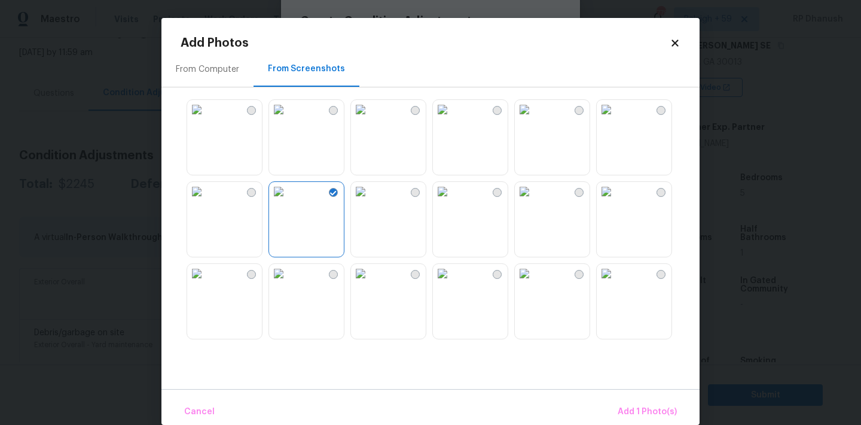
click at [206, 201] on img at bounding box center [196, 191] width 19 height 19
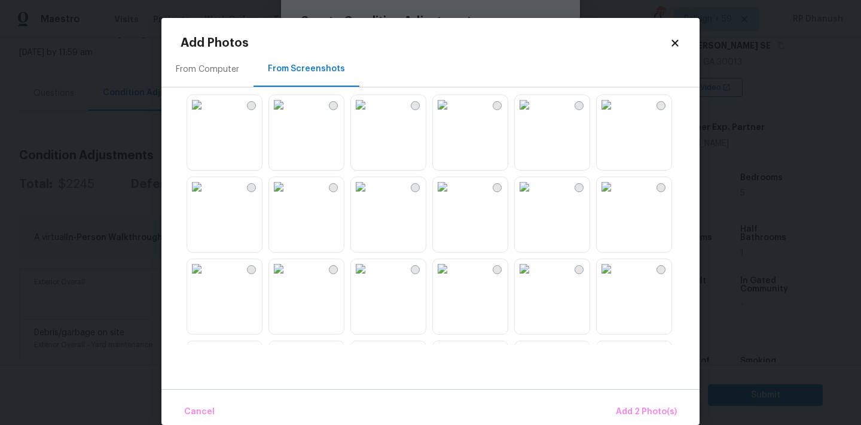
click at [370, 114] on img at bounding box center [360, 104] width 19 height 19
click at [512, 150] on div at bounding box center [440, 218] width 519 height 251
click at [452, 114] on img at bounding box center [442, 104] width 19 height 19
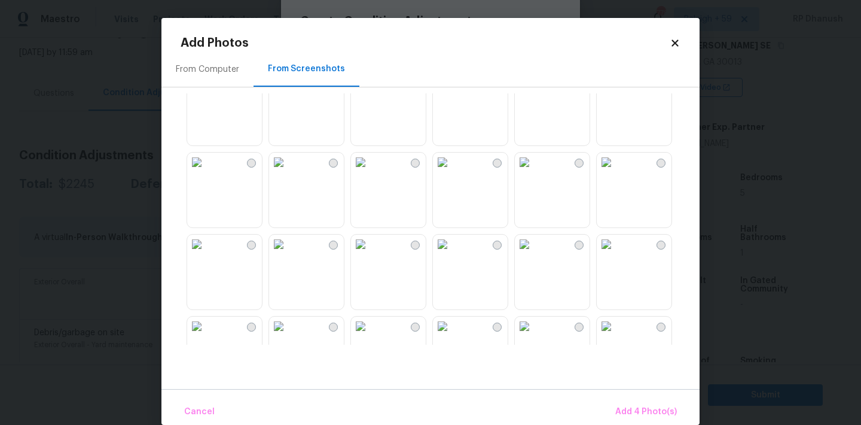
click at [534, 172] on img at bounding box center [524, 161] width 19 height 19
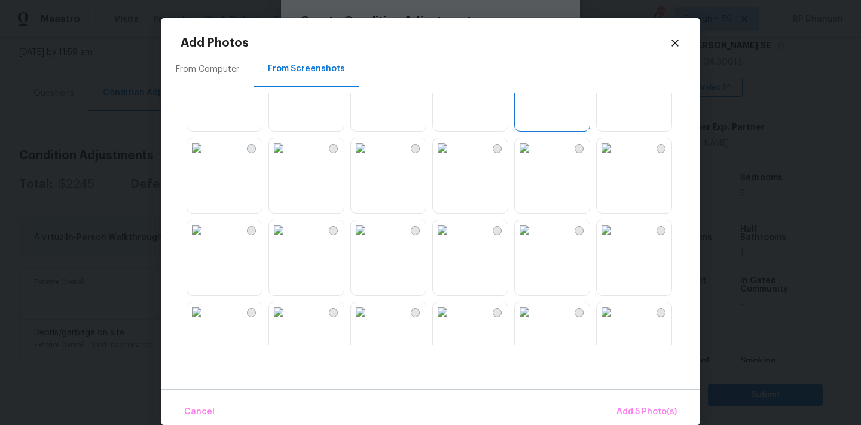
click at [452, 157] on img at bounding box center [442, 147] width 19 height 19
click at [370, 239] on img at bounding box center [360, 229] width 19 height 19
click at [452, 239] on img at bounding box center [442, 229] width 19 height 19
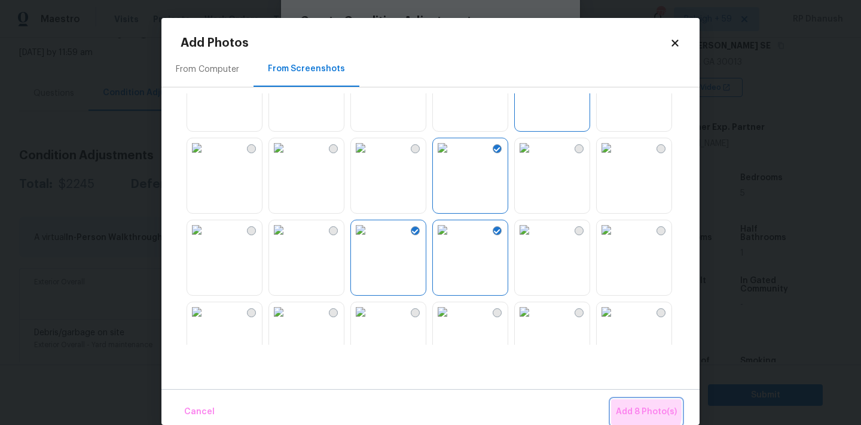
click at [634, 410] on span "Add 8 Photo(s)" at bounding box center [646, 411] width 61 height 15
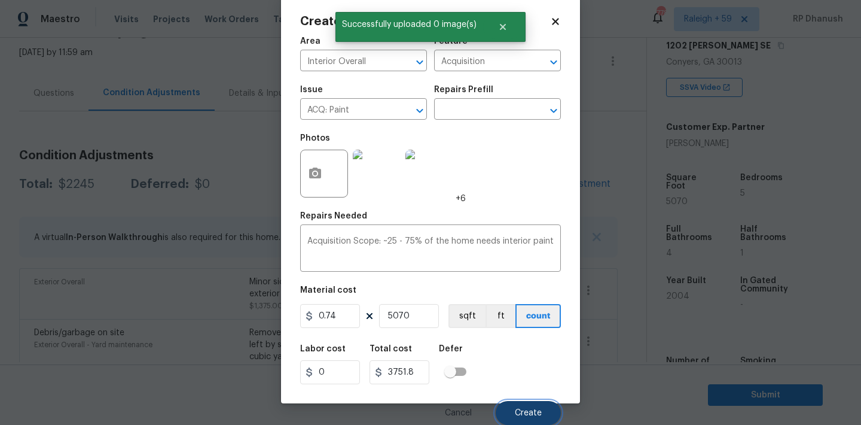
click at [551, 422] on button "Create" at bounding box center [528, 413] width 65 height 24
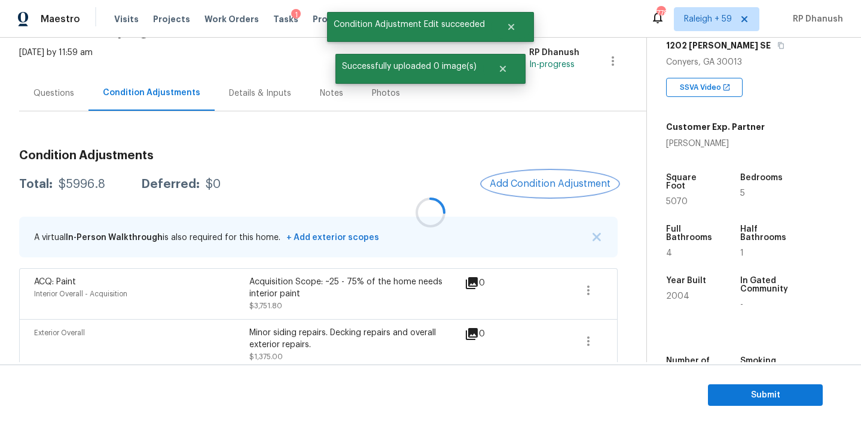
scroll to position [0, 0]
click at [563, 188] on span "Add Condition Adjustment" at bounding box center [550, 183] width 121 height 11
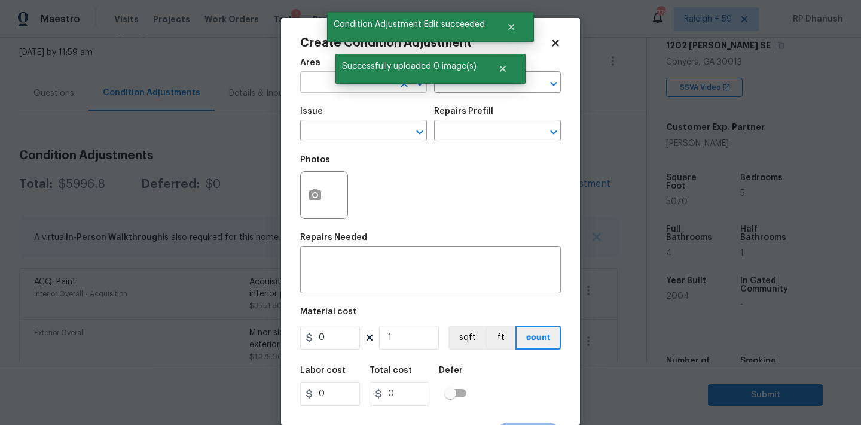
click at [331, 87] on input "text" at bounding box center [346, 83] width 93 height 19
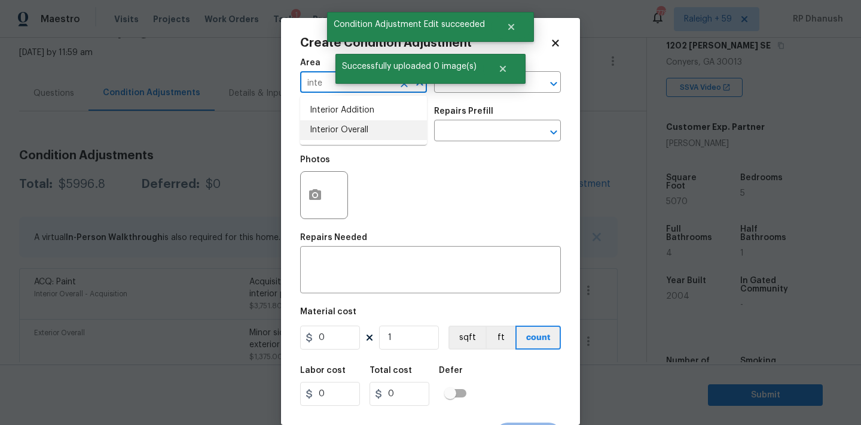
click at [329, 132] on li "Interior Overall" at bounding box center [363, 130] width 127 height 20
type input "Interior Overall"
click at [452, 83] on div "Successfully uploaded 0 image(s)" at bounding box center [430, 69] width 190 height 30
click at [452, 89] on input "text" at bounding box center [480, 83] width 93 height 19
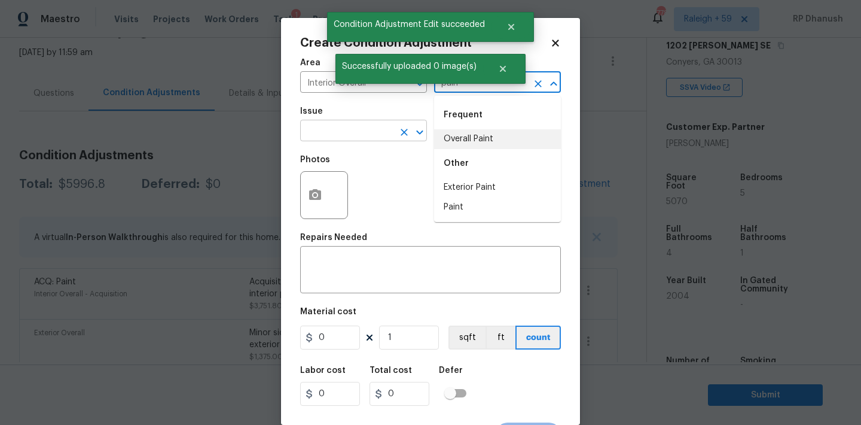
drag, startPoint x: 450, startPoint y: 133, endPoint x: 374, endPoint y: 134, distance: 76.5
click at [449, 134] on li "Overall Paint" at bounding box center [497, 139] width 127 height 20
type input "Overall Paint"
click at [374, 134] on input "text" at bounding box center [346, 132] width 93 height 19
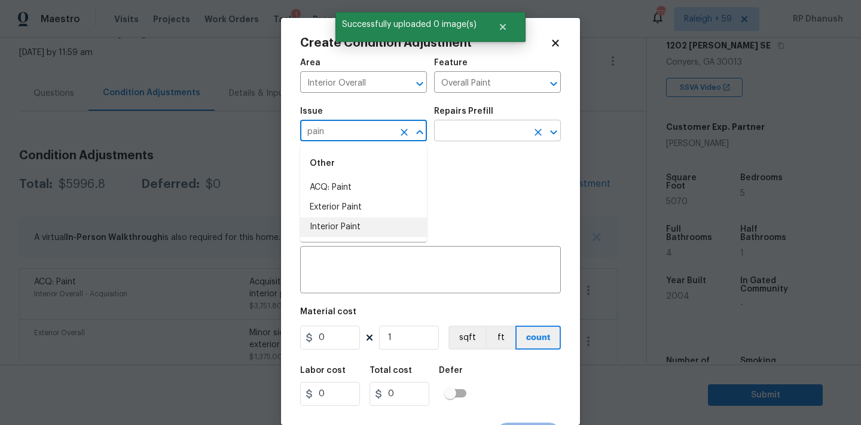
drag, startPoint x: 361, startPoint y: 233, endPoint x: 475, endPoint y: 135, distance: 151.0
click at [361, 231] on li "Interior Paint" at bounding box center [363, 227] width 127 height 20
type input "Interior Paint"
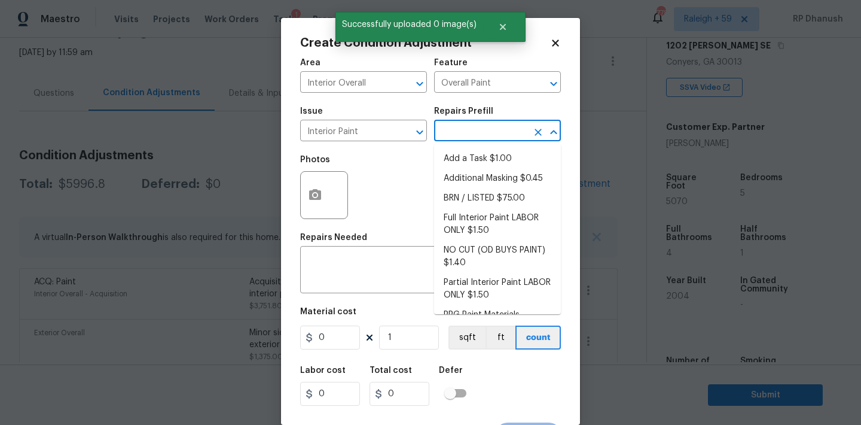
click at [475, 135] on input "text" at bounding box center [480, 132] width 93 height 19
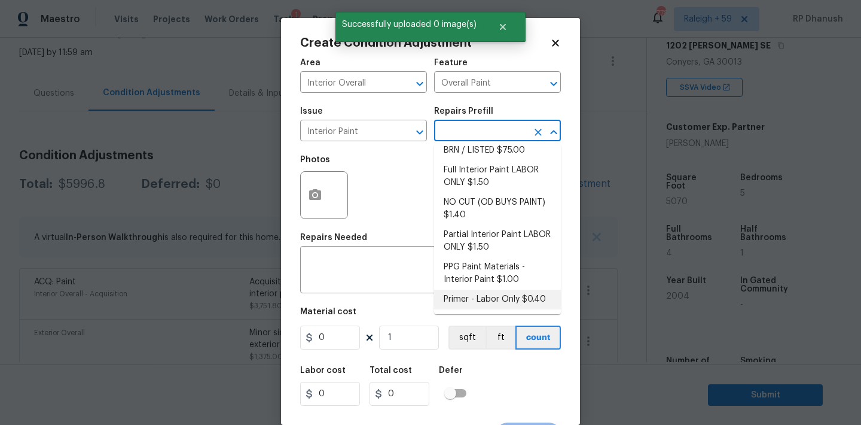
click at [461, 294] on li "Primer - Labor Only $0.40" at bounding box center [497, 299] width 127 height 20
type textarea "Interior primer - PRIMER PROVIDED BY OPENDOOR - All nails, screws, drywall anch…"
type input "0.4"
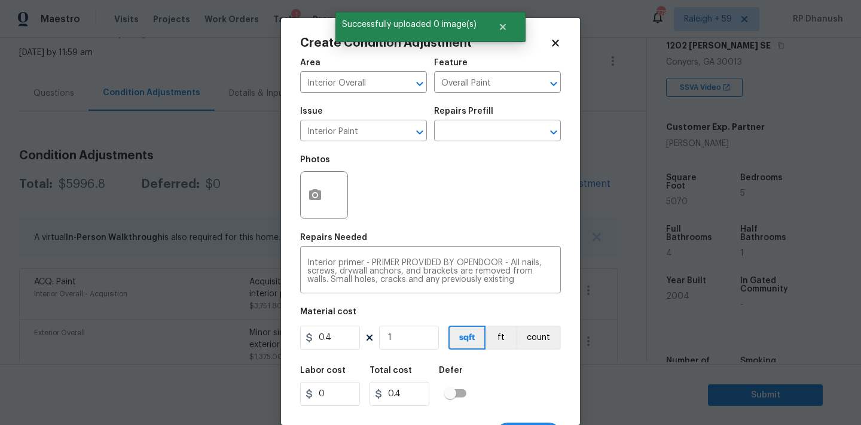
click at [392, 350] on figure "Material cost 0.4 1 sqft ft count" at bounding box center [430, 329] width 261 height 44
click at [403, 338] on input "1" at bounding box center [409, 337] width 60 height 24
type input "0"
type input "5"
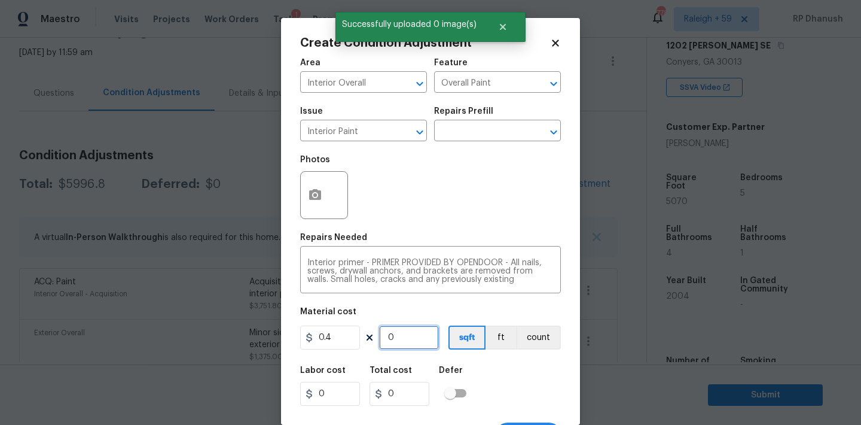
type input "2"
type input "50"
type input "20"
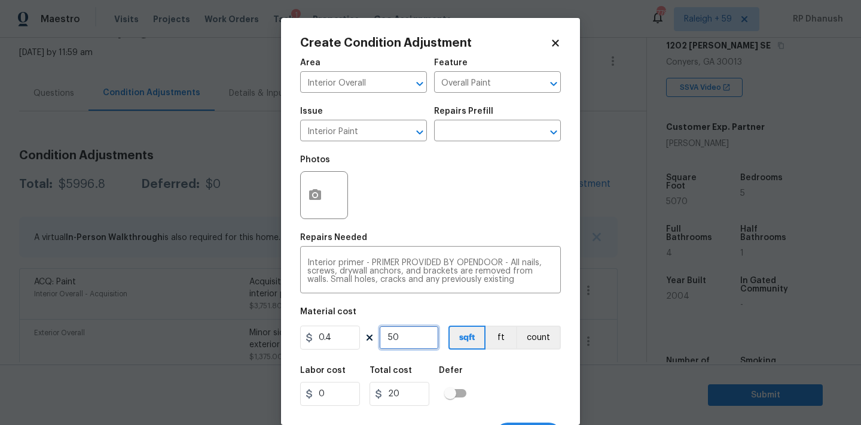
type input "500"
type input "200"
type input "500"
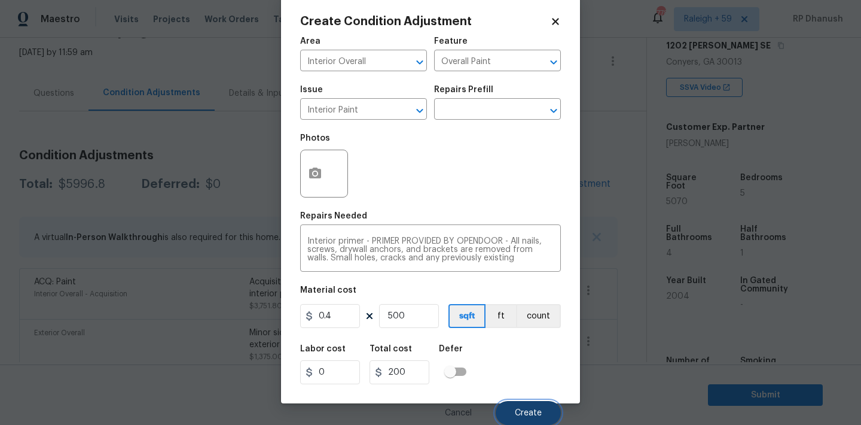
click at [540, 418] on button "Create" at bounding box center [528, 413] width 65 height 24
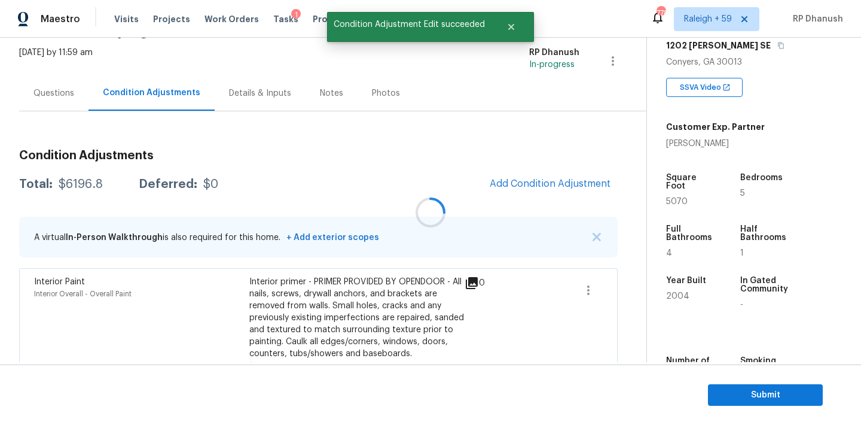
scroll to position [0, 0]
click at [550, 192] on div at bounding box center [430, 212] width 861 height 425
click at [550, 192] on button "Add Condition Adjustment" at bounding box center [550, 183] width 135 height 25
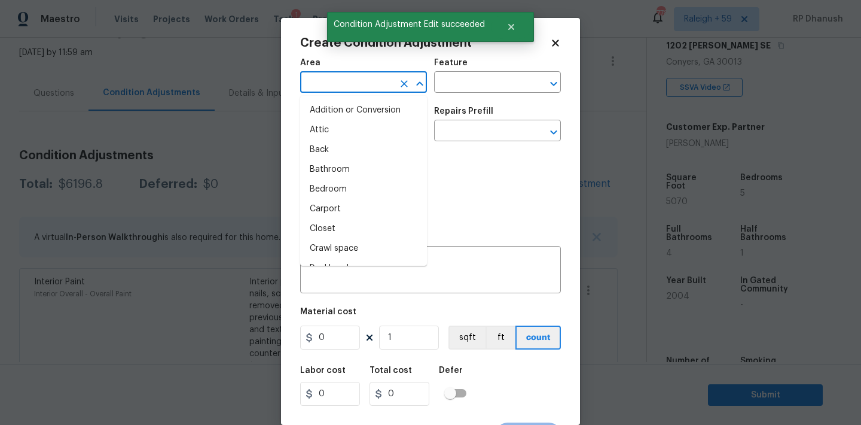
click at [316, 84] on input "text" at bounding box center [346, 83] width 93 height 19
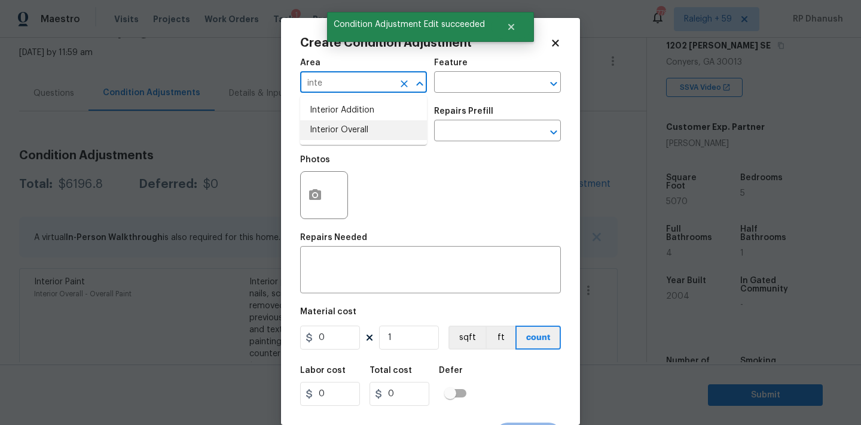
click at [327, 131] on li "Interior Overall" at bounding box center [363, 130] width 127 height 20
type input "Interior Overall"
click at [477, 85] on input "text" at bounding box center [480, 83] width 93 height 19
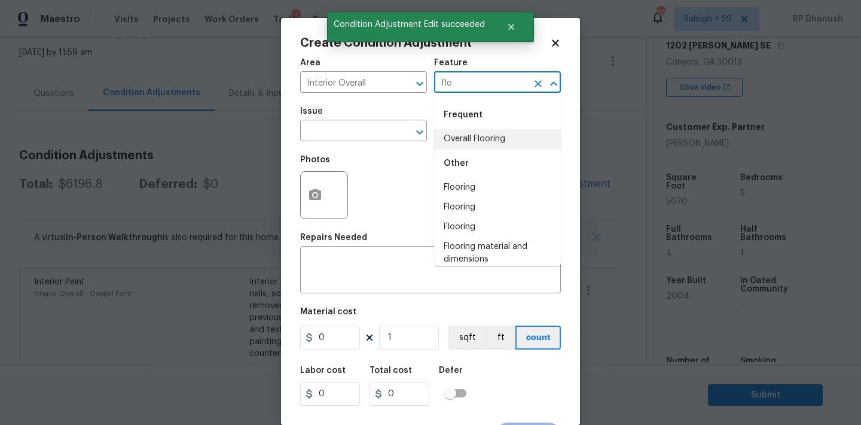
click at [468, 138] on li "Overall Flooring" at bounding box center [497, 139] width 127 height 20
type input "Overall Flooring"
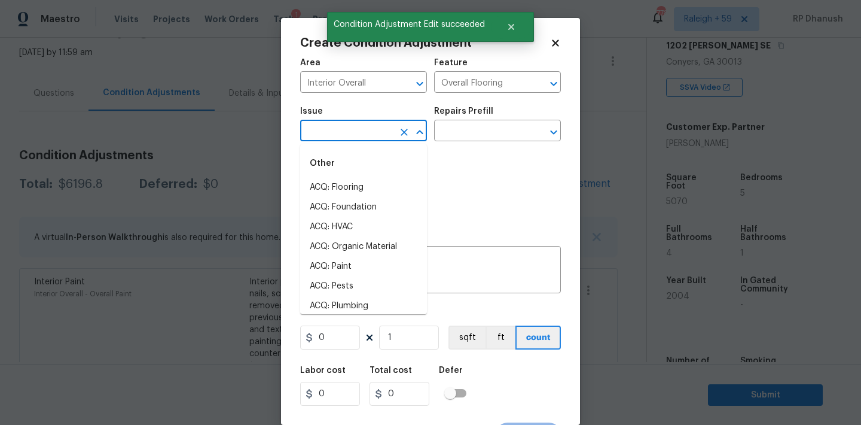
click at [362, 135] on input "text" at bounding box center [346, 132] width 93 height 19
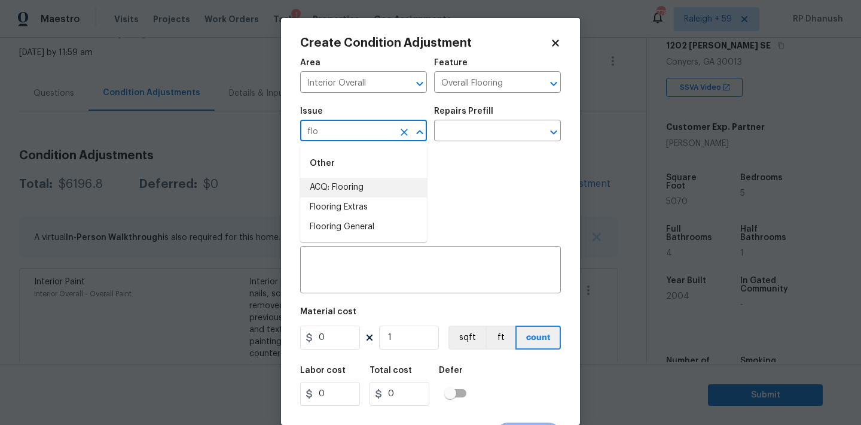
click at [351, 179] on li "ACQ: Flooring" at bounding box center [363, 188] width 127 height 20
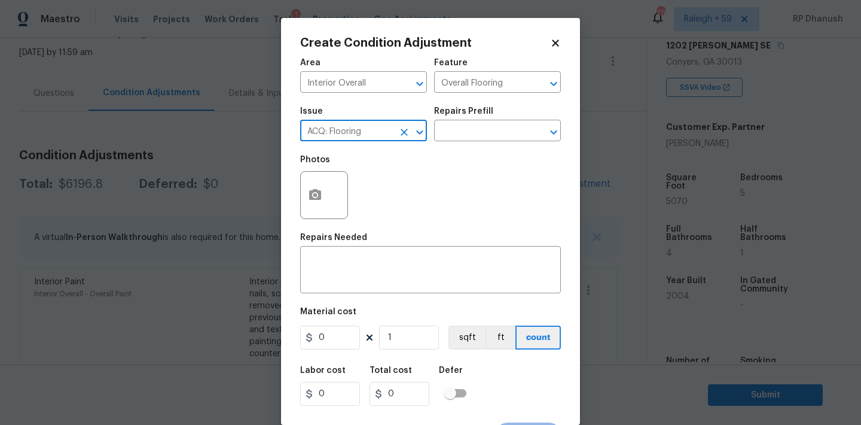
type input "ACQ: Flooring"
click at [440, 154] on div "Photos" at bounding box center [430, 187] width 261 height 78
click at [473, 135] on input "text" at bounding box center [480, 132] width 93 height 19
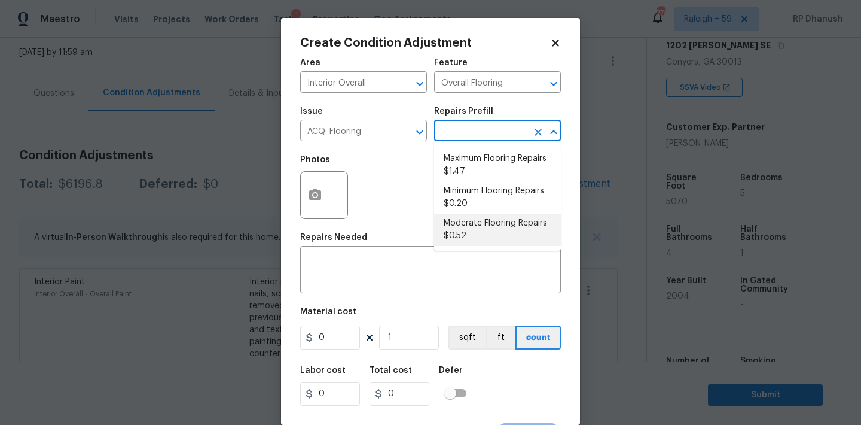
click at [457, 232] on li "Moderate Flooring Repairs $0.52" at bounding box center [497, 229] width 127 height 32
type input "Acquisition"
type textarea "Acquisition Scope: Moderate flooring repairs"
type input "0.52"
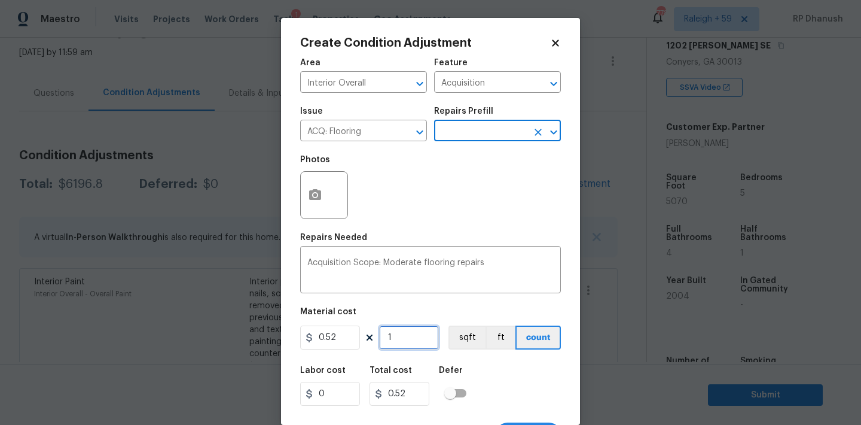
click at [404, 343] on input "1" at bounding box center [409, 337] width 60 height 24
type input "0"
click at [404, 343] on input "0" at bounding box center [409, 337] width 60 height 24
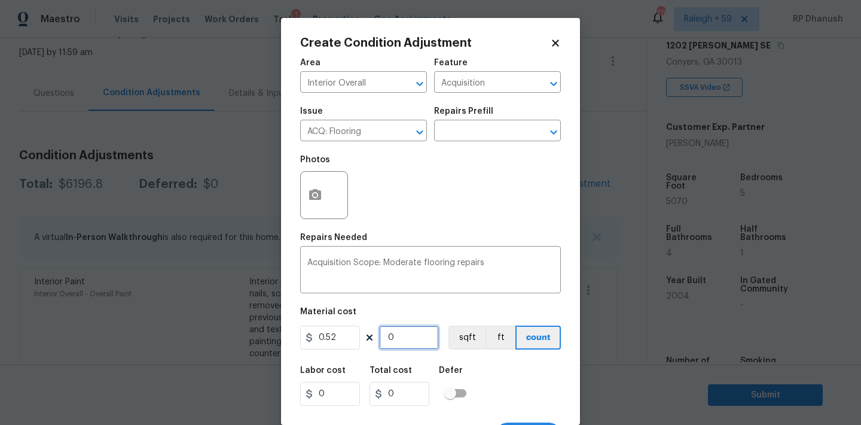
paste input "507"
type input "5070"
type input "2636.4"
type input "5070"
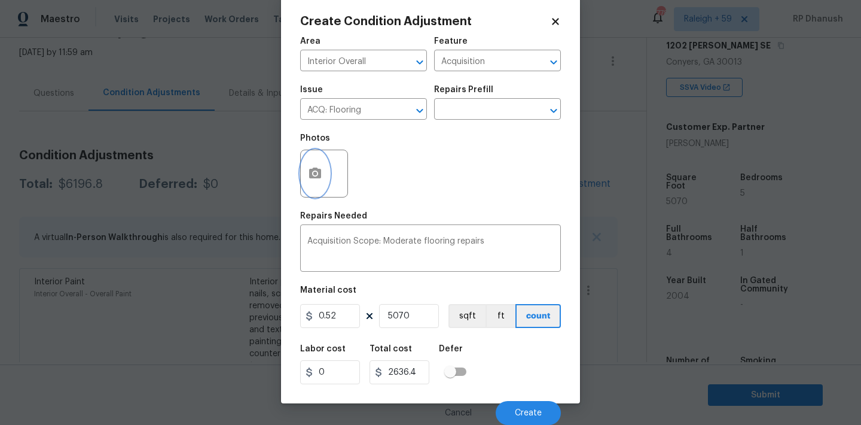
click at [312, 172] on icon "button" at bounding box center [315, 172] width 12 height 11
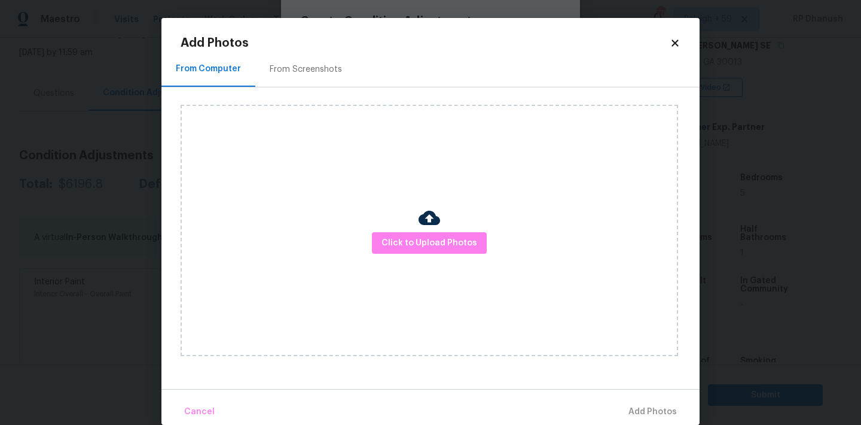
click at [325, 77] on div "From Screenshots" at bounding box center [305, 68] width 101 height 35
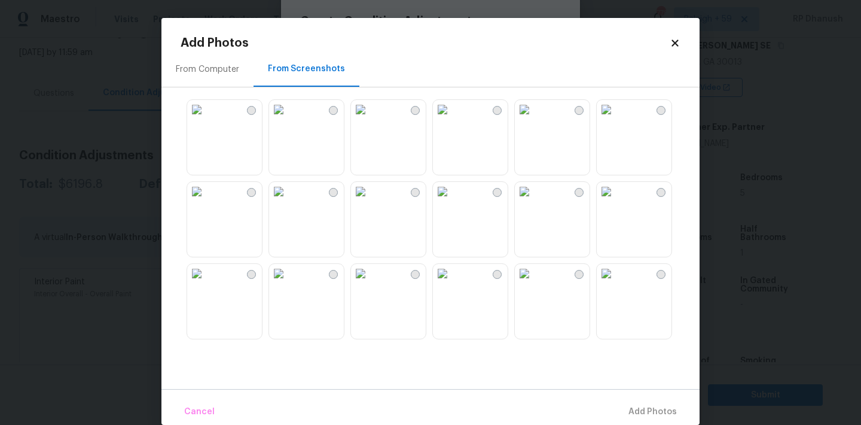
click at [206, 201] on img at bounding box center [196, 191] width 19 height 19
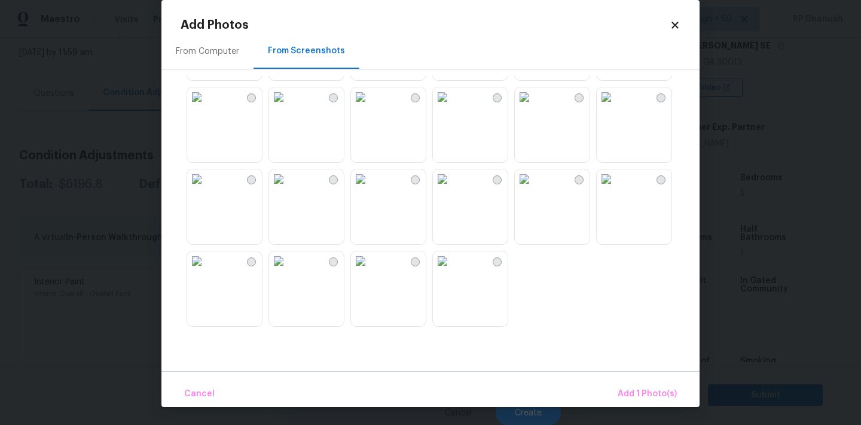
click at [206, 106] on img at bounding box center [196, 96] width 19 height 19
click at [509, 151] on div at bounding box center [440, 200] width 519 height 251
click at [509, 150] on div at bounding box center [440, 200] width 519 height 251
click at [593, 121] on div at bounding box center [440, 200] width 519 height 251
click at [616, 106] on img at bounding box center [606, 96] width 19 height 19
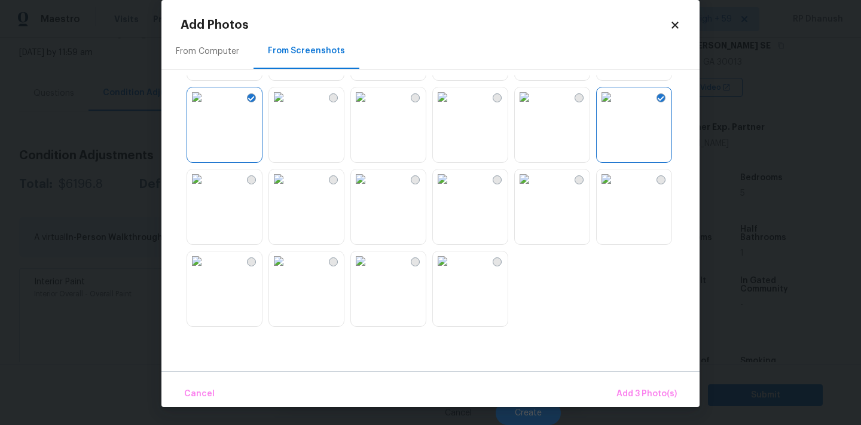
click at [534, 106] on img at bounding box center [524, 96] width 19 height 19
click at [452, 188] on img at bounding box center [442, 178] width 19 height 19
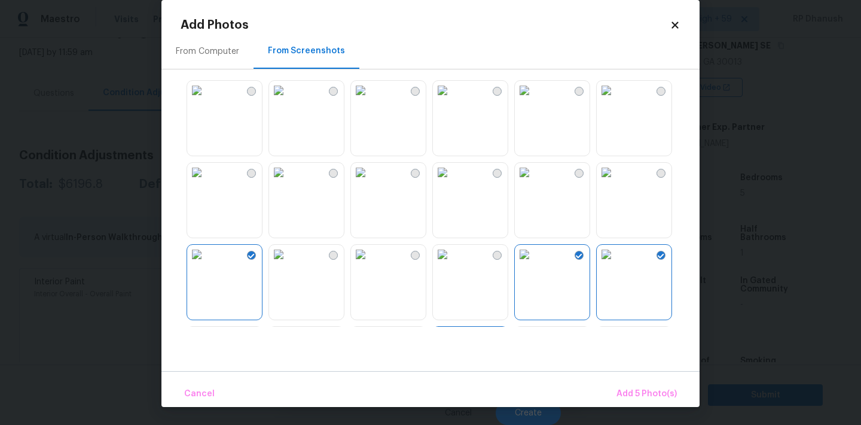
scroll to position [938, 0]
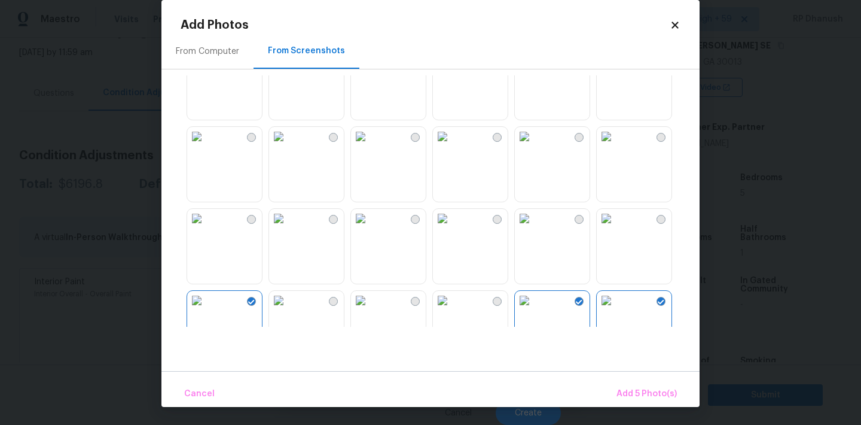
click at [452, 146] on img at bounding box center [442, 136] width 19 height 19
click at [633, 386] on button "Add 6 Photo(s)" at bounding box center [646, 394] width 71 height 26
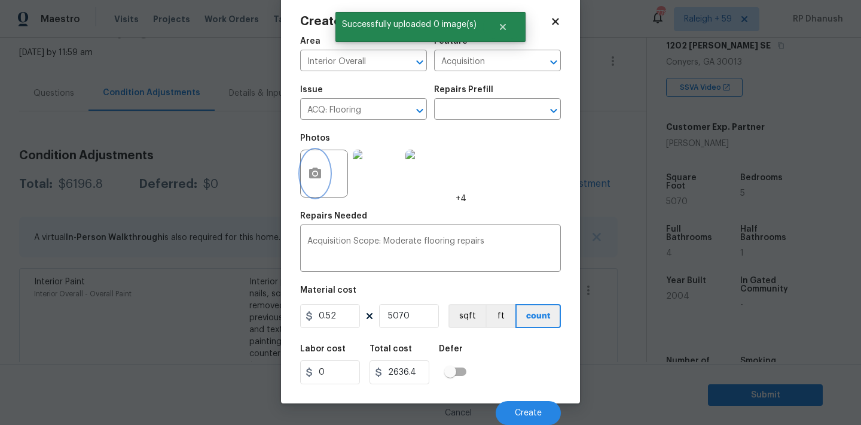
scroll to position [0, 0]
click at [513, 410] on button "Create" at bounding box center [528, 413] width 65 height 24
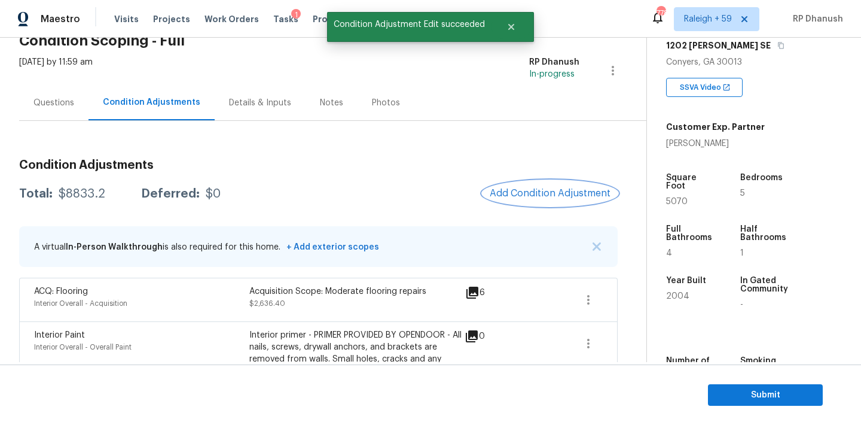
scroll to position [73, 0]
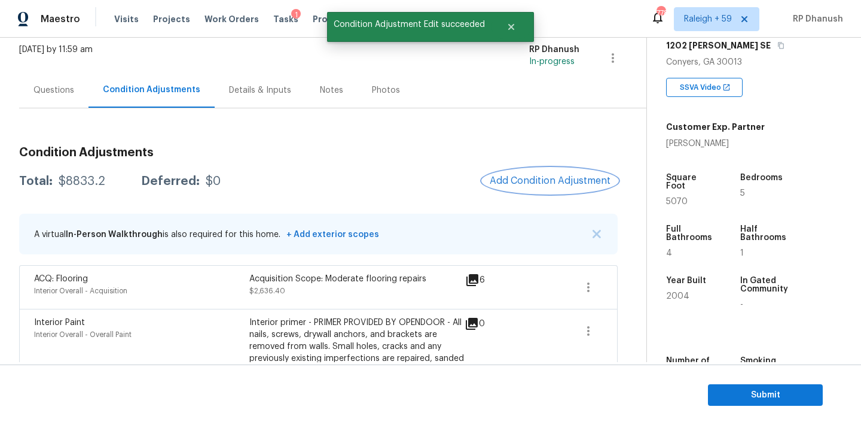
click at [557, 174] on button "Add Condition Adjustment" at bounding box center [550, 180] width 135 height 25
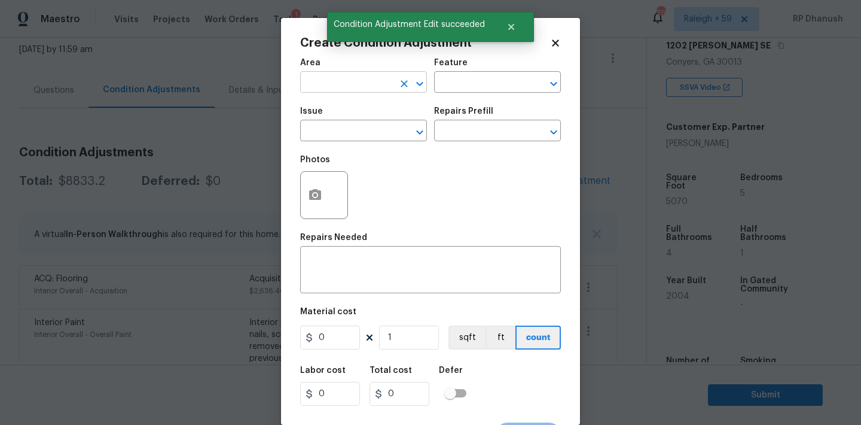
click at [373, 87] on input "text" at bounding box center [346, 83] width 93 height 19
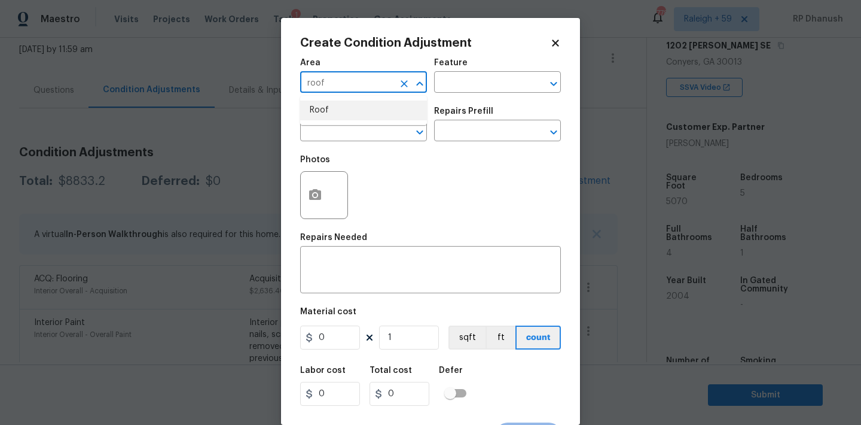
click at [344, 112] on li "Roof" at bounding box center [363, 110] width 127 height 20
type input "Roof"
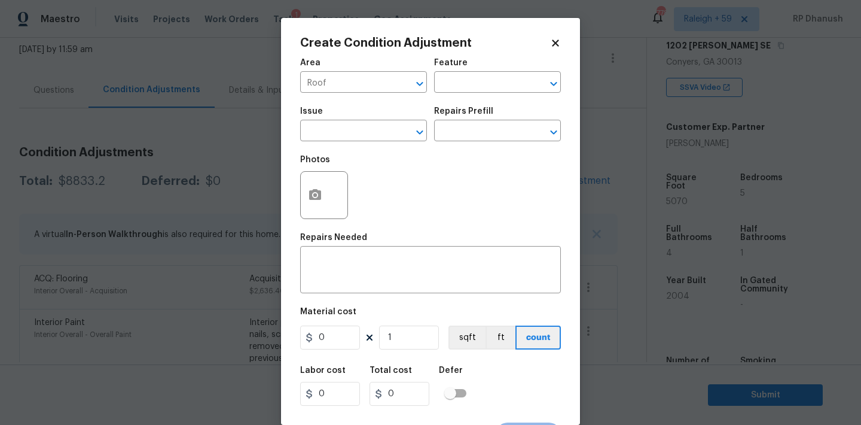
click at [504, 56] on div "Area Roof ​ Feature ​" at bounding box center [430, 75] width 261 height 48
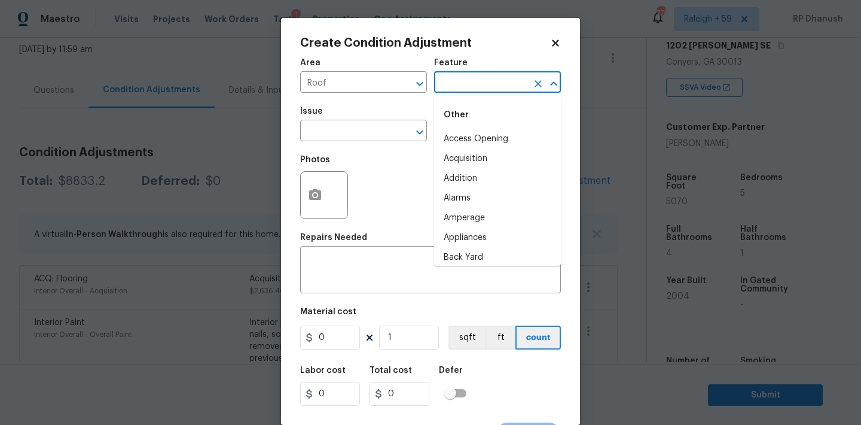
click at [479, 86] on input "text" at bounding box center [480, 83] width 93 height 19
drag, startPoint x: 452, startPoint y: 149, endPoint x: 383, endPoint y: 136, distance: 69.3
click at [450, 149] on li "Roof" at bounding box center [497, 159] width 127 height 20
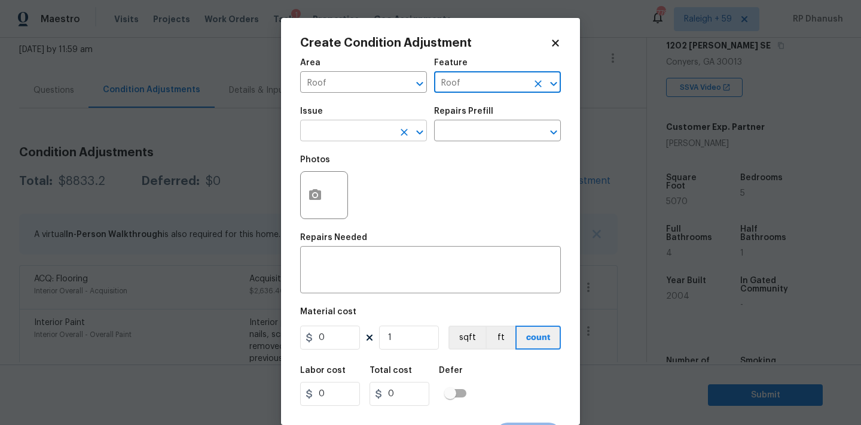
type input "Roof"
click at [382, 136] on input "text" at bounding box center [346, 132] width 93 height 19
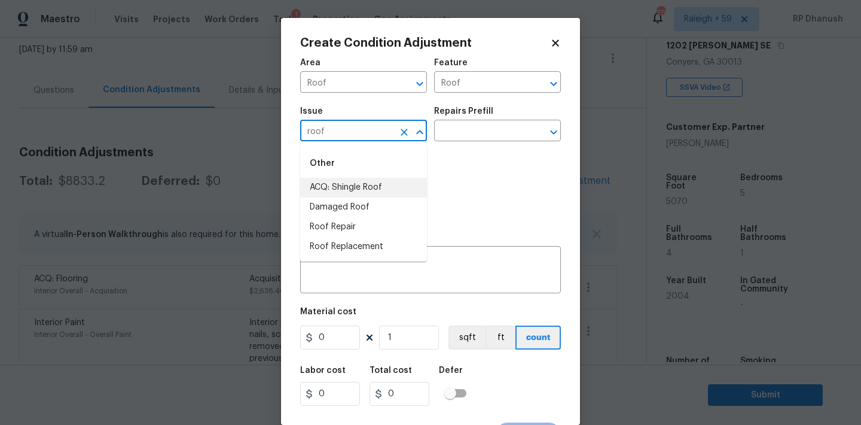
click at [361, 189] on li "ACQ: Shingle Roof" at bounding box center [363, 188] width 127 height 20
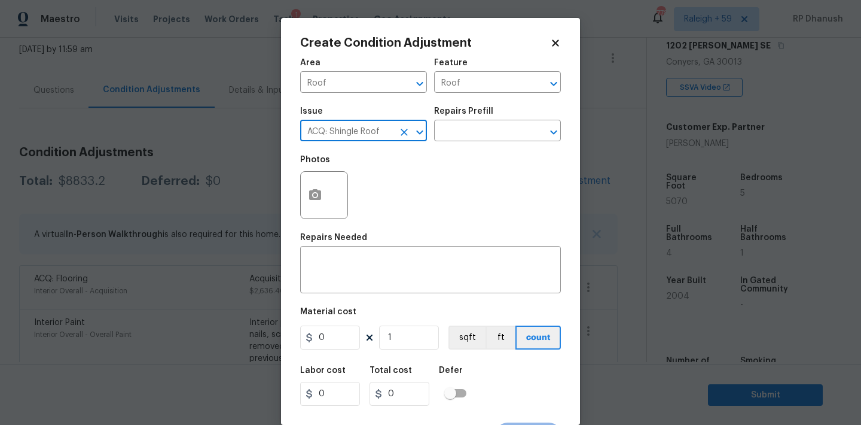
type input "ACQ: Shingle Roof"
click at [508, 146] on div "Issue ACQ: Shingle Roof ​ Repairs Prefill ​" at bounding box center [430, 124] width 261 height 48
click at [508, 133] on input "text" at bounding box center [480, 132] width 93 height 19
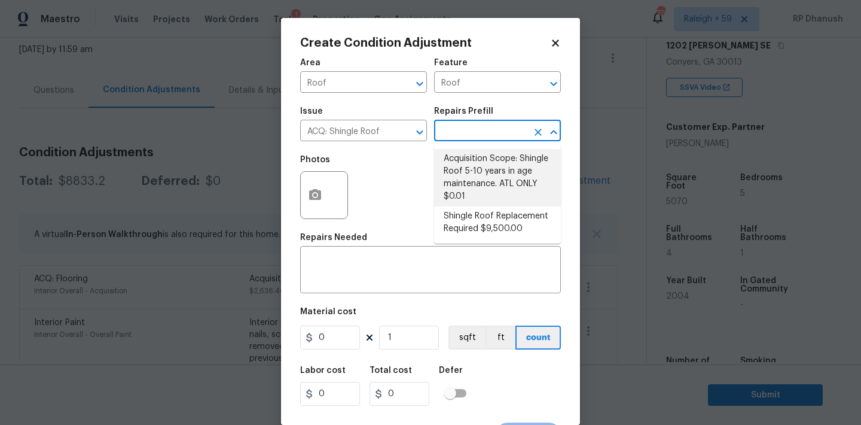
click at [482, 175] on li "Acquisition Scope: Shingle Roof 5-10 years in age maintenance. ATL ONLY $0.01" at bounding box center [497, 177] width 127 height 57
type input "Acquisition"
type textarea "Acquisition Scope: Shingle Roof 5-10 years in age maintenance. ATL ONLY"
type input "0.01"
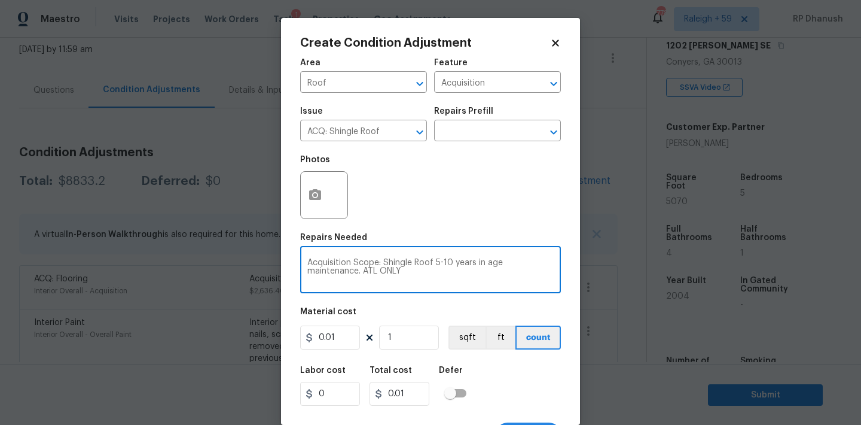
click at [434, 260] on textarea "Acquisition Scope: Shingle Roof 5-10 years in age maintenance. ATL ONLY" at bounding box center [430, 270] width 246 height 25
drag, startPoint x: 434, startPoint y: 260, endPoint x: 499, endPoint y: 261, distance: 65.2
click at [499, 261] on textarea "Acquisition Scope: Shingle Roof 5-10 years in age maintenance. ATL ONLY" at bounding box center [430, 270] width 246 height 25
click at [492, 259] on textarea "Acquisition Scope: Shingle Roof maintenance. ATL ONLY" at bounding box center [430, 270] width 246 height 25
drag, startPoint x: 492, startPoint y: 259, endPoint x: 640, endPoint y: 288, distance: 150.5
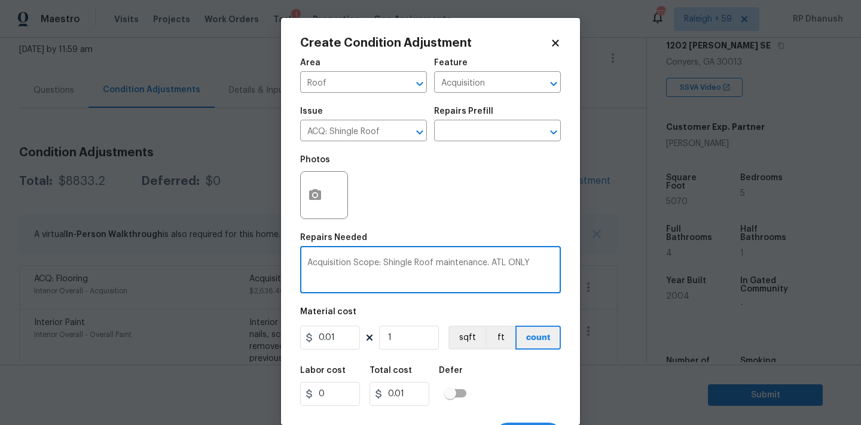
click at [640, 288] on div "Create Condition Adjustment Area Roof ​ Feature Acquisition ​ Issue ACQ: Shingl…" at bounding box center [430, 212] width 861 height 425
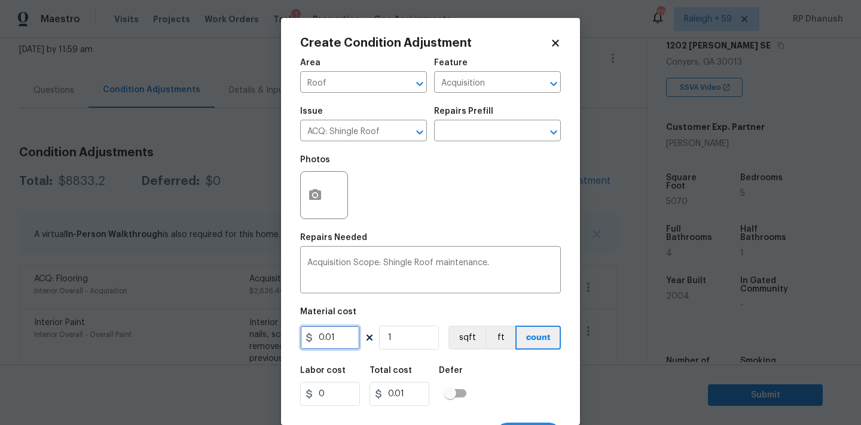
click at [326, 330] on input "0.01" at bounding box center [330, 337] width 60 height 24
click at [315, 189] on icon "button" at bounding box center [315, 194] width 12 height 11
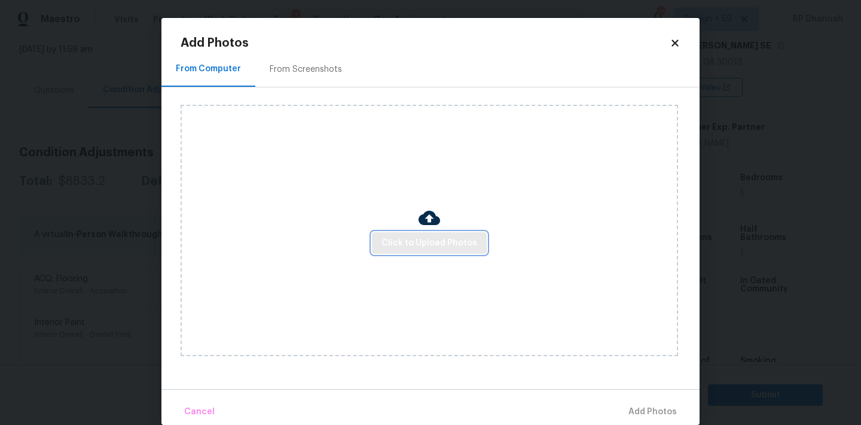
drag, startPoint x: 315, startPoint y: 189, endPoint x: 420, endPoint y: 235, distance: 115.4
click at [420, 235] on button "Click to Upload Photos" at bounding box center [429, 243] width 115 height 22
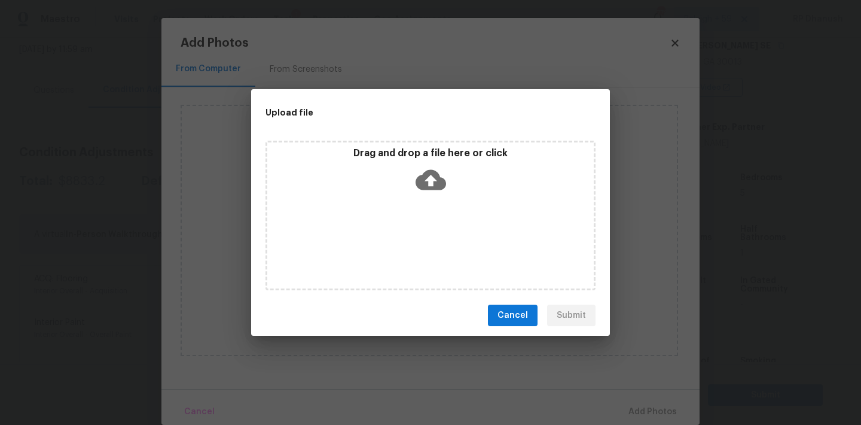
click at [425, 195] on div "Drag and drop a file here or click" at bounding box center [430, 172] width 327 height 51
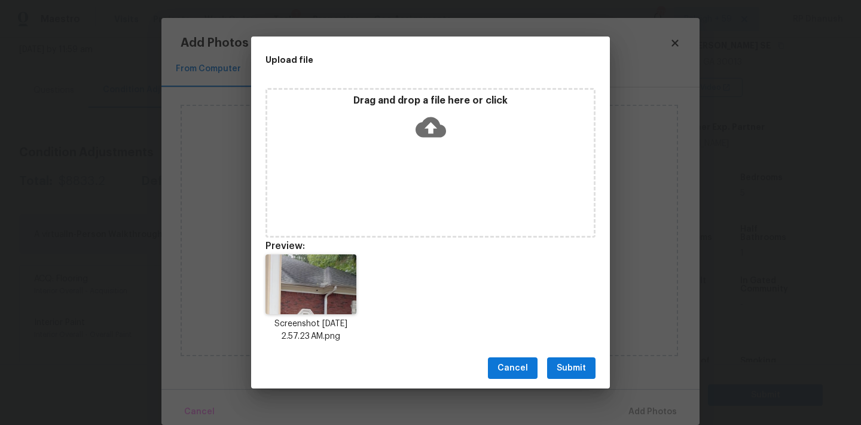
click at [584, 358] on button "Submit" at bounding box center [571, 368] width 48 height 22
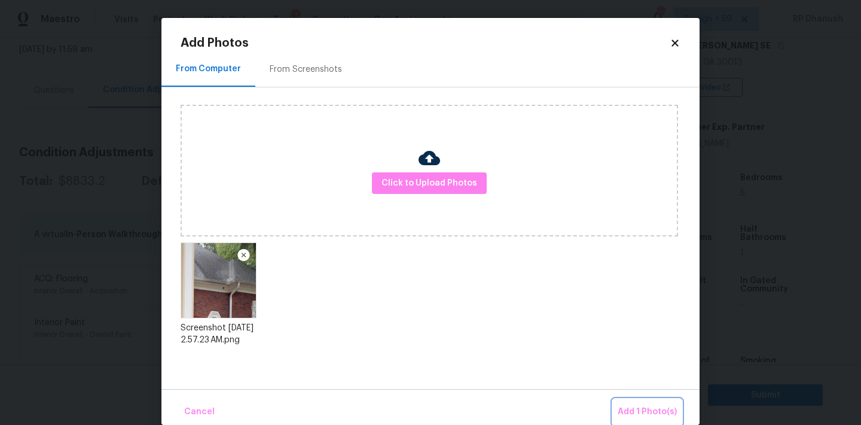
click at [632, 407] on span "Add 1 Photo(s)" at bounding box center [647, 411] width 59 height 15
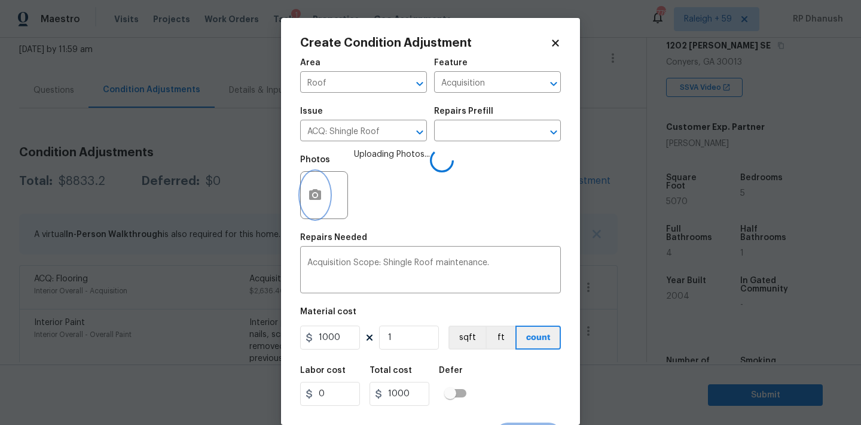
scroll to position [22, 0]
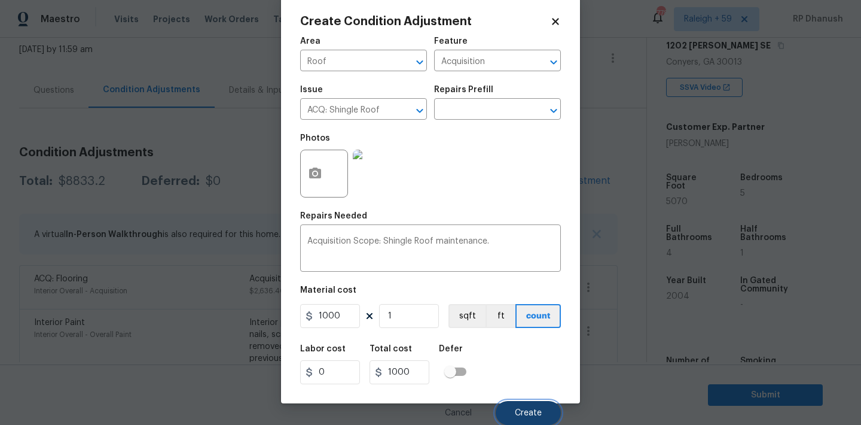
click at [532, 405] on button "Create" at bounding box center [528, 413] width 65 height 24
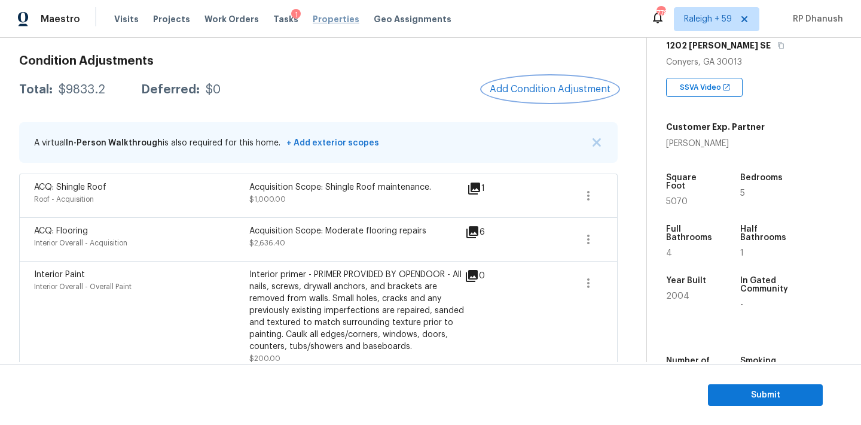
scroll to position [154, 0]
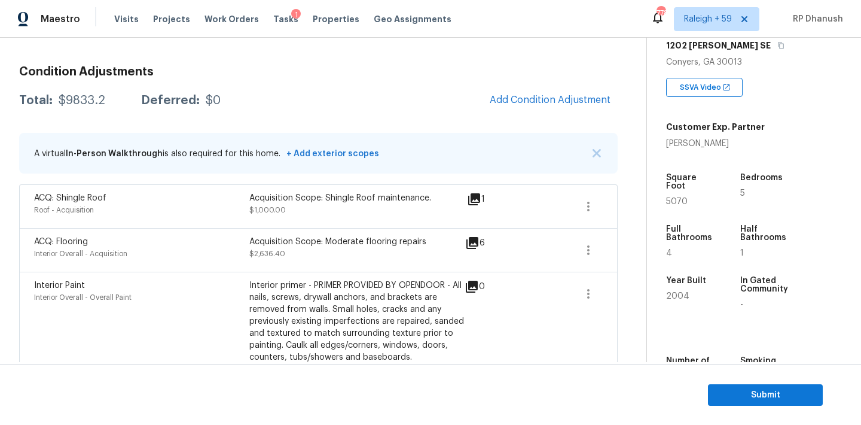
click at [535, 85] on div "Condition Adjustments Total: $9833.2 Deferred: $0 Add Condition Adjustment A vi…" at bounding box center [318, 412] width 599 height 712
click at [521, 102] on span "Add Condition Adjustment" at bounding box center [550, 99] width 121 height 11
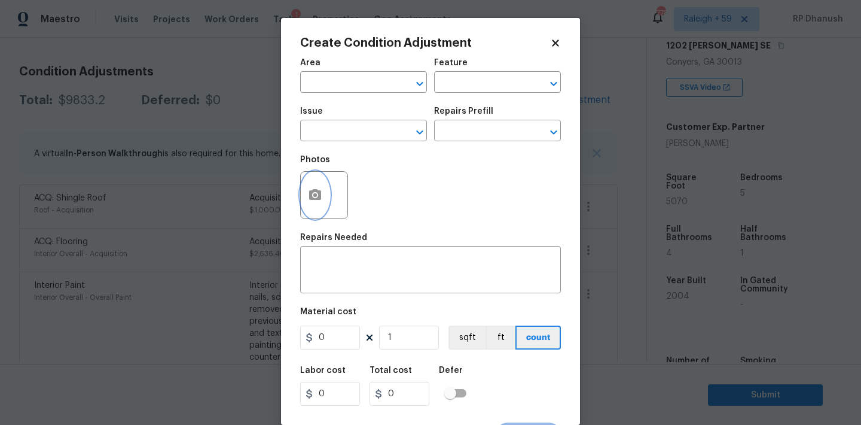
click at [311, 200] on icon "button" at bounding box center [315, 194] width 12 height 11
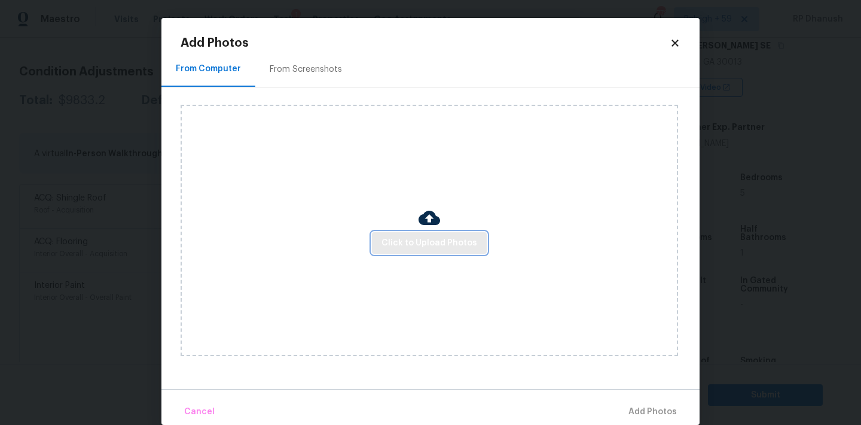
click at [405, 242] on span "Click to Upload Photos" at bounding box center [430, 243] width 96 height 15
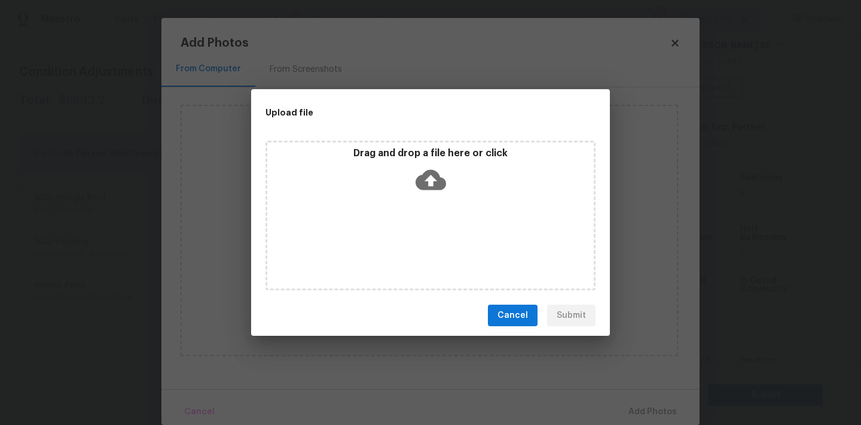
click at [410, 222] on div "Drag and drop a file here or click" at bounding box center [431, 216] width 330 height 150
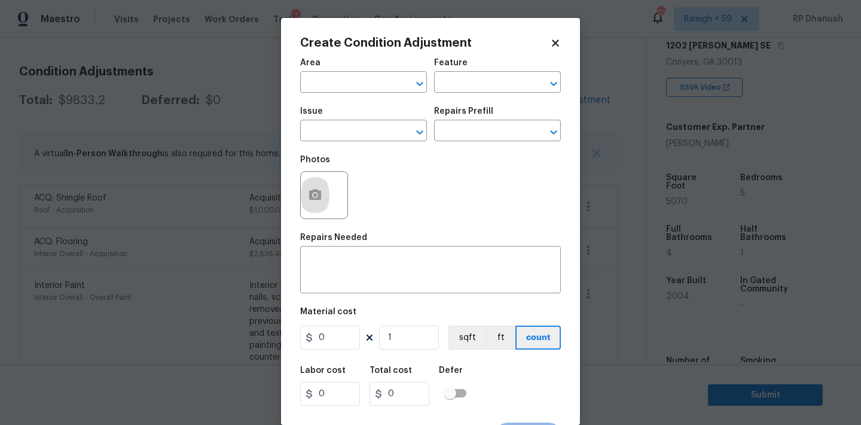
click at [172, 145] on body "Maestro Visits Projects Work Orders Tasks 1 Properties Geo Assignments 778 [GEO…" at bounding box center [430, 212] width 861 height 425
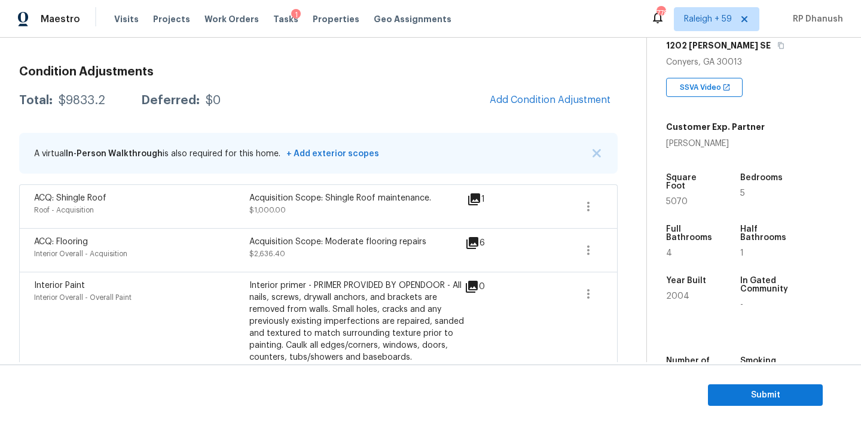
click at [72, 110] on div "Total: $9833.2 Deferred: $0 Add Condition Adjustment" at bounding box center [318, 100] width 599 height 26
copy div "$9833.2"
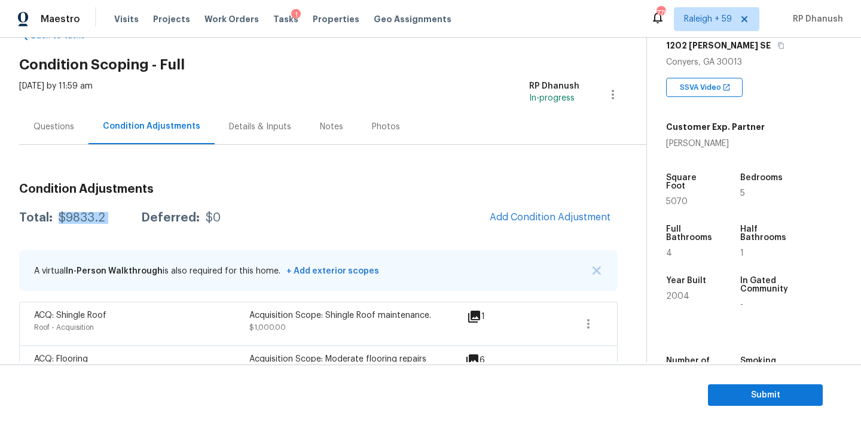
scroll to position [23, 0]
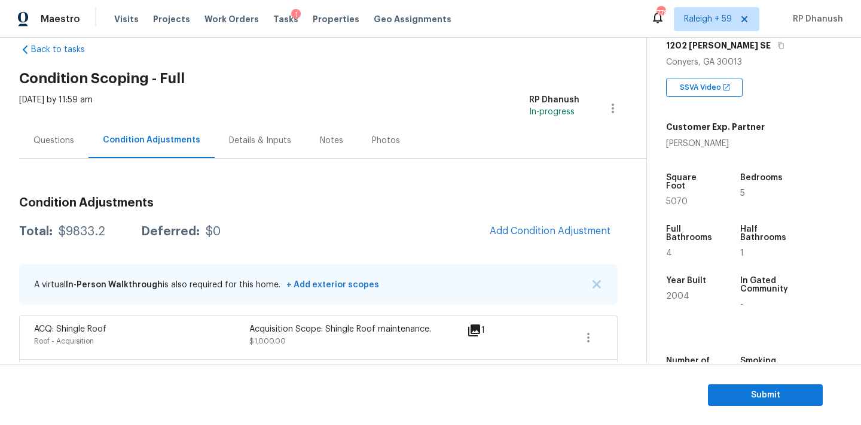
click at [48, 121] on div "[DATE] by 11:59 am" at bounding box center [56, 108] width 74 height 29
click at [53, 133] on div "Questions" at bounding box center [53, 140] width 69 height 35
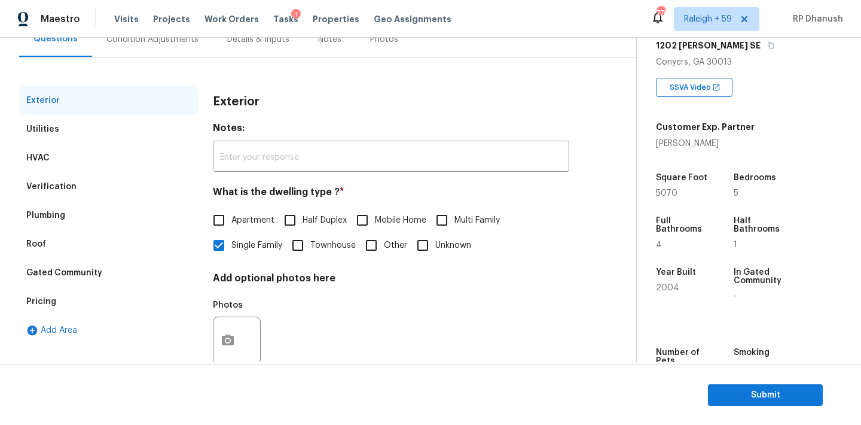
scroll to position [151, 0]
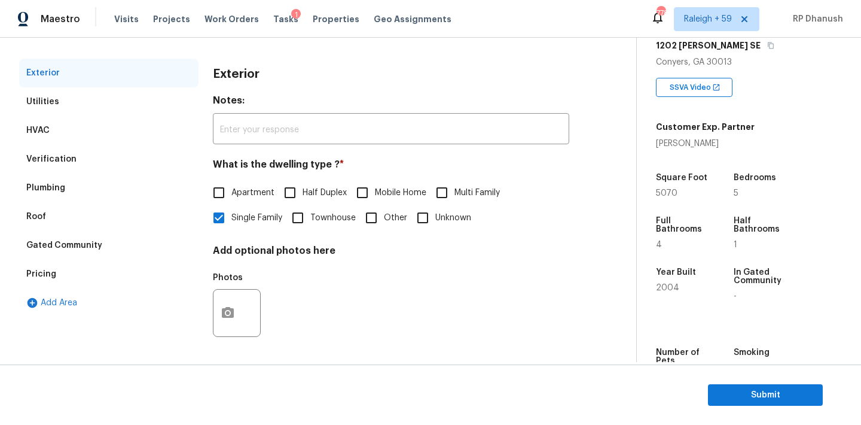
click at [34, 263] on div "Pricing" at bounding box center [108, 274] width 179 height 29
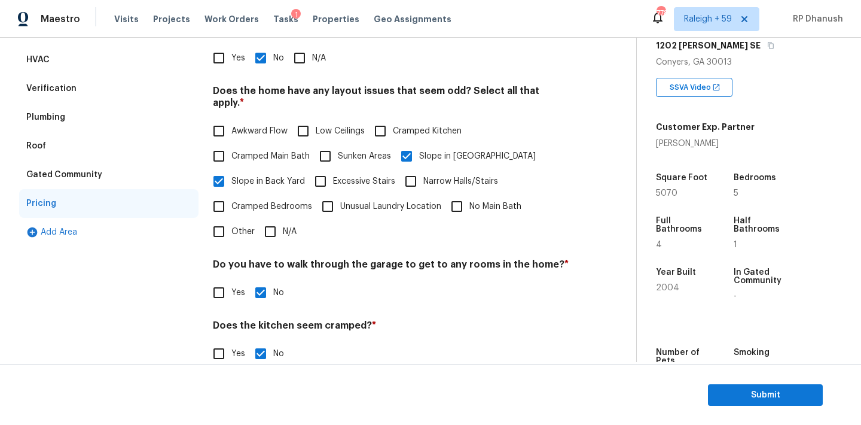
scroll to position [205, 0]
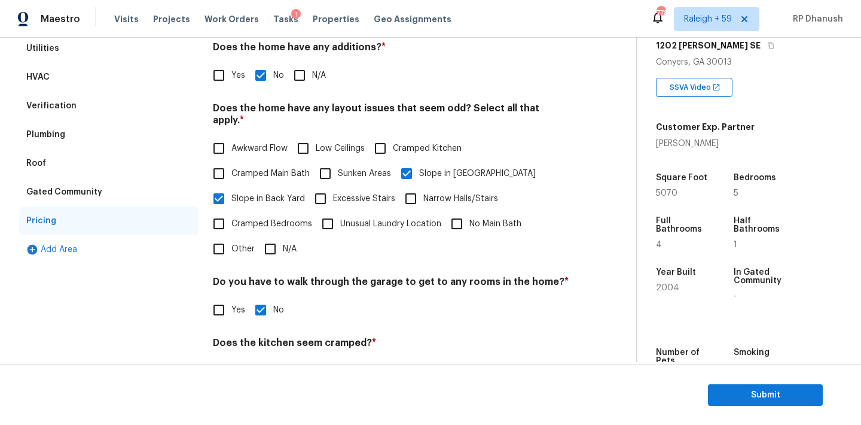
click at [58, 97] on div "Verification" at bounding box center [108, 105] width 179 height 29
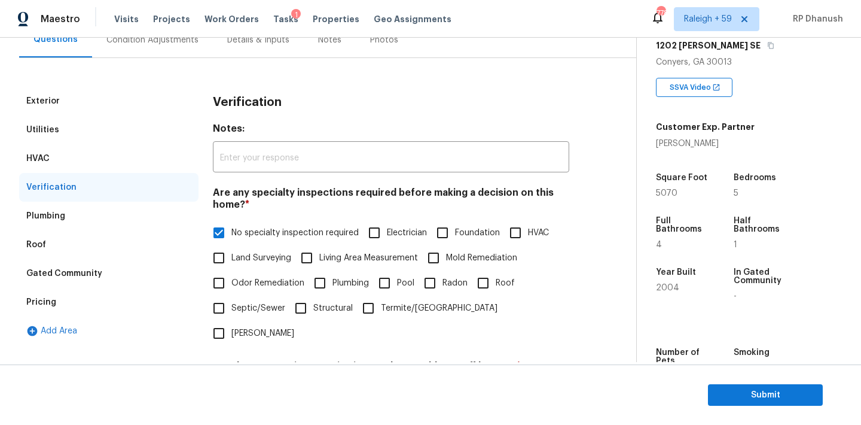
click at [130, 58] on div "Exterior Utilities HVAC Verification Plumbing Roof Gated Community Pricing Add …" at bounding box center [313, 306] width 588 height 497
click at [139, 44] on div "Condition Adjustments" at bounding box center [152, 40] width 92 height 12
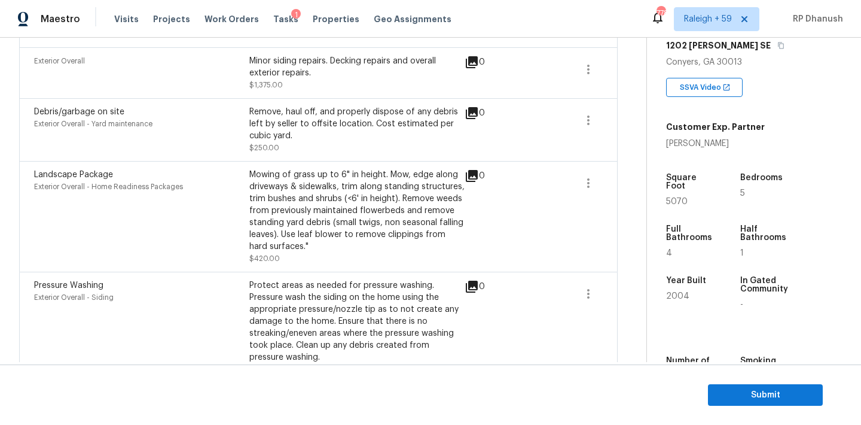
scroll to position [516, 0]
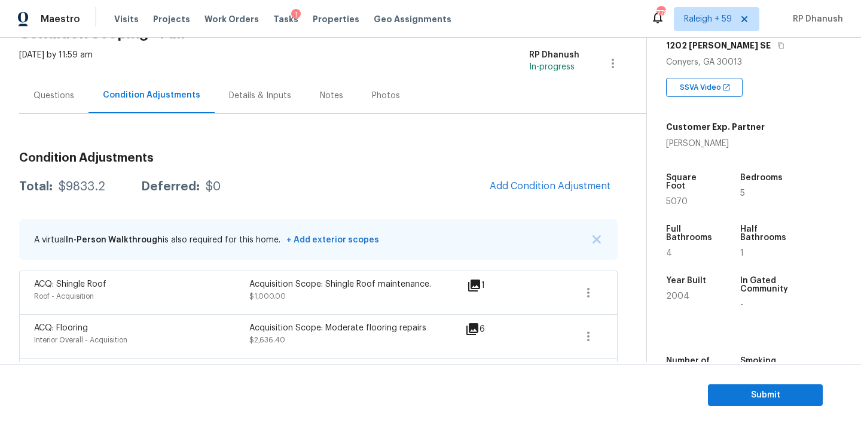
click at [51, 104] on div "Questions" at bounding box center [53, 95] width 69 height 35
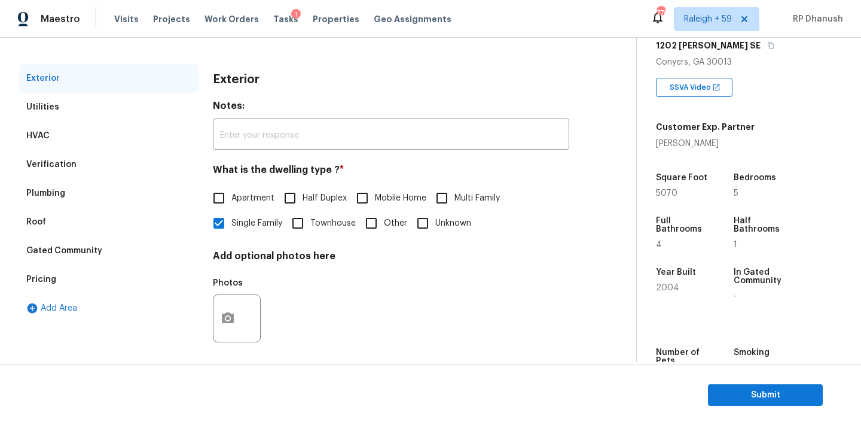
scroll to position [151, 0]
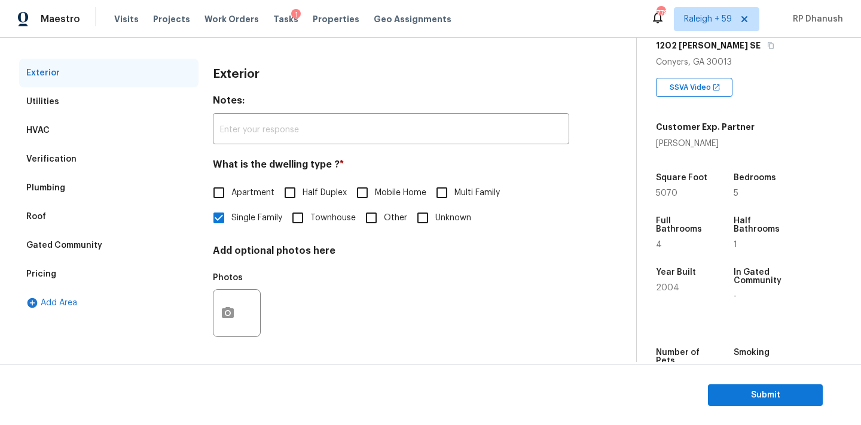
click at [81, 166] on div "Verification" at bounding box center [108, 159] width 179 height 29
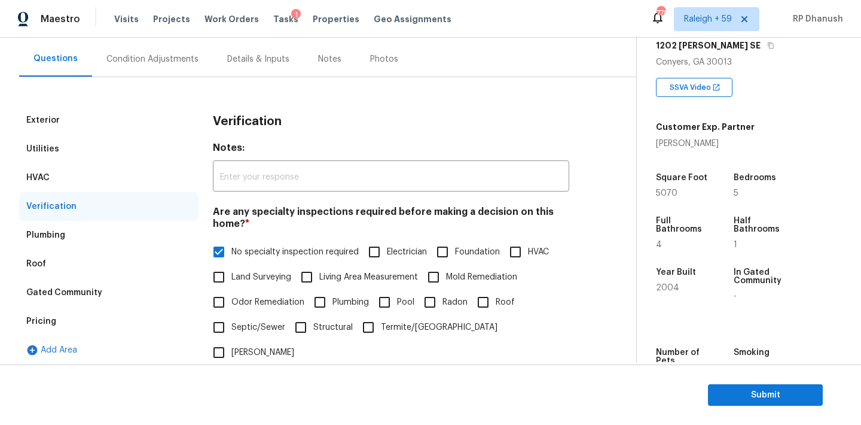
scroll to position [30, 0]
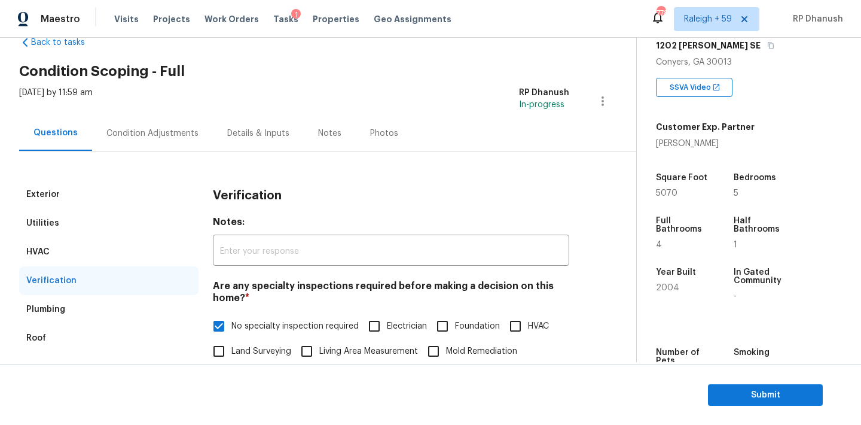
click at [146, 135] on div "Condition Adjustments" at bounding box center [152, 133] width 92 height 12
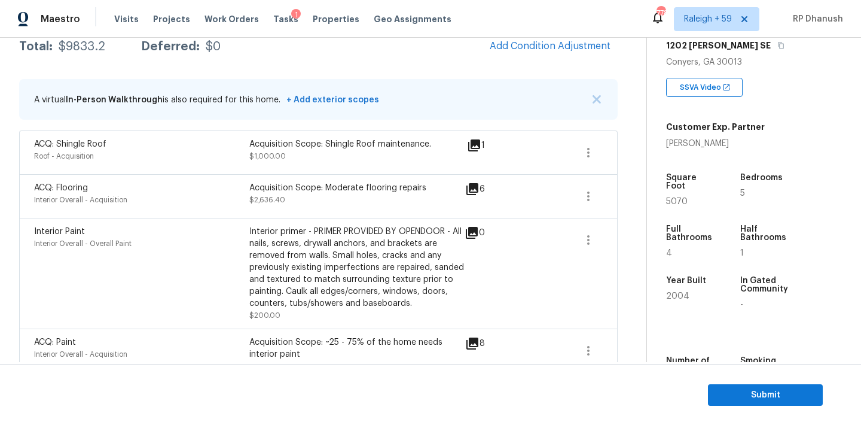
scroll to position [165, 0]
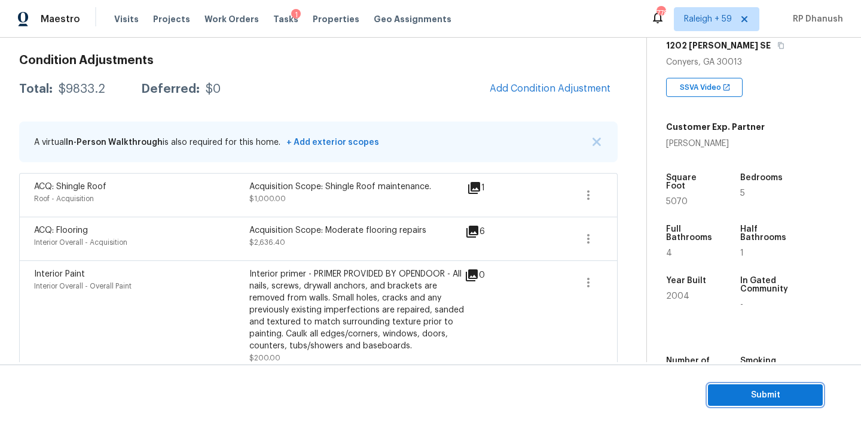
click at [735, 398] on span "Submit" at bounding box center [766, 395] width 96 height 15
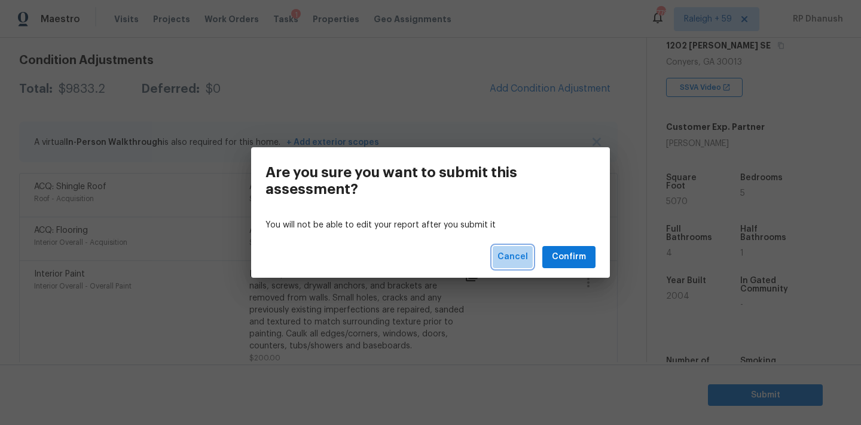
click at [513, 255] on span "Cancel" at bounding box center [513, 256] width 30 height 15
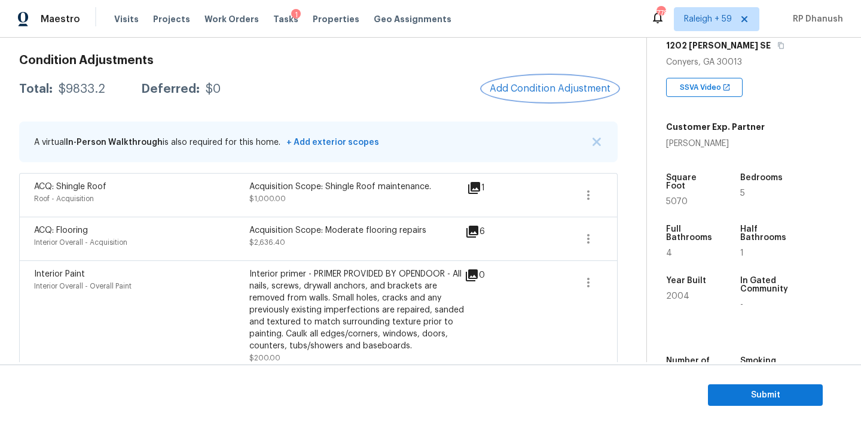
click at [557, 81] on button "Add Condition Adjustment" at bounding box center [550, 88] width 135 height 25
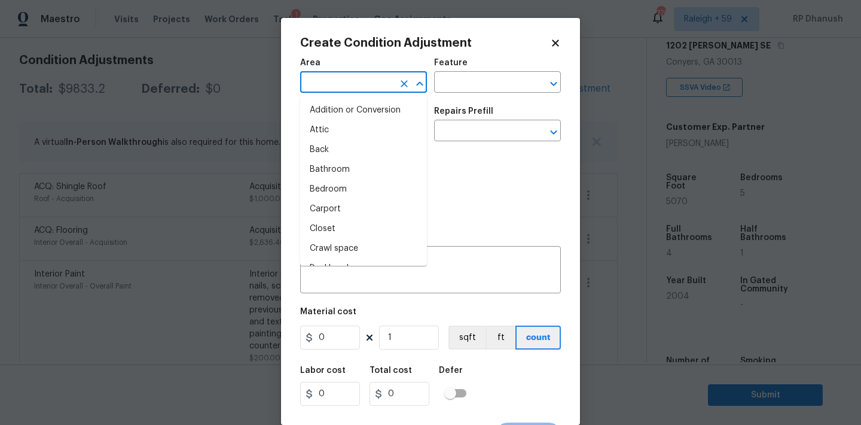
click at [339, 90] on input "text" at bounding box center [346, 83] width 93 height 19
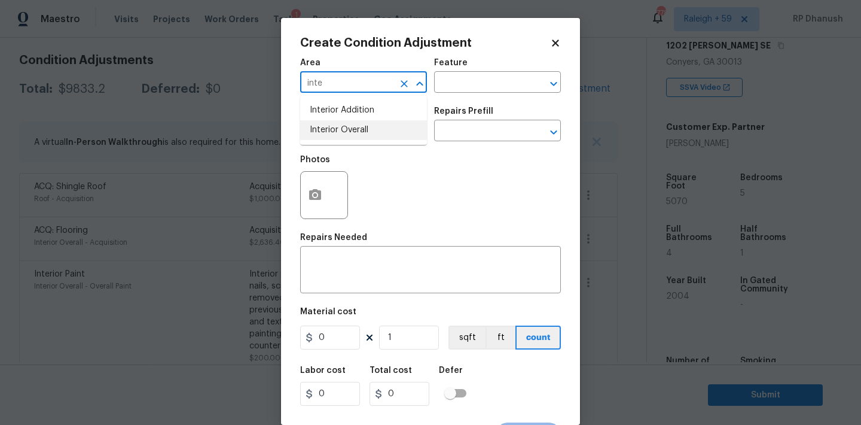
click at [331, 126] on li "Interior Overall" at bounding box center [363, 130] width 127 height 20
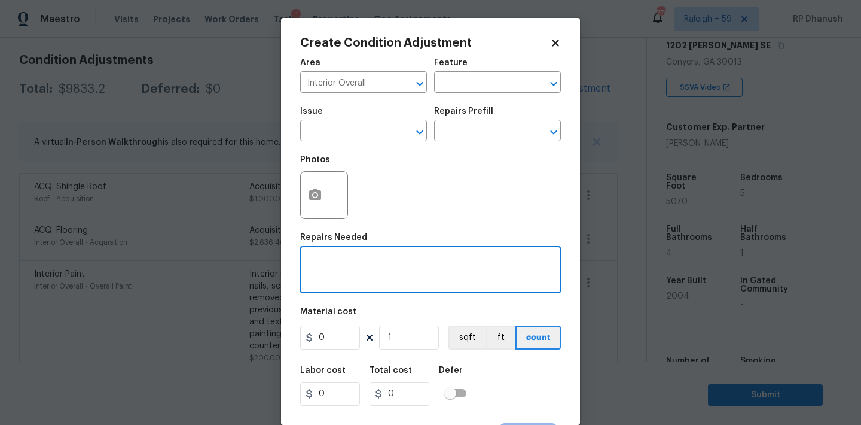
click at [345, 261] on textarea at bounding box center [430, 270] width 246 height 25
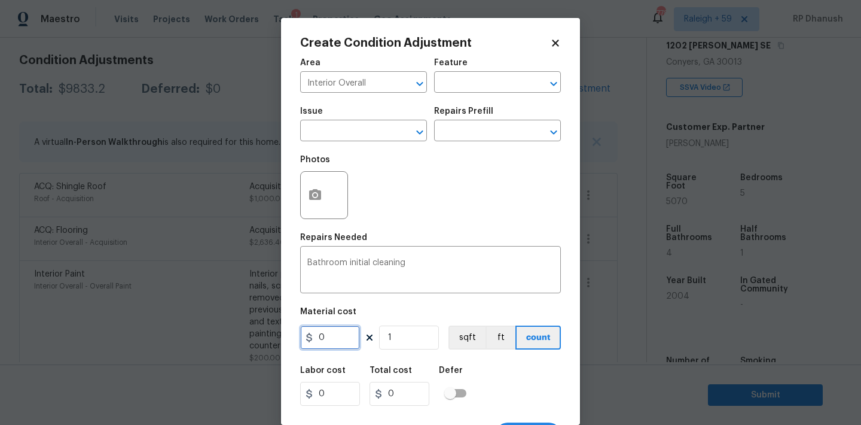
click at [348, 348] on input "0" at bounding box center [330, 337] width 60 height 24
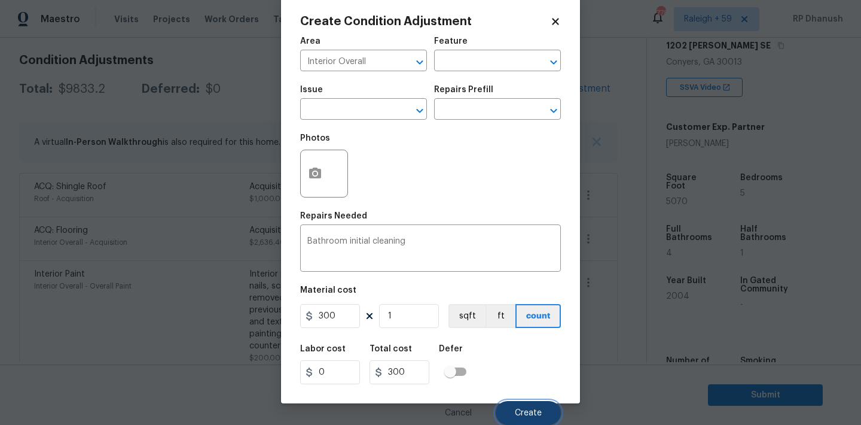
click at [540, 412] on span "Create" at bounding box center [528, 412] width 27 height 9
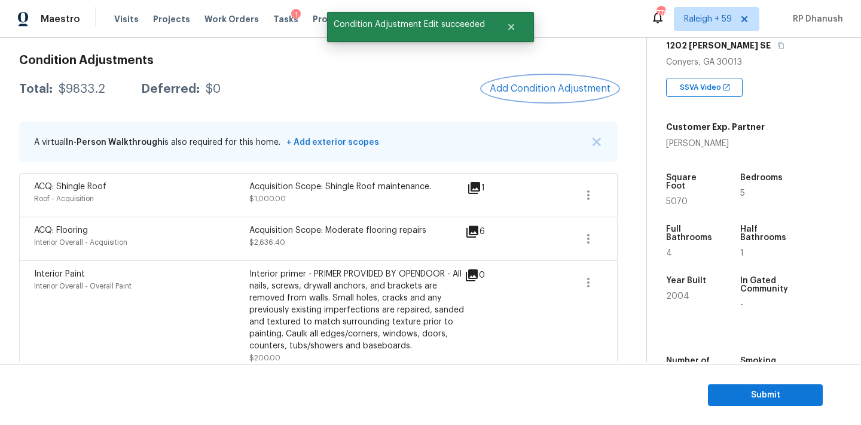
scroll to position [0, 0]
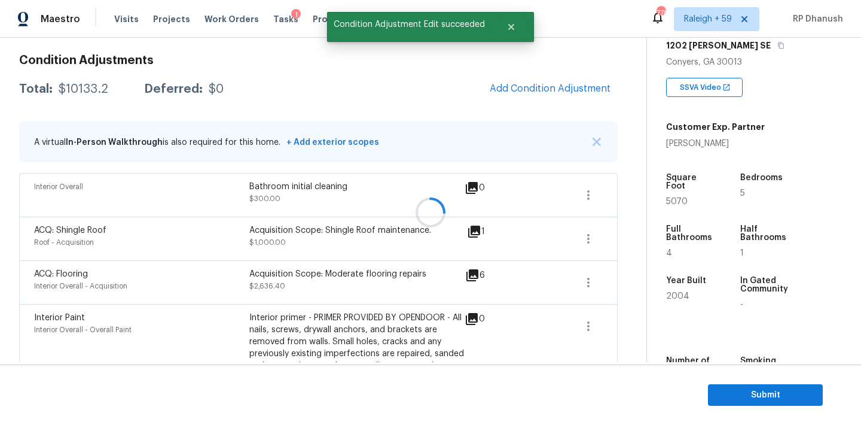
click at [87, 96] on div at bounding box center [430, 212] width 861 height 425
click at [87, 96] on div "Total: $10133.2 Deferred: $0 Add Condition Adjustment" at bounding box center [318, 89] width 599 height 26
copy div "$10133.2"
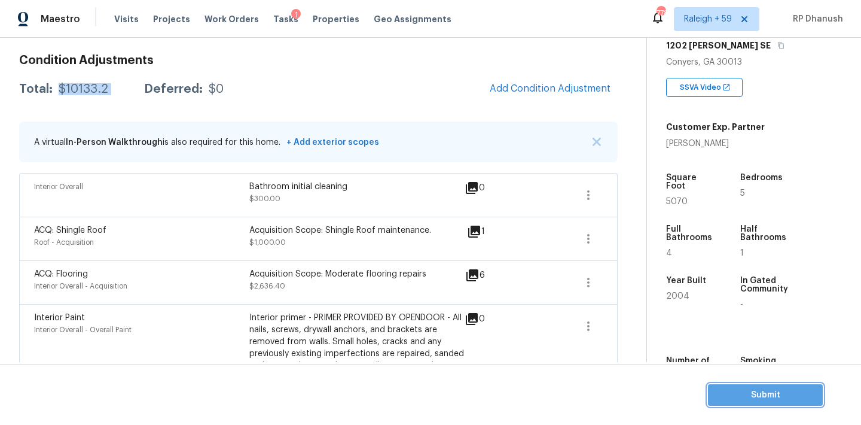
click at [780, 389] on span "Submit" at bounding box center [766, 395] width 96 height 15
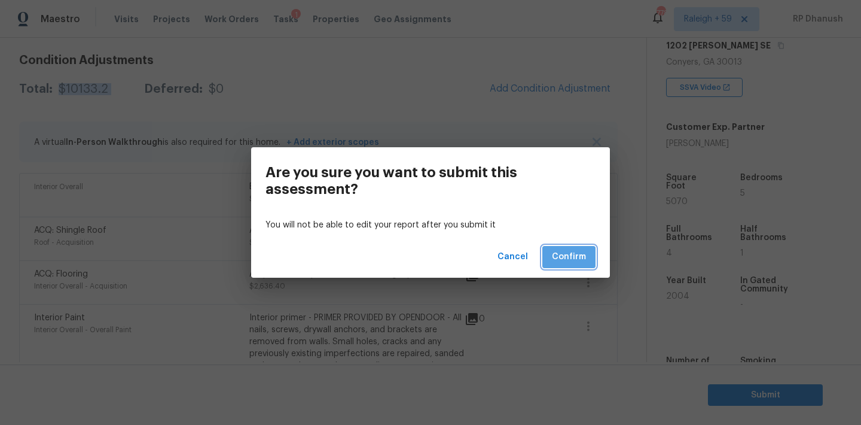
click at [573, 260] on span "Confirm" at bounding box center [569, 256] width 34 height 15
